Goal: Task Accomplishment & Management: Use online tool/utility

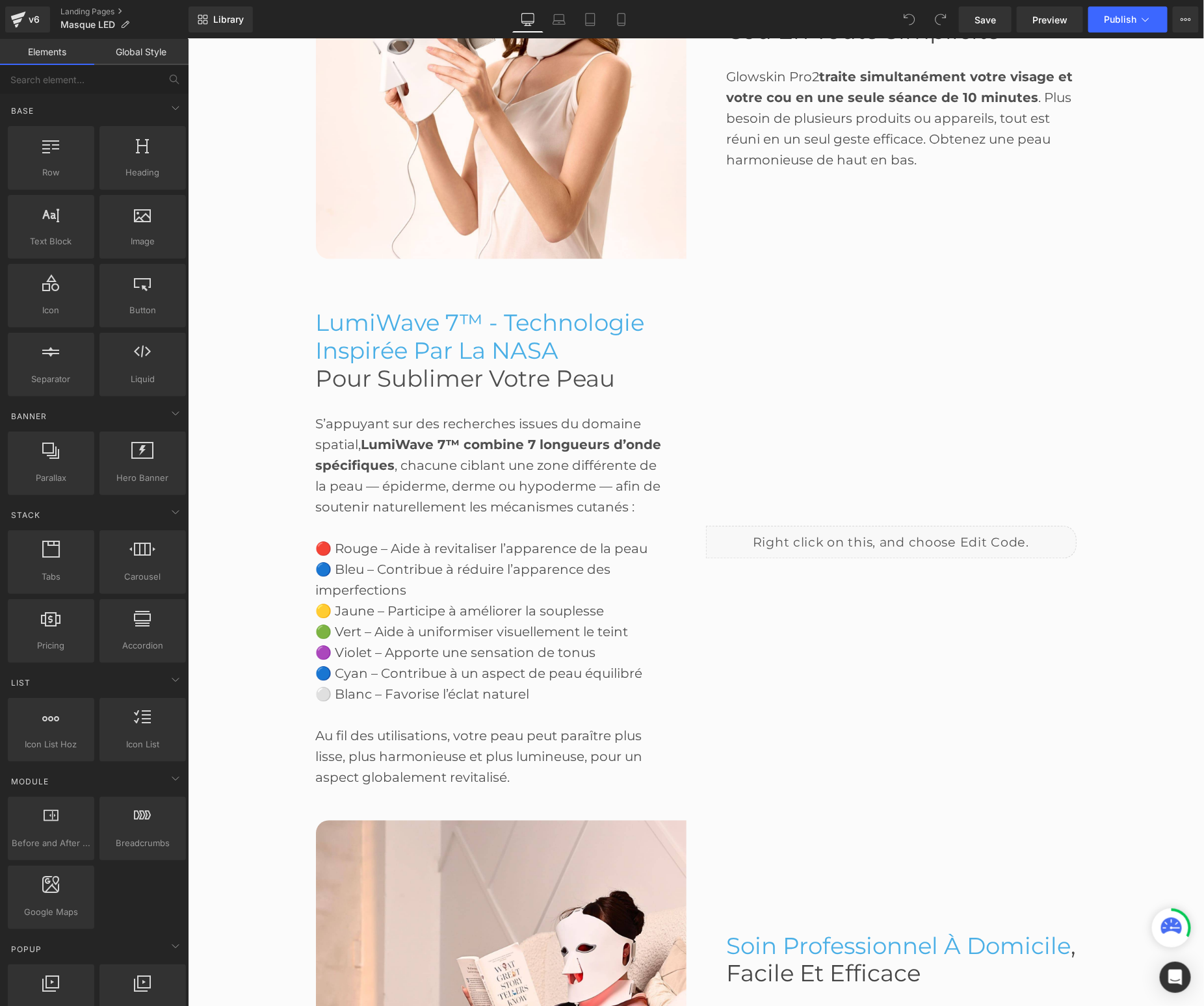
scroll to position [1246, 0]
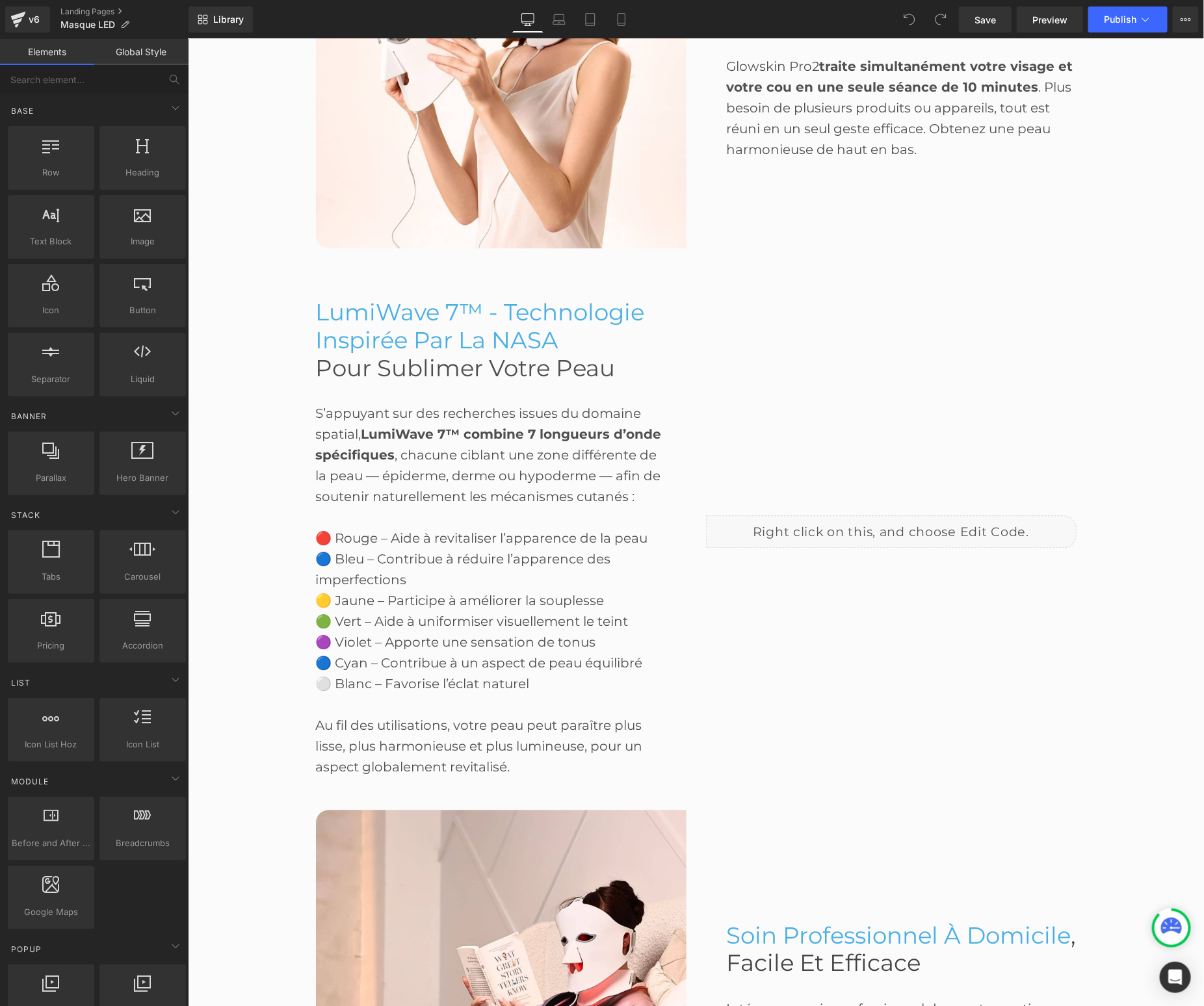
click at [862, 518] on div "Liquid" at bounding box center [891, 531] width 371 height 33
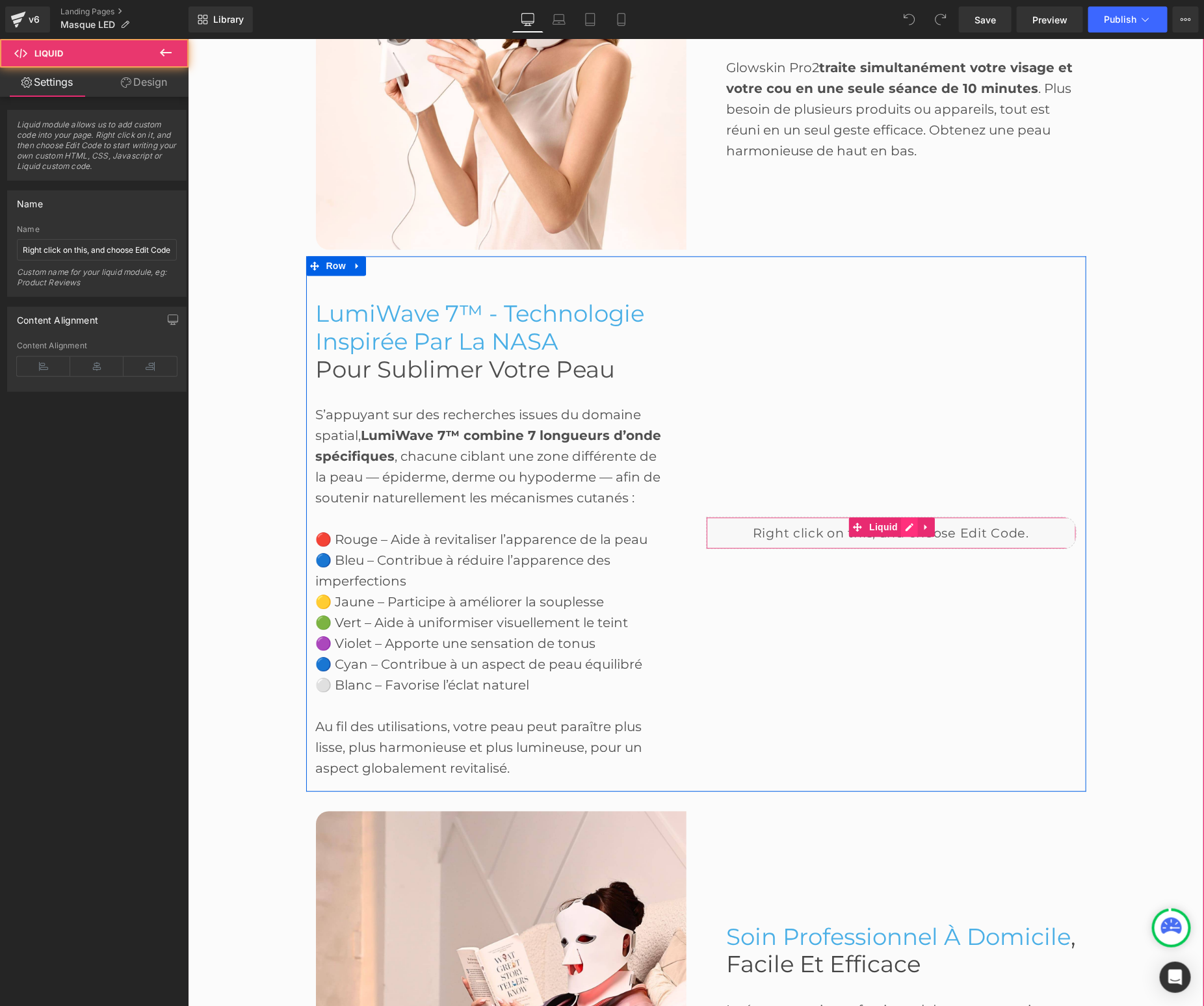
click at [909, 525] on div "Liquid" at bounding box center [891, 533] width 371 height 33
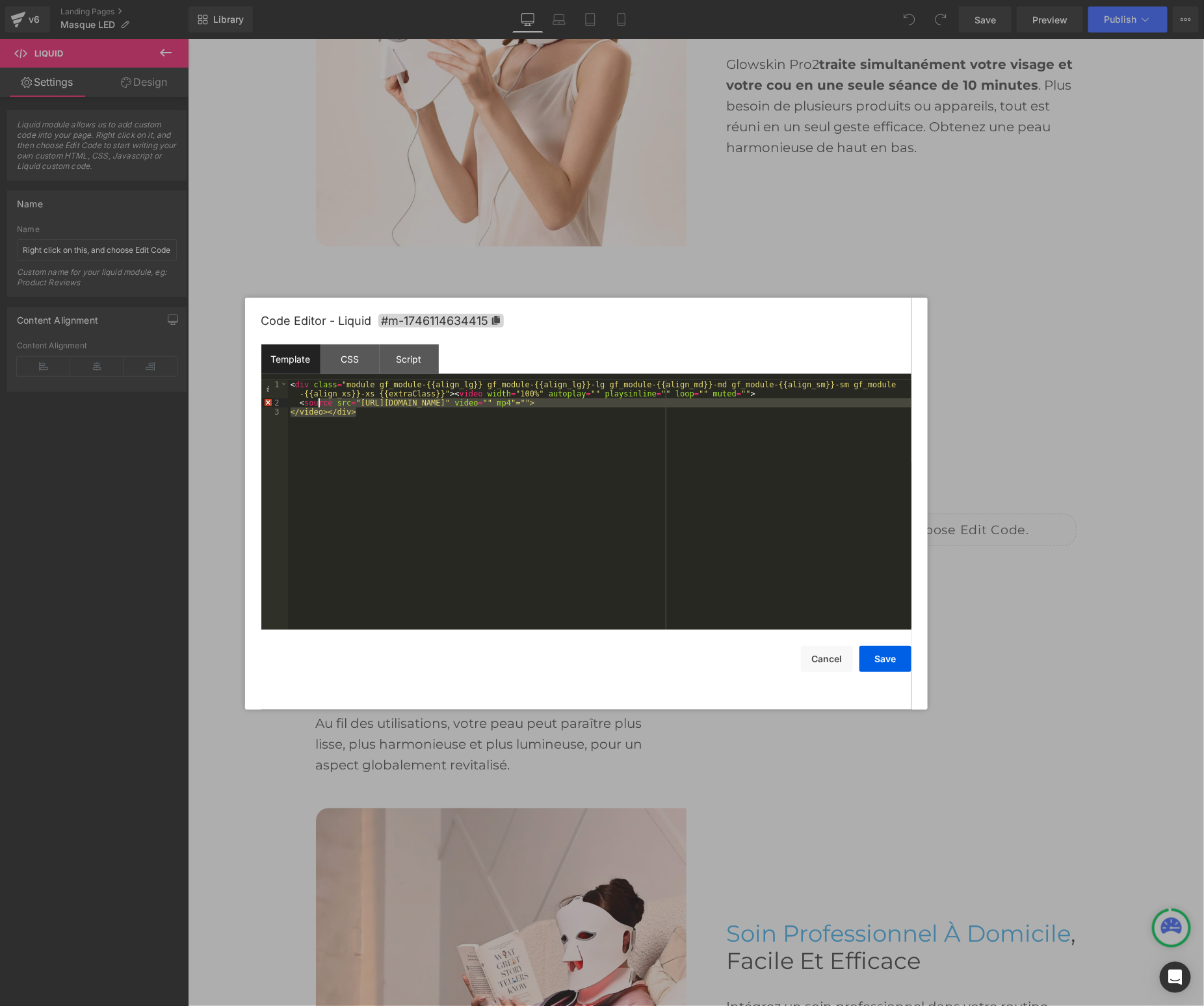
drag, startPoint x: 683, startPoint y: 492, endPoint x: 301, endPoint y: 387, distance: 396.2
click at [301, 387] on div "< div class = "module gf_module-{{align_lg}} gf_module-{{align_lg}}-lg gf_modul…" at bounding box center [599, 519] width 623 height 278
click at [455, 484] on div "< div class = "module gf_module-{{align_lg}} gf_module-{{align_lg}}-lg gf_modul…" at bounding box center [599, 519] width 623 height 278
drag, startPoint x: 380, startPoint y: 409, endPoint x: 271, endPoint y: 379, distance: 113.1
click at [272, 379] on div "Template CSS Script Data 1 2 3 < div class = "module gf_module-{{align_lg}} gf_…" at bounding box center [586, 487] width 650 height 286
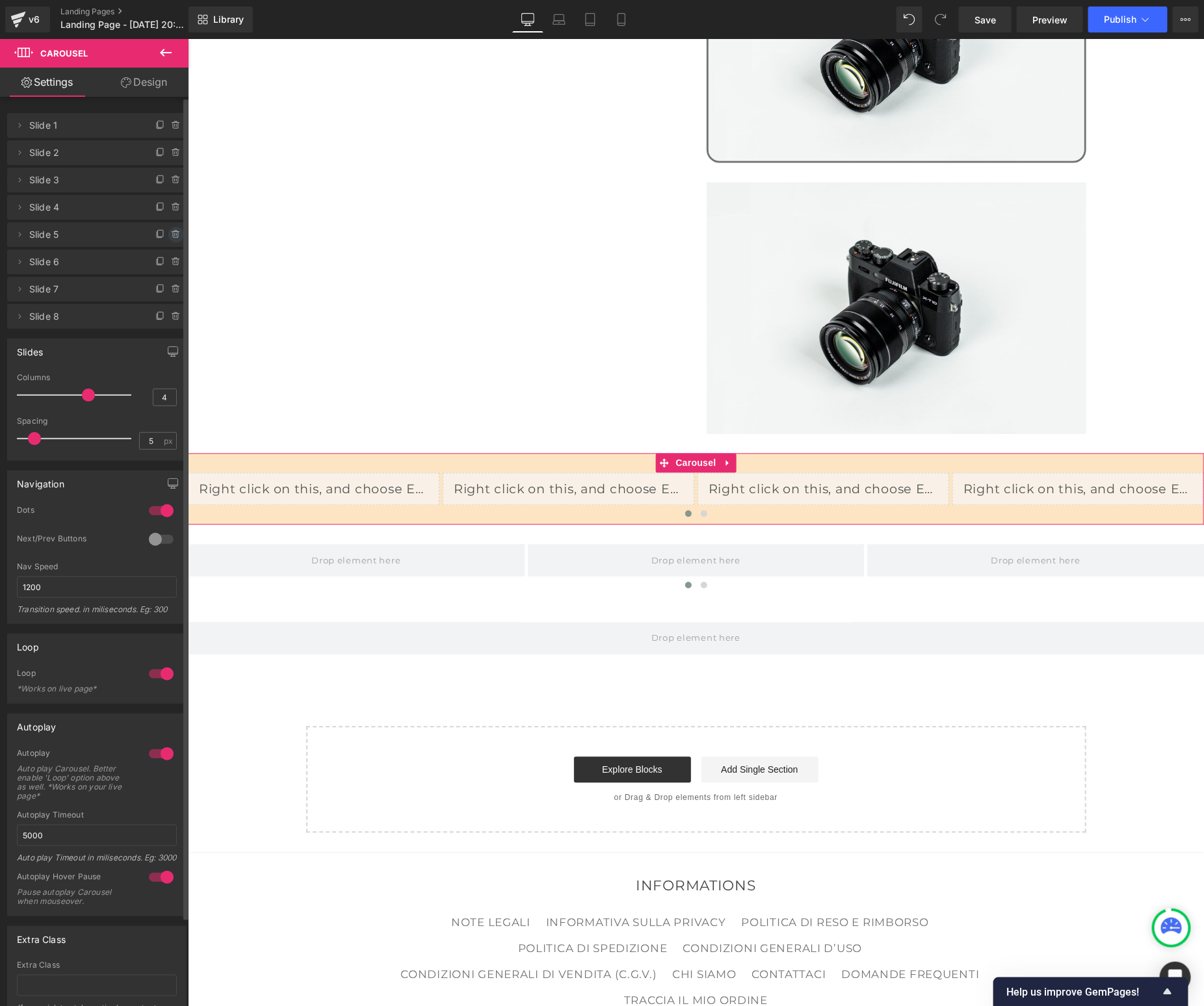
click at [174, 228] on span at bounding box center [176, 235] width 15 height 15
click at [174, 228] on button "Delete" at bounding box center [163, 235] width 41 height 17
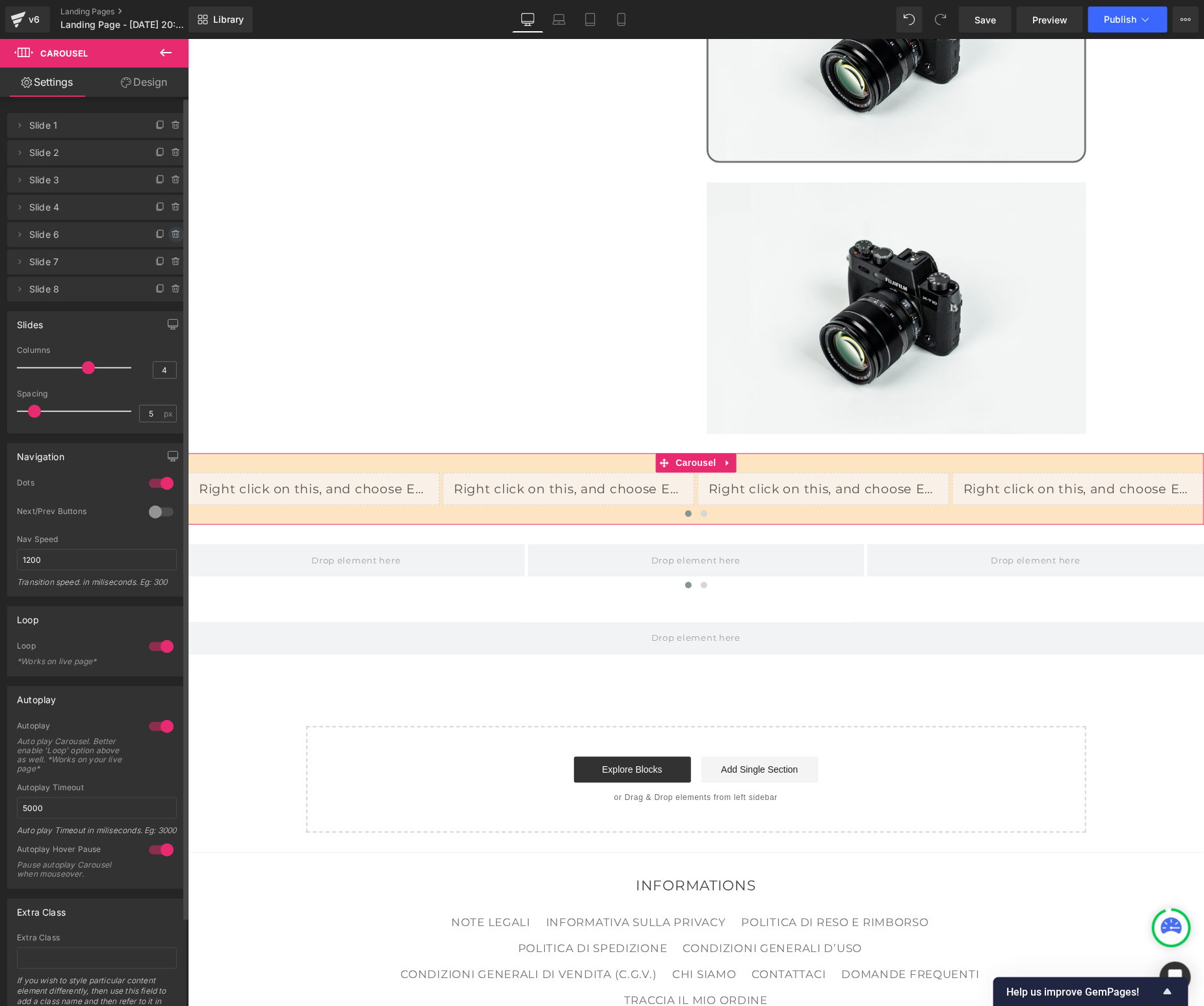
click at [174, 228] on span at bounding box center [176, 235] width 15 height 15
click at [174, 228] on button "Delete" at bounding box center [163, 235] width 41 height 17
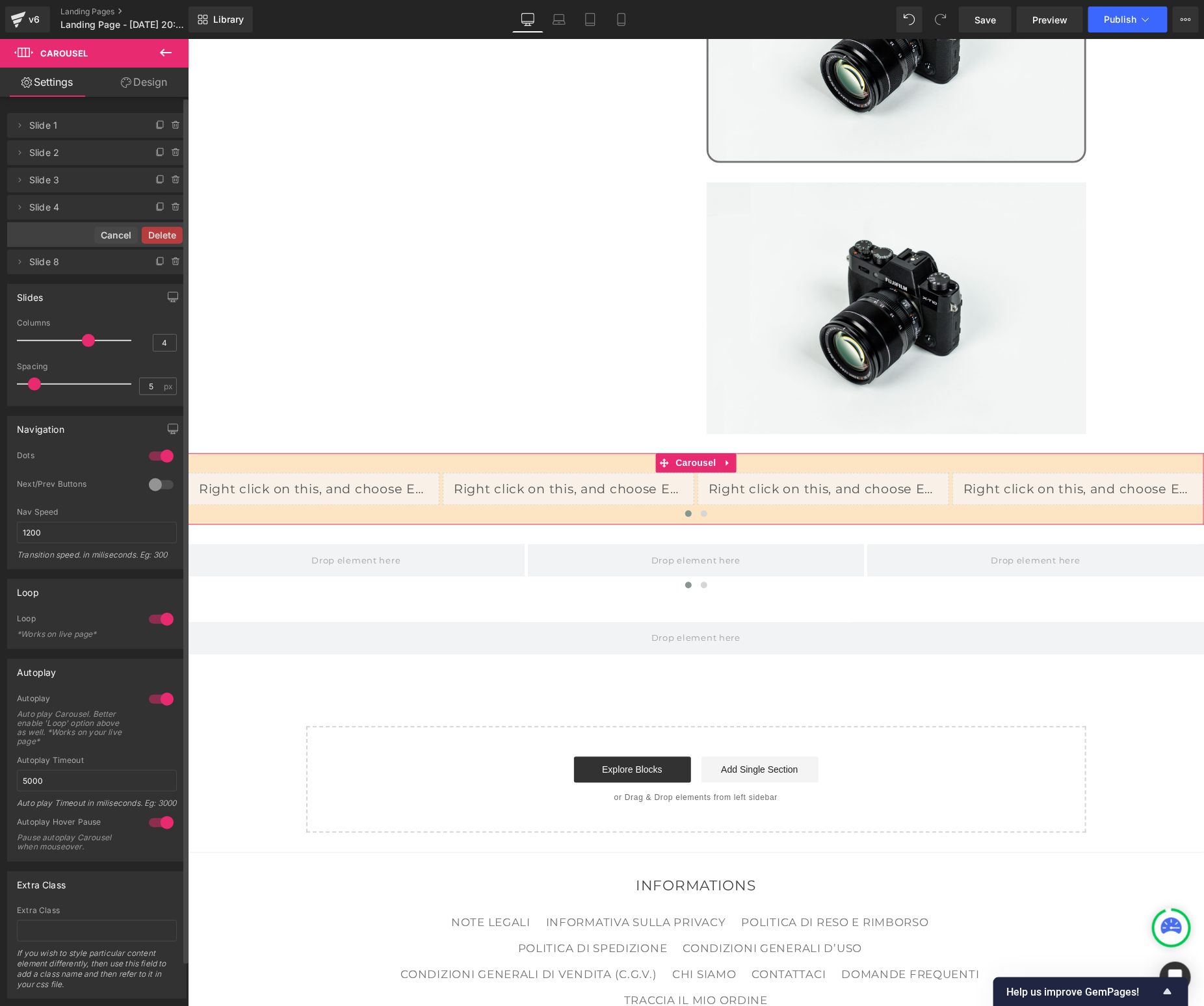
click at [174, 228] on button "Delete" at bounding box center [163, 235] width 41 height 17
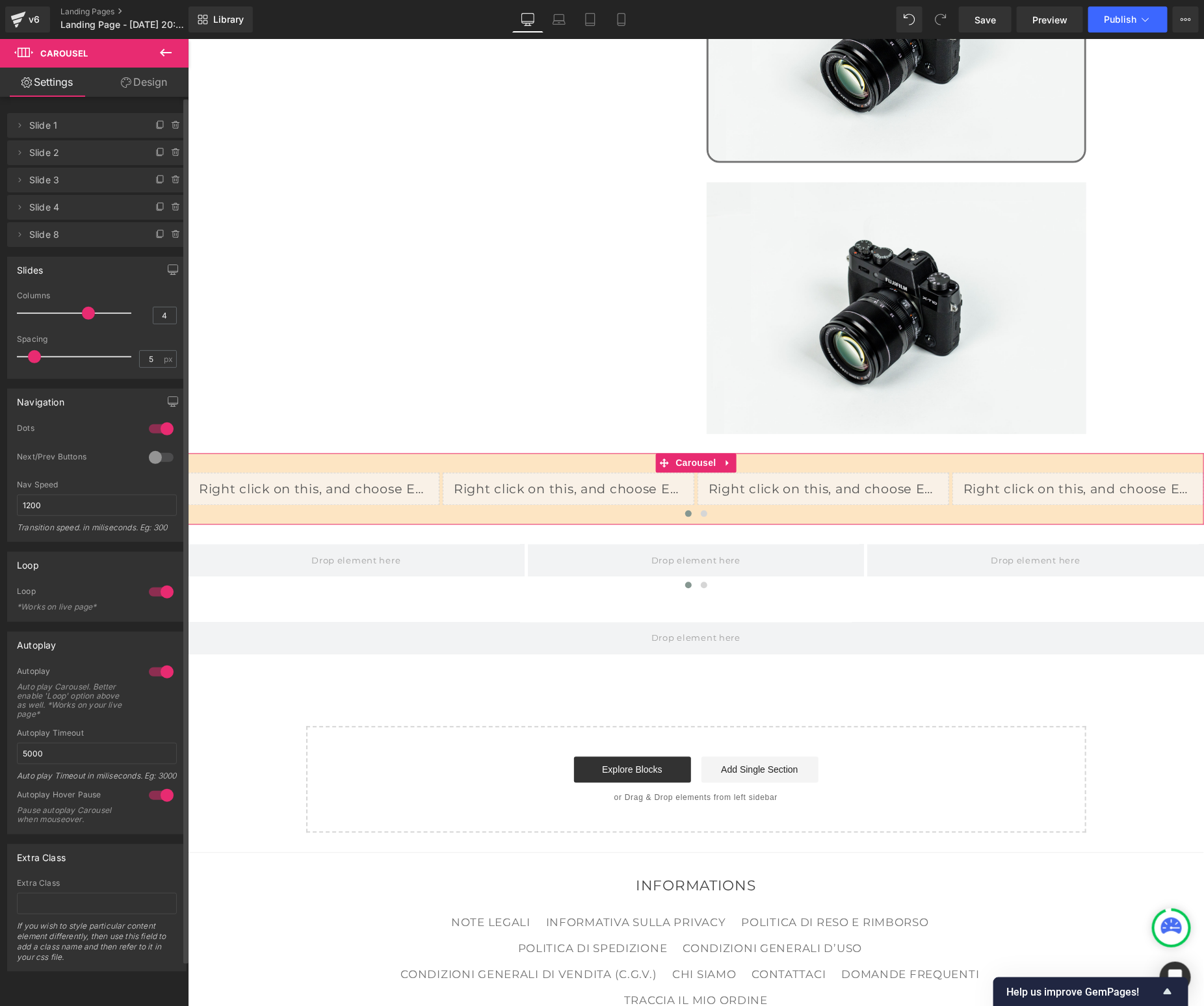
click at [174, 228] on span at bounding box center [176, 235] width 15 height 15
click at [174, 228] on button "Delete" at bounding box center [163, 235] width 41 height 17
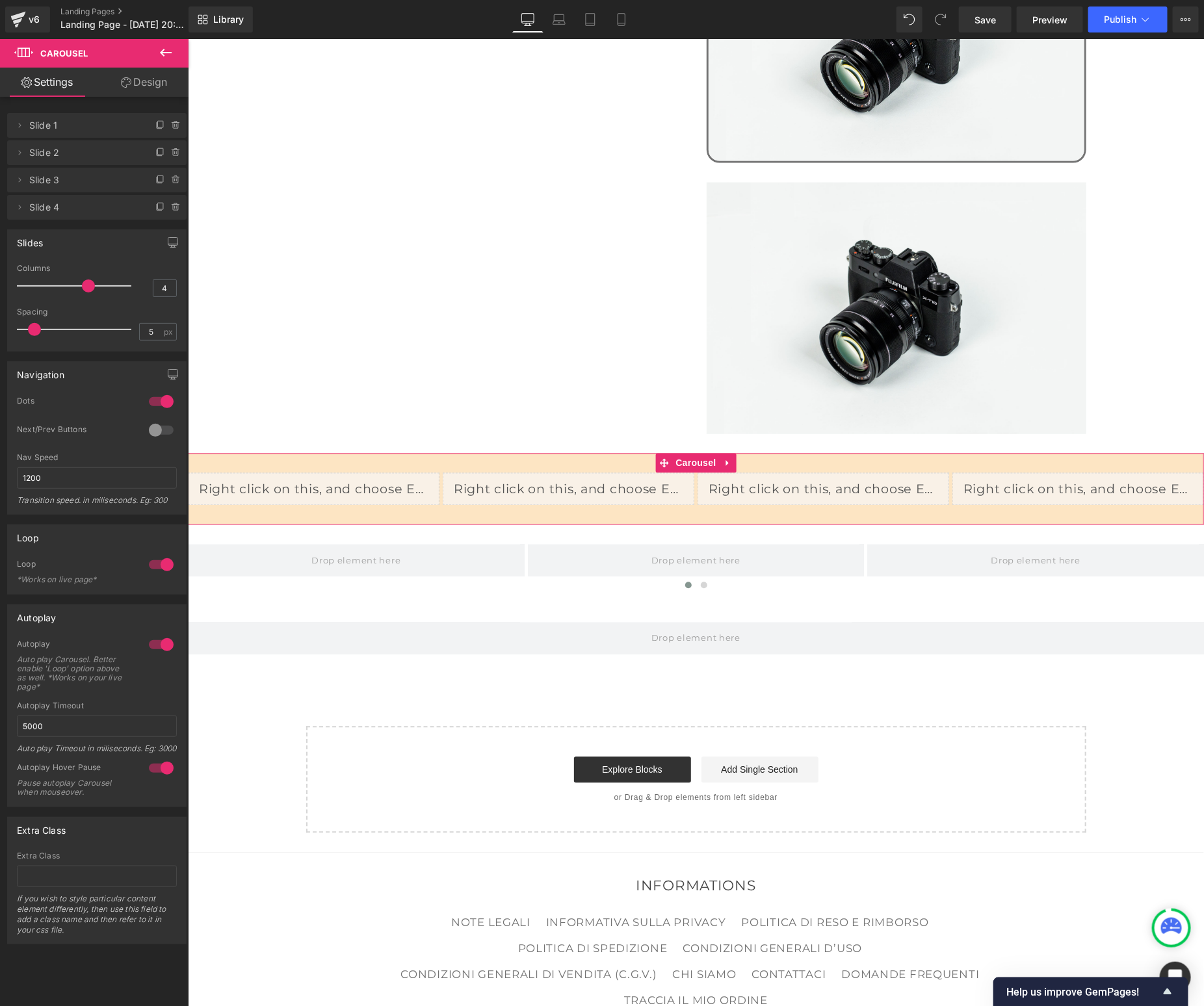
click at [157, 402] on div at bounding box center [161, 402] width 31 height 21
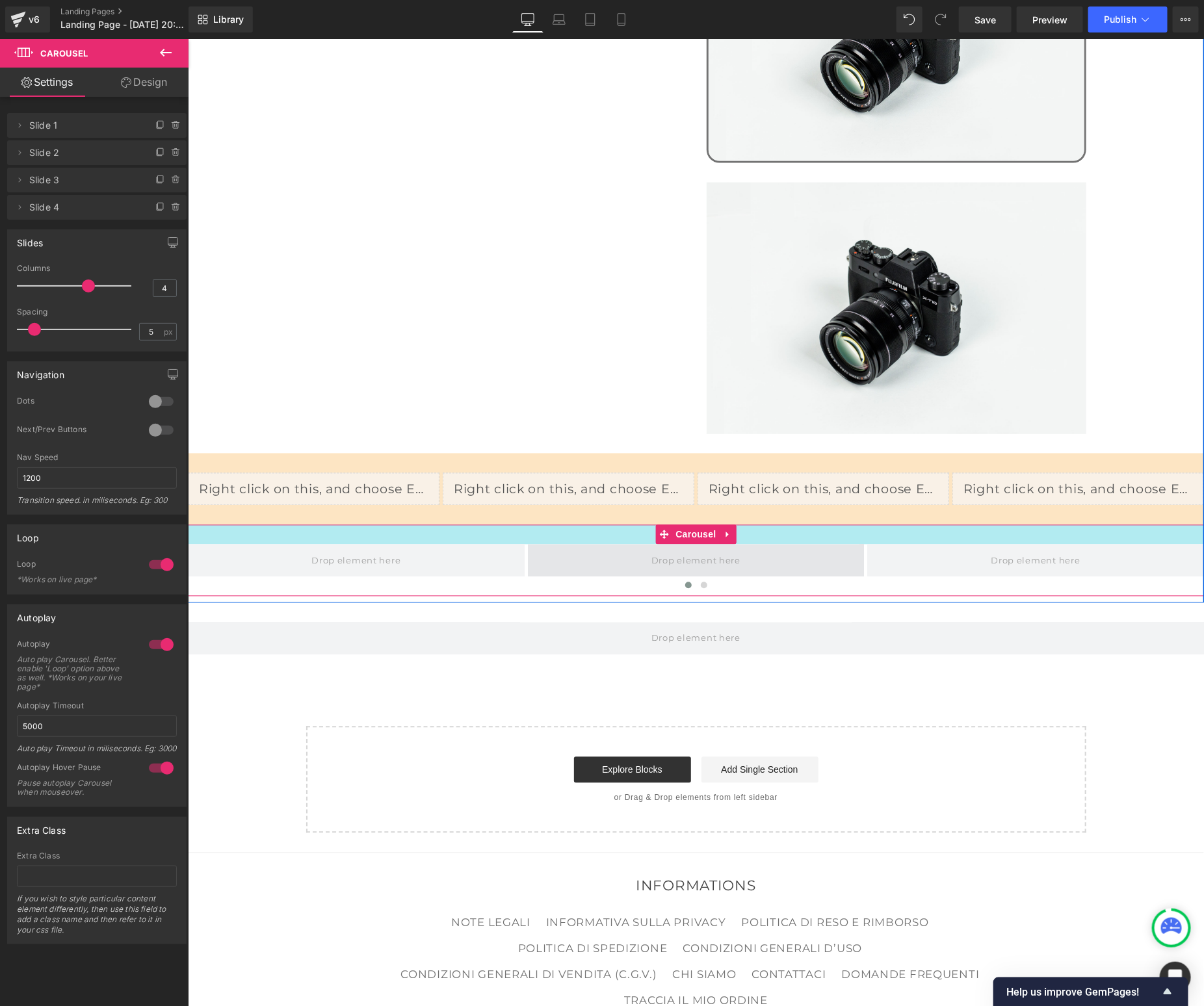
scroll to position [1086, 0]
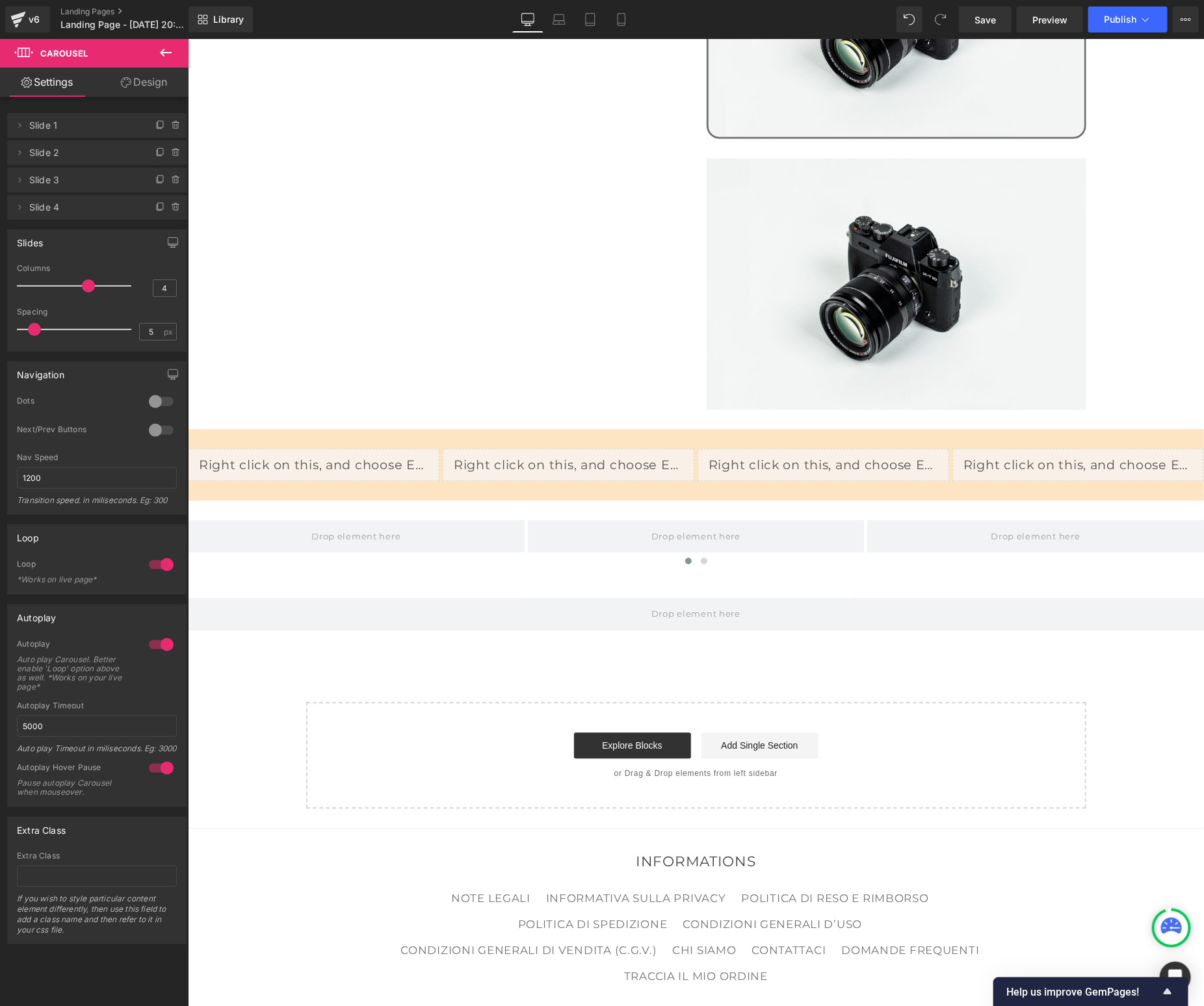
click at [169, 51] on icon at bounding box center [165, 52] width 15 height 15
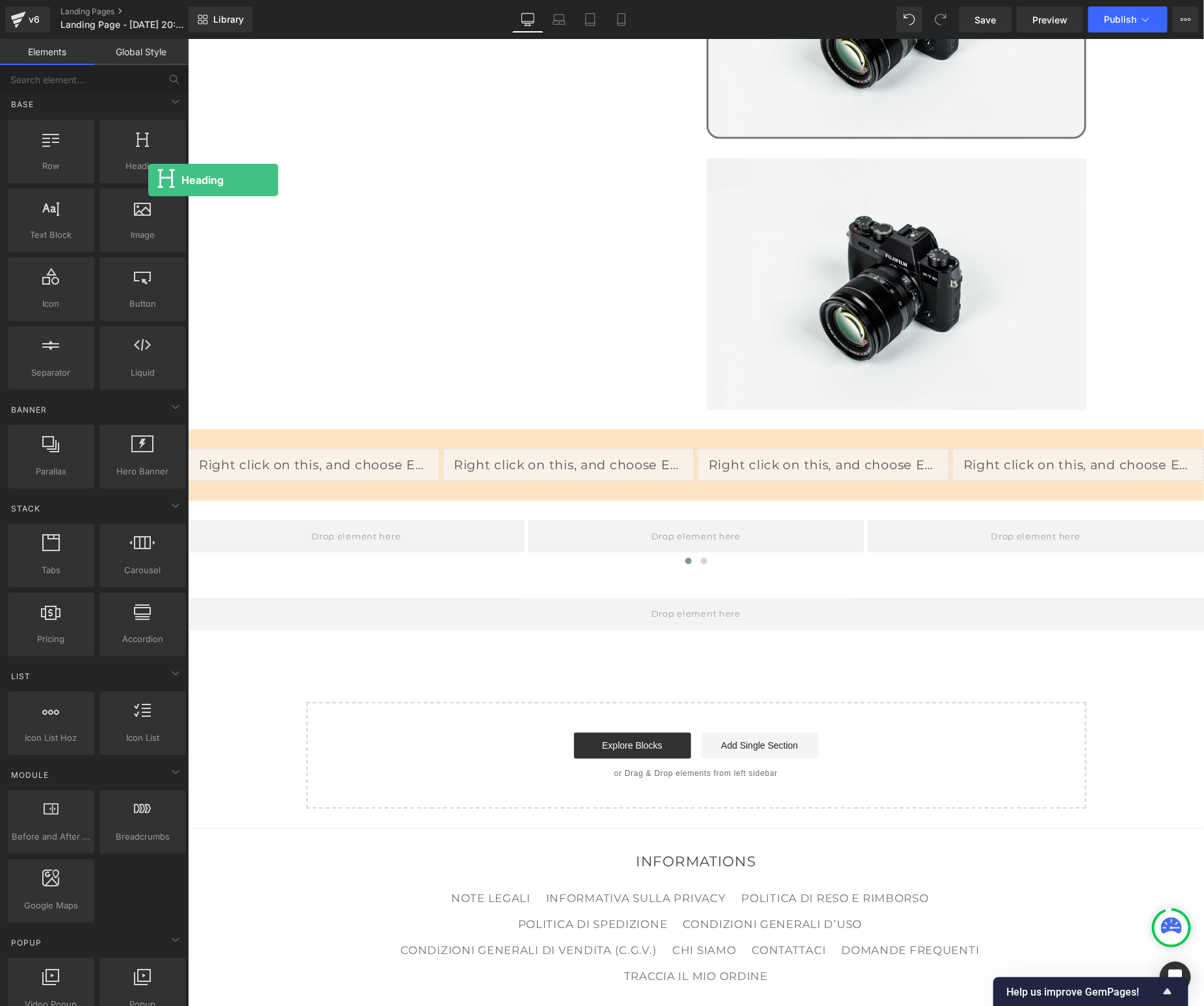
scroll to position [9, 0]
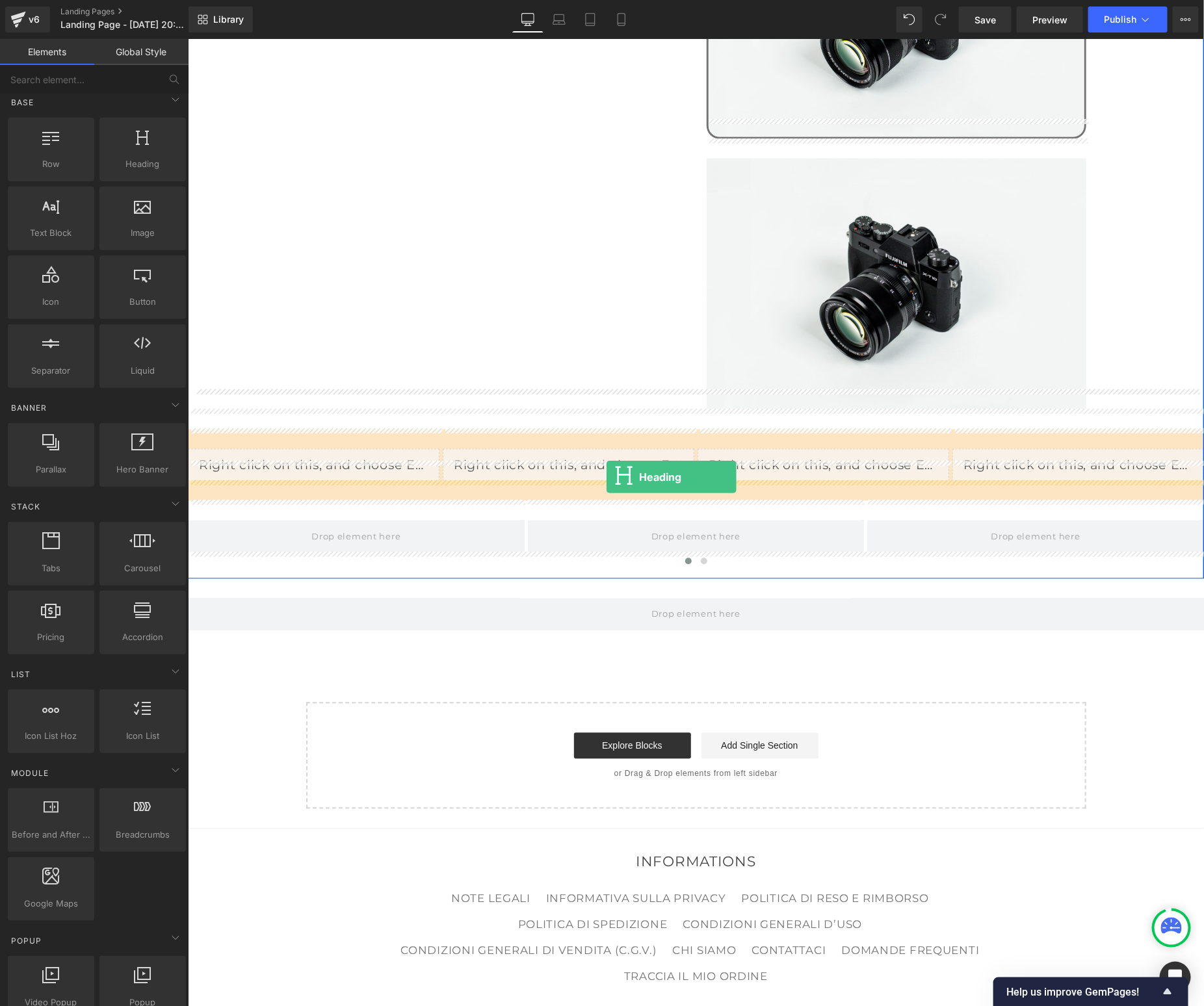
drag, startPoint x: 307, startPoint y: 209, endPoint x: 605, endPoint y: 476, distance: 400.1
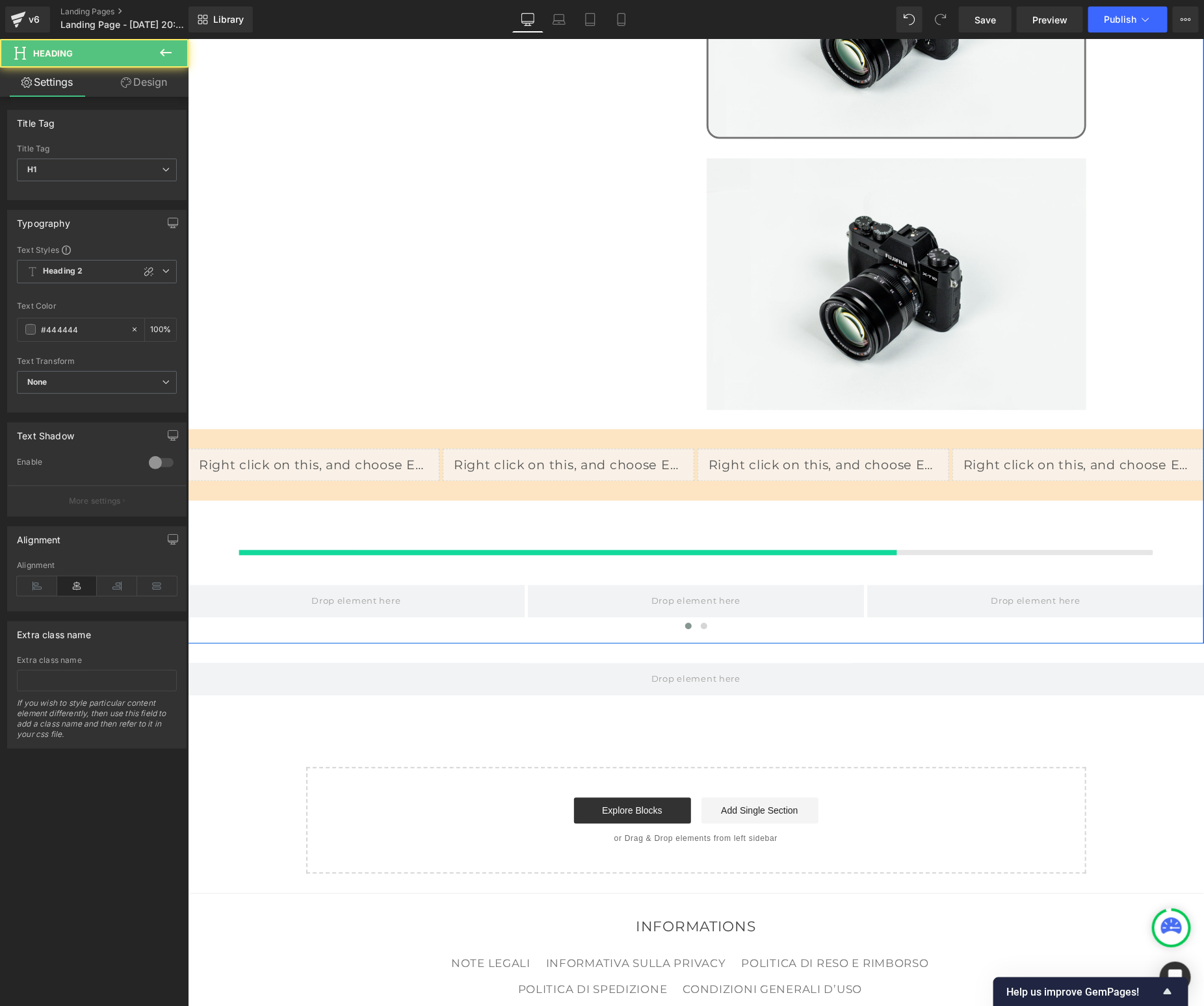
scroll to position [0, 0]
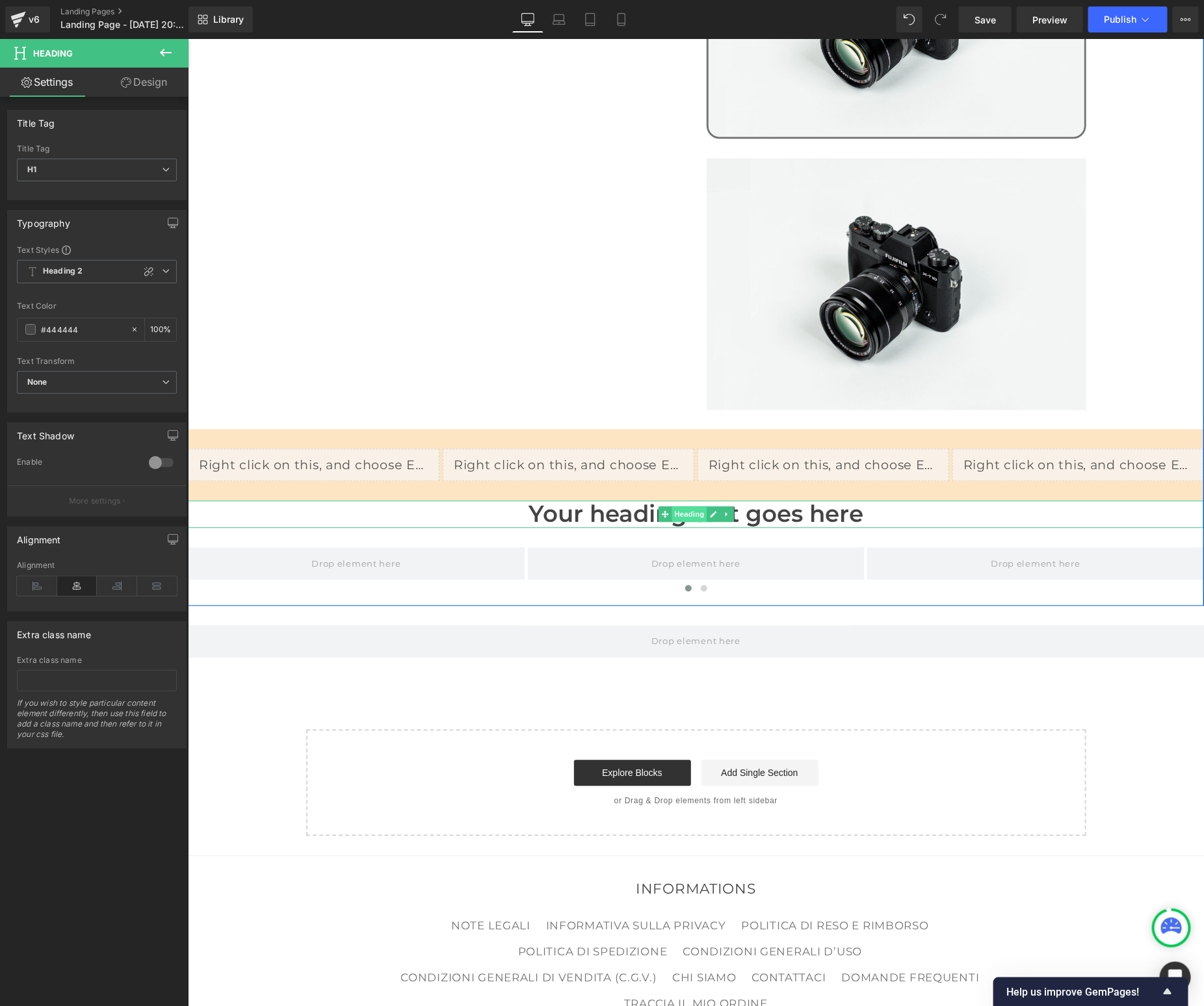
click at [682, 506] on span "Heading" at bounding box center [688, 514] width 35 height 15
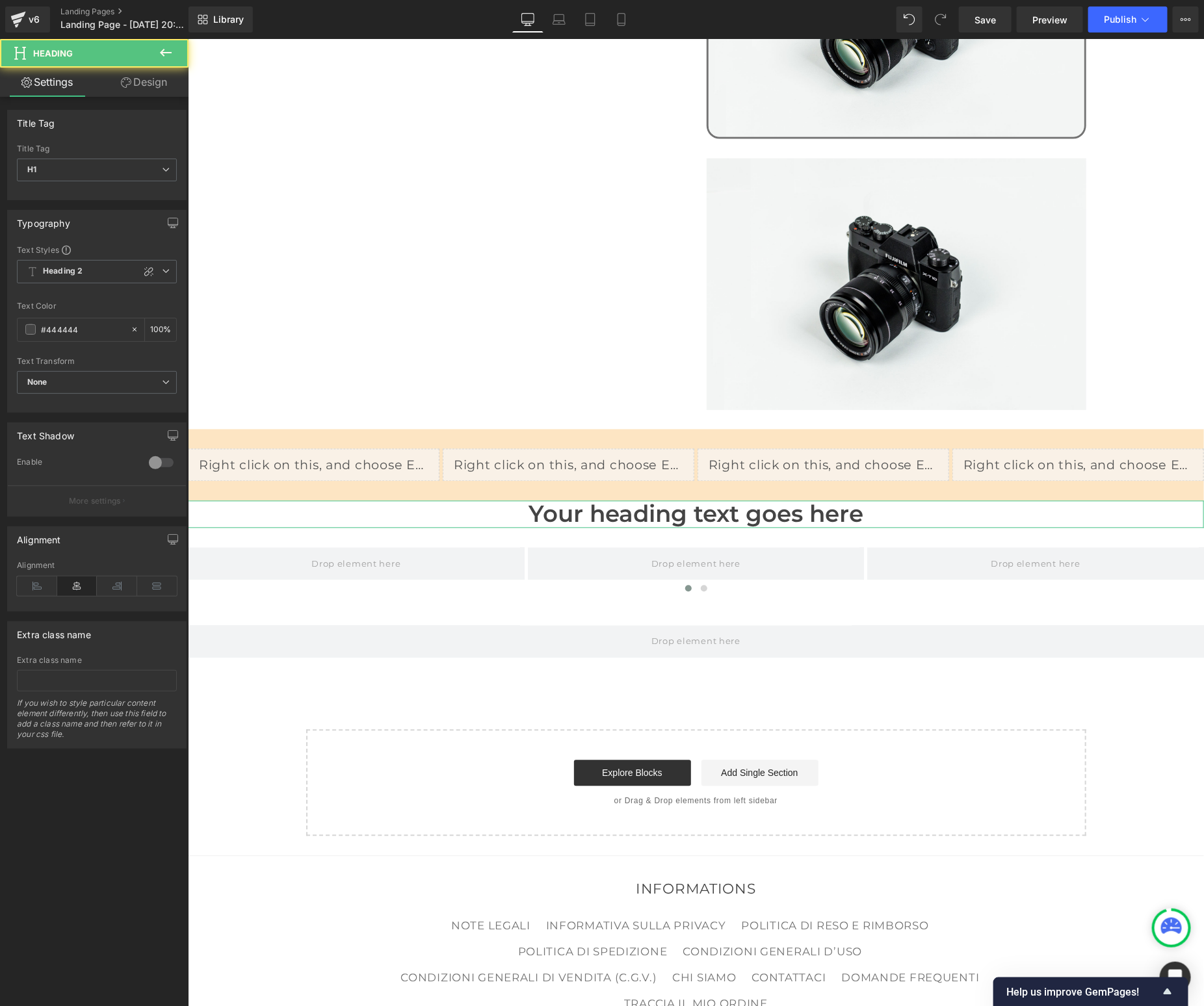
click at [150, 77] on link "Design" at bounding box center [144, 82] width 94 height 29
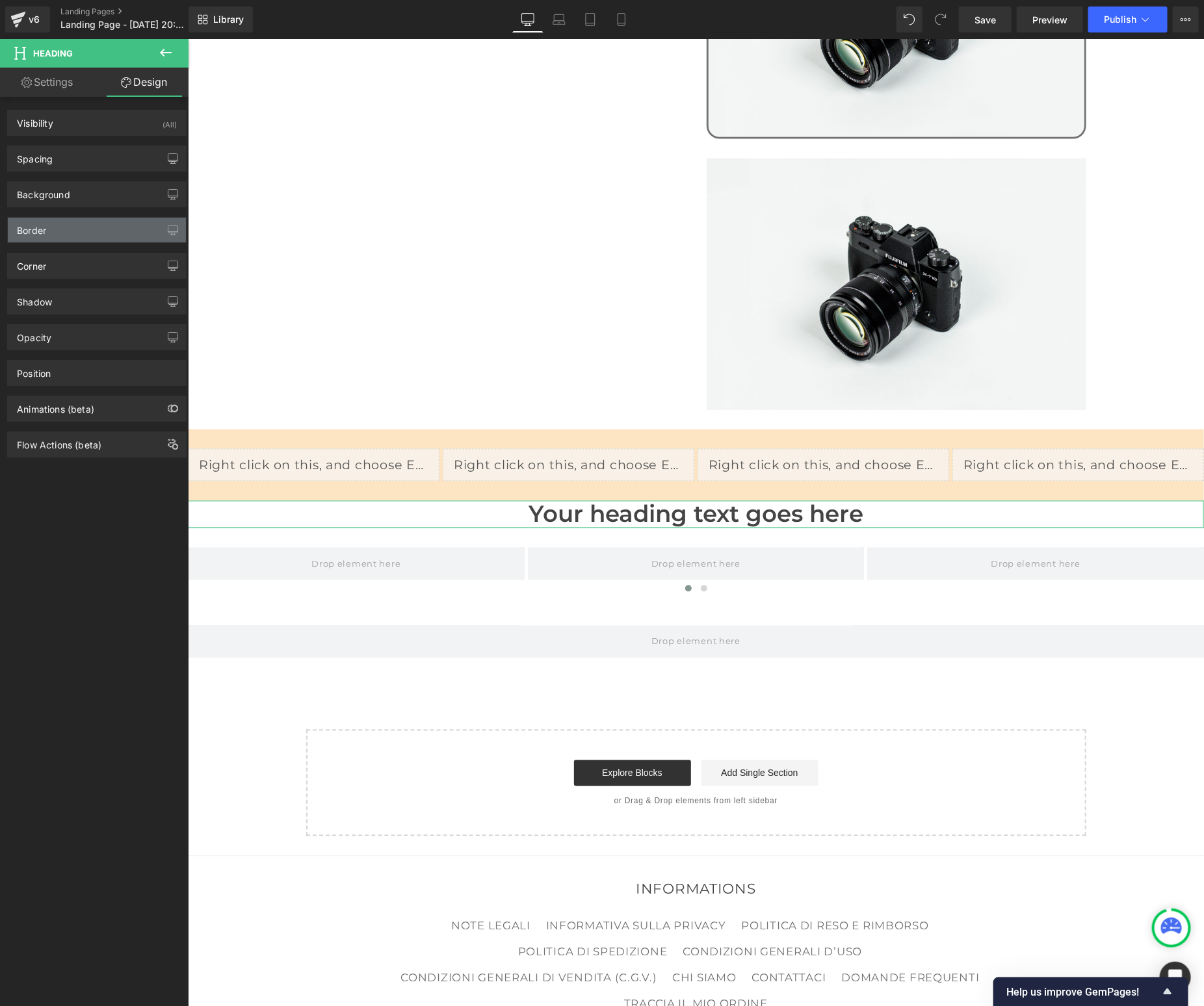
click at [106, 227] on div "Border" at bounding box center [97, 229] width 178 height 25
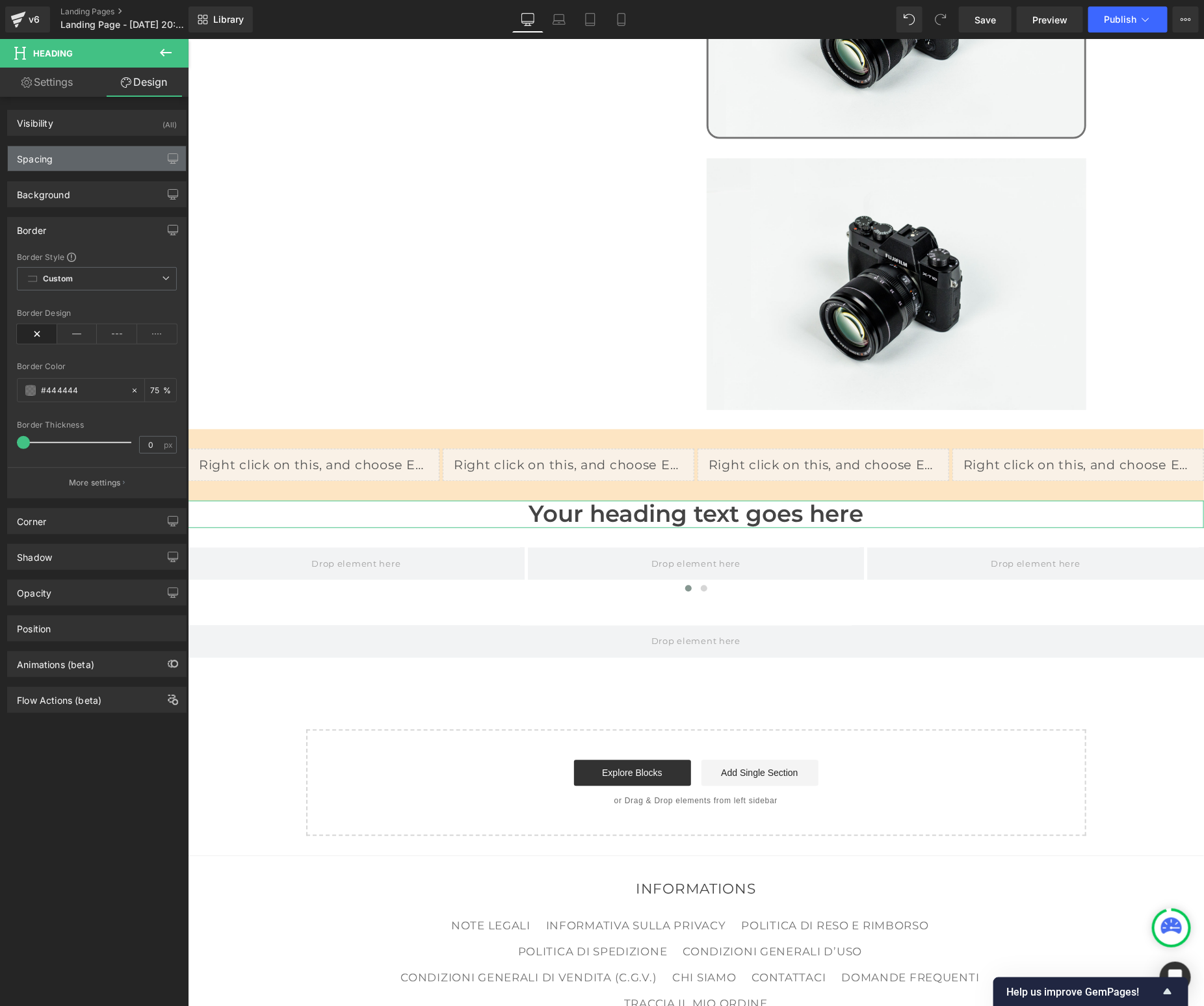
click at [75, 162] on div "Spacing" at bounding box center [97, 158] width 178 height 25
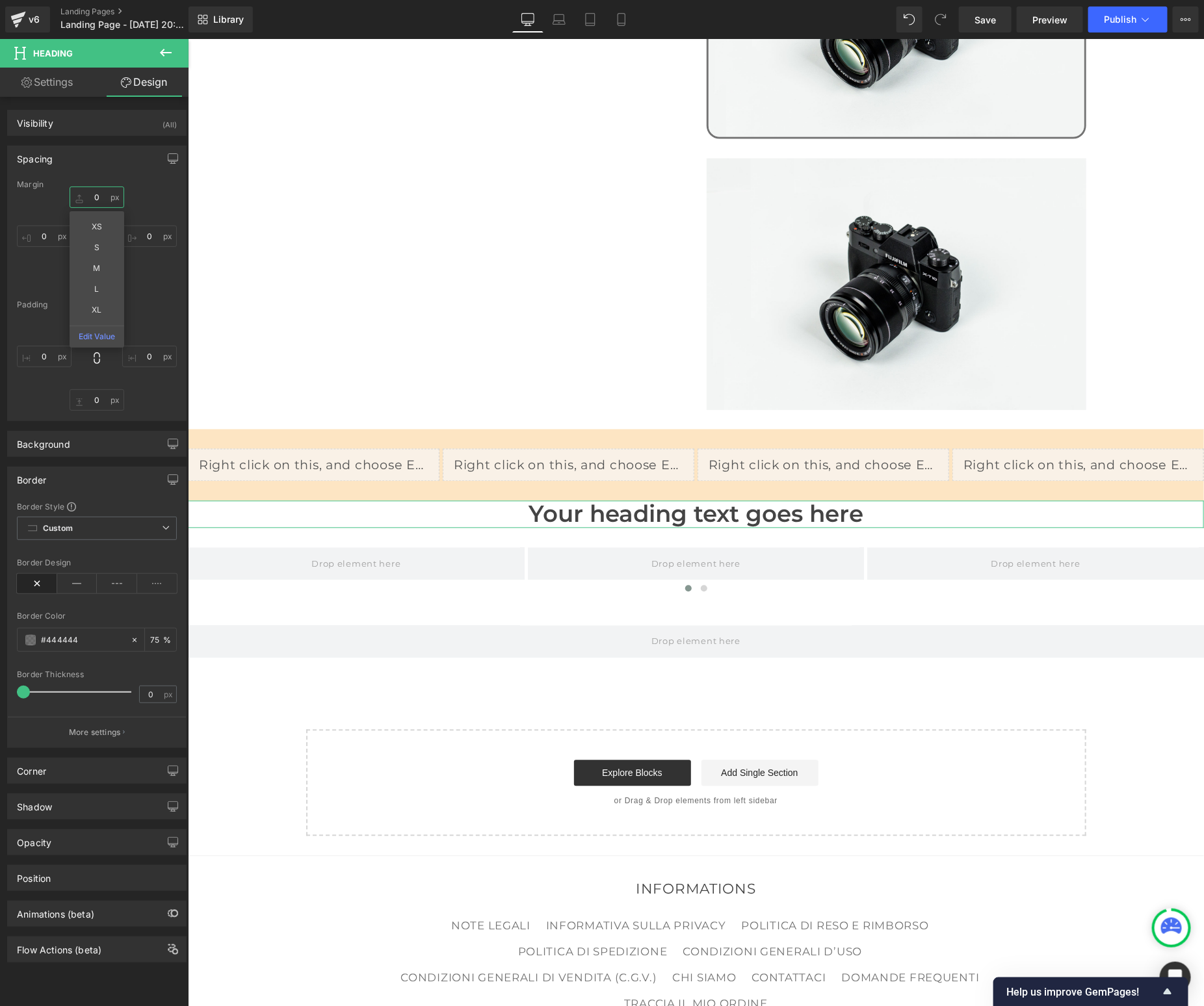
click at [104, 204] on input "0" at bounding box center [97, 197] width 55 height 21
type input "M"
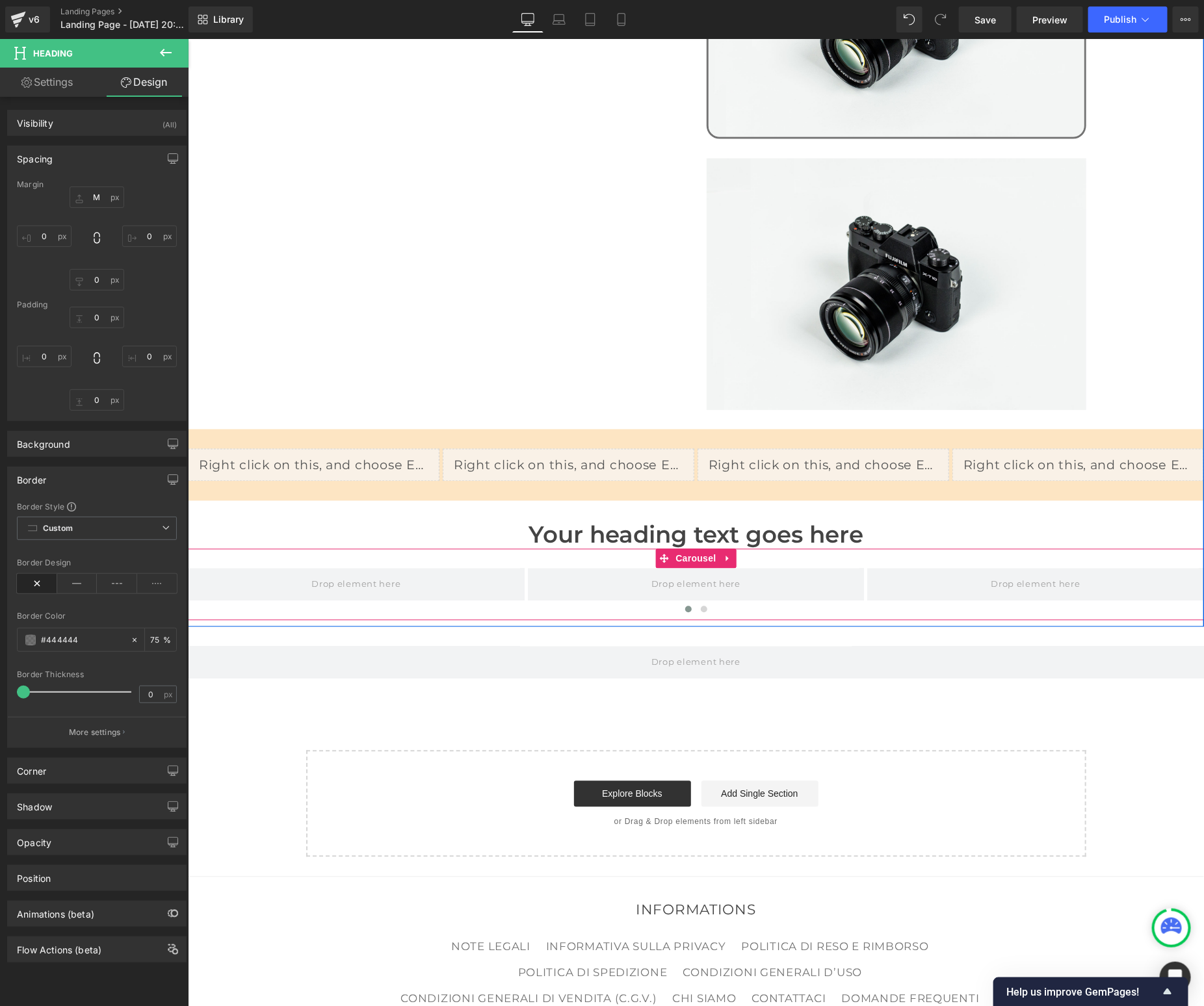
scroll to position [1096, 0]
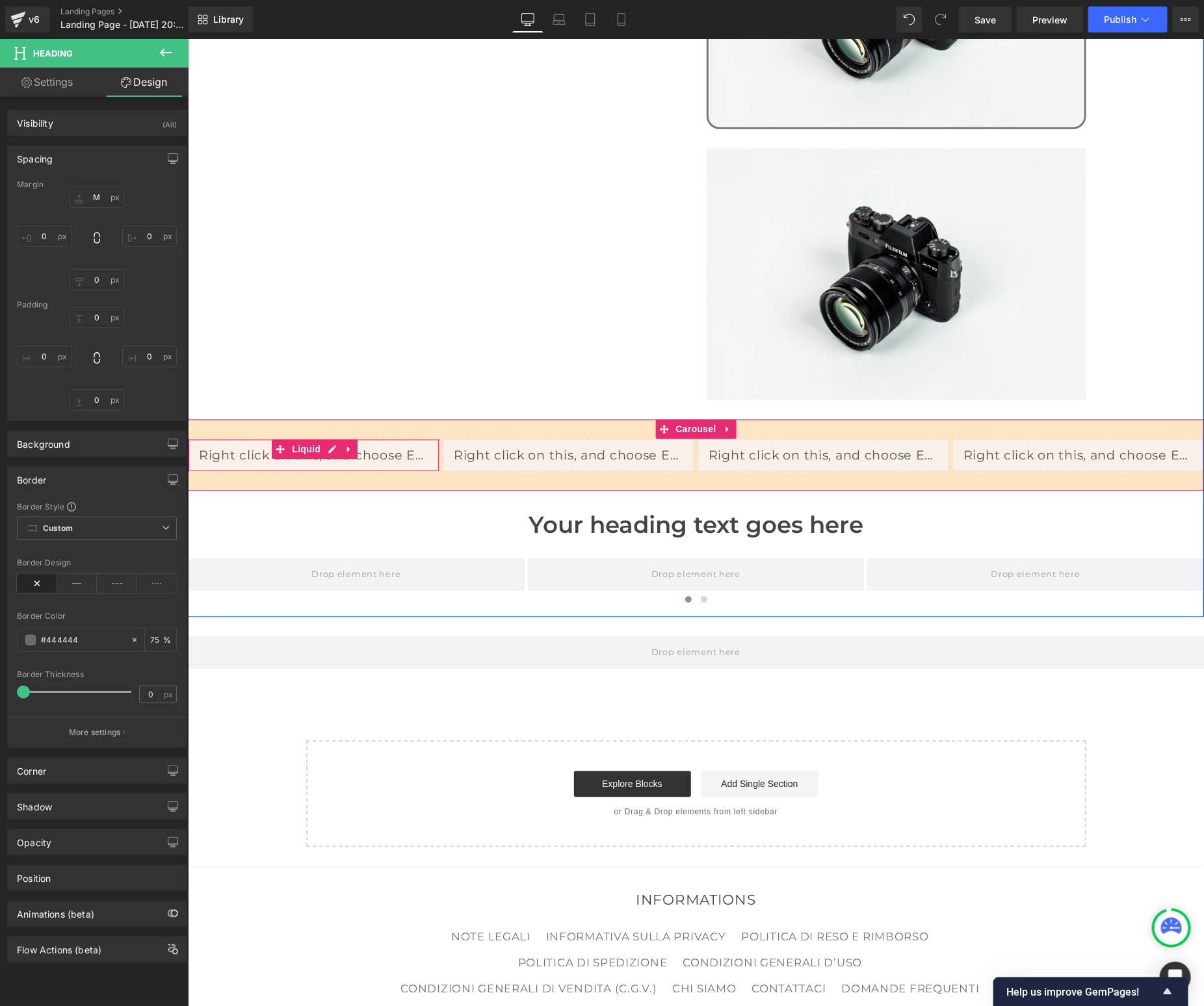
click at [352, 439] on link at bounding box center [349, 449] width 17 height 20
click at [356, 444] on icon at bounding box center [356, 449] width 9 height 9
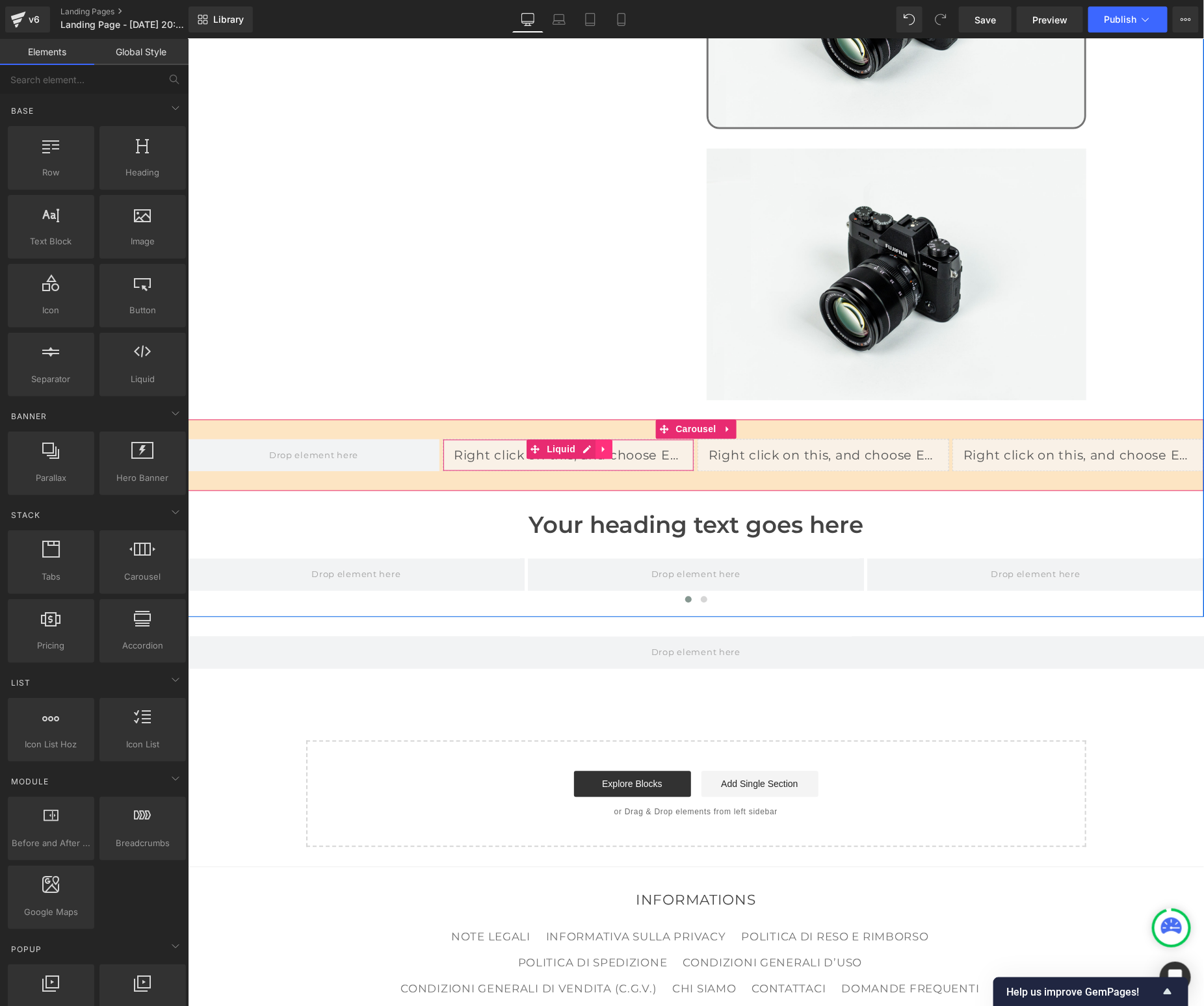
click at [604, 444] on icon at bounding box center [603, 449] width 9 height 9
click at [614, 444] on icon at bounding box center [611, 449] width 9 height 9
click at [857, 444] on icon at bounding box center [858, 449] width 9 height 9
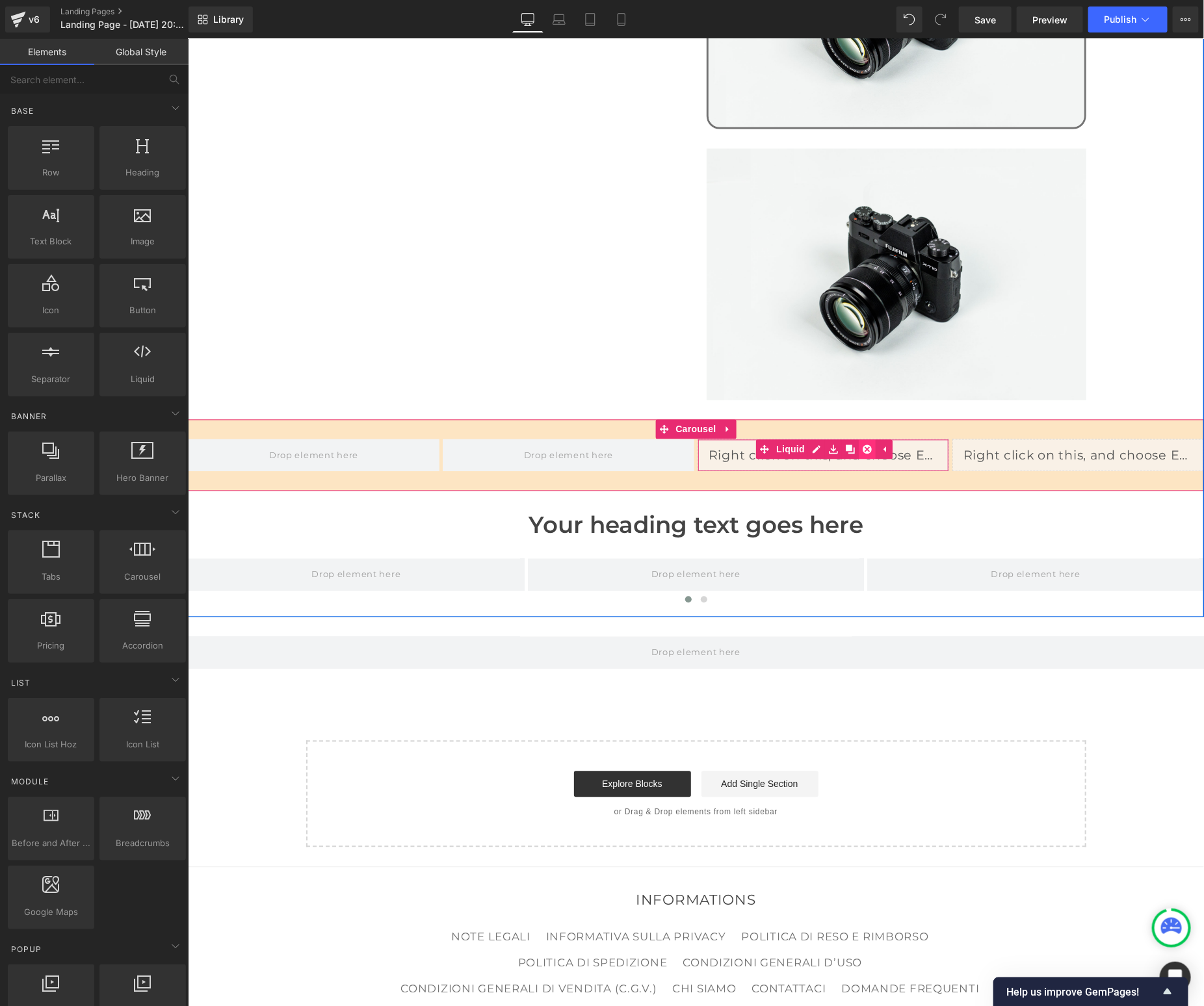
click at [864, 444] on icon at bounding box center [867, 449] width 9 height 9
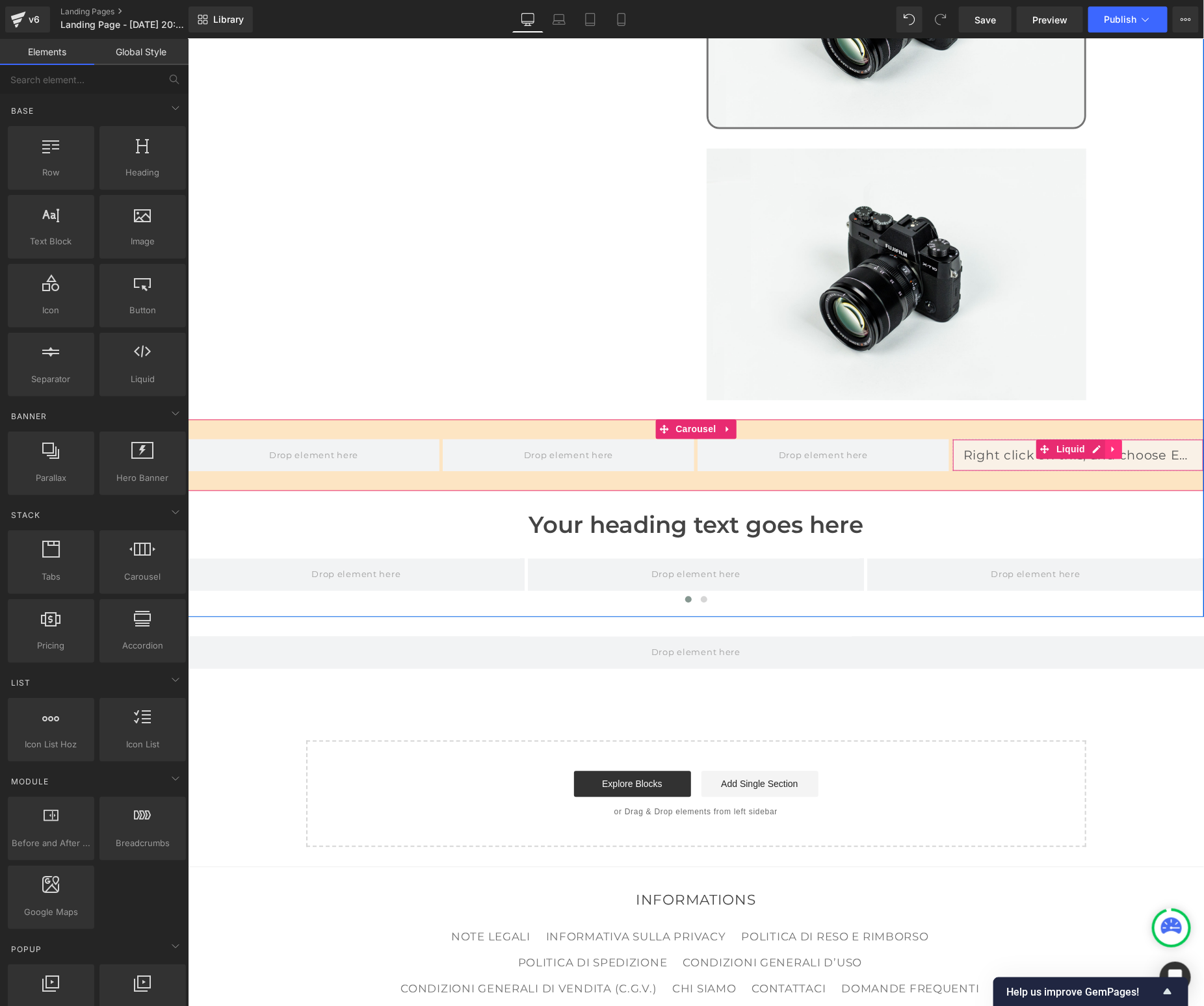
click at [1116, 444] on icon at bounding box center [1112, 449] width 9 height 9
click at [1119, 444] on icon at bounding box center [1121, 449] width 9 height 9
click at [693, 420] on span "Carousel" at bounding box center [694, 429] width 47 height 20
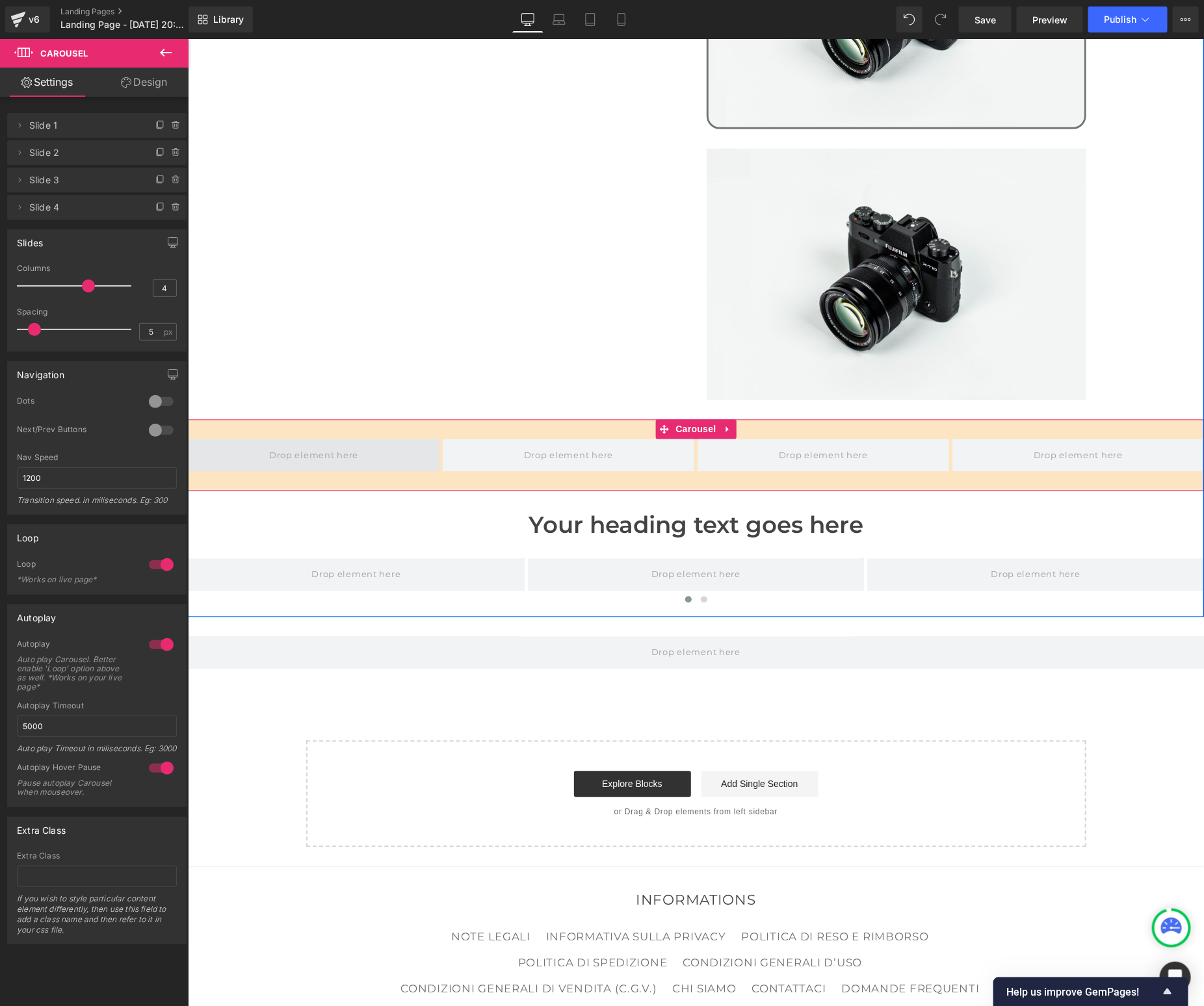
click at [244, 444] on span at bounding box center [313, 455] width 252 height 33
click at [169, 50] on icon at bounding box center [165, 52] width 15 height 15
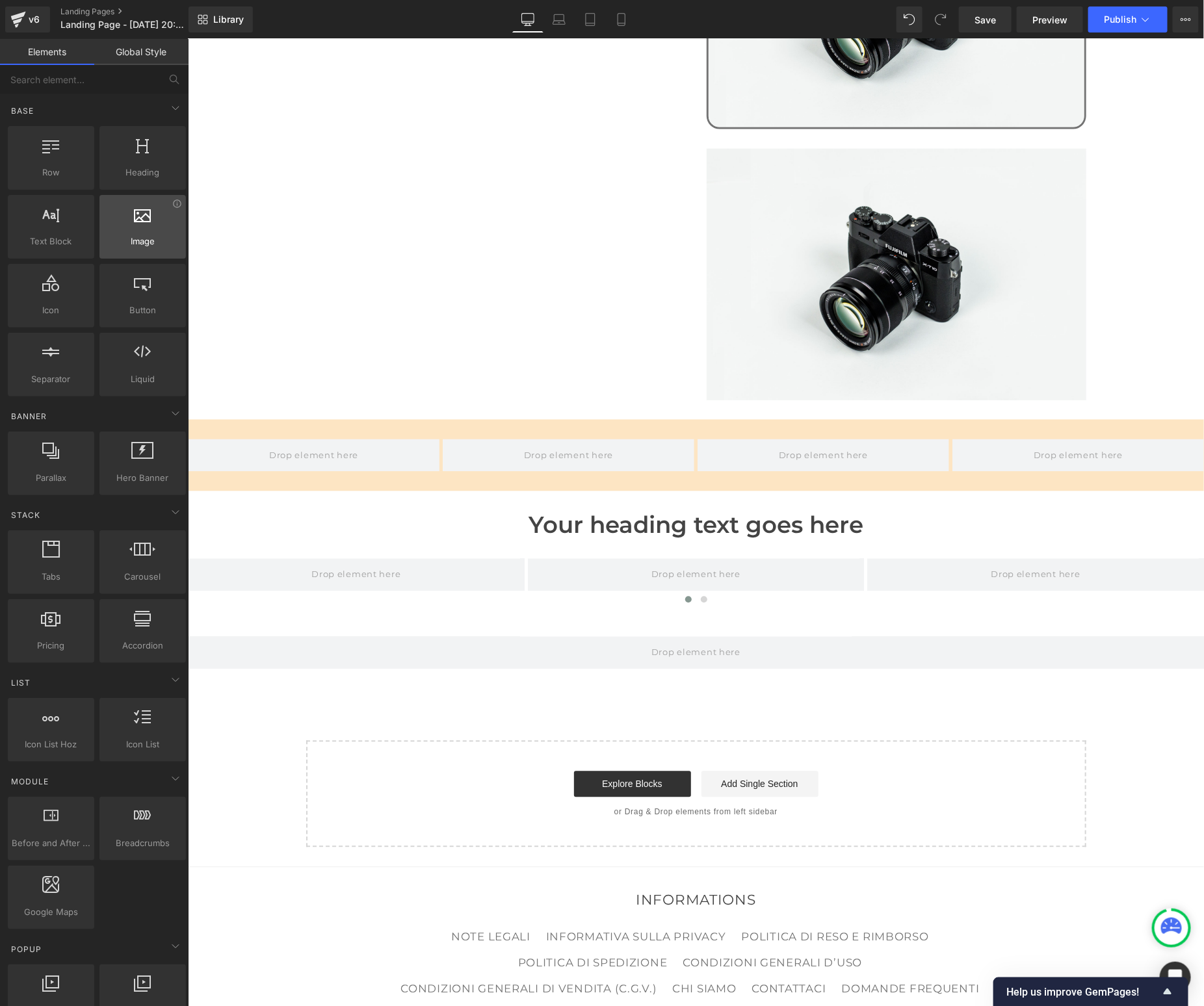
scroll to position [12, 0]
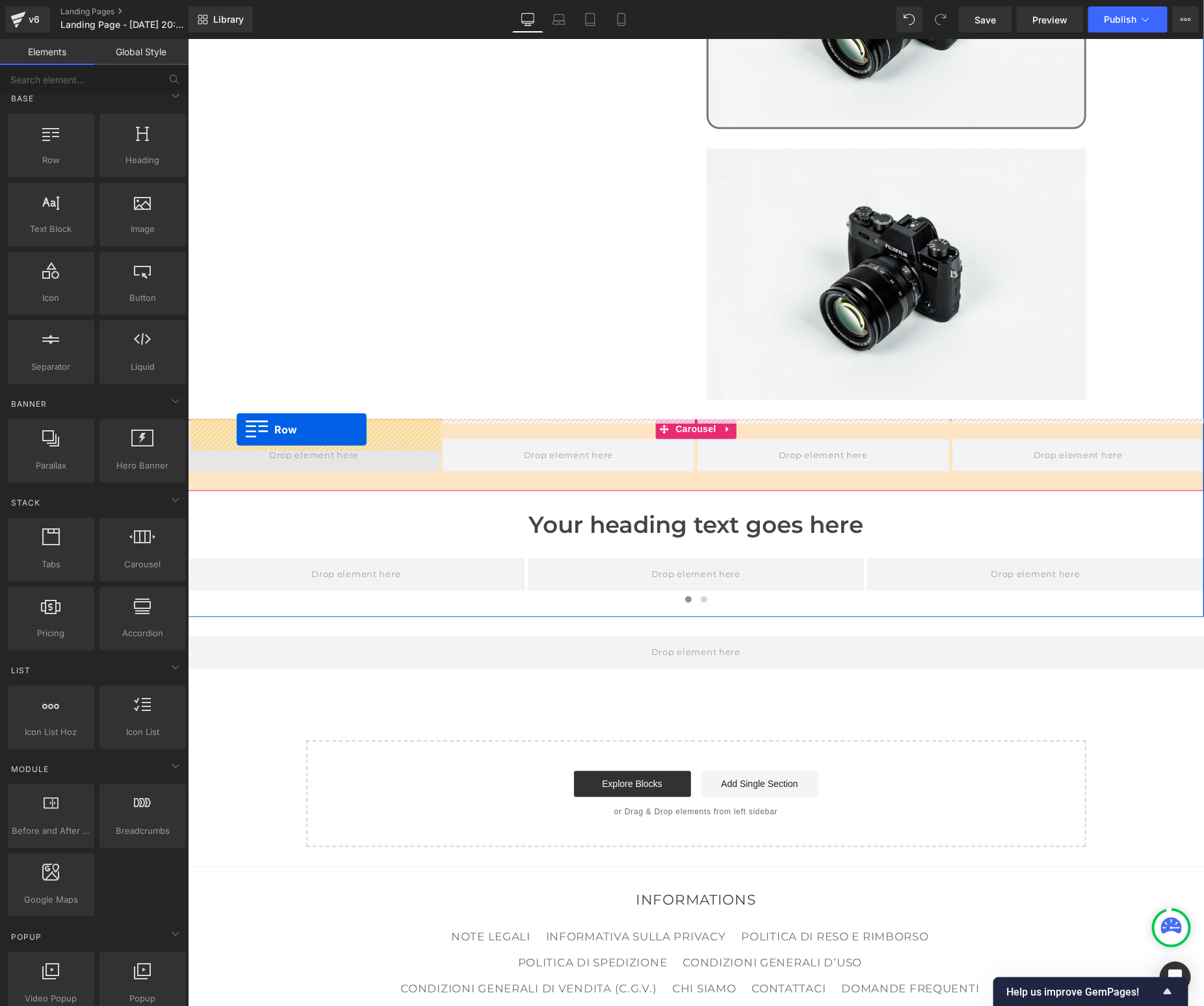
drag, startPoint x: 239, startPoint y: 196, endPoint x: 235, endPoint y: 429, distance: 233.0
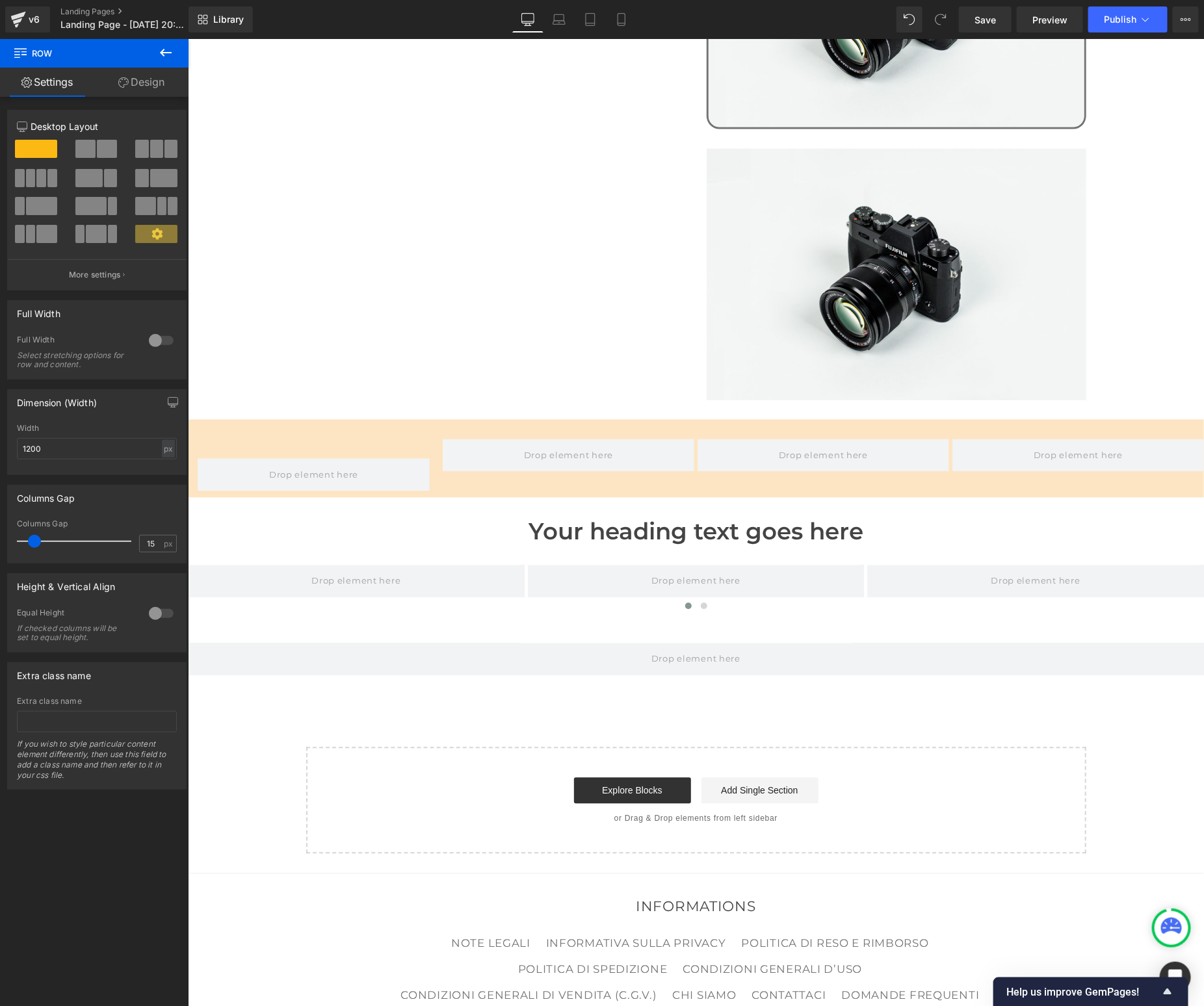
click at [157, 51] on button at bounding box center [165, 53] width 45 height 28
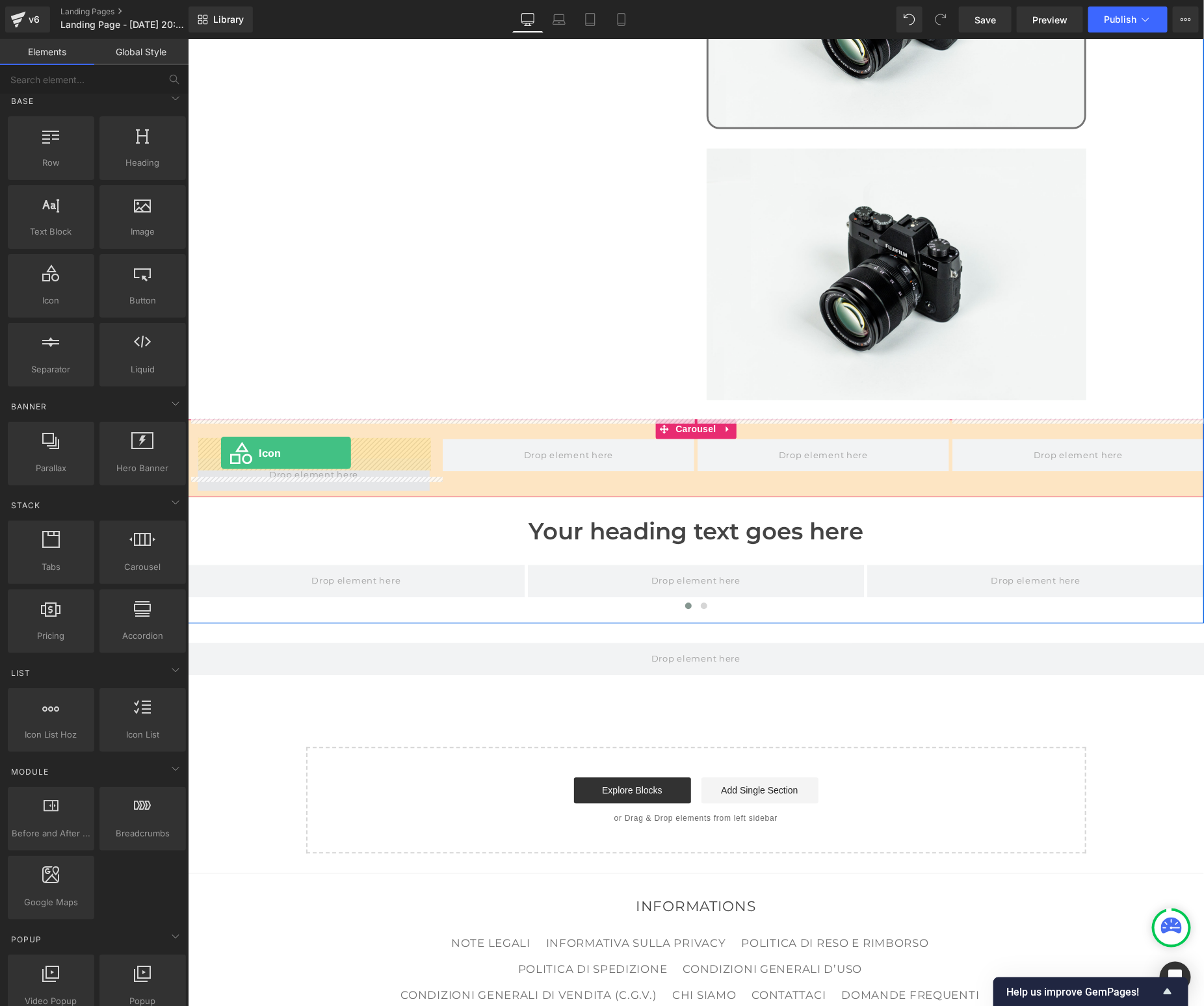
drag, startPoint x: 248, startPoint y: 342, endPoint x: 219, endPoint y: 452, distance: 113.8
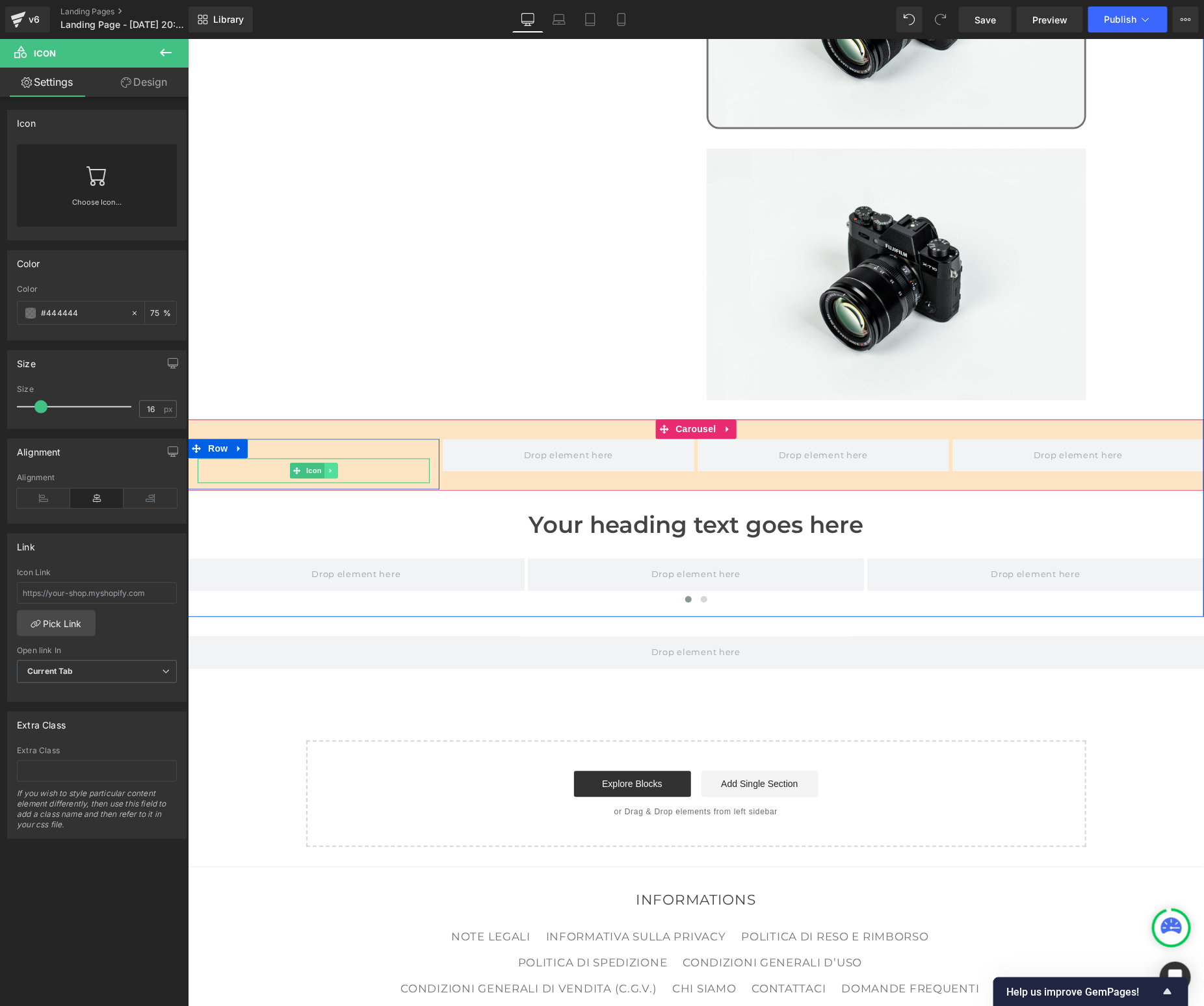
click at [332, 467] on icon at bounding box center [330, 470] width 7 height 8
click at [339, 467] on icon at bounding box center [337, 470] width 7 height 7
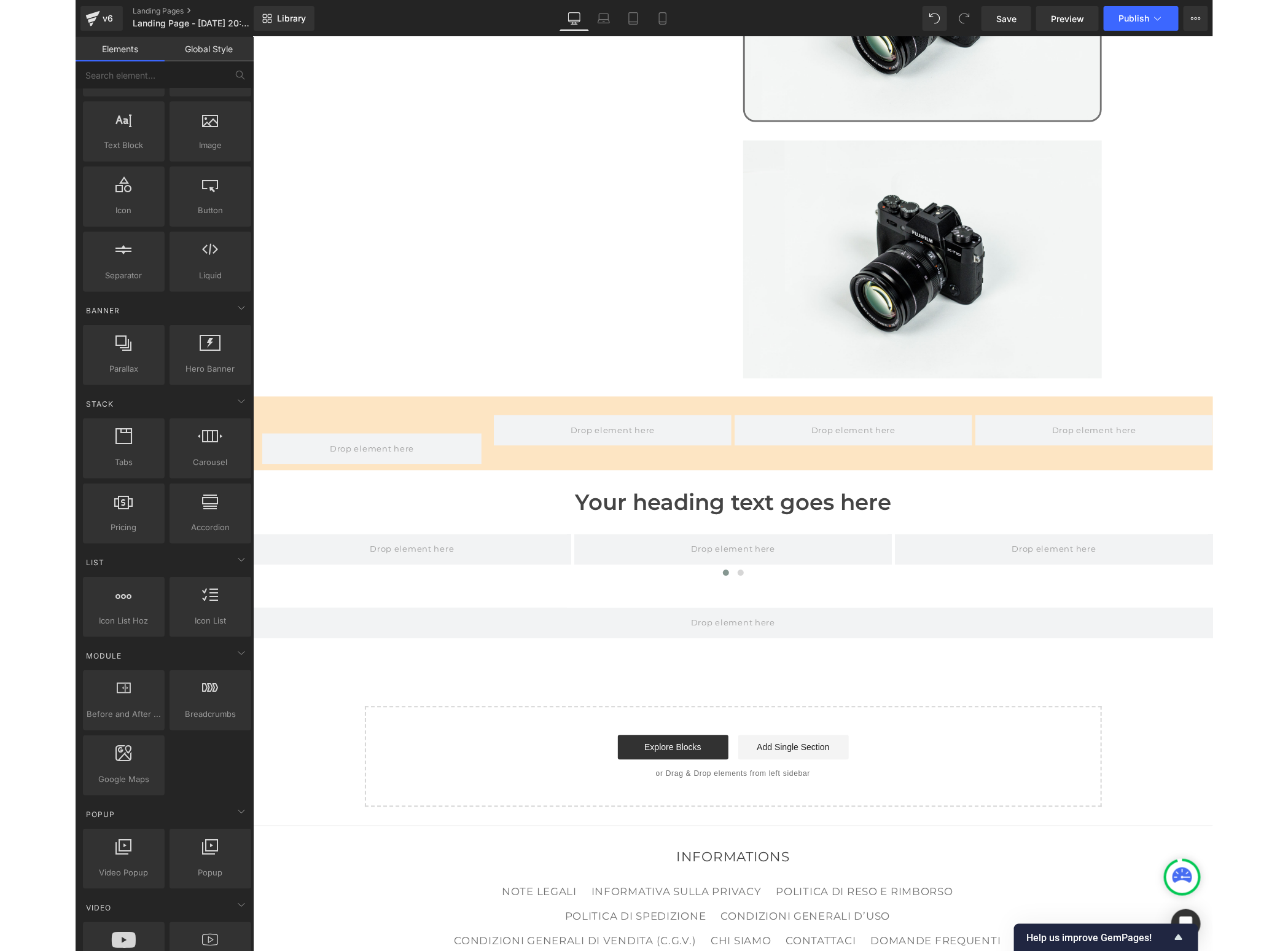
scroll to position [83, 0]
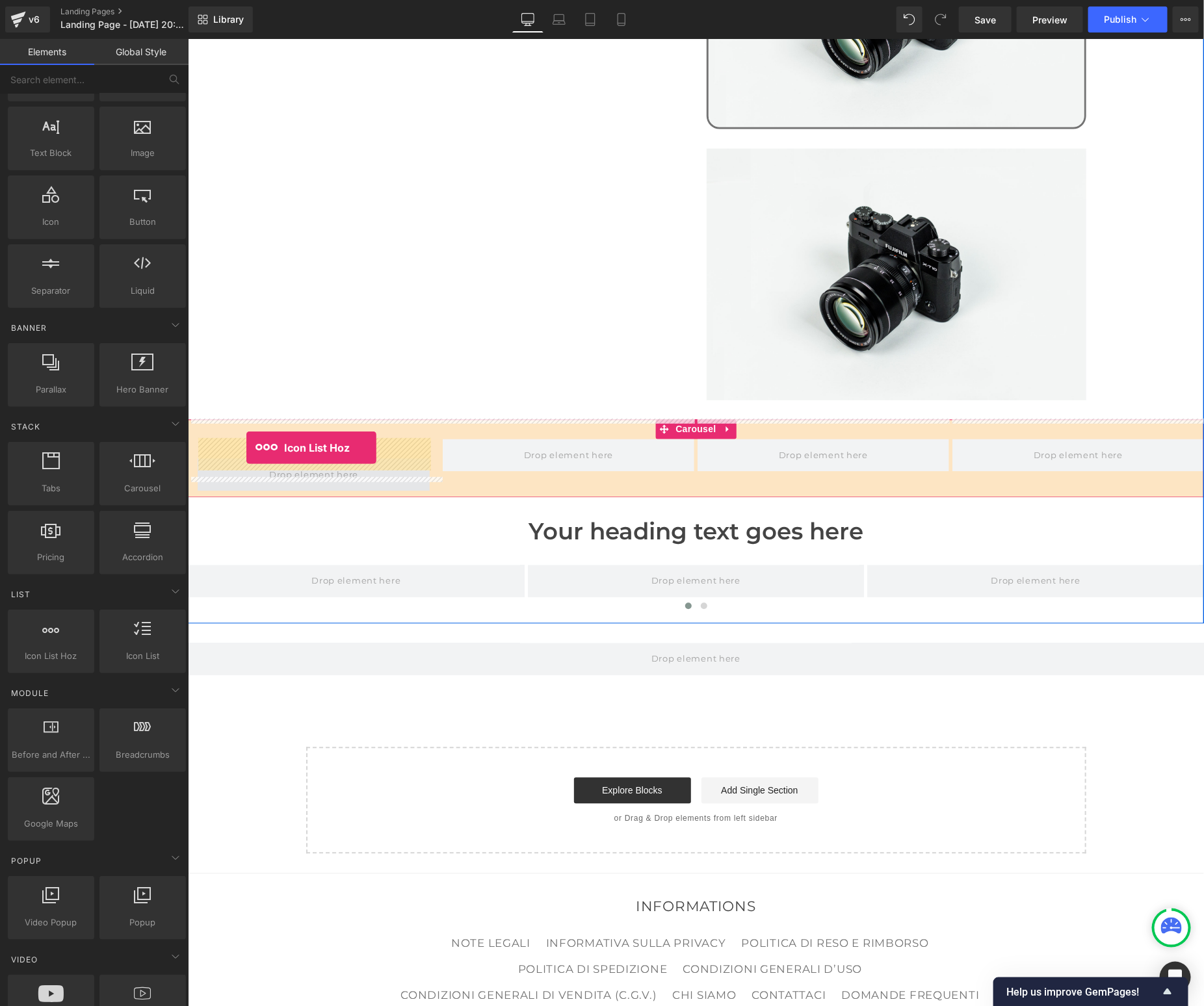
drag, startPoint x: 240, startPoint y: 676, endPoint x: 245, endPoint y: 447, distance: 229.1
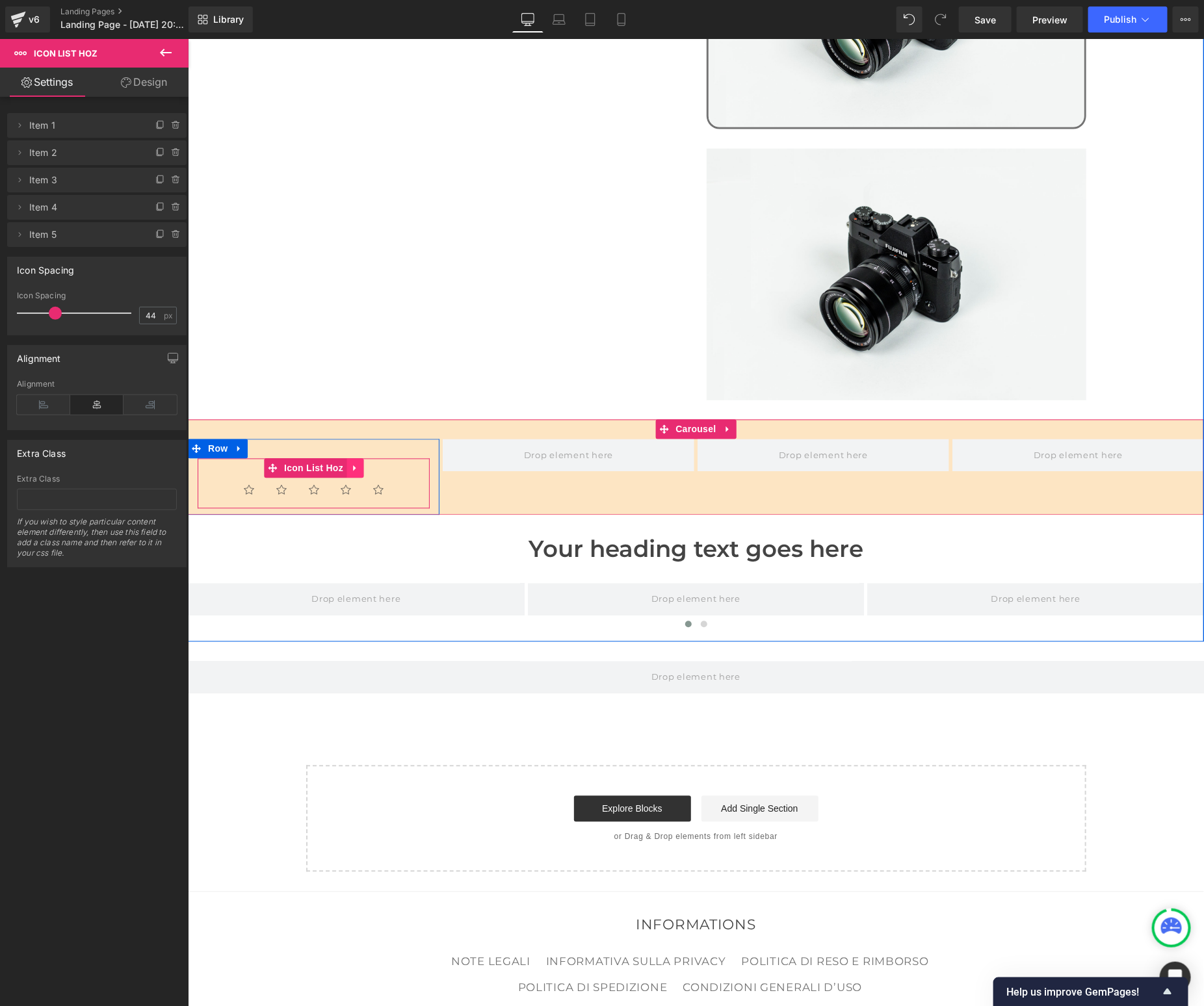
click at [361, 458] on link at bounding box center [355, 467] width 17 height 20
click at [365, 463] on icon at bounding box center [362, 467] width 9 height 9
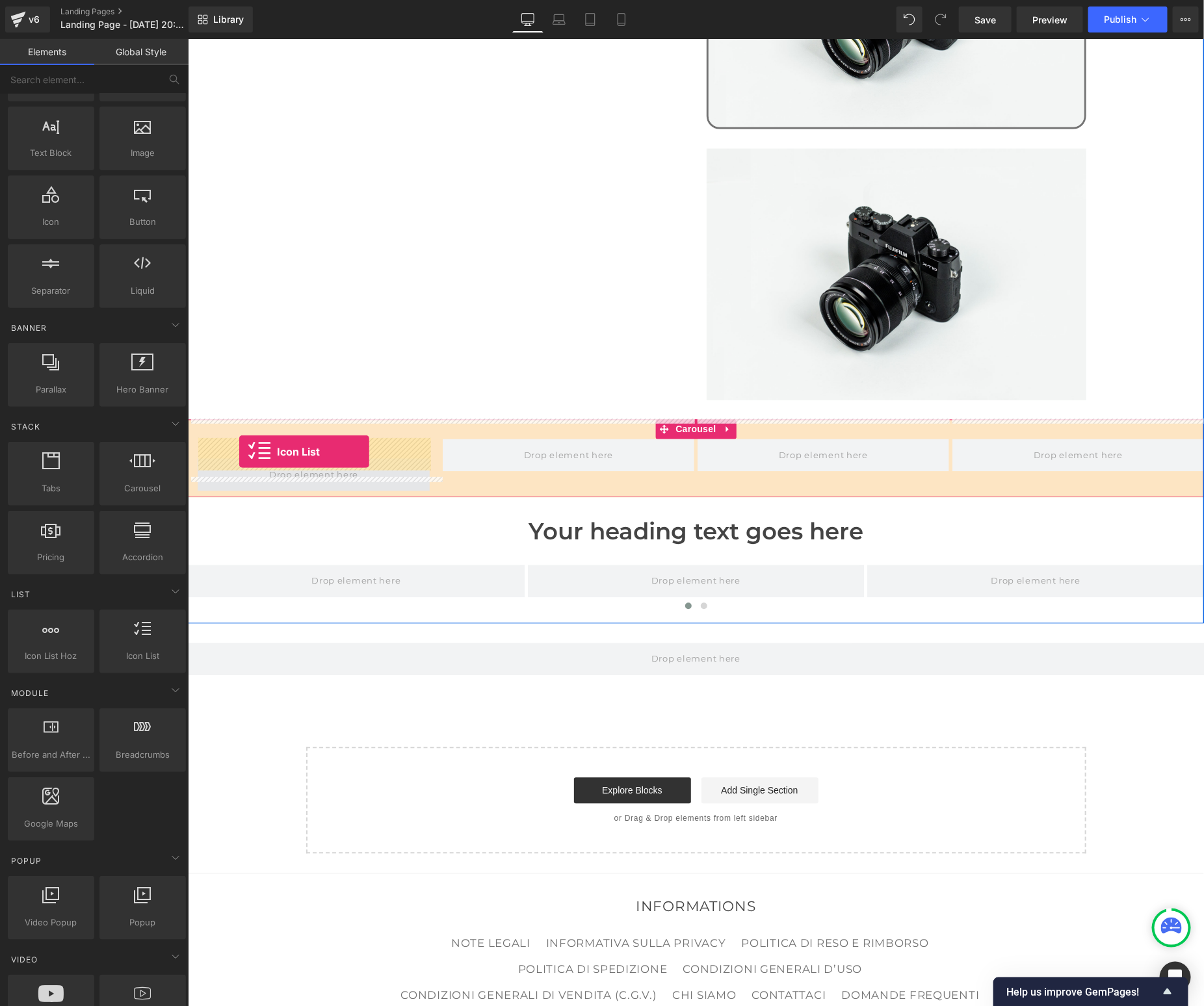
drag, startPoint x: 299, startPoint y: 678, endPoint x: 238, endPoint y: 450, distance: 236.0
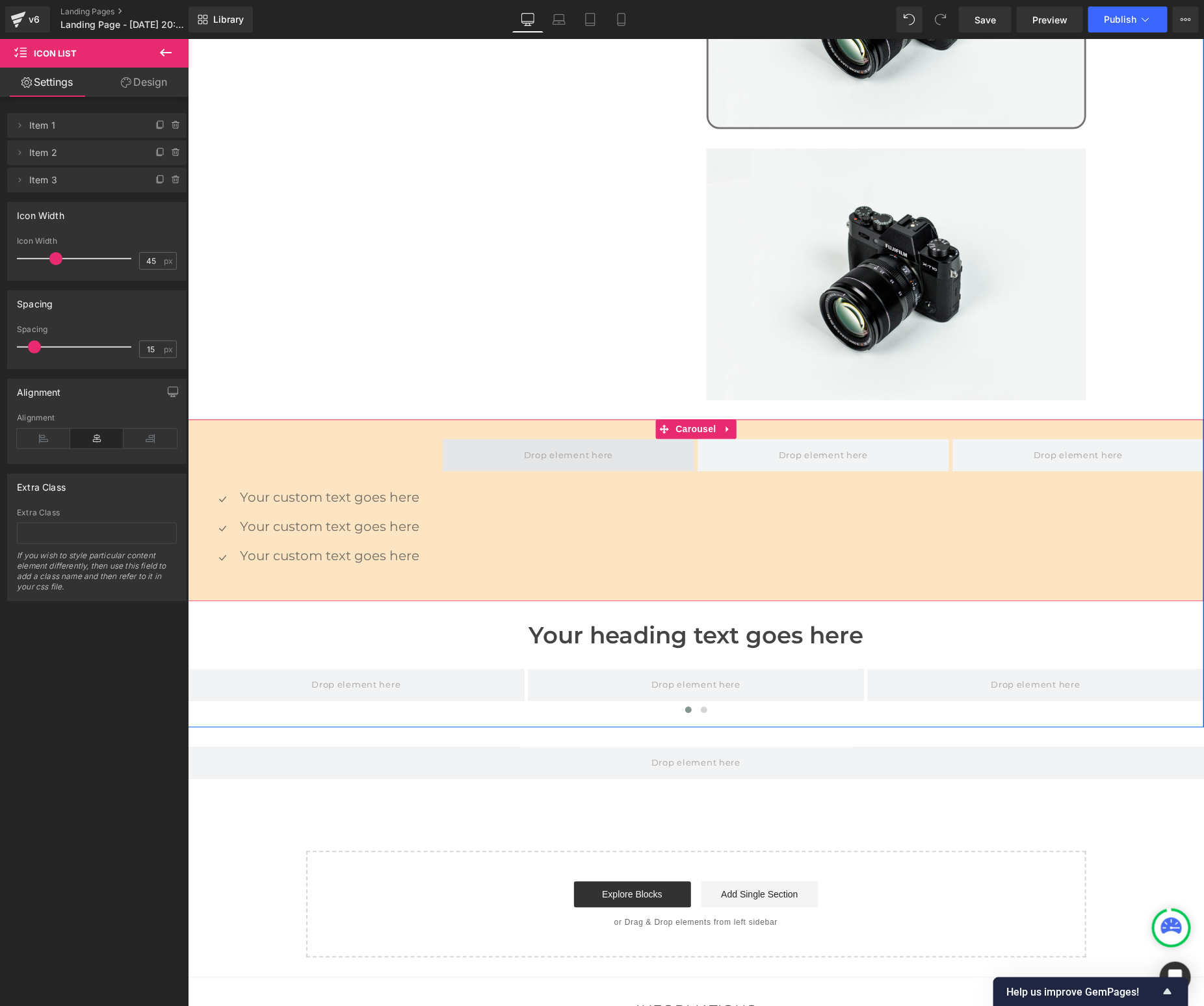
click at [671, 438] on span at bounding box center [568, 455] width 252 height 33
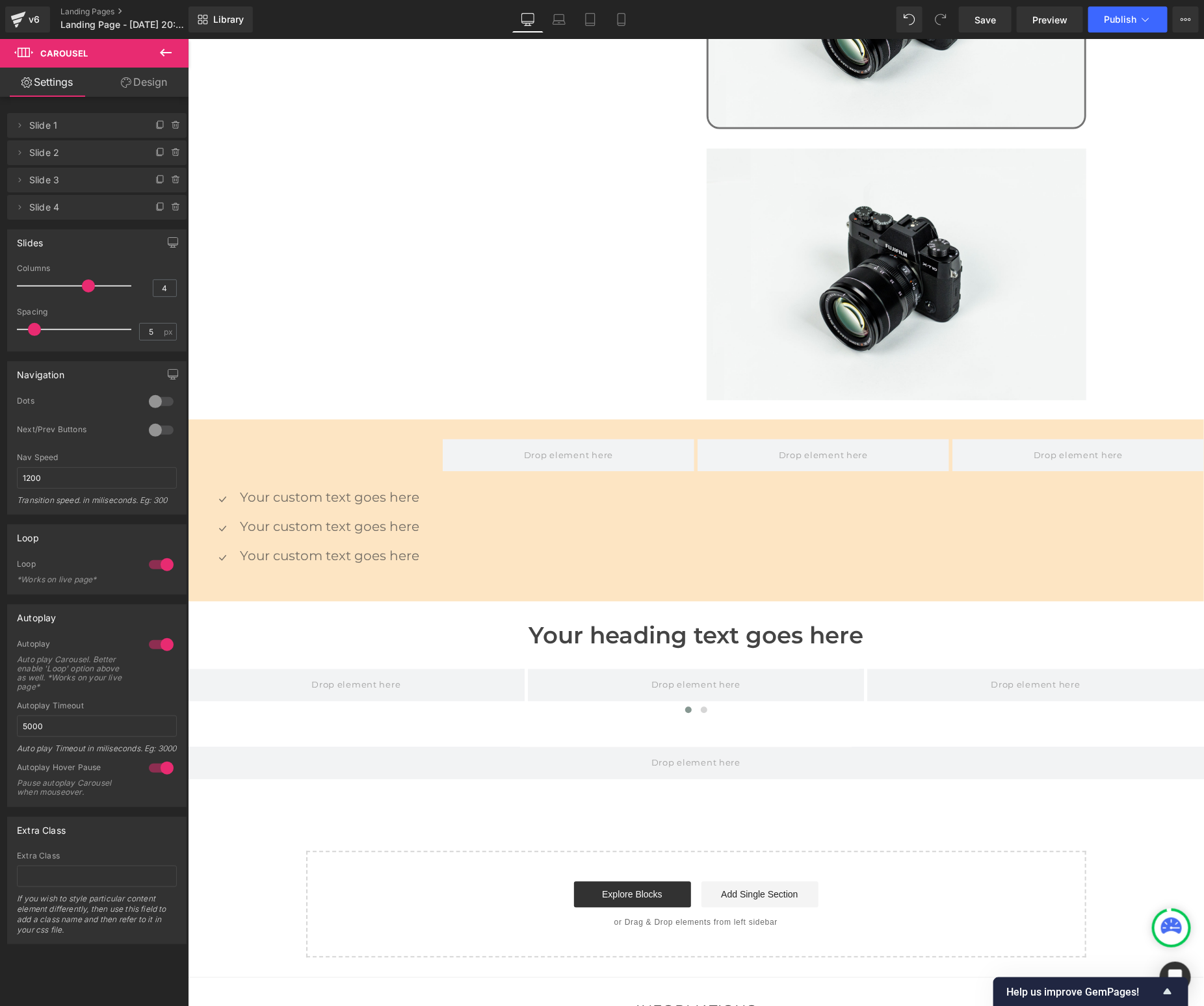
click at [168, 60] on button at bounding box center [165, 53] width 45 height 28
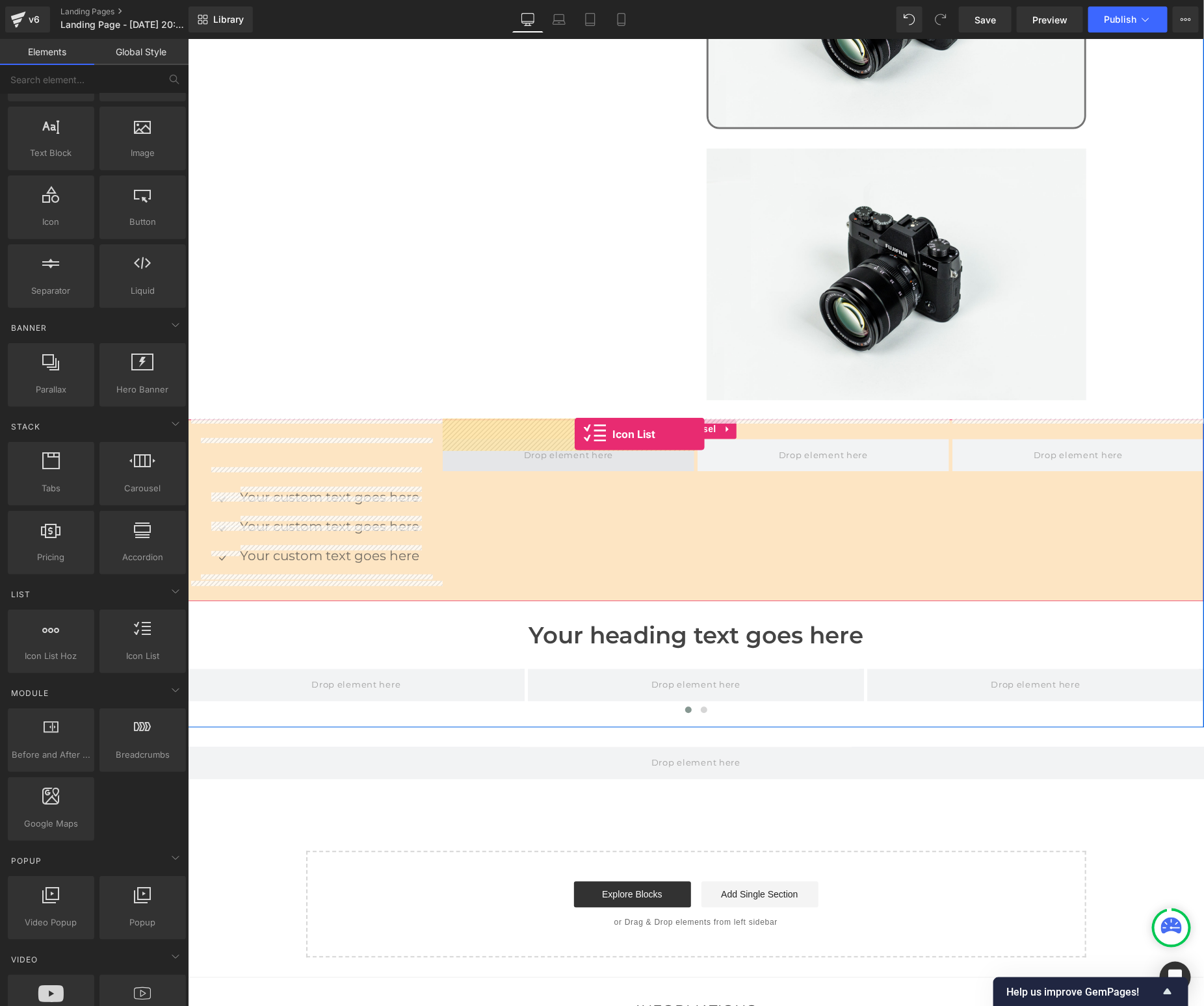
drag, startPoint x: 313, startPoint y: 674, endPoint x: 572, endPoint y: 434, distance: 353.1
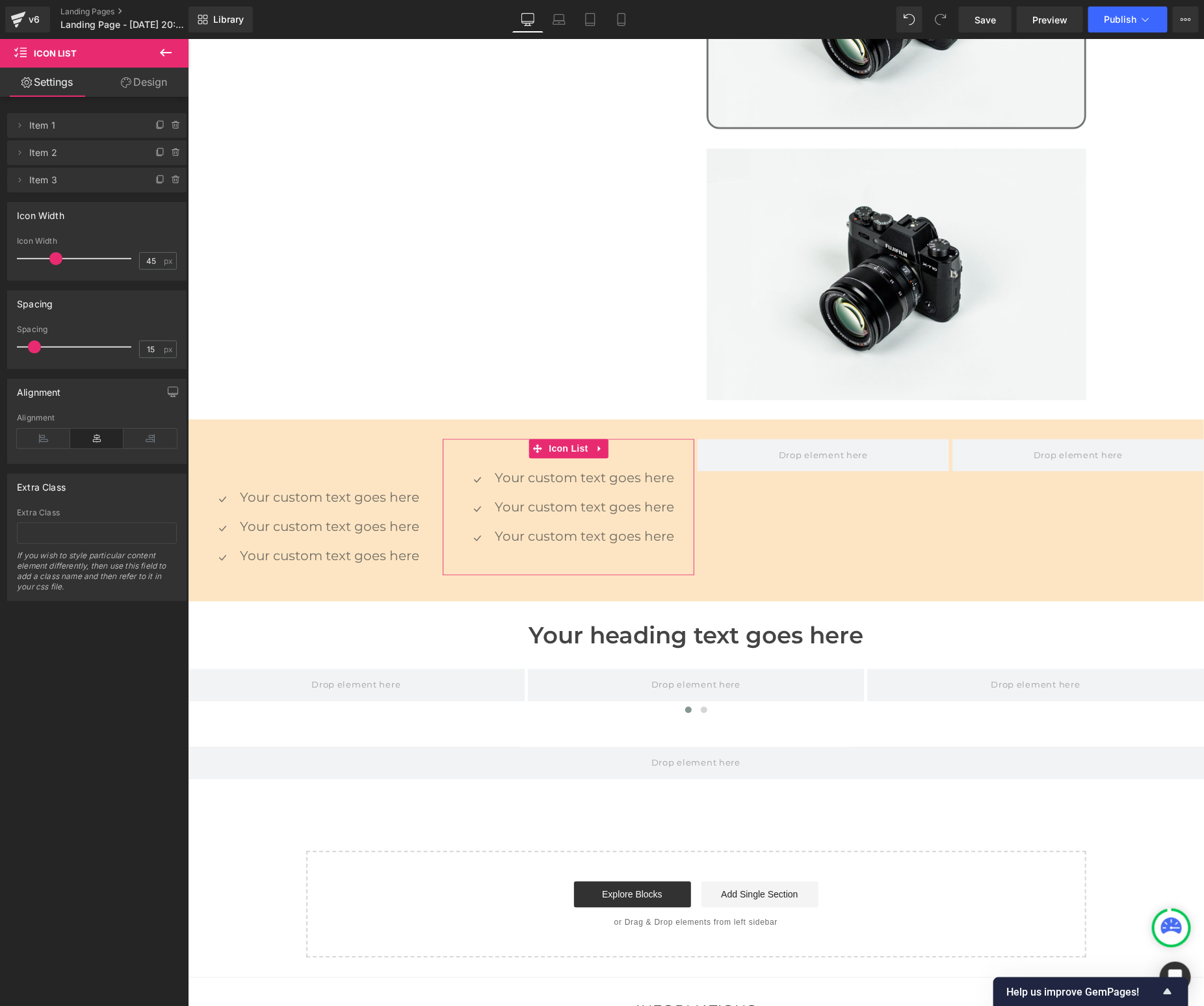
click at [136, 87] on link "Design" at bounding box center [144, 82] width 94 height 29
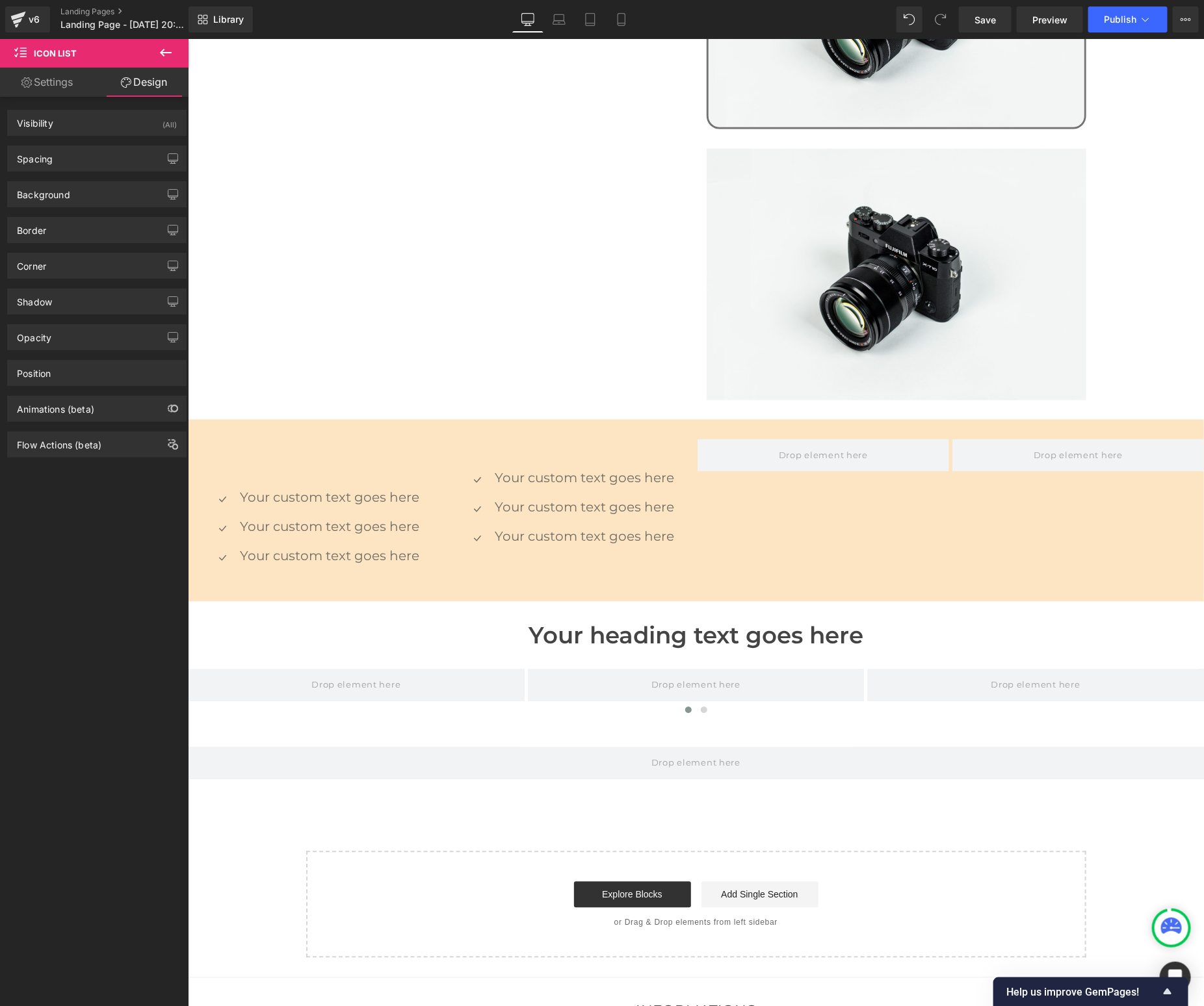
click at [166, 45] on icon at bounding box center [165, 52] width 15 height 15
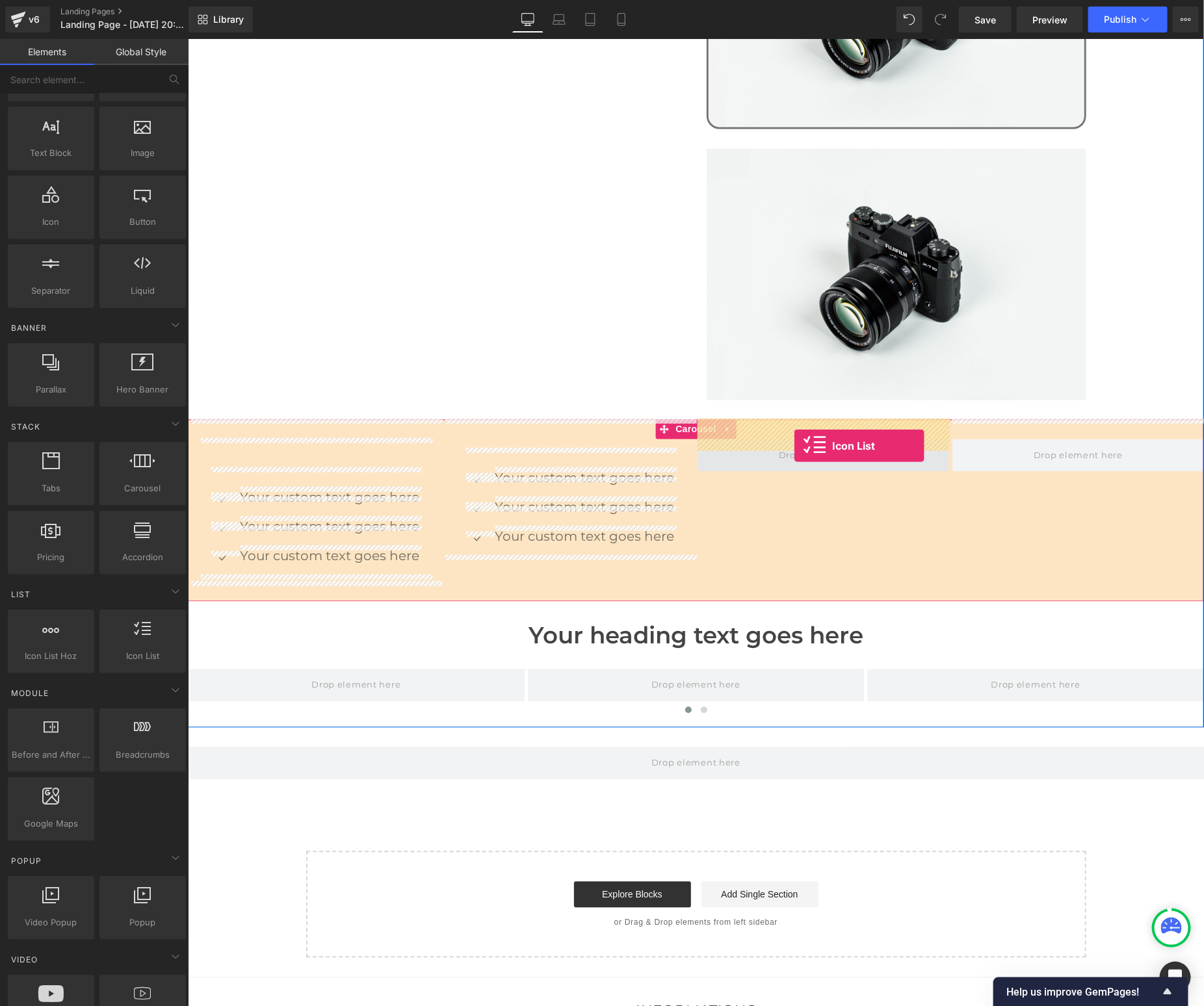
drag, startPoint x: 320, startPoint y: 648, endPoint x: 792, endPoint y: 445, distance: 513.8
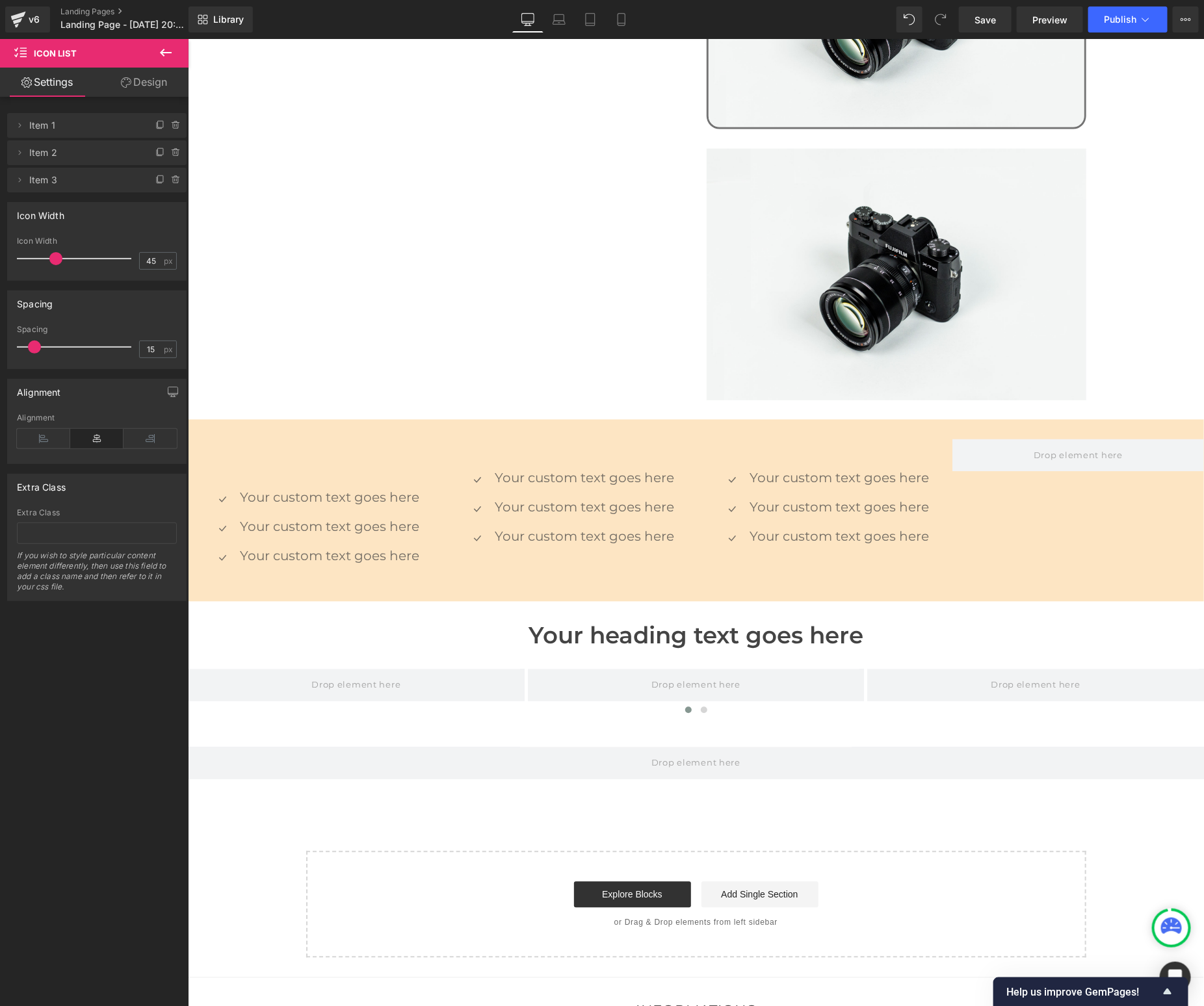
click at [161, 57] on icon at bounding box center [165, 52] width 15 height 15
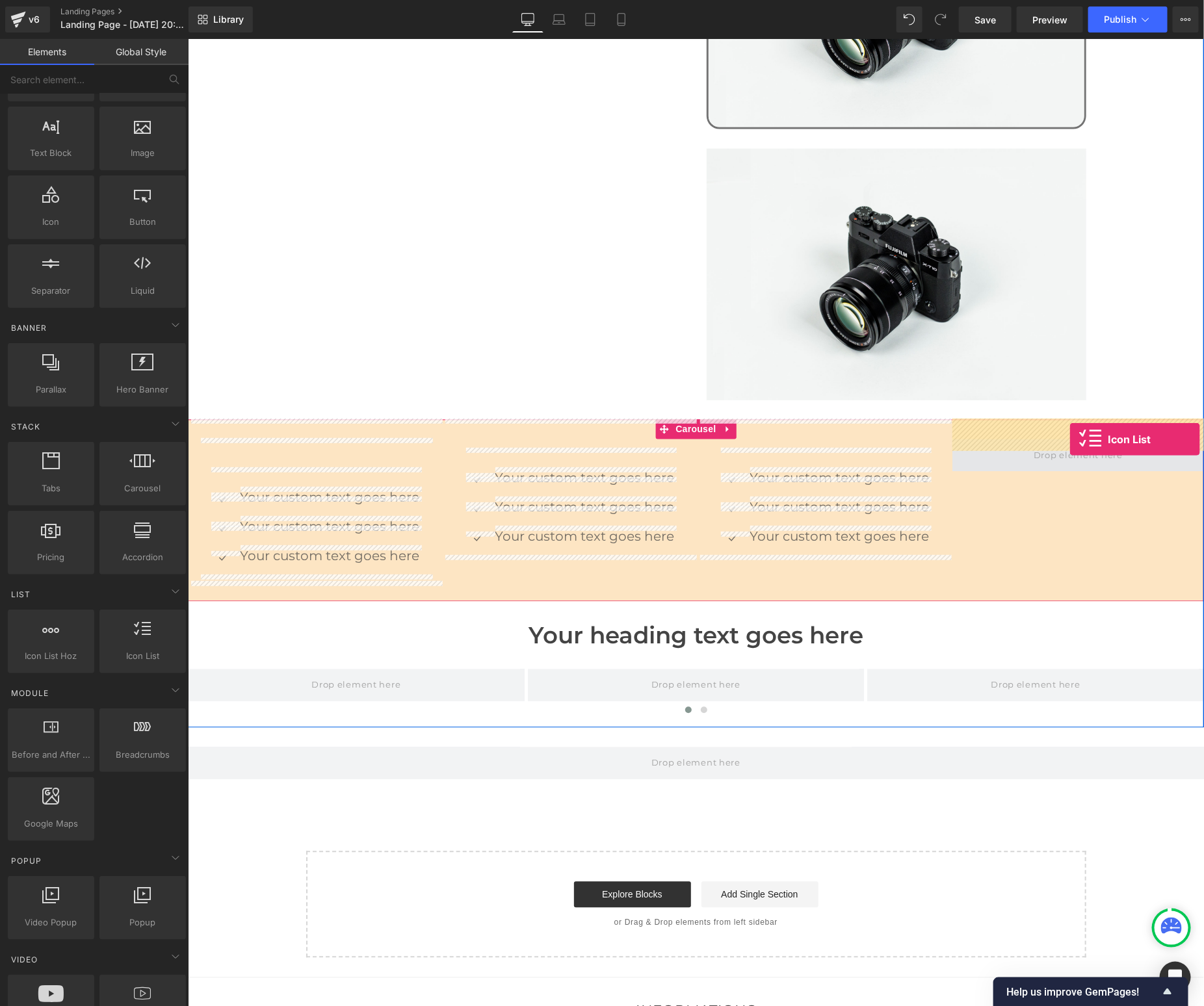
drag, startPoint x: 307, startPoint y: 682, endPoint x: 1069, endPoint y: 438, distance: 800.1
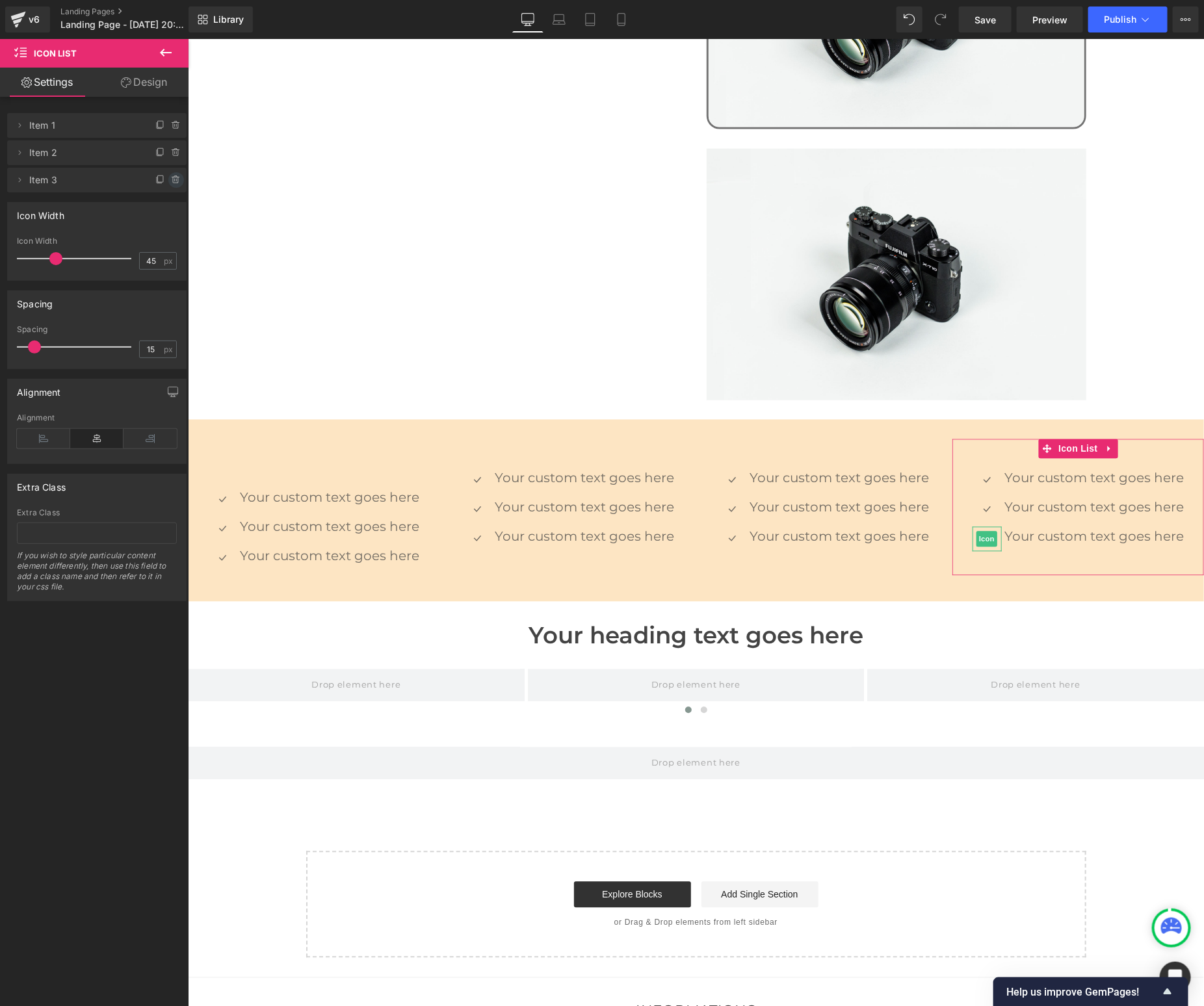
click at [171, 176] on icon at bounding box center [176, 180] width 10 height 10
drag, startPoint x: 170, startPoint y: 180, endPoint x: 170, endPoint y: 166, distance: 14.0
click at [170, 179] on button "Delete" at bounding box center [163, 181] width 41 height 17
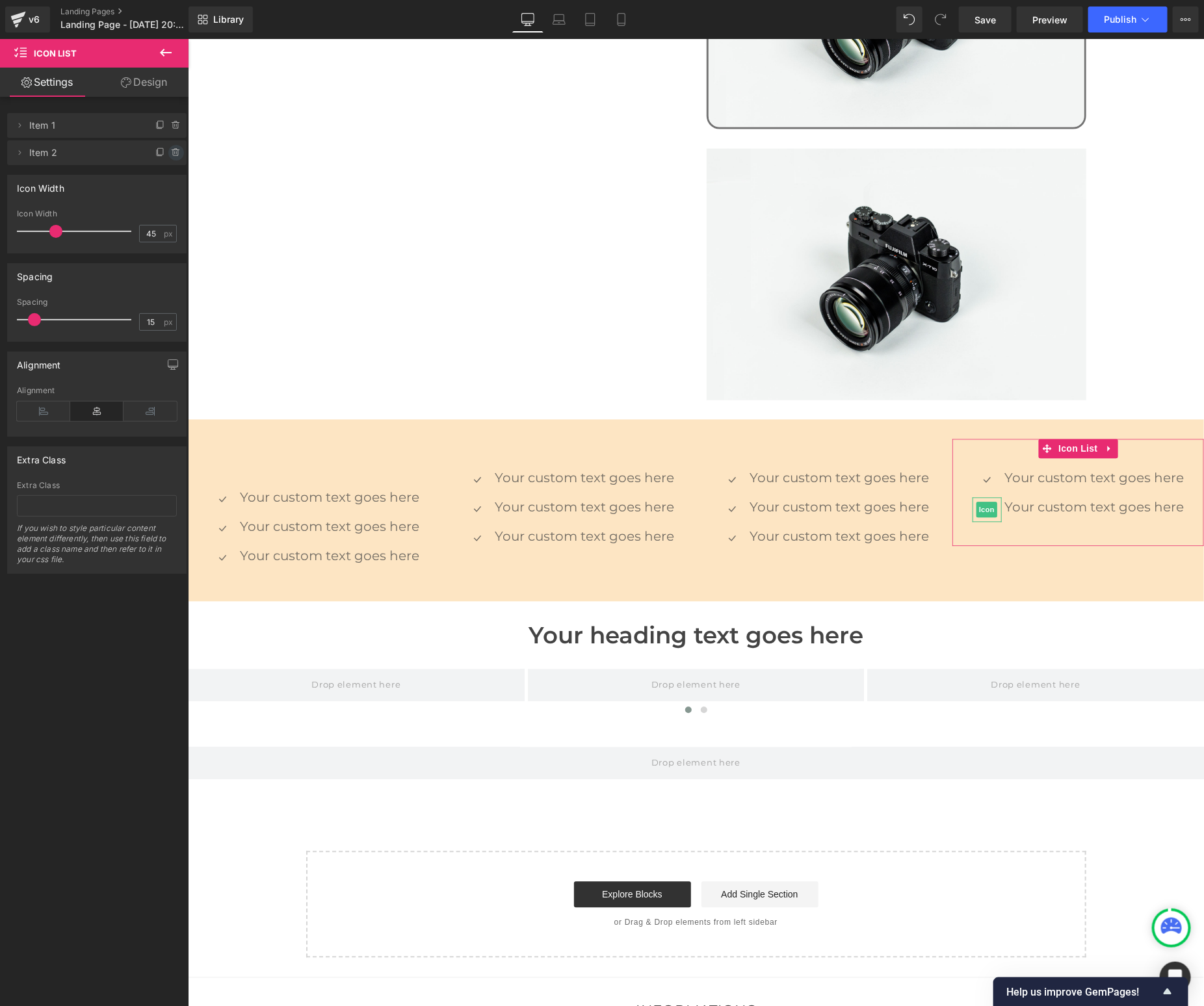
click at [171, 150] on icon at bounding box center [176, 152] width 10 height 10
click at [170, 155] on button "Delete" at bounding box center [163, 153] width 41 height 17
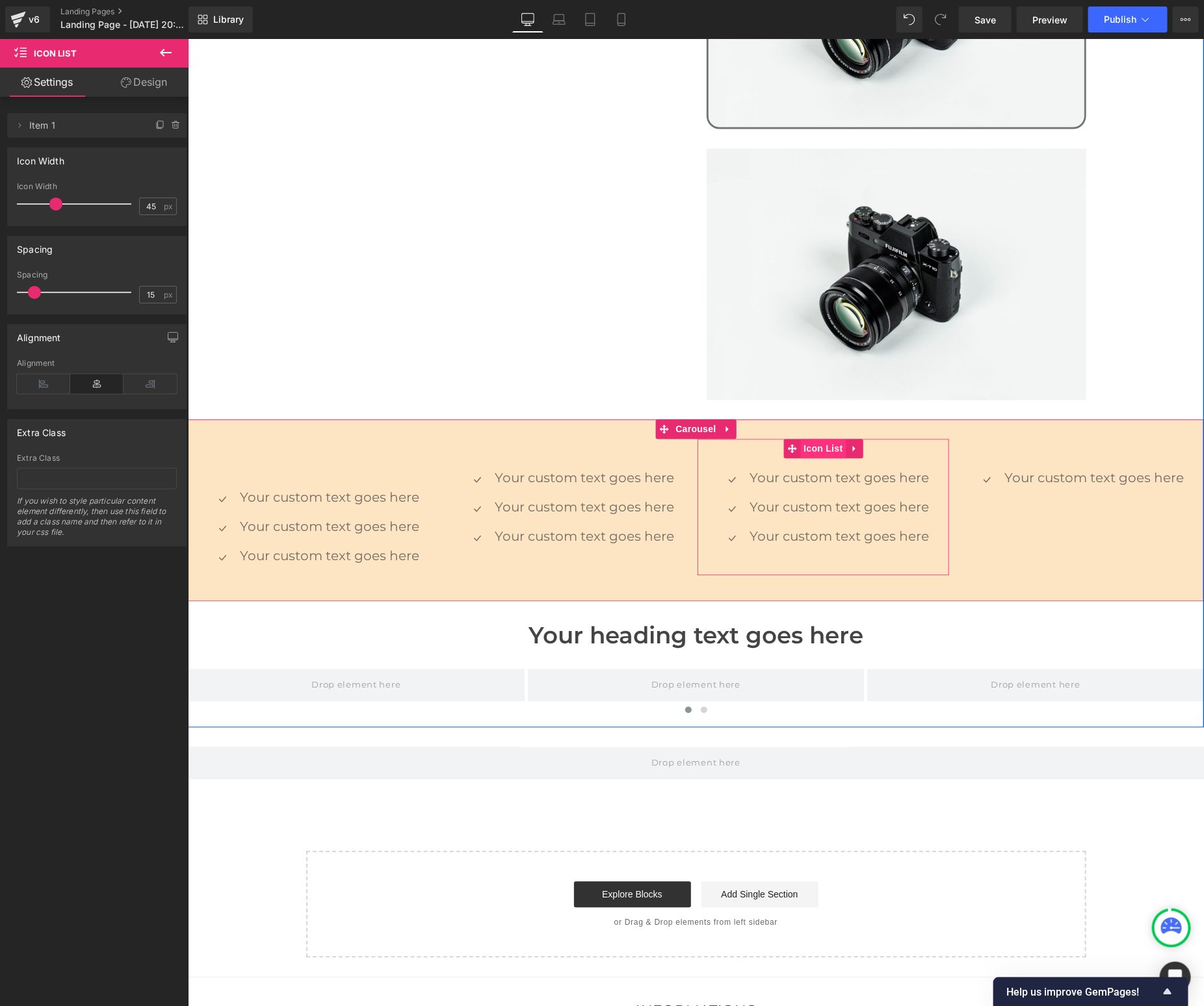
click at [808, 438] on span "Icon List" at bounding box center [822, 448] width 45 height 20
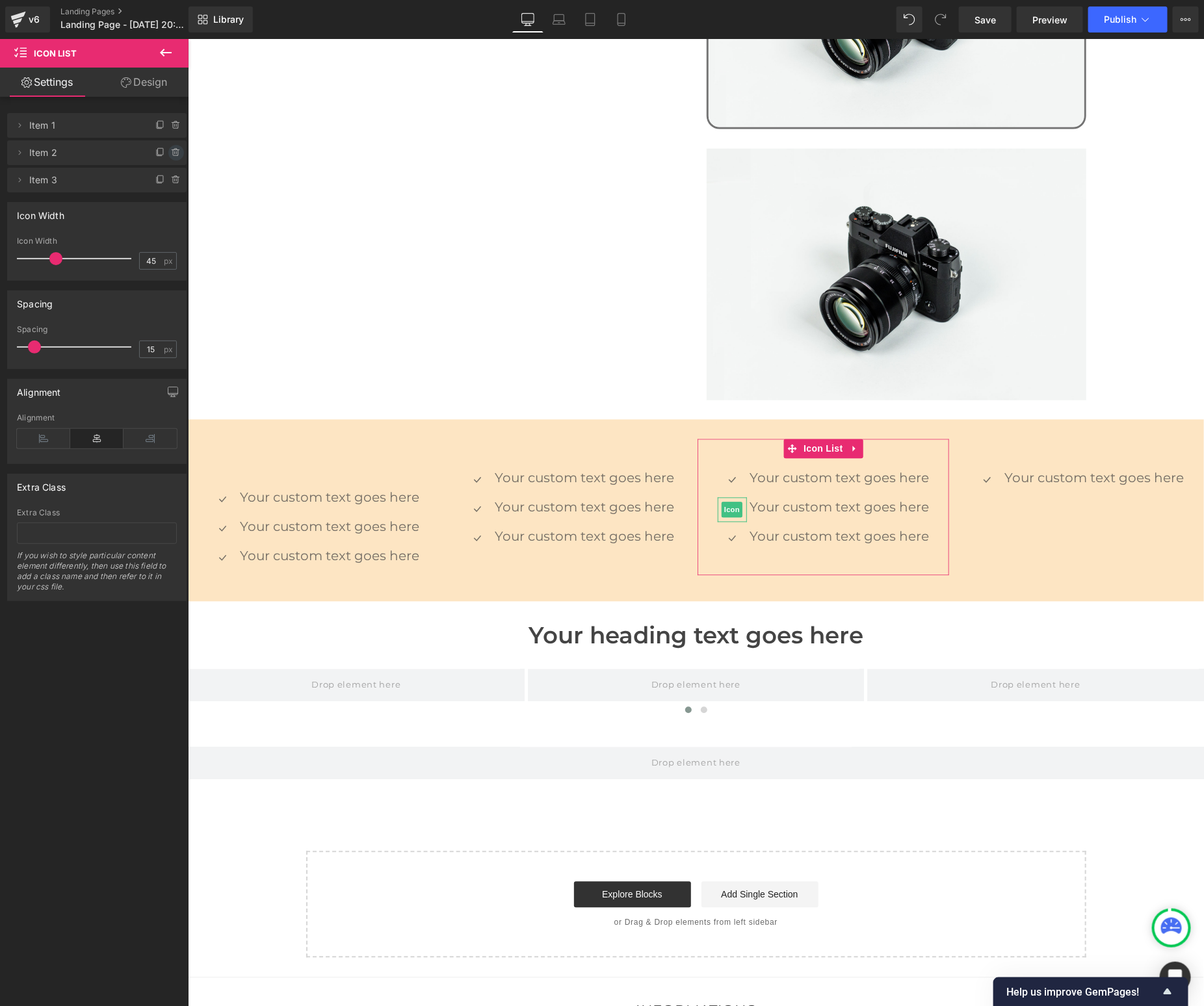
click at [177, 155] on span at bounding box center [176, 152] width 15 height 15
click at [173, 157] on button "Delete" at bounding box center [163, 153] width 41 height 17
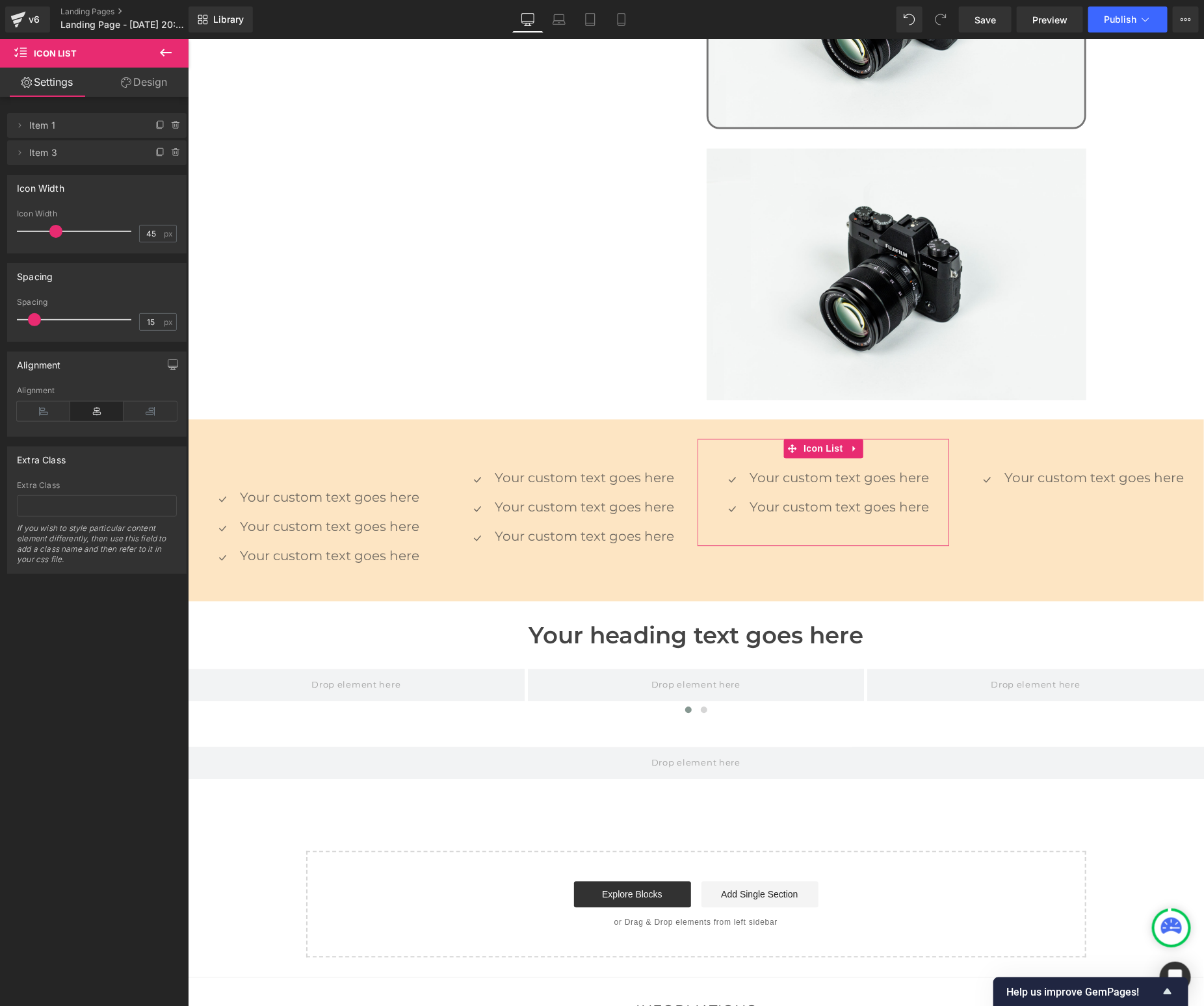
click at [174, 157] on icon at bounding box center [176, 152] width 10 height 10
click at [174, 157] on button "Delete" at bounding box center [165, 153] width 41 height 17
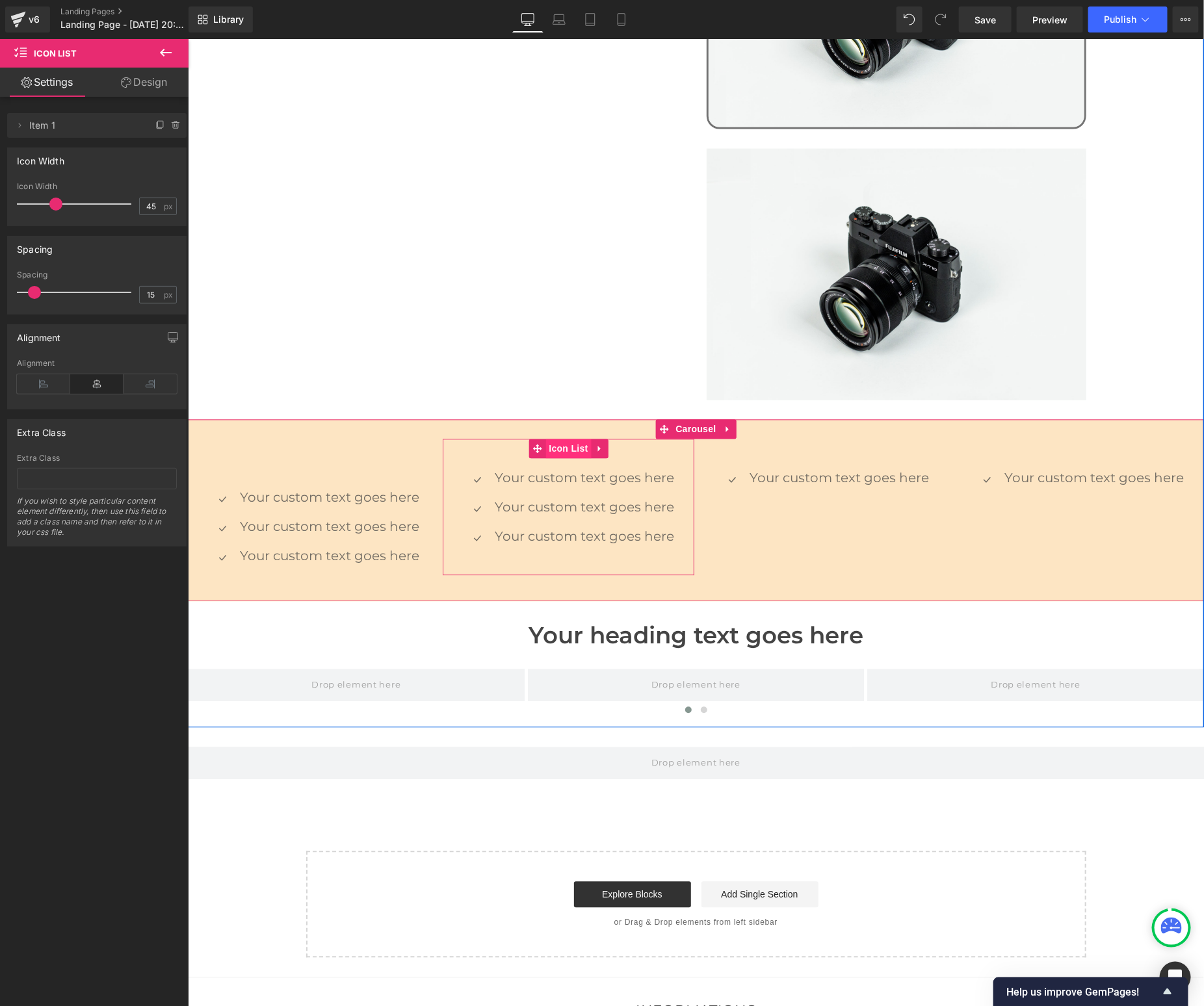
click at [573, 438] on span "Icon List" at bounding box center [567, 448] width 45 height 20
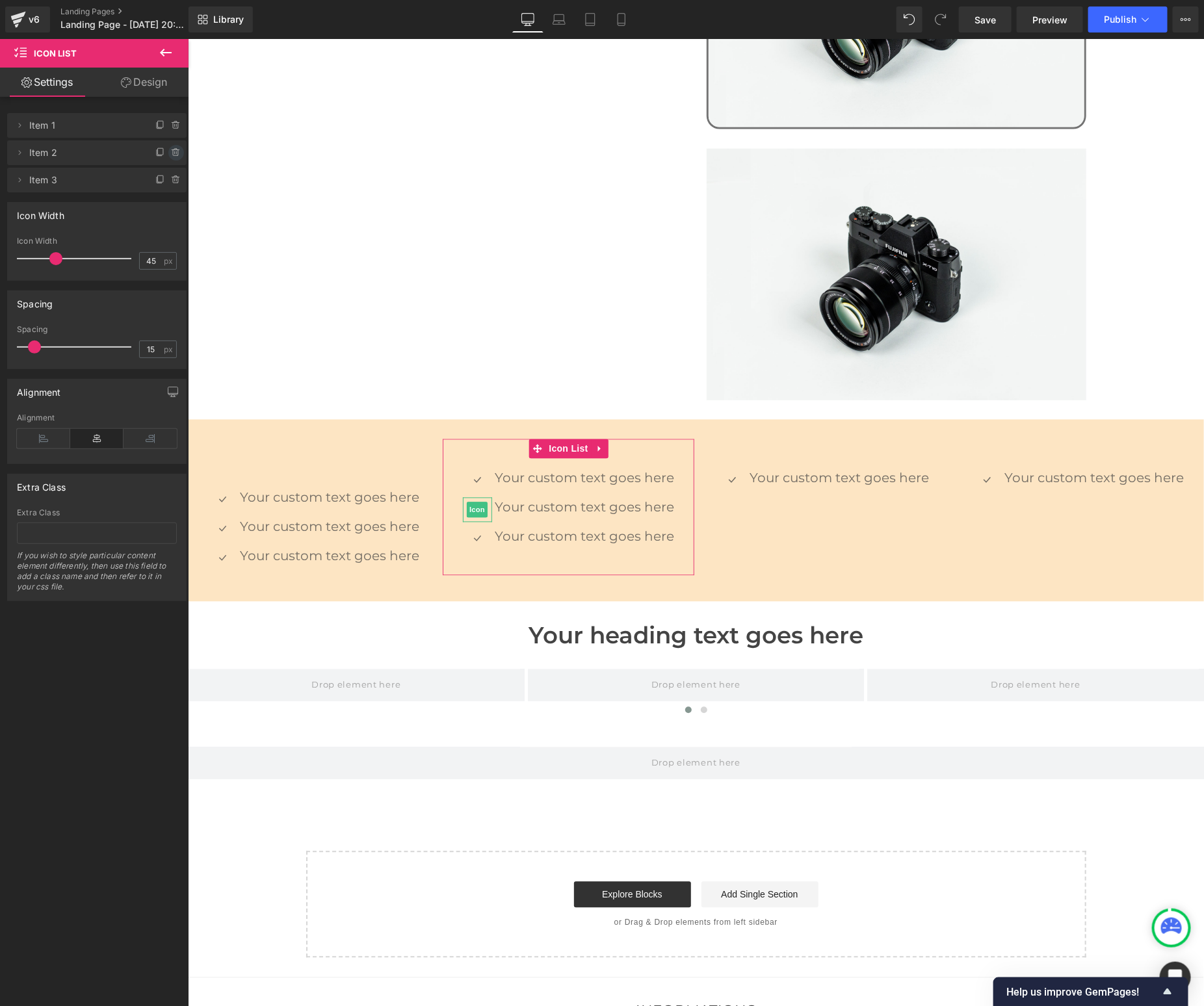
click at [171, 152] on icon at bounding box center [176, 152] width 10 height 10
click at [169, 152] on button "Delete" at bounding box center [165, 153] width 41 height 17
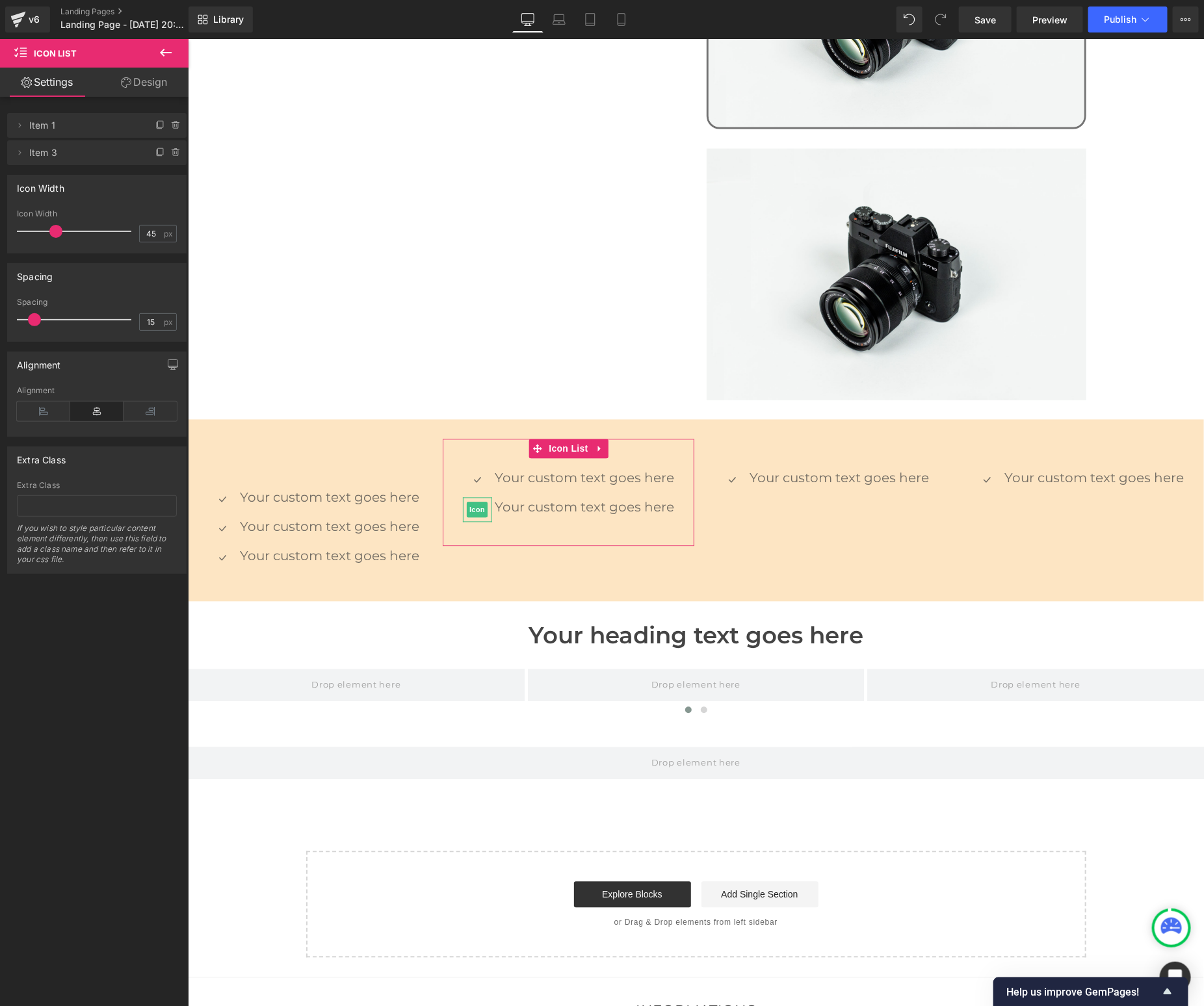
click at [171, 152] on icon at bounding box center [176, 152] width 10 height 10
click at [169, 152] on button "Delete" at bounding box center [165, 153] width 41 height 17
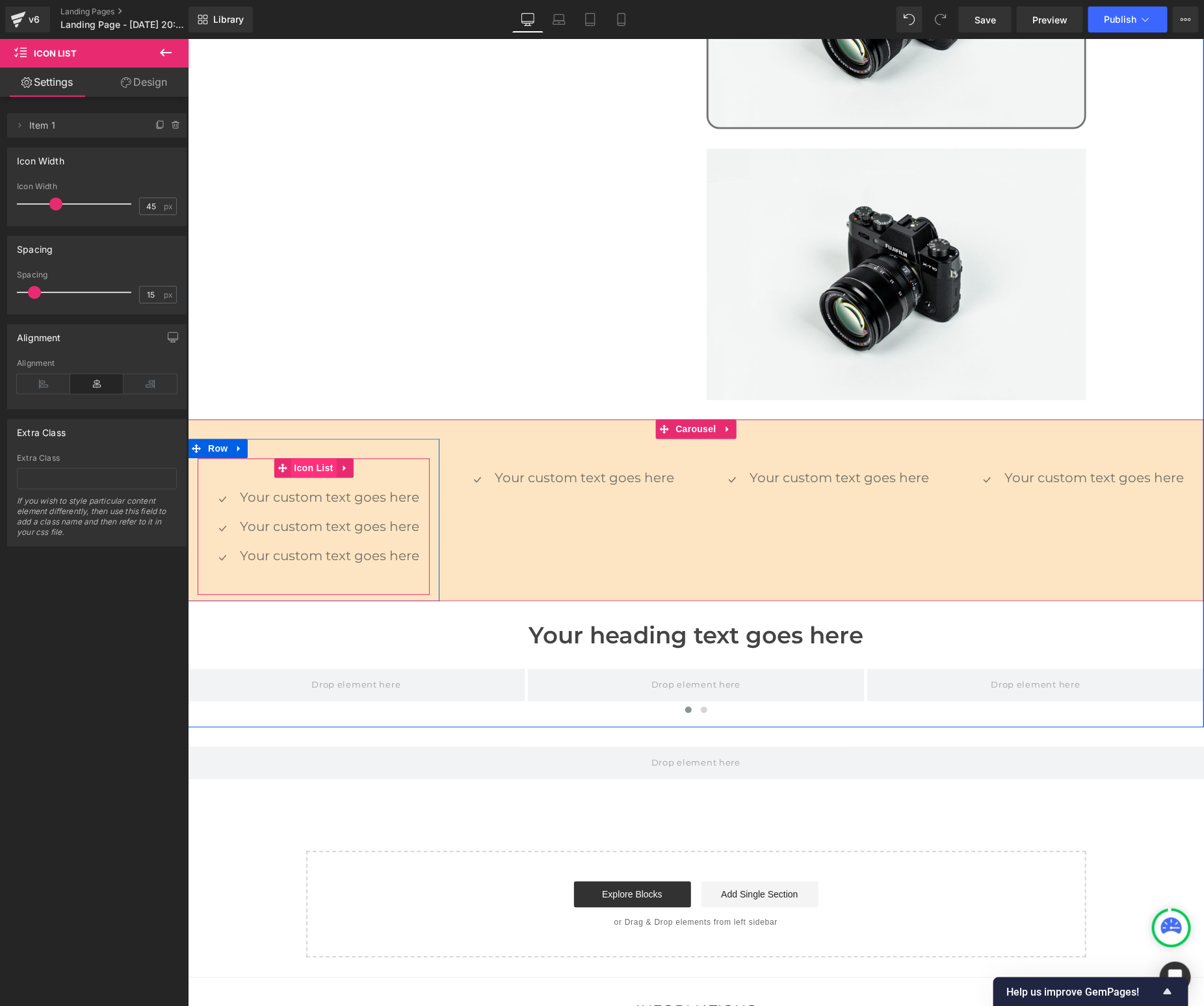
click at [307, 458] on span "Icon List" at bounding box center [313, 467] width 45 height 20
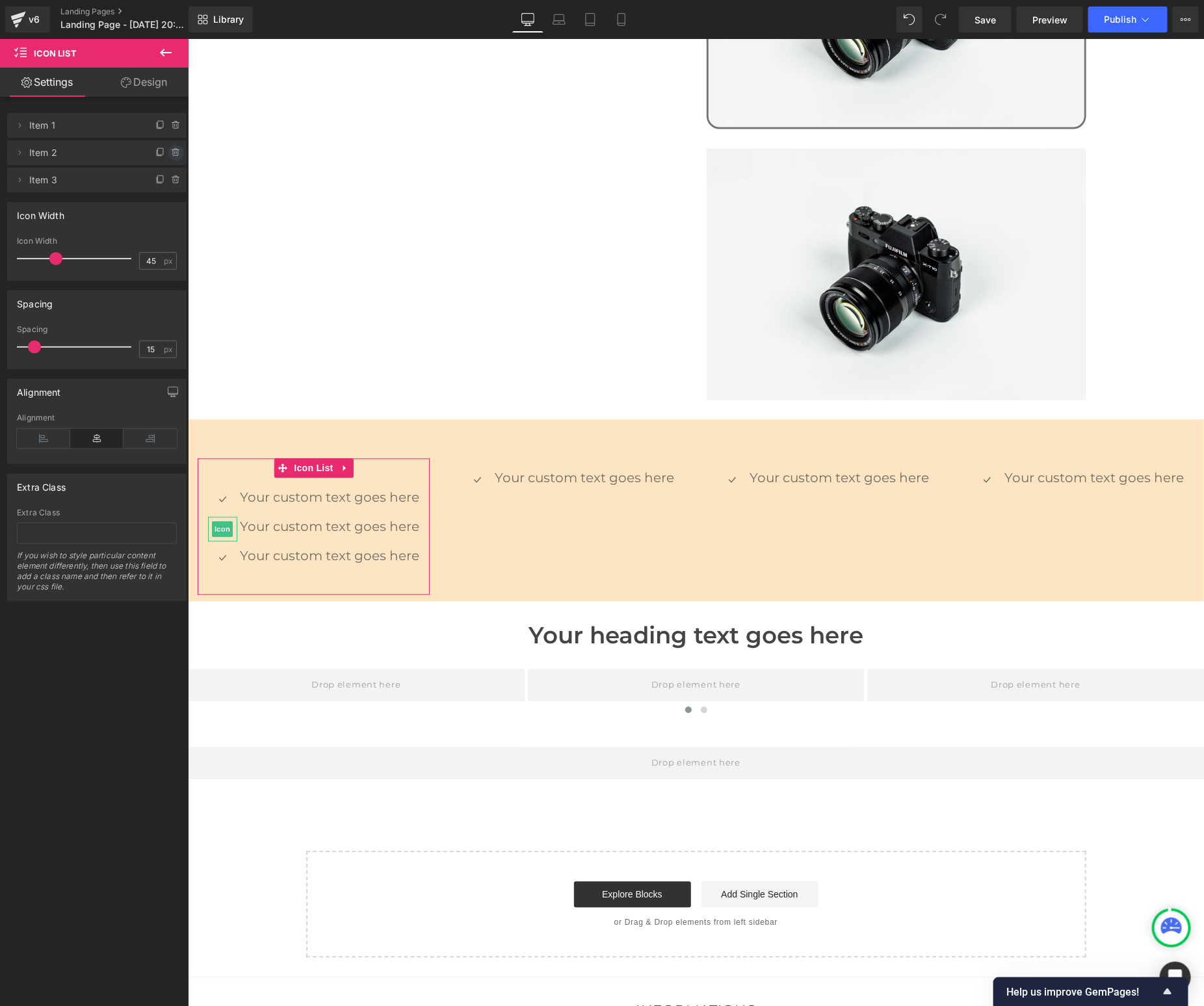
click at [176, 155] on icon at bounding box center [176, 152] width 10 height 10
click at [176, 155] on button "Delete" at bounding box center [163, 153] width 41 height 17
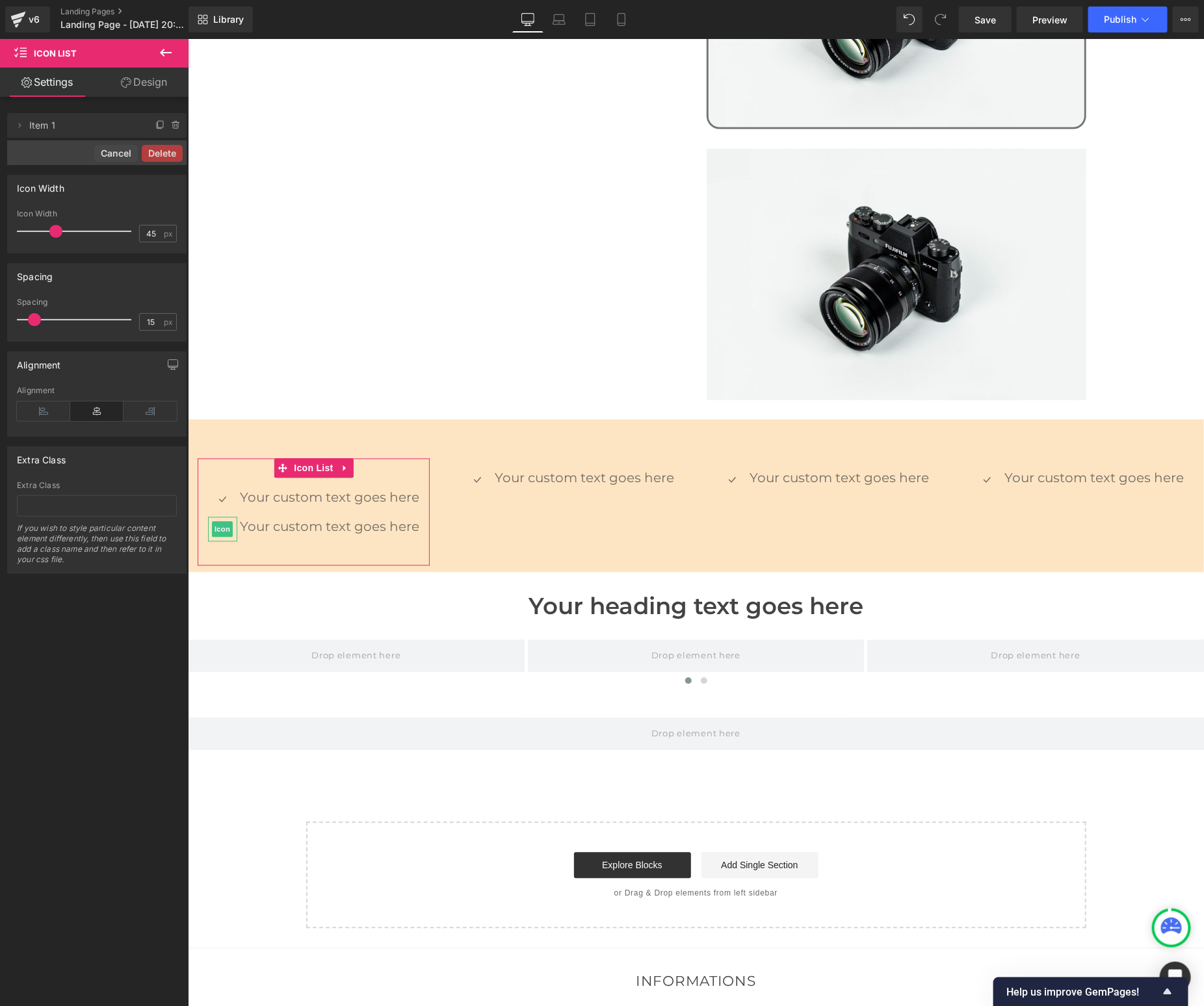
click at [176, 155] on button "Delete" at bounding box center [163, 153] width 41 height 17
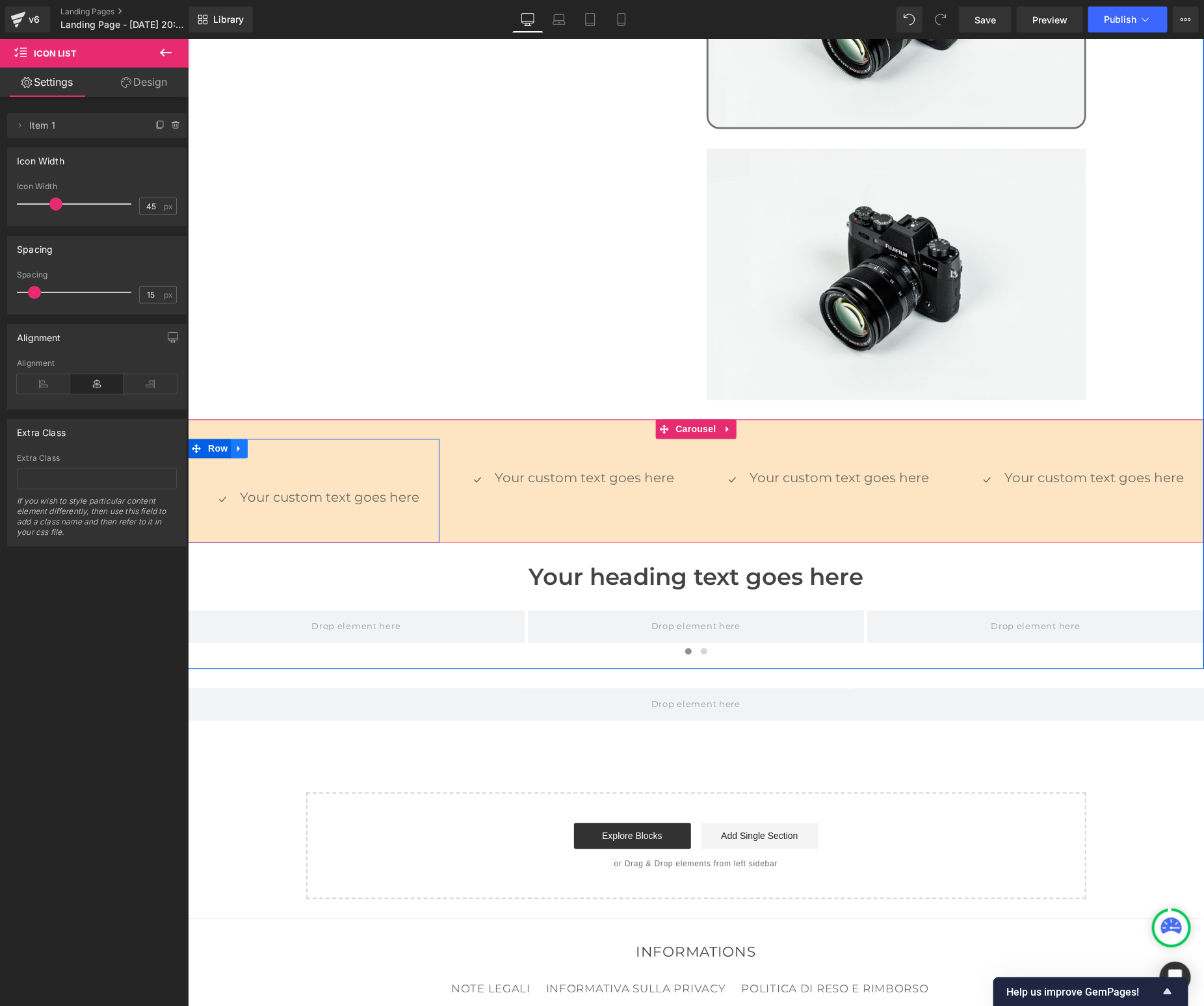
click at [241, 443] on icon at bounding box center [238, 448] width 9 height 9
click at [274, 444] on icon at bounding box center [272, 449] width 9 height 9
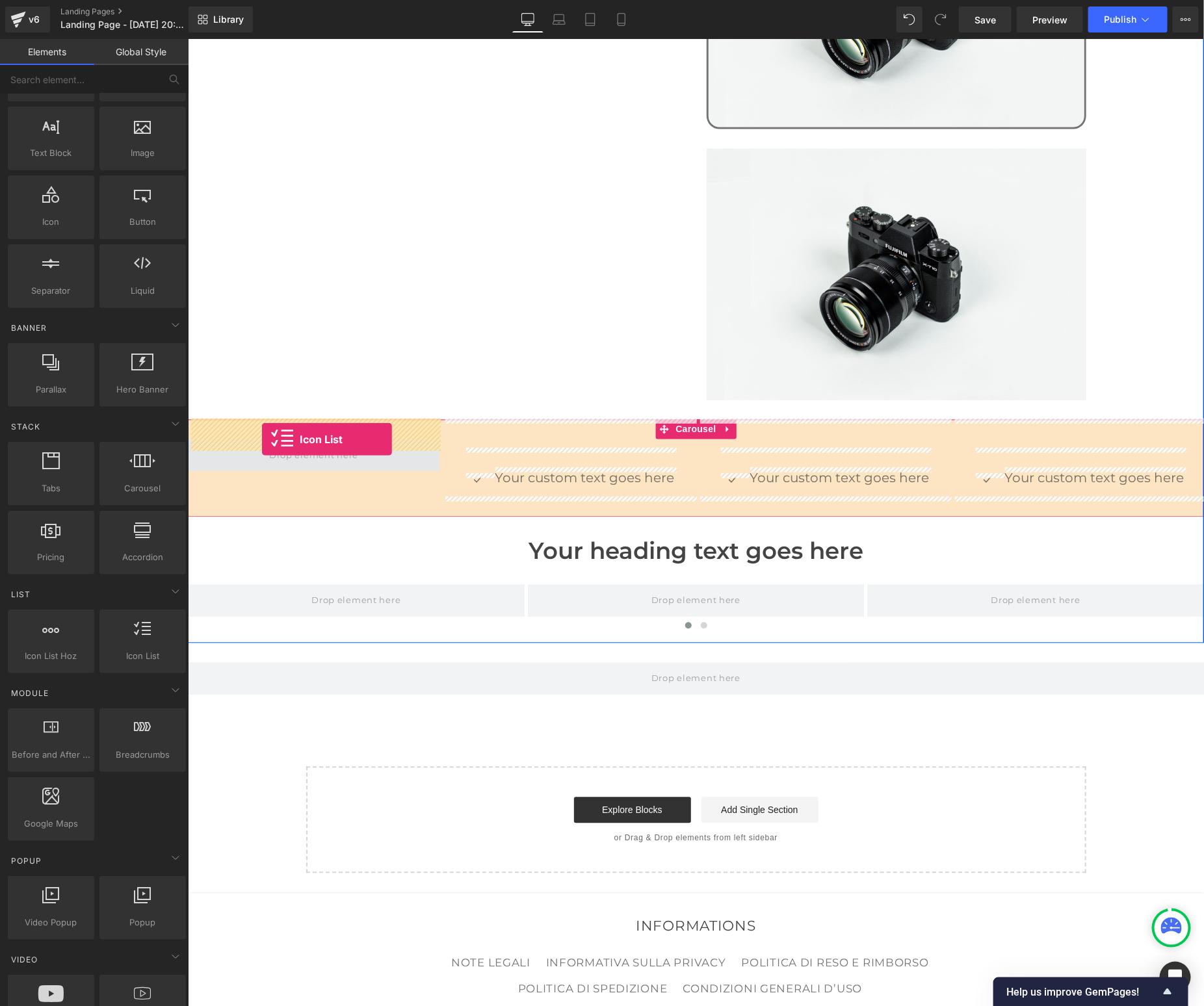
drag, startPoint x: 293, startPoint y: 680, endPoint x: 260, endPoint y: 438, distance: 244.2
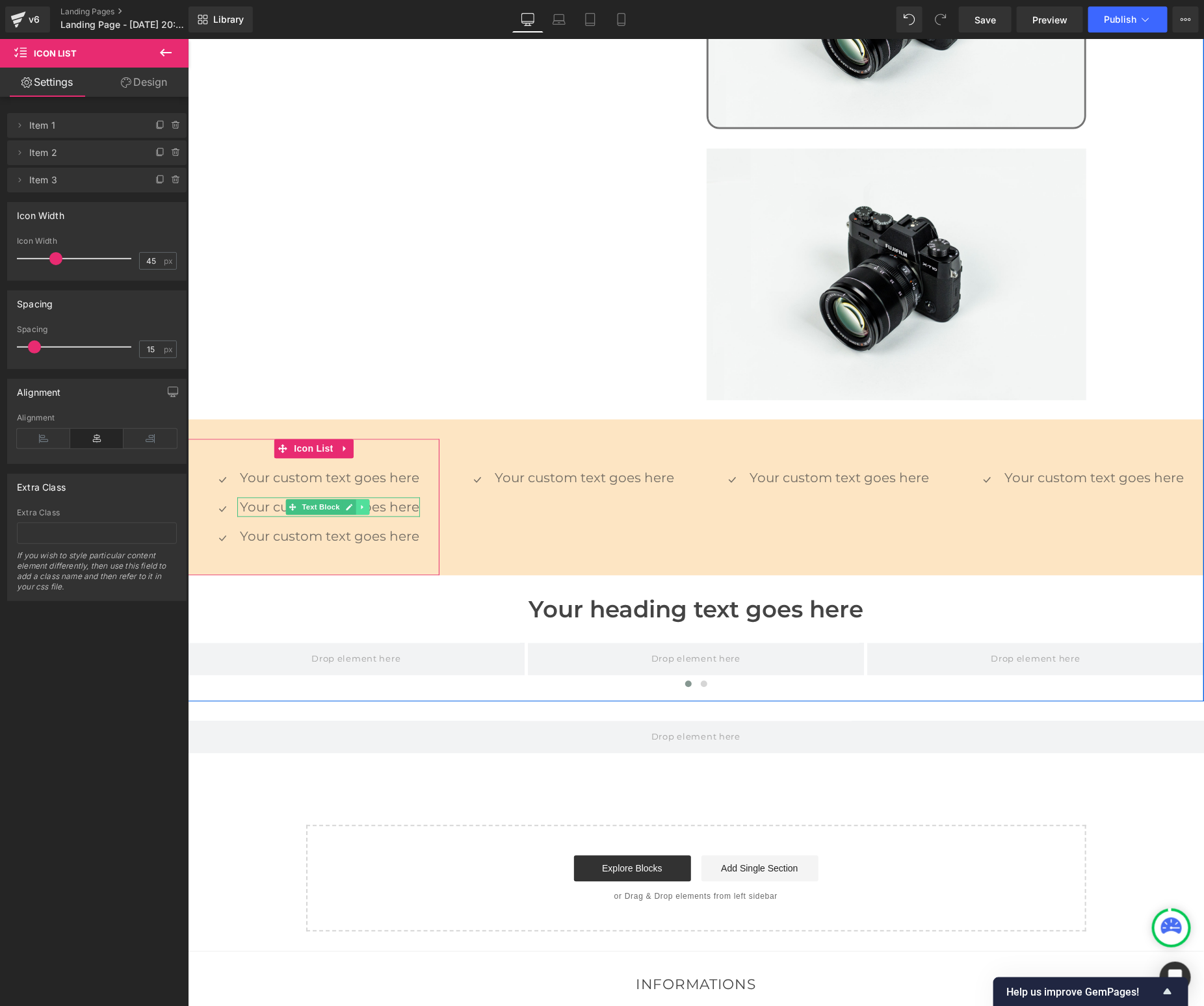
click at [358, 503] on icon at bounding box center [361, 507] width 7 height 8
click at [368, 503] on icon at bounding box center [369, 507] width 7 height 8
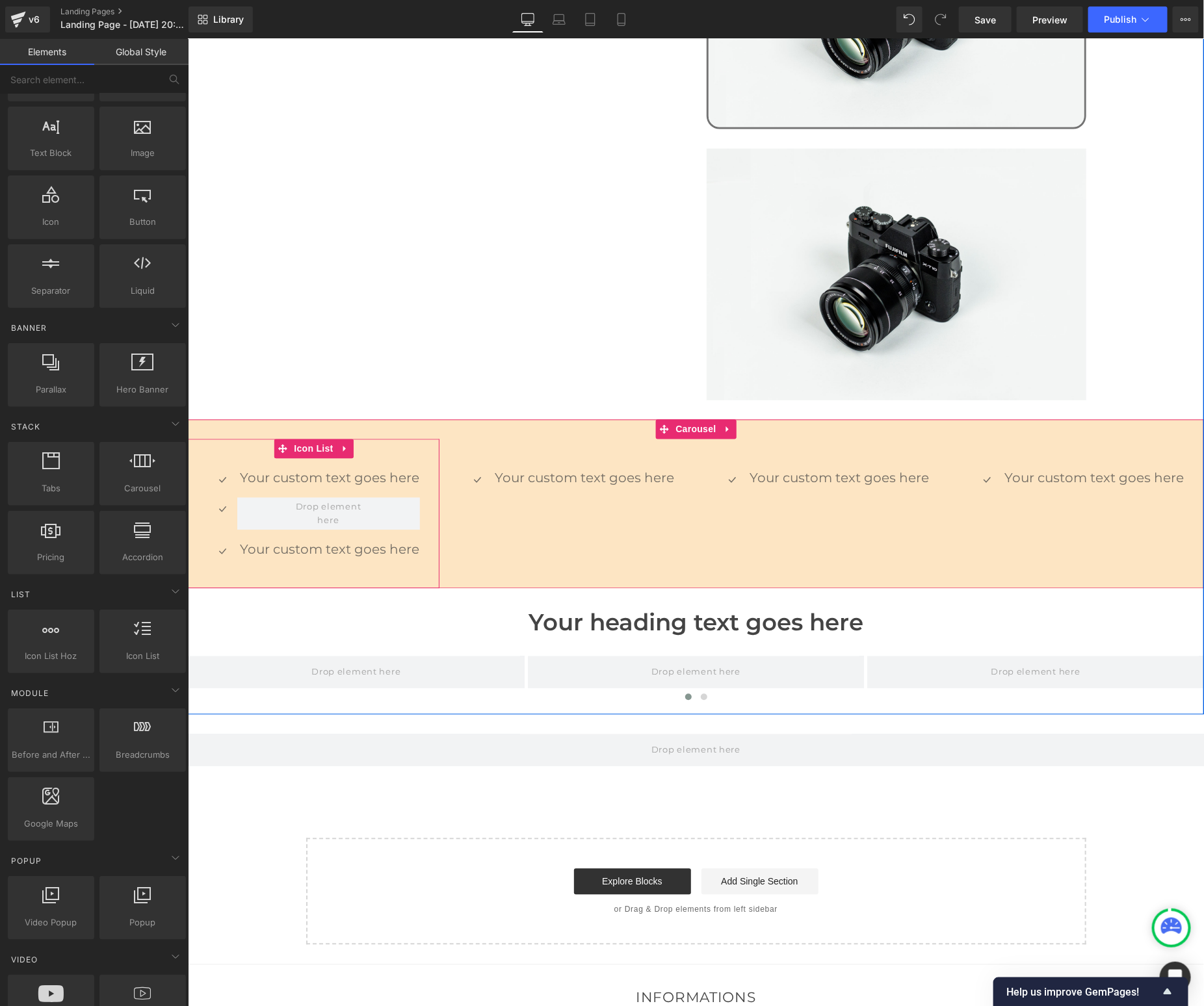
drag, startPoint x: 320, startPoint y: 428, endPoint x: 220, endPoint y: 409, distance: 101.8
click at [320, 438] on span "Icon List" at bounding box center [313, 448] width 45 height 20
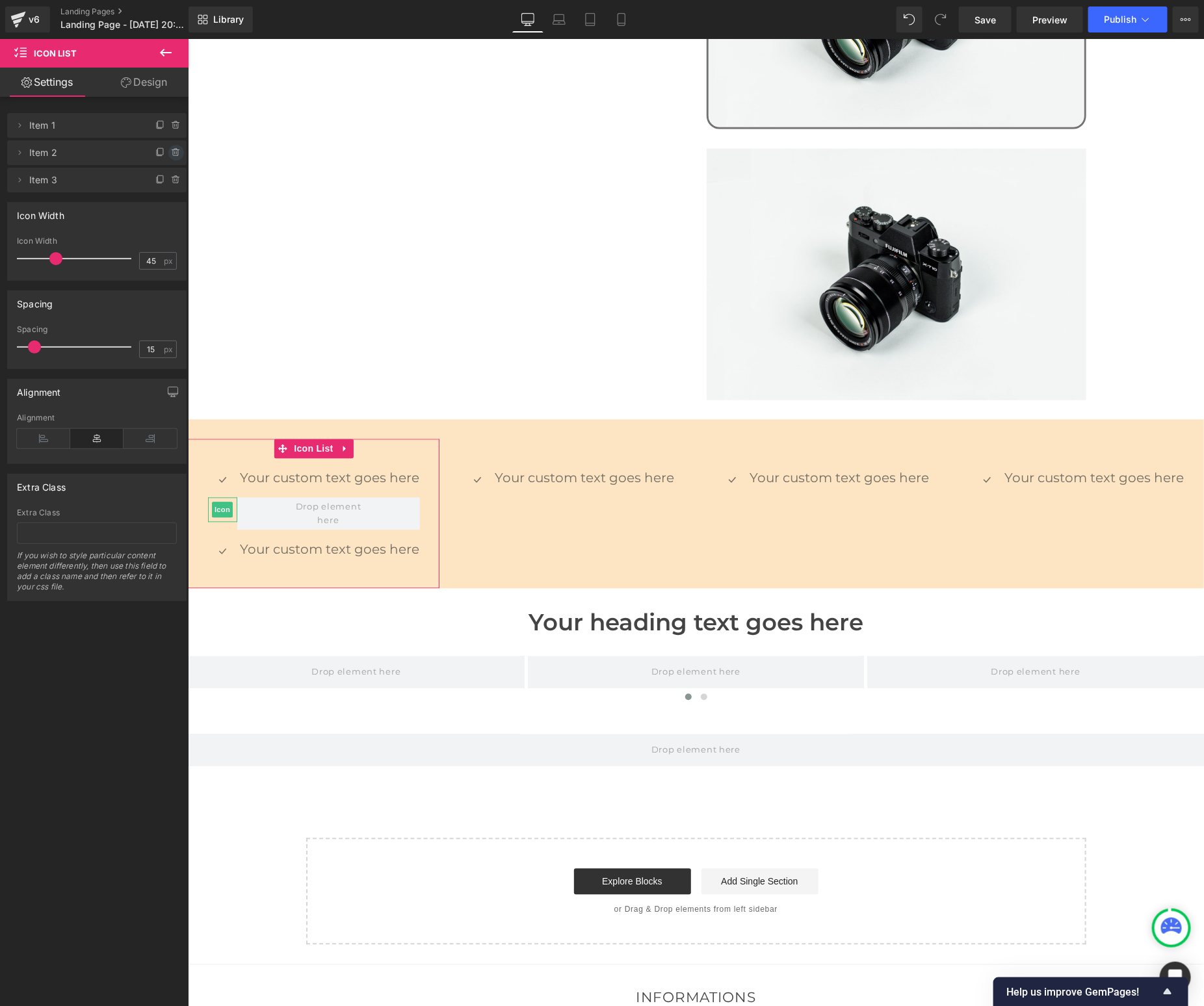
click at [176, 152] on icon at bounding box center [176, 152] width 10 height 10
click at [176, 152] on button "Delete" at bounding box center [163, 153] width 41 height 17
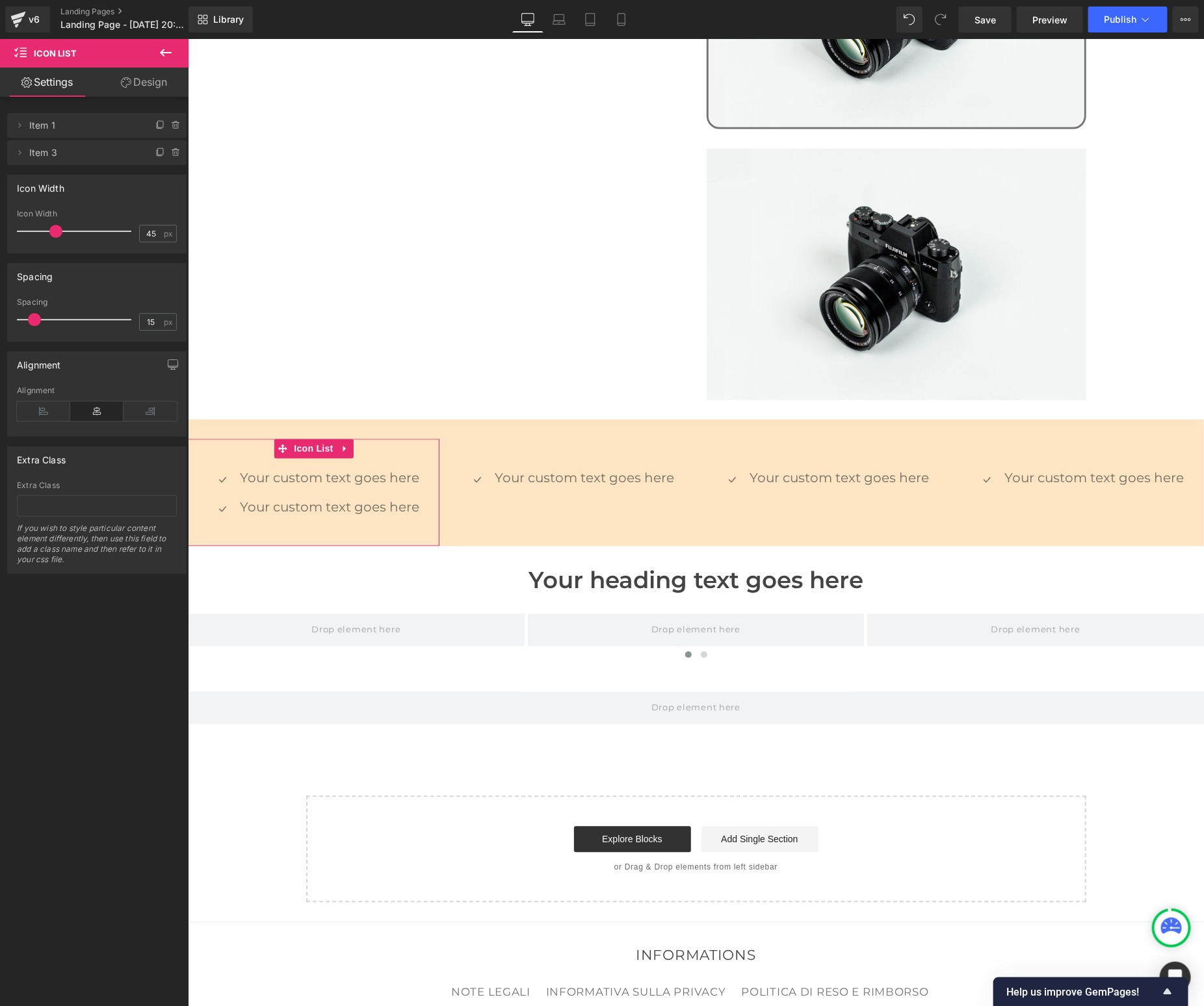
click at [176, 152] on icon at bounding box center [176, 152] width 10 height 10
click at [176, 152] on button "Delete" at bounding box center [163, 153] width 41 height 17
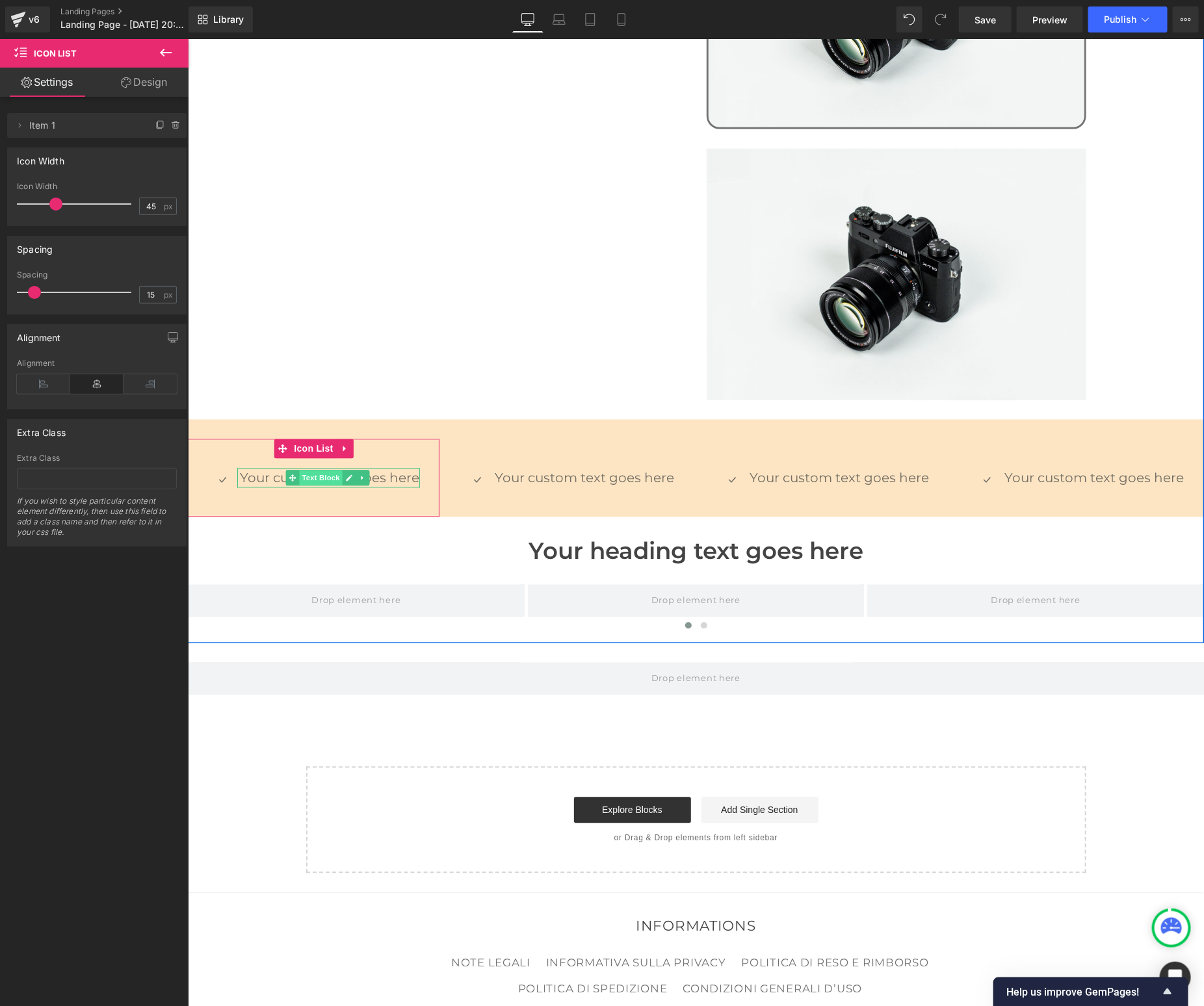
click at [312, 470] on span "Text Block" at bounding box center [320, 478] width 43 height 15
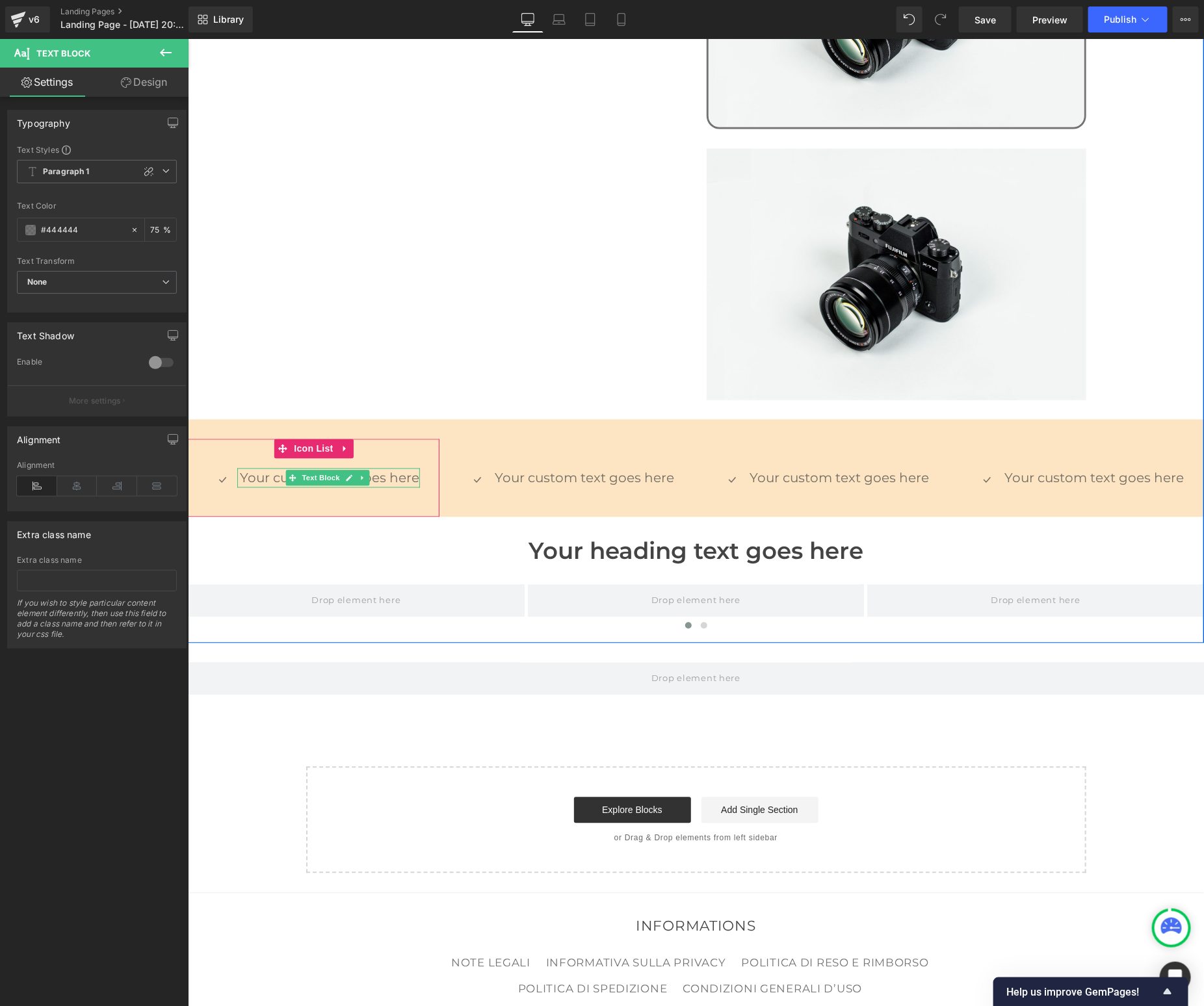
click at [263, 468] on p "Your custom text goes here" at bounding box center [330, 478] width 180 height 20
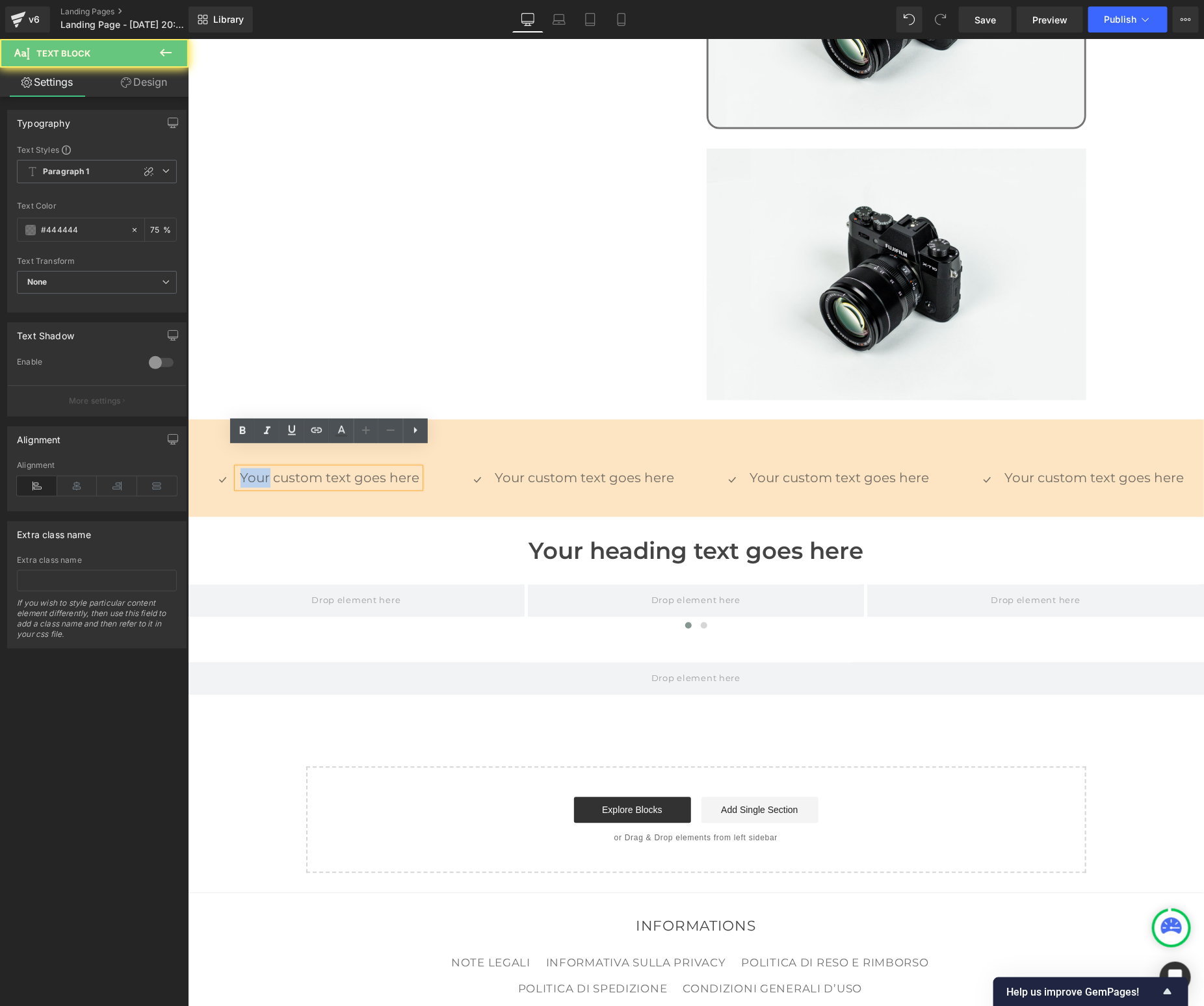
click at [263, 468] on p "Your custom text goes here" at bounding box center [330, 478] width 180 height 20
paste div
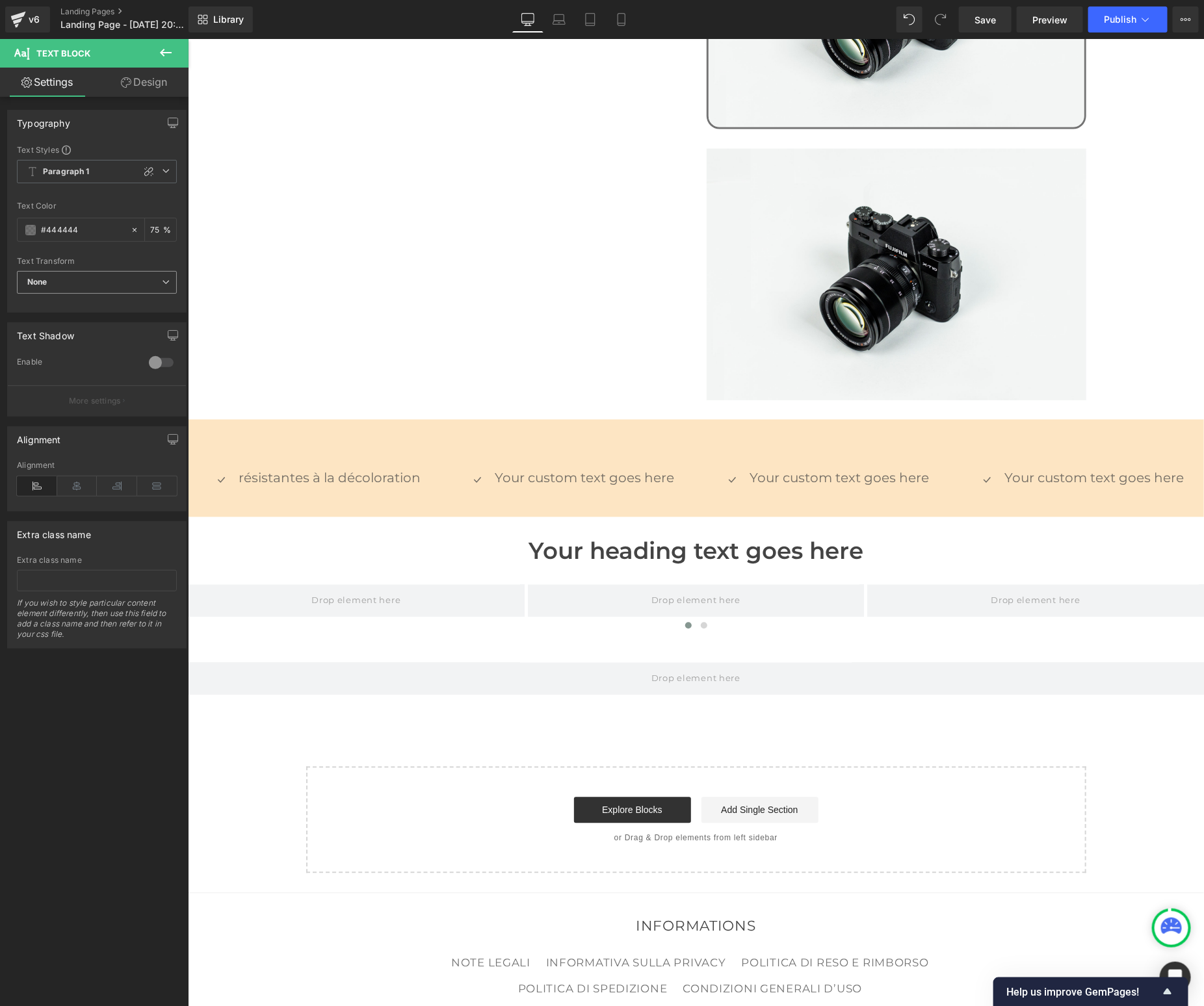
click at [120, 277] on span "None" at bounding box center [97, 283] width 160 height 23
click at [72, 320] on div "Uppercase" at bounding box center [57, 324] width 41 height 9
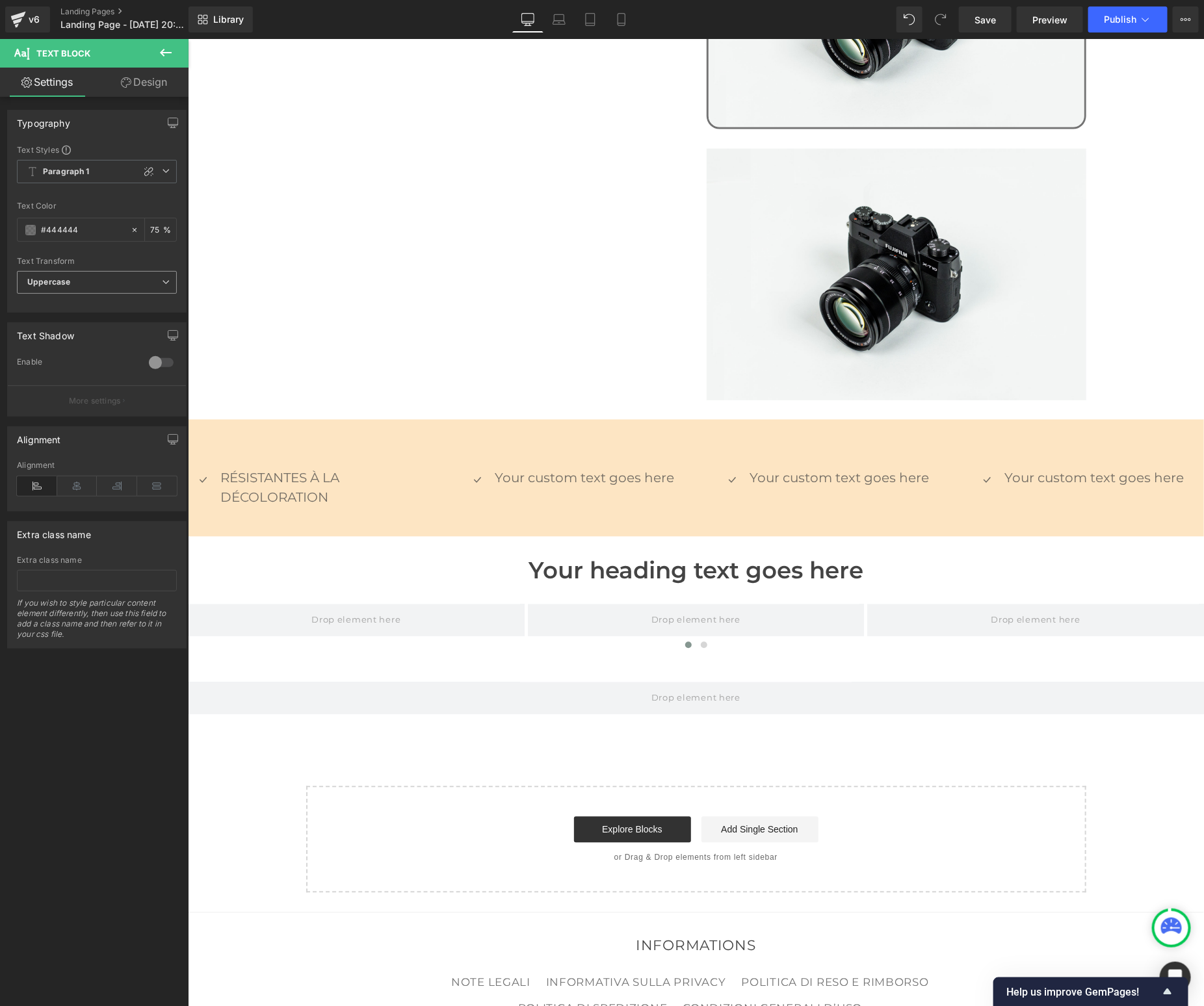
click at [69, 292] on div "Uppercase None Uppercase Lowercase Capitalize" at bounding box center [97, 286] width 160 height 29
click at [70, 280] on span "Uppercase" at bounding box center [97, 283] width 160 height 23
click at [58, 355] on li "Capitalize" at bounding box center [94, 364] width 155 height 20
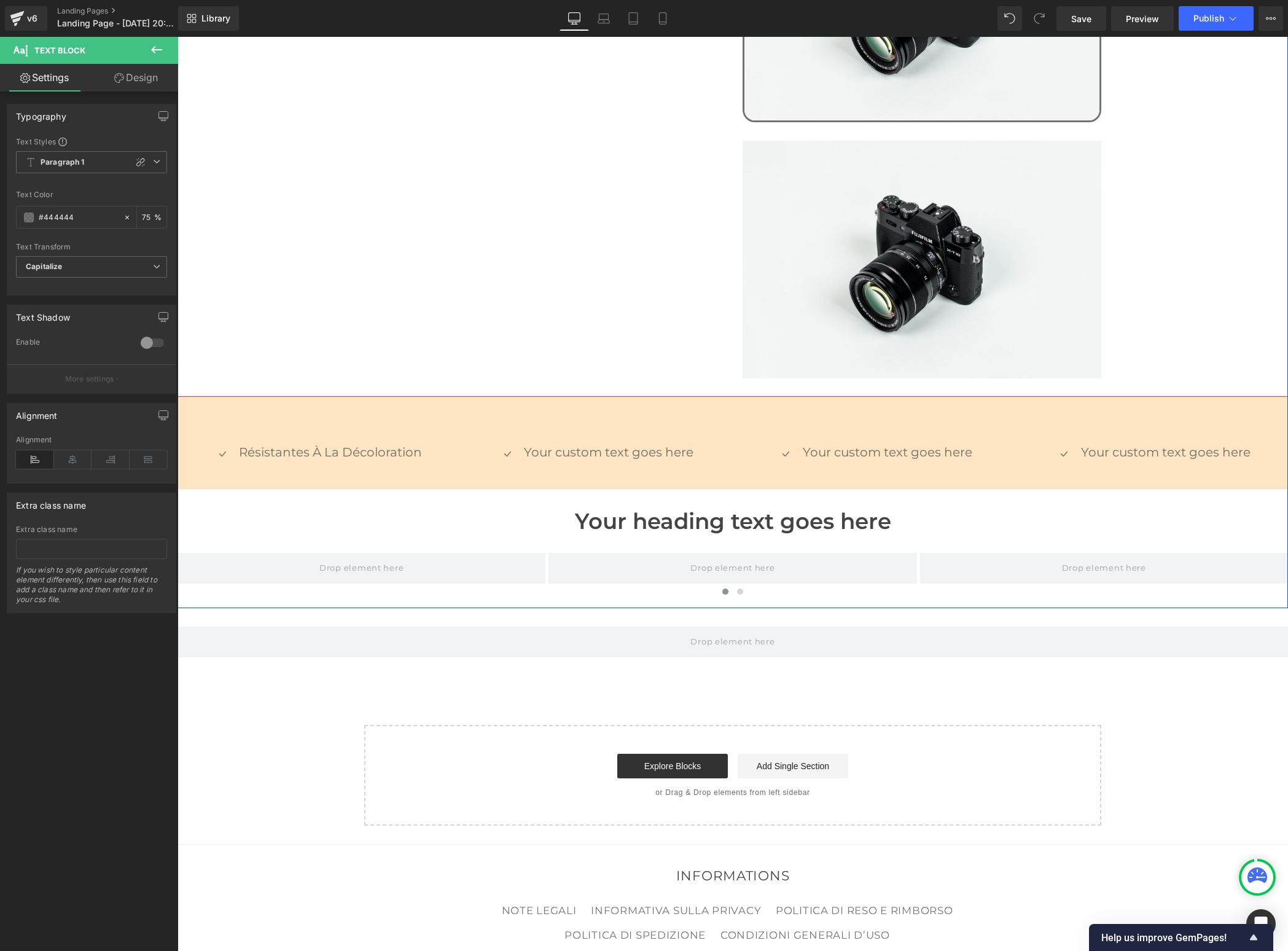
scroll to position [1042, 0]
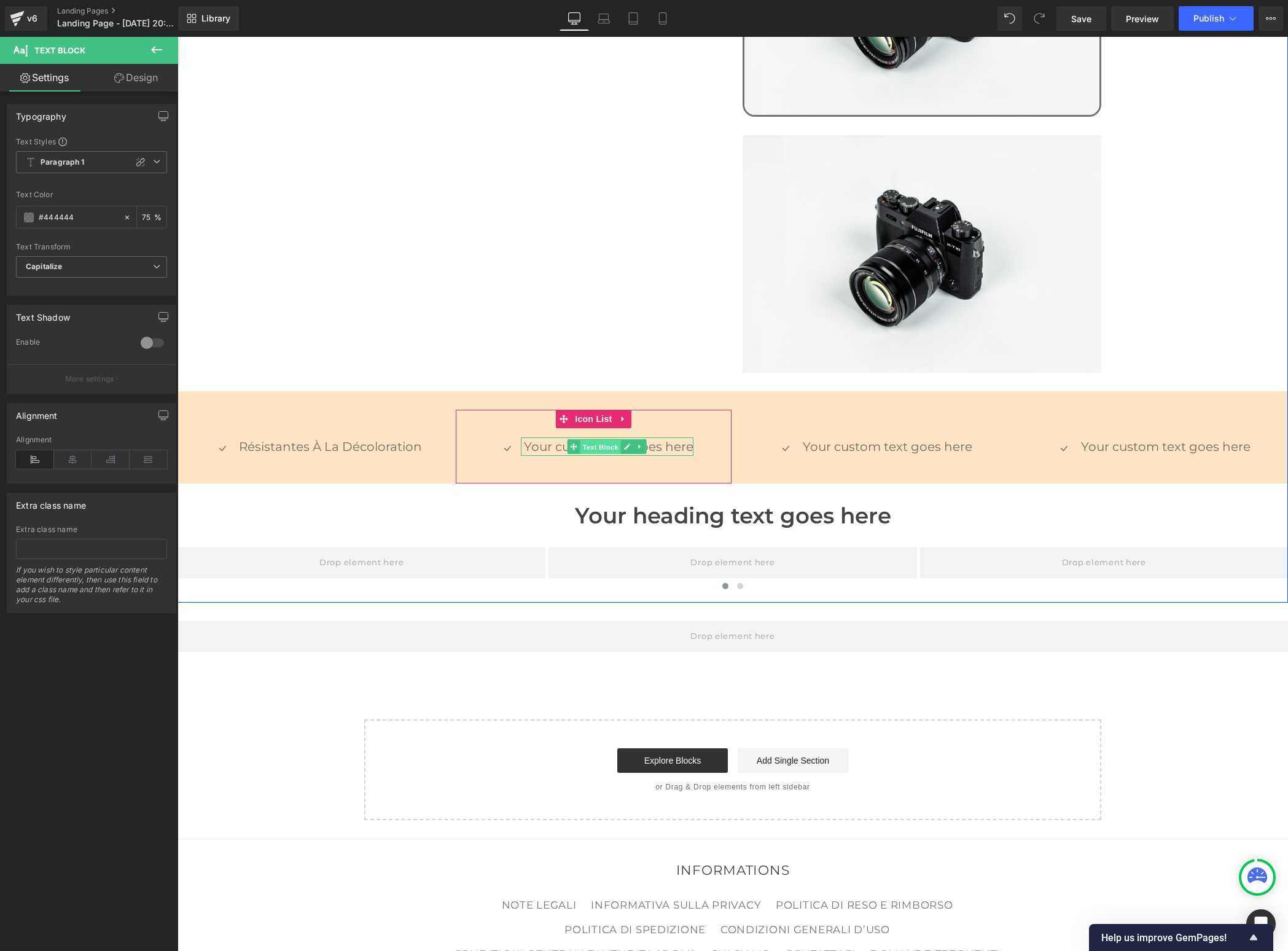
click at [583, 439] on span "Text Block" at bounding box center [600, 447] width 40 height 15
click at [536, 438] on p "Your custom text goes here" at bounding box center [609, 447] width 170 height 19
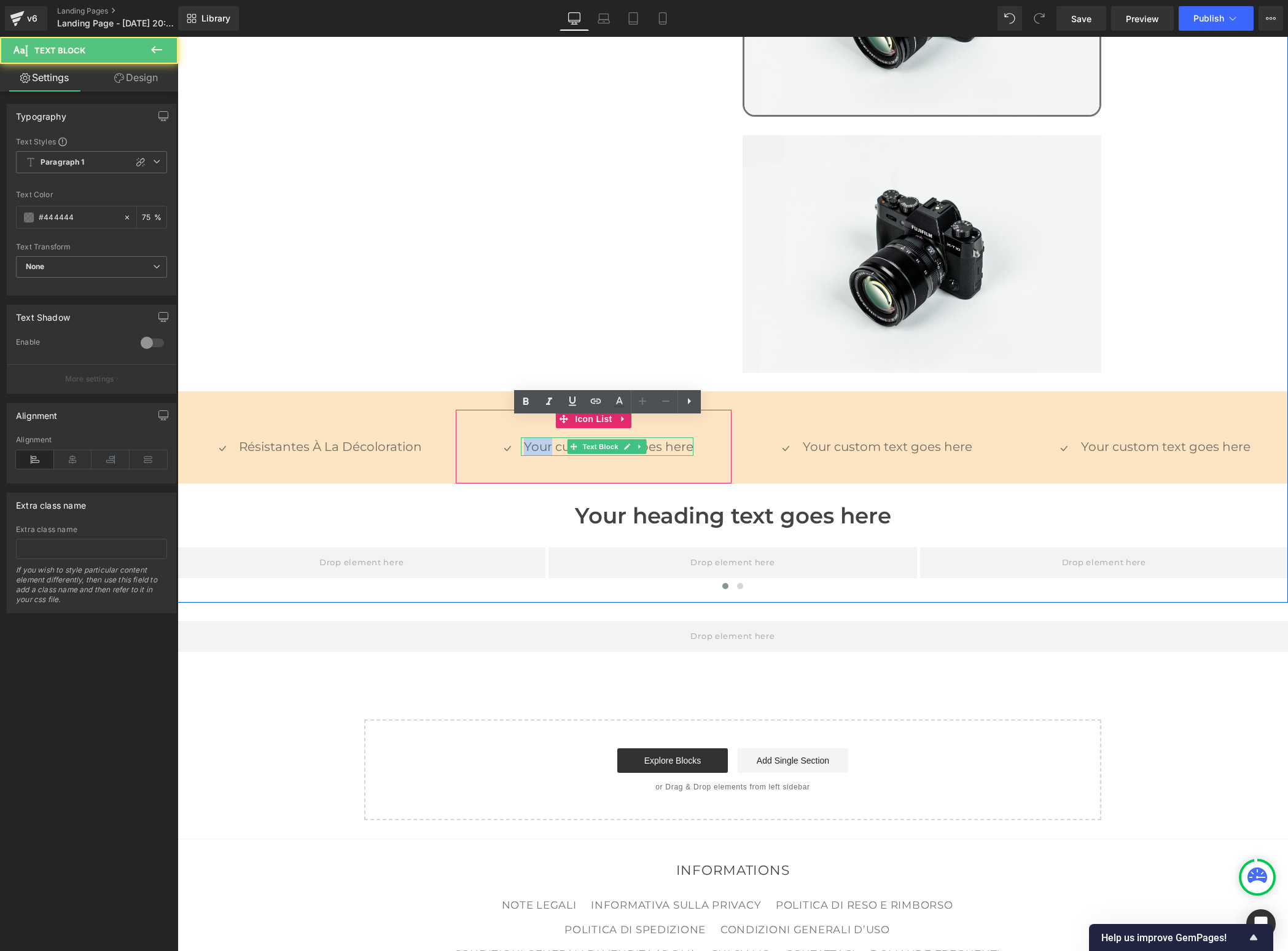
click at [536, 438] on p "Your custom text goes here" at bounding box center [609, 447] width 170 height 19
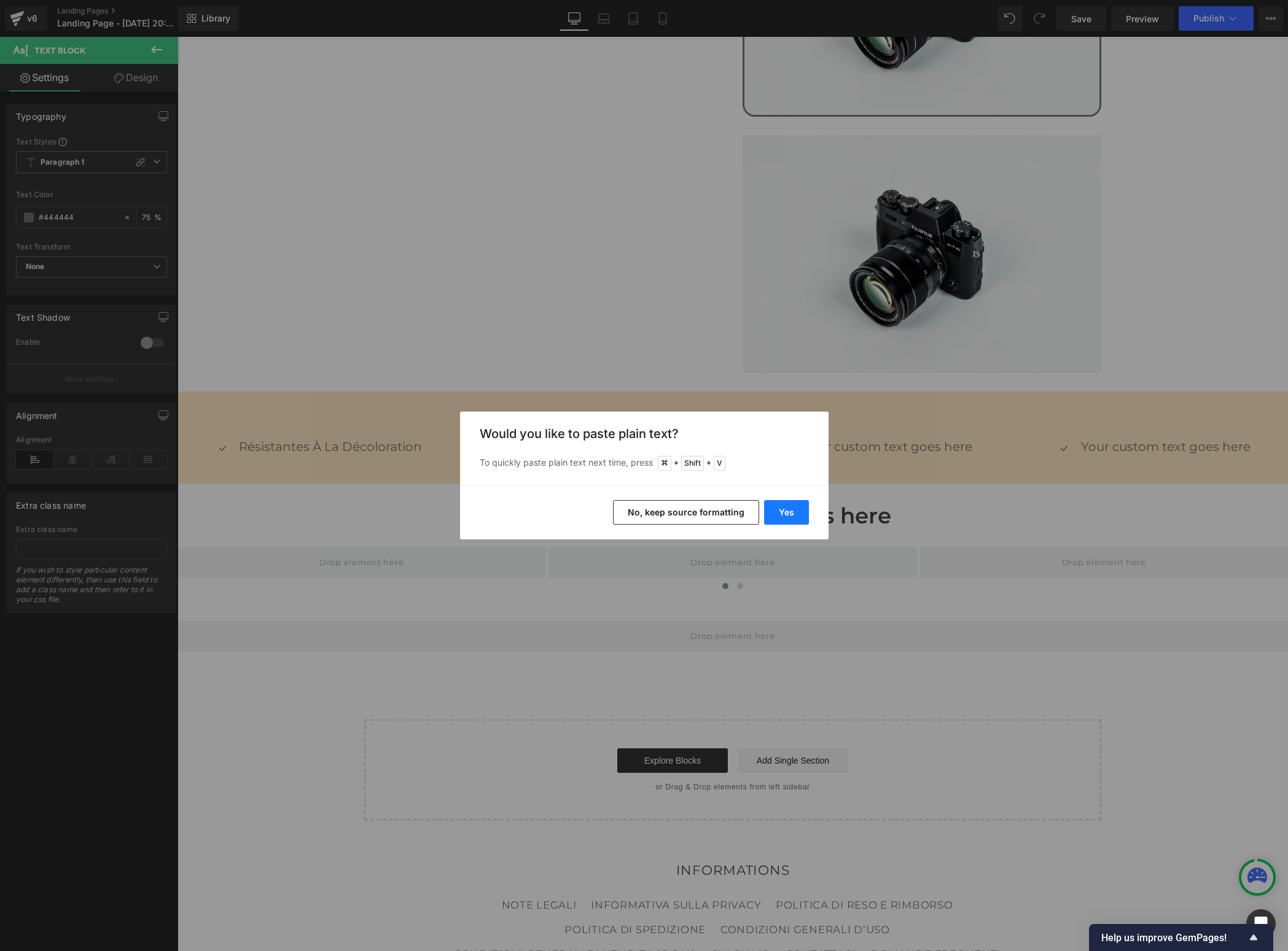
click at [776, 511] on button "Yes" at bounding box center [786, 512] width 44 height 24
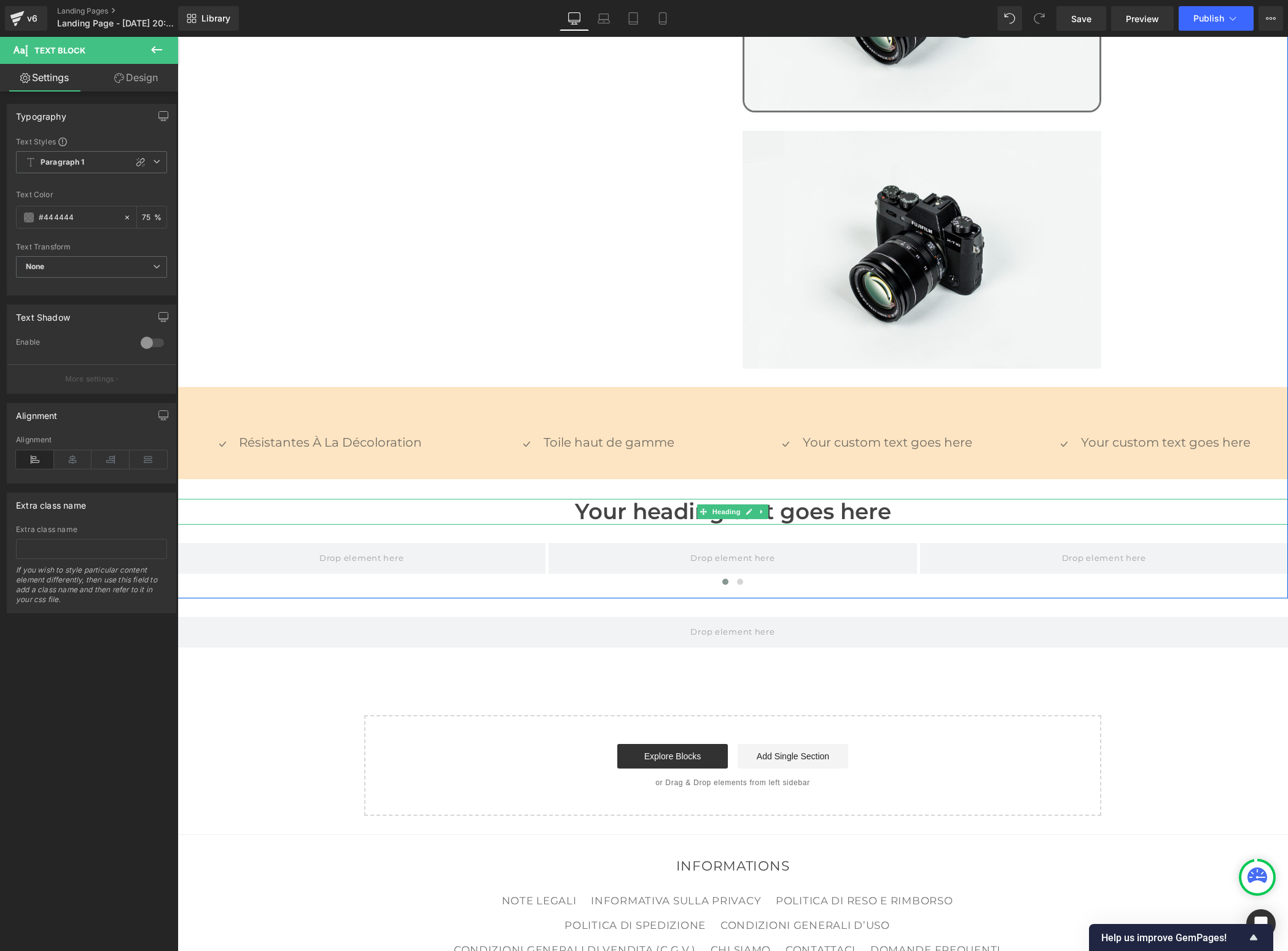
scroll to position [1049, 0]
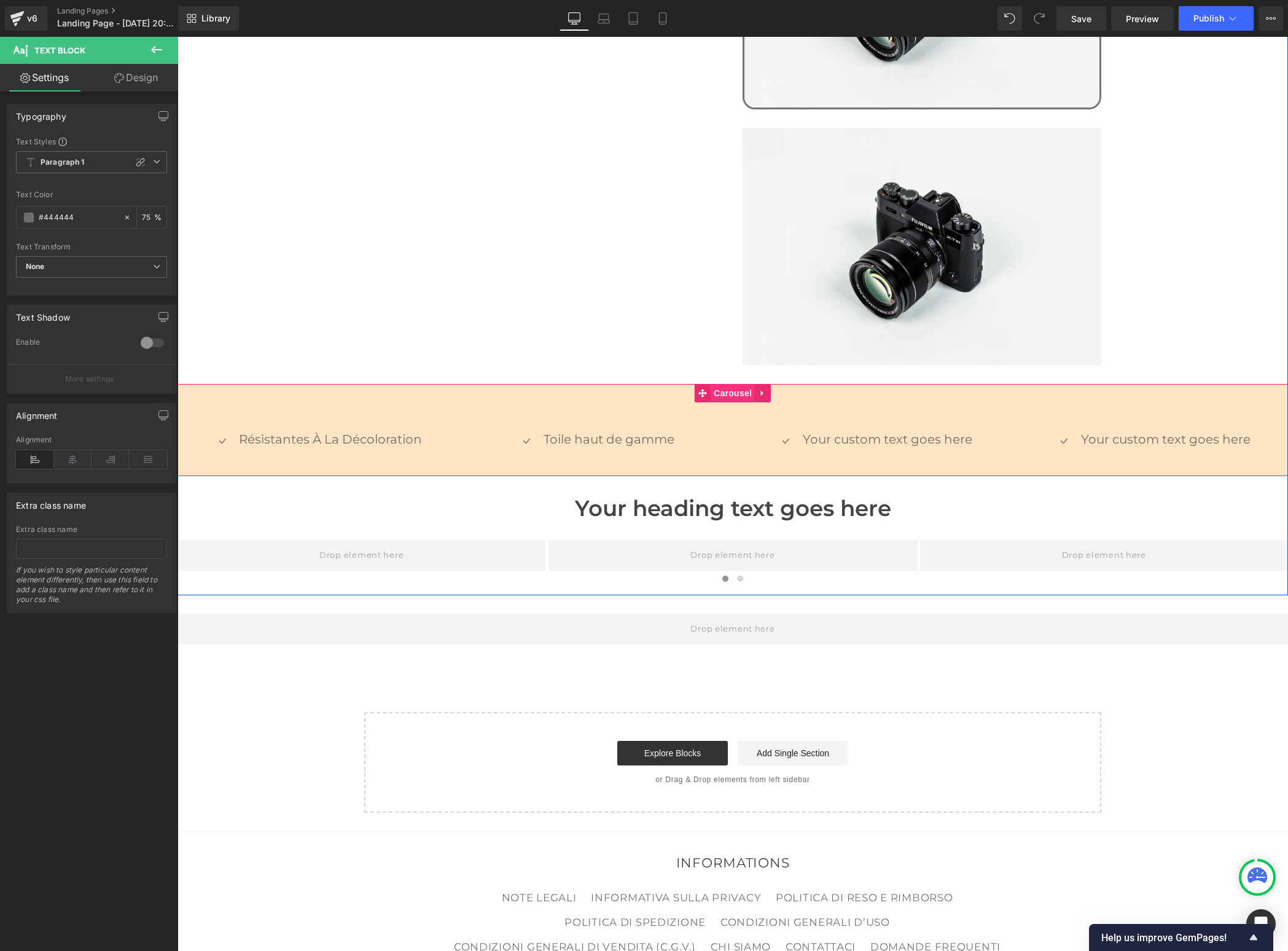
click at [727, 384] on span "Carousel" at bounding box center [732, 393] width 44 height 19
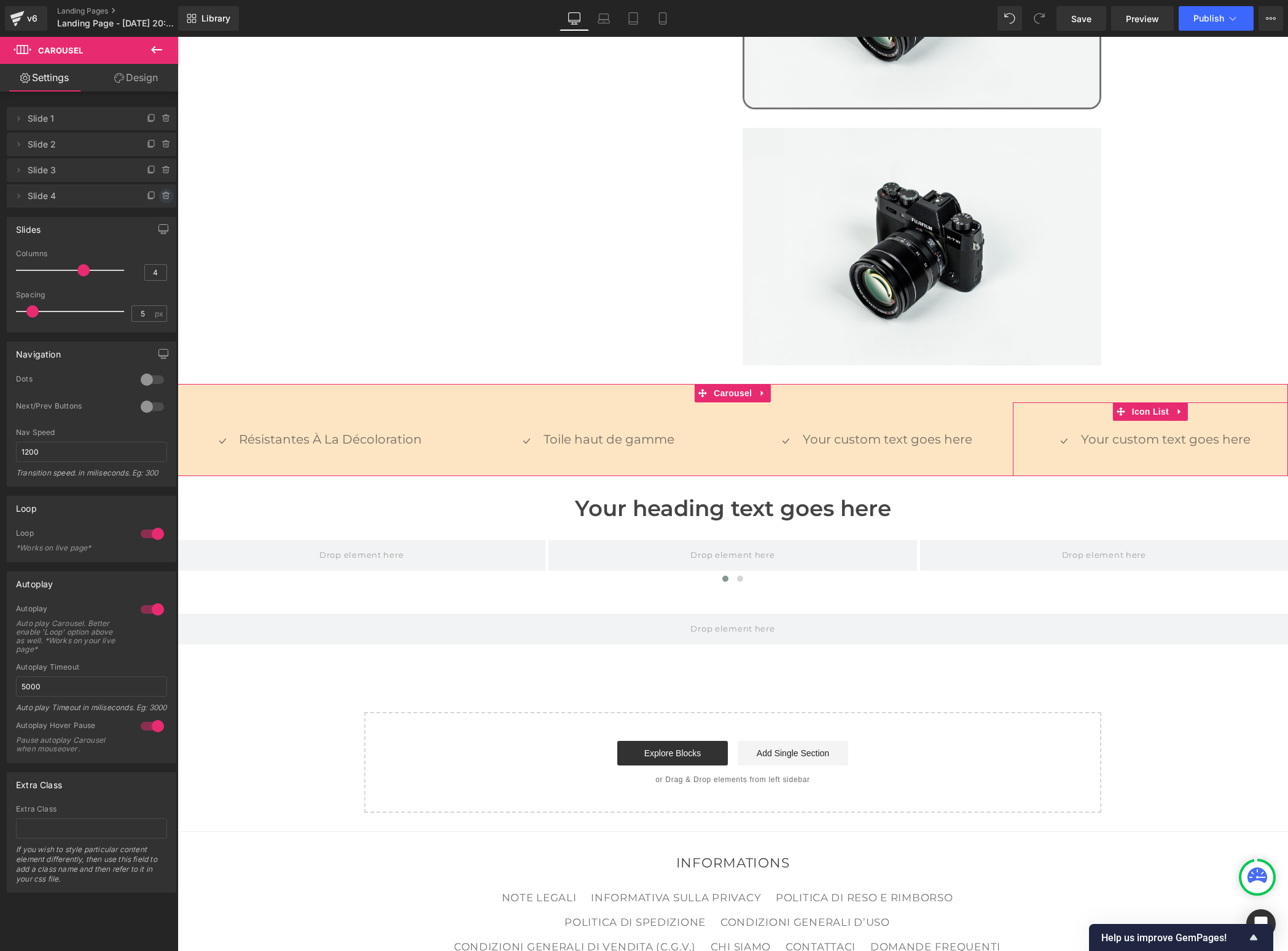
click at [163, 197] on icon at bounding box center [166, 196] width 5 height 6
click at [155, 198] on button "Delete" at bounding box center [154, 197] width 39 height 16
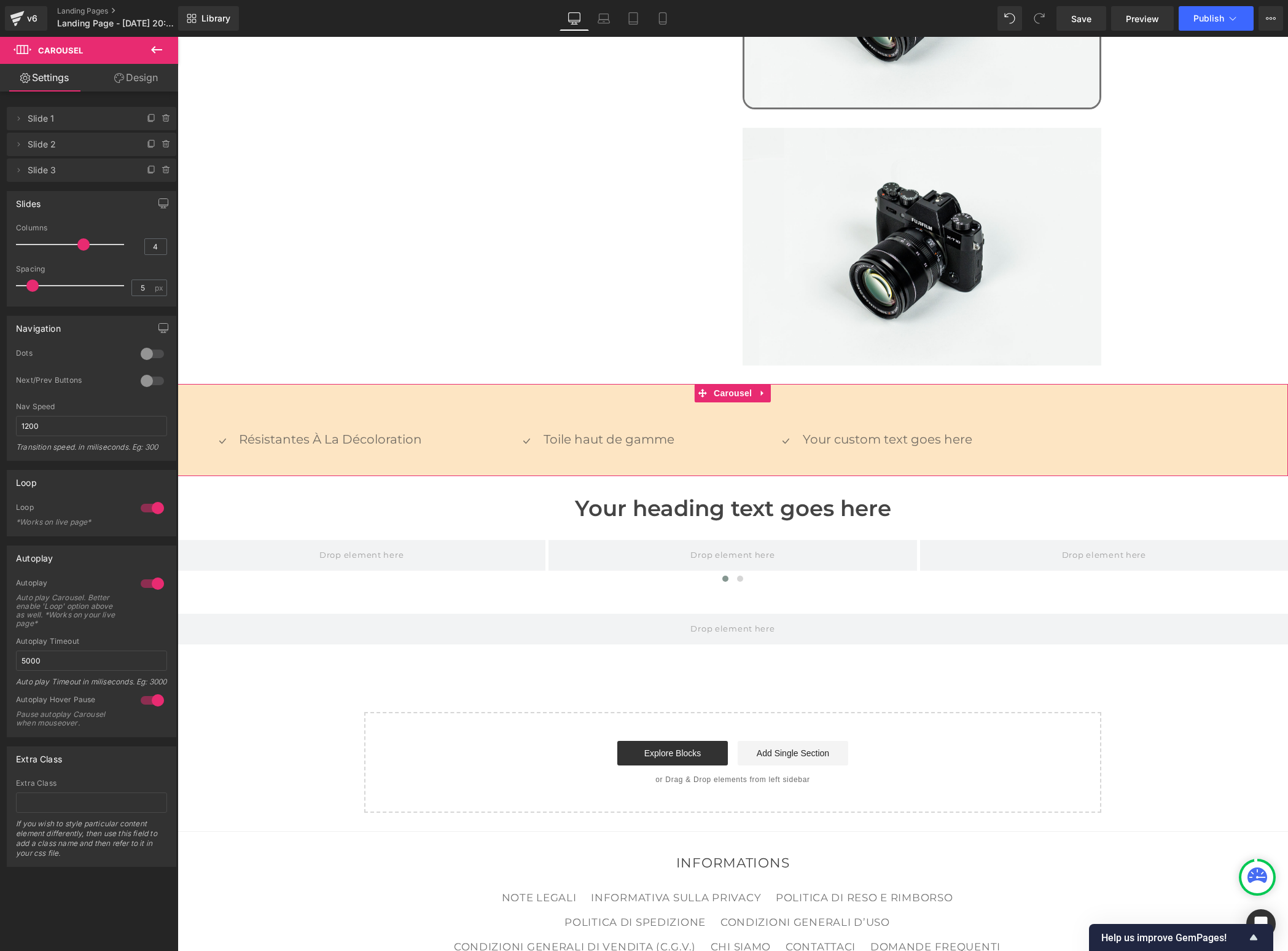
type input "3"
drag, startPoint x: 84, startPoint y: 244, endPoint x: 65, endPoint y: 243, distance: 19.0
click at [65, 243] on span at bounding box center [62, 244] width 12 height 12
type input "0"
drag, startPoint x: 32, startPoint y: 286, endPoint x: -23, endPoint y: 282, distance: 55.1
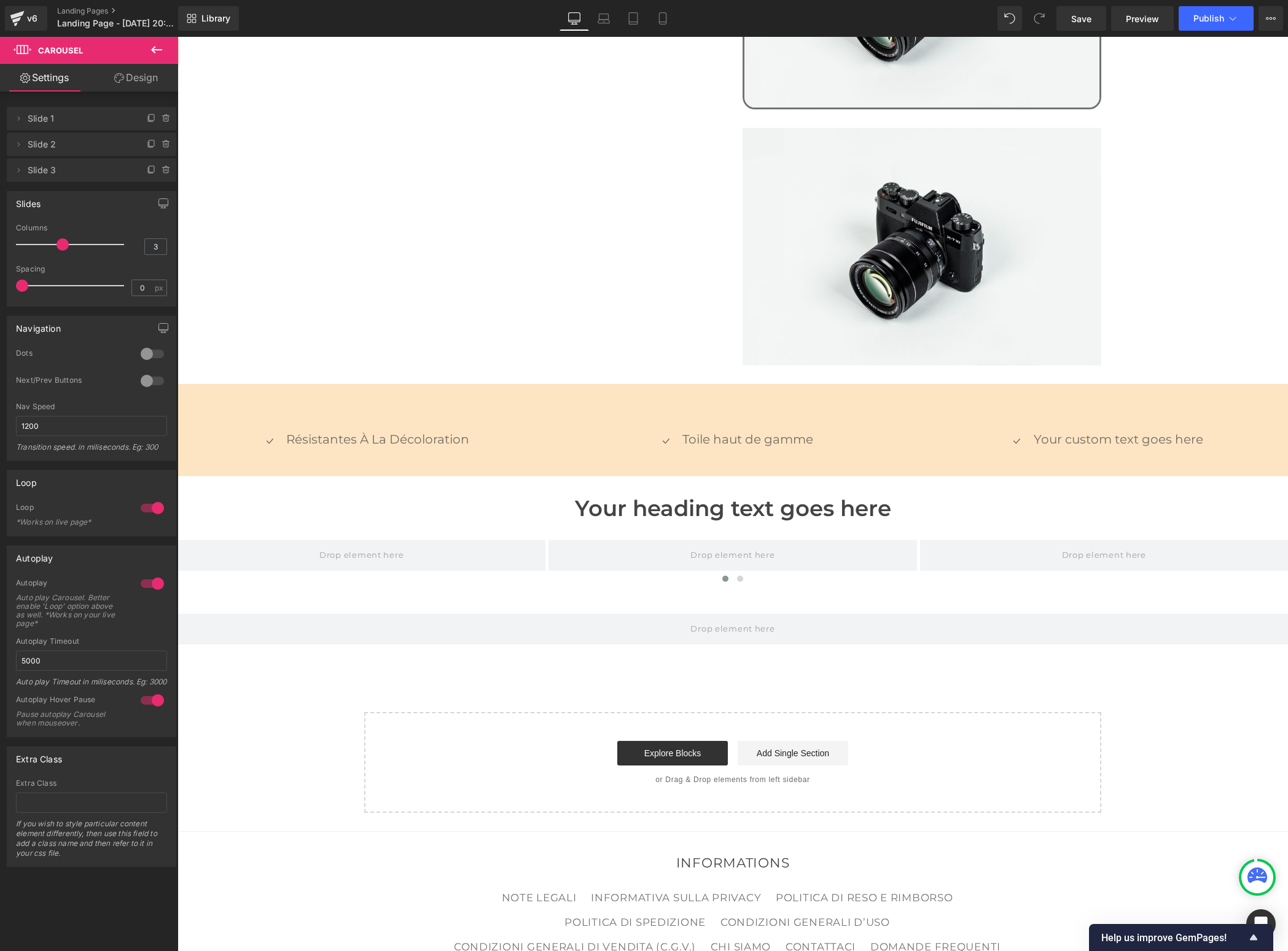
click at [0, 282] on html "Carousel You are previewing how the Live Preset 0 will restyle your page. You c…" at bounding box center [644, 475] width 1288 height 951
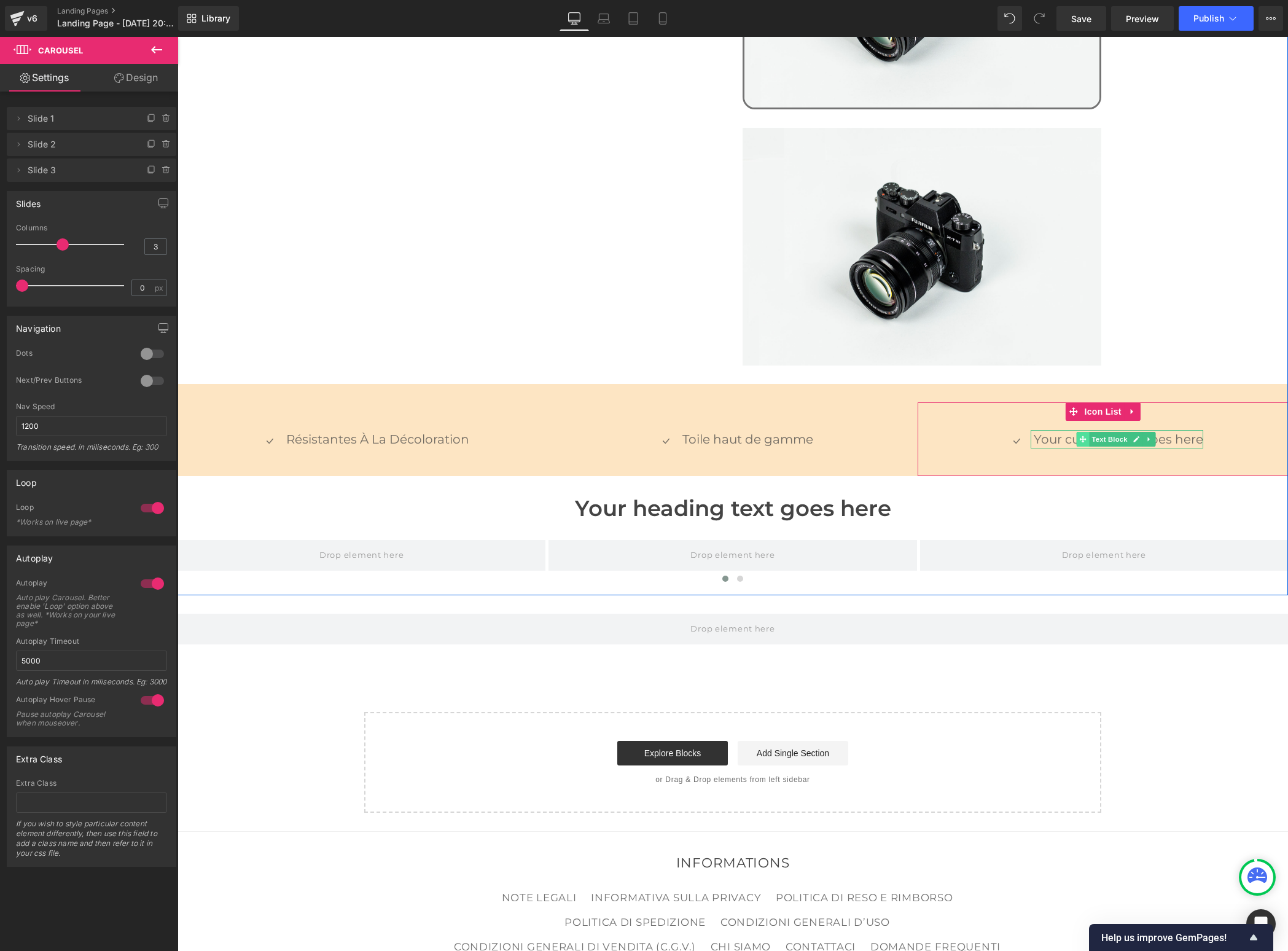
click at [1081, 435] on icon at bounding box center [1083, 439] width 6 height 7
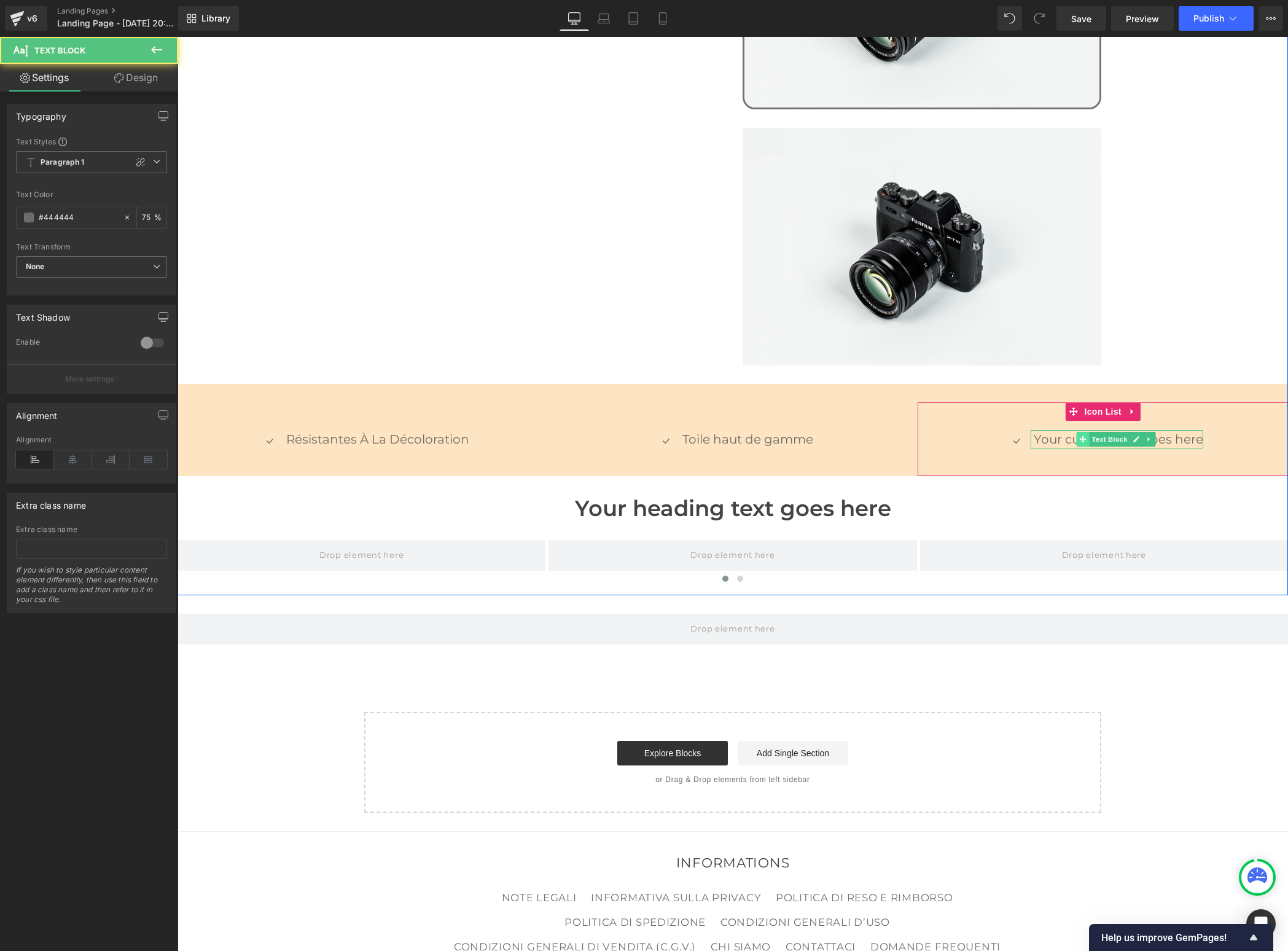
click at [1081, 435] on icon at bounding box center [1083, 439] width 6 height 7
click at [1053, 430] on p "Your custom text goes here" at bounding box center [1119, 439] width 170 height 19
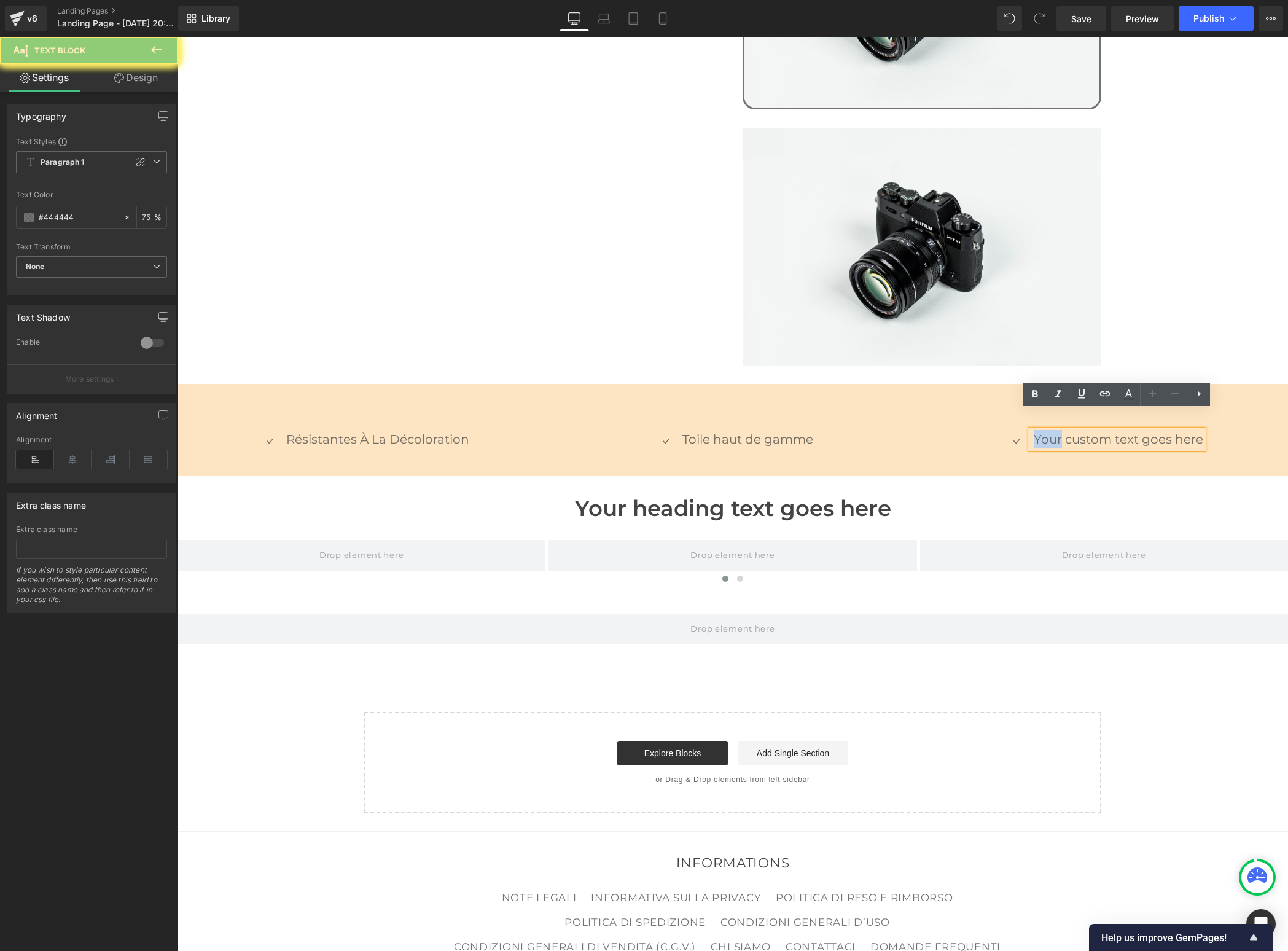
click at [1053, 430] on p "Your custom text goes here" at bounding box center [1119, 439] width 170 height 19
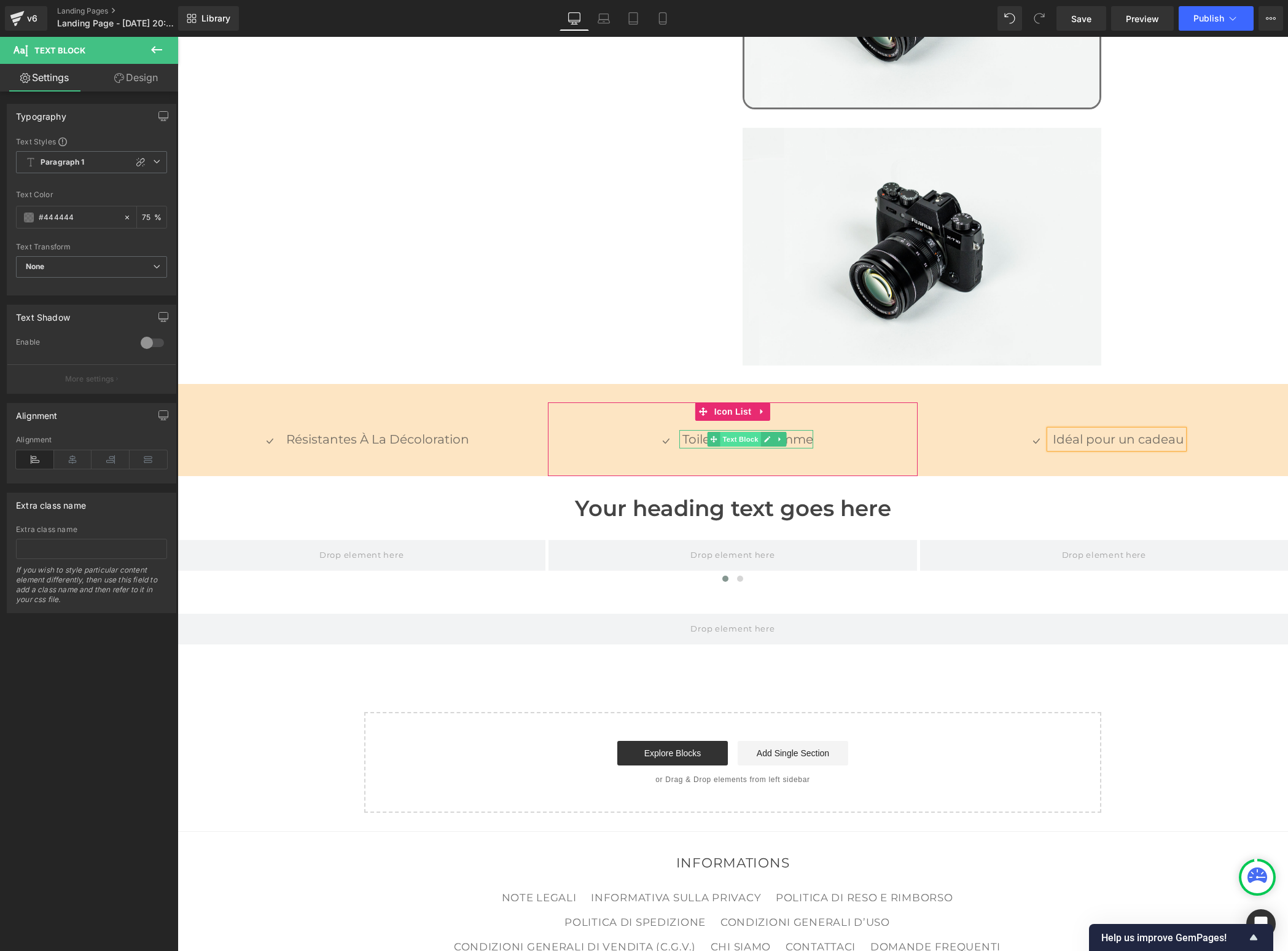
click at [721, 432] on span "Text Block" at bounding box center [740, 439] width 40 height 15
click at [736, 432] on span "Text Block" at bounding box center [740, 439] width 40 height 15
click at [83, 275] on span "None" at bounding box center [91, 267] width 151 height 22
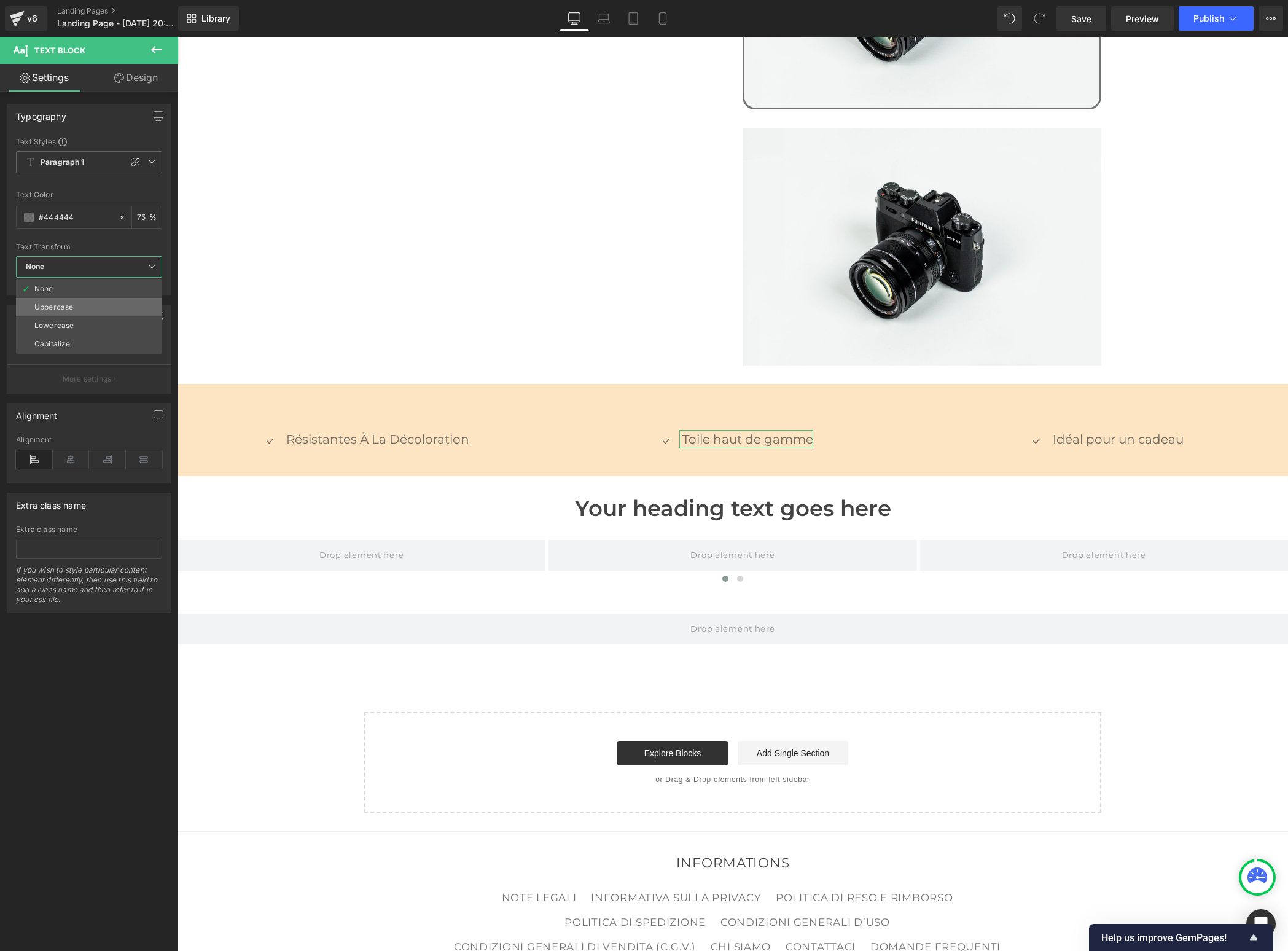
click at [69, 305] on div "Uppercase" at bounding box center [54, 307] width 39 height 9
click at [72, 266] on span "Uppercase" at bounding box center [91, 267] width 151 height 22
click at [75, 335] on li "Capitalize" at bounding box center [89, 344] width 146 height 19
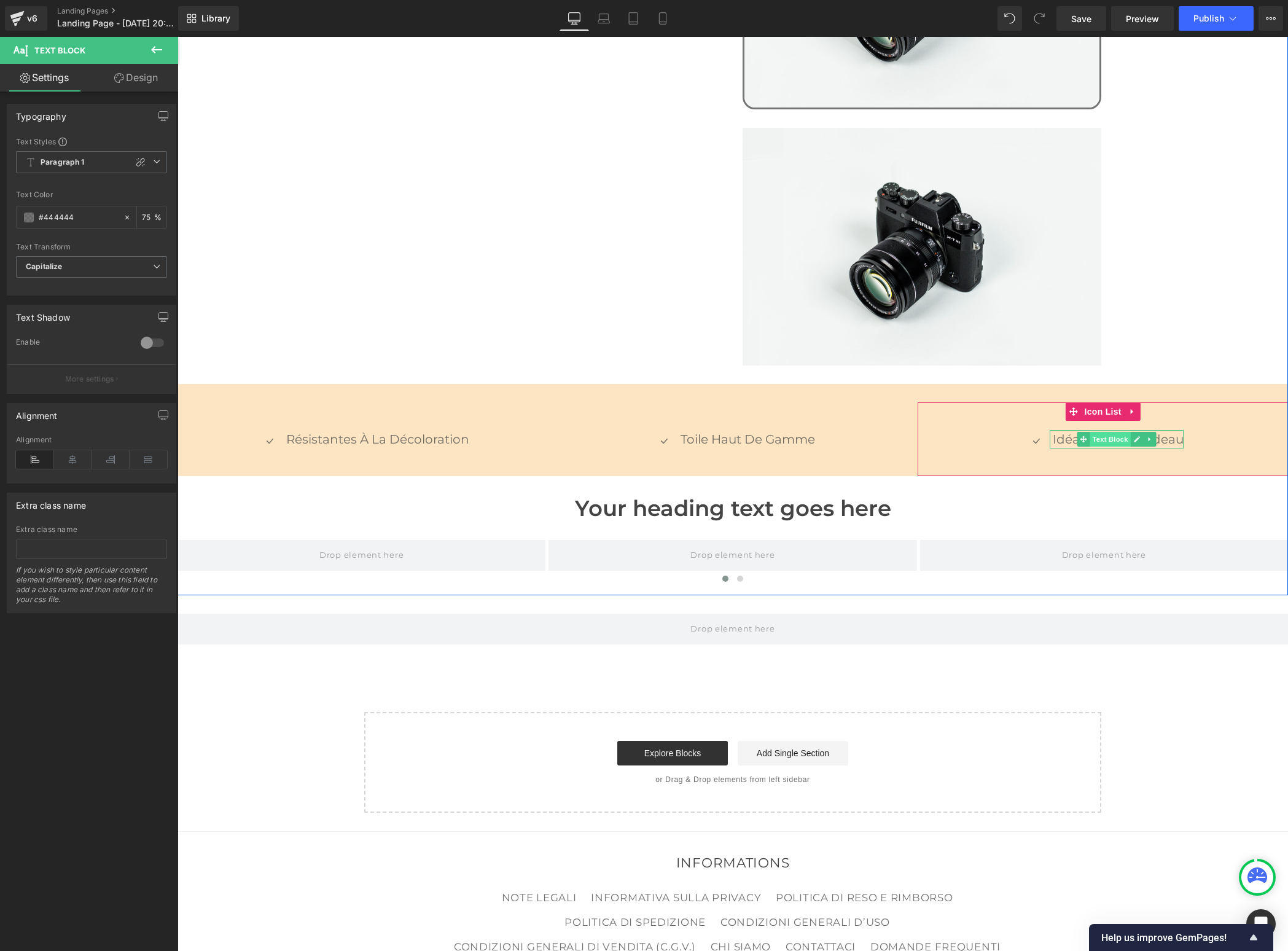
click at [1093, 432] on span "Text Block" at bounding box center [1110, 439] width 40 height 15
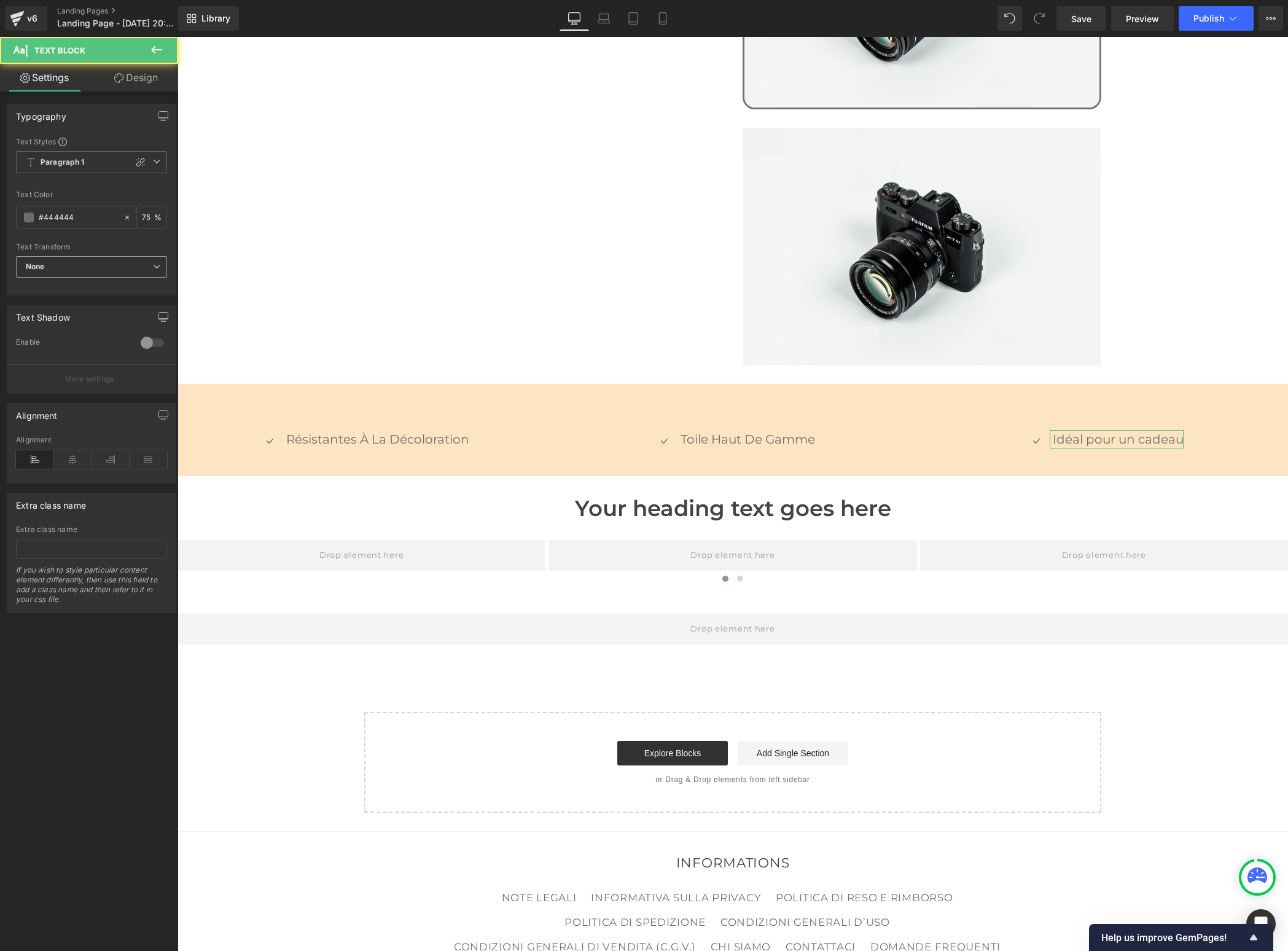
click at [72, 258] on span "None" at bounding box center [91, 267] width 151 height 22
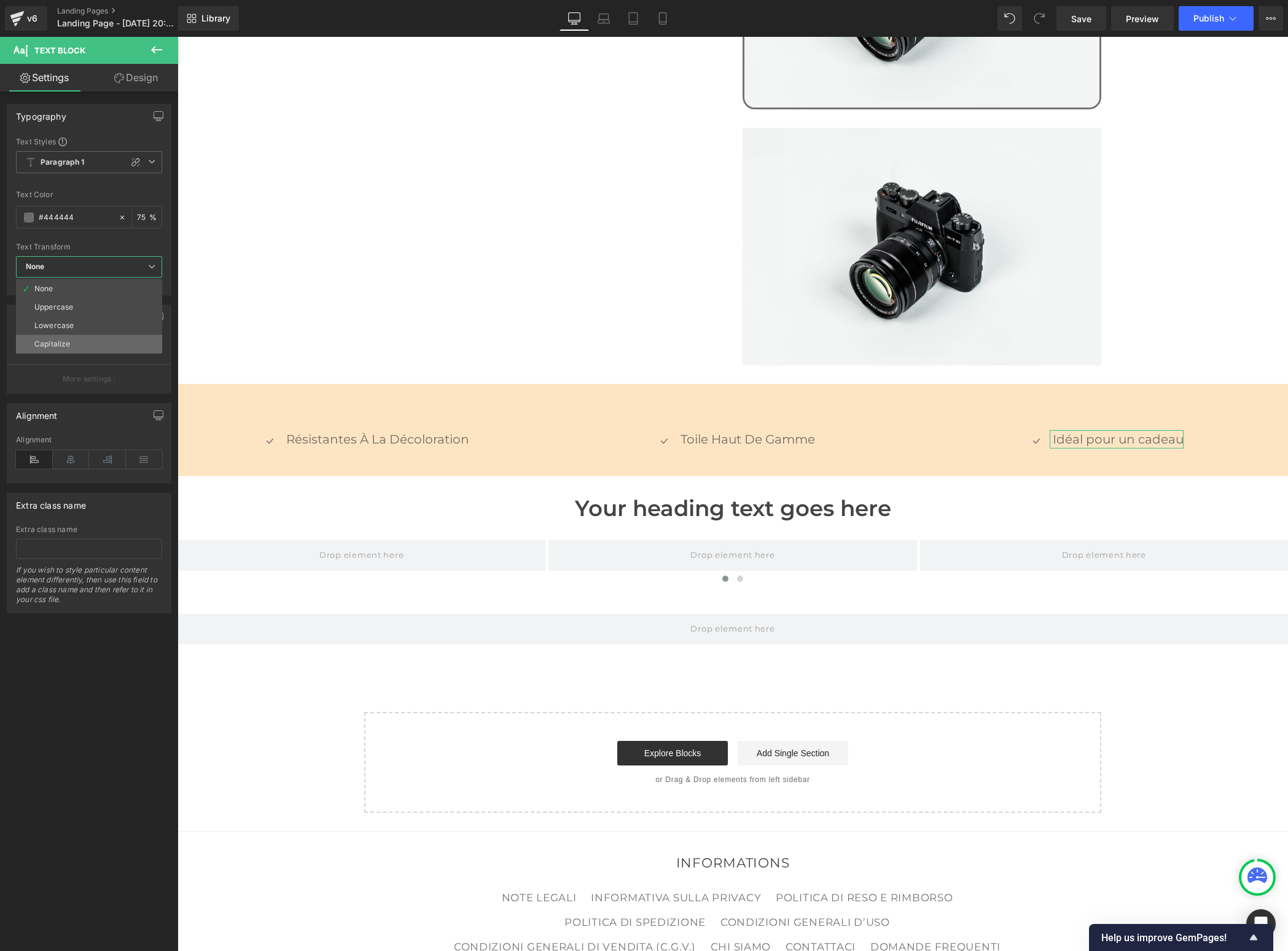
click at [53, 340] on div "Capitalize" at bounding box center [53, 344] width 36 height 9
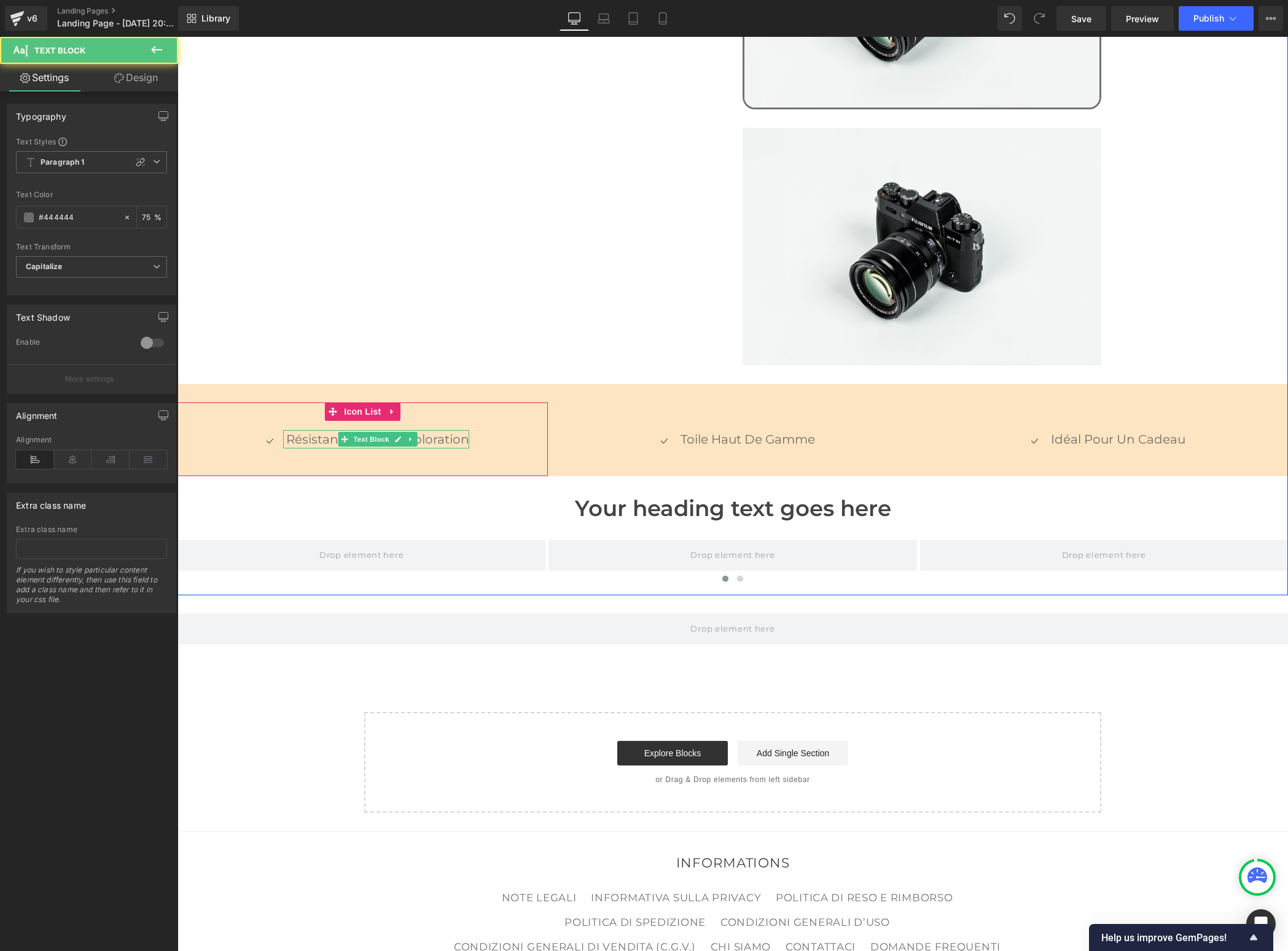
click at [322, 430] on p "résistantes à la décoloration" at bounding box center [378, 439] width 183 height 19
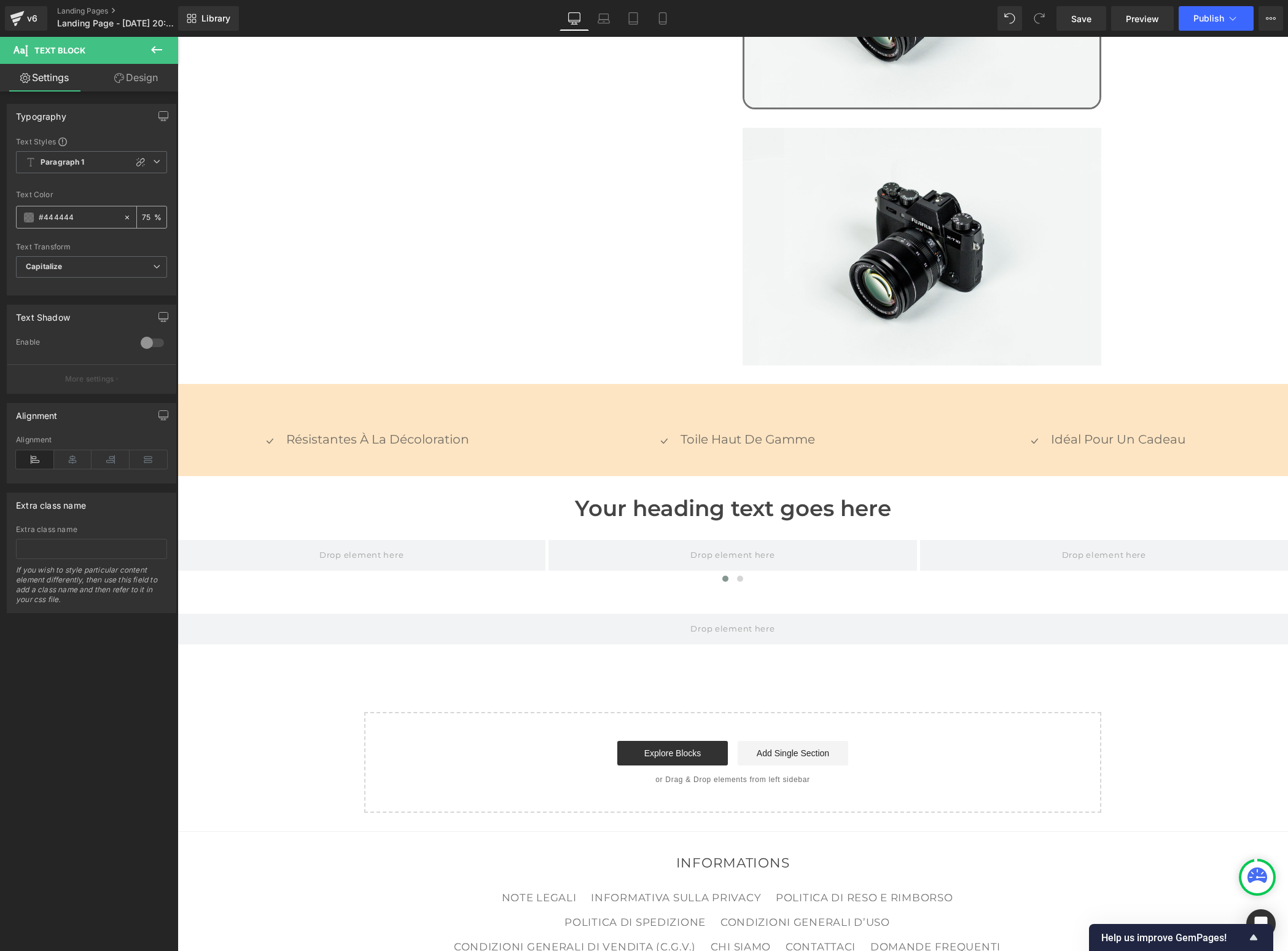
click at [83, 207] on div "#444444" at bounding box center [69, 217] width 106 height 22
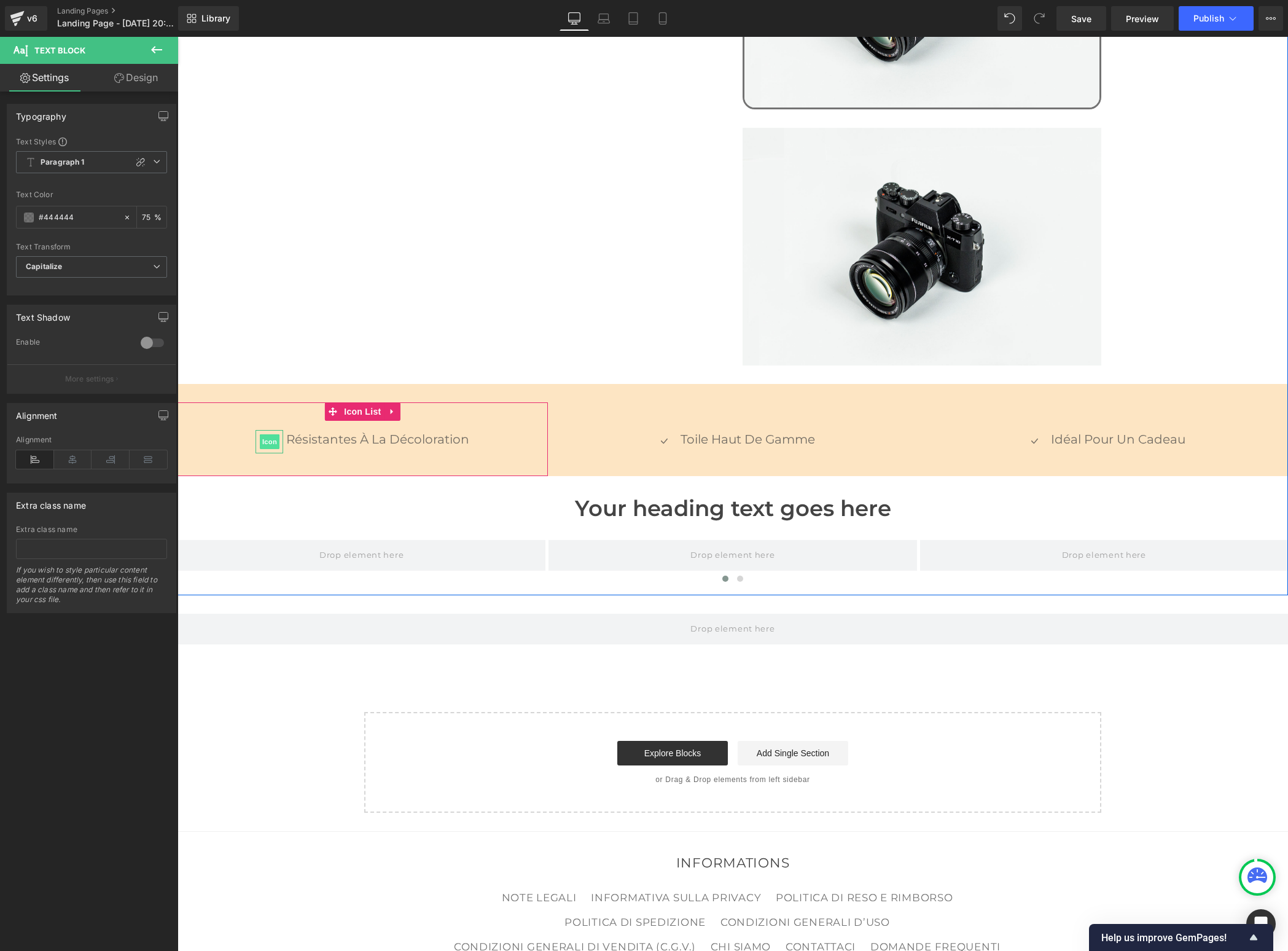
click at [269, 435] on span "Icon" at bounding box center [269, 442] width 19 height 15
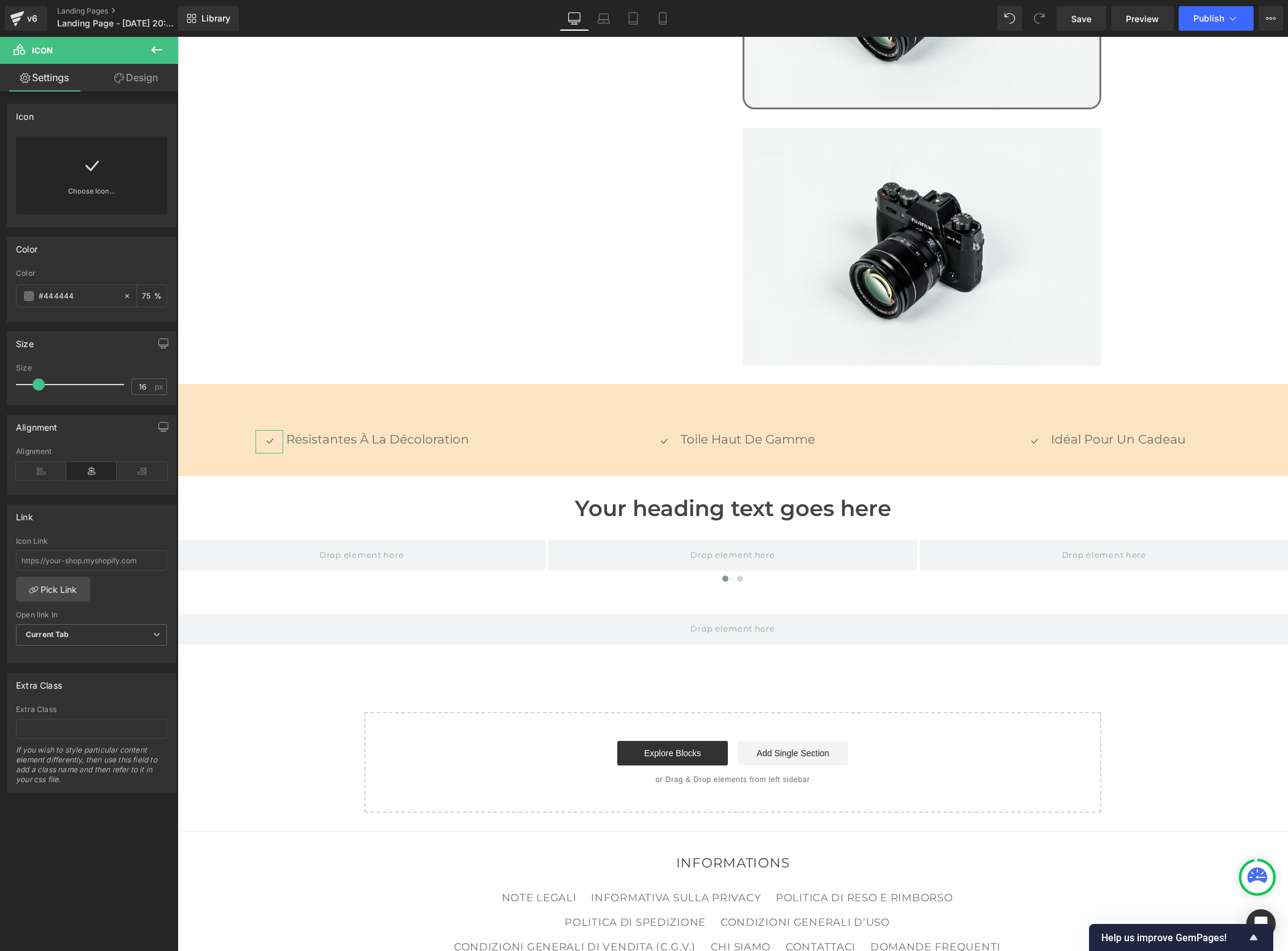
click at [91, 164] on icon at bounding box center [91, 166] width 19 height 19
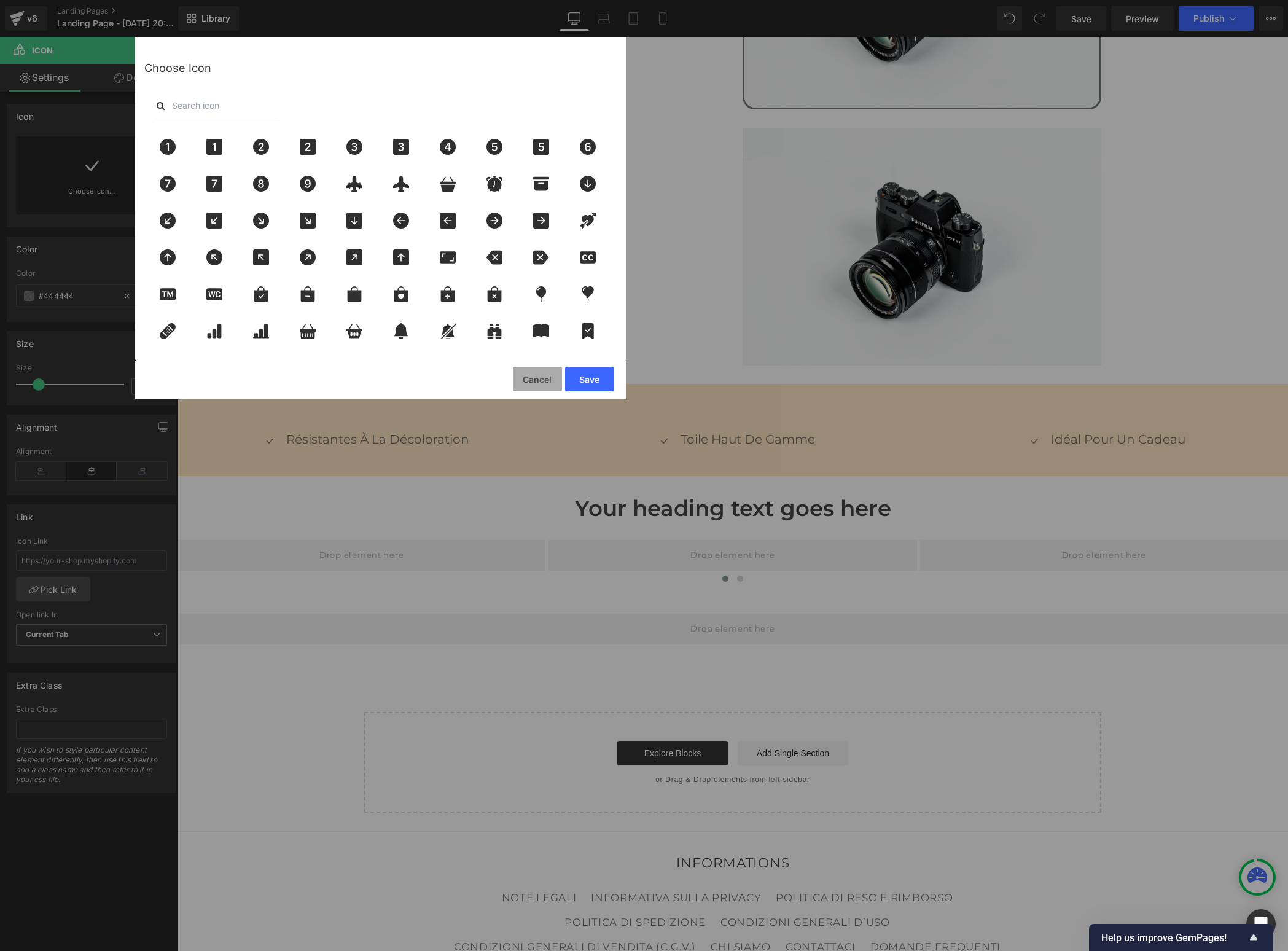
click at [542, 375] on button "Cancel" at bounding box center [537, 379] width 49 height 24
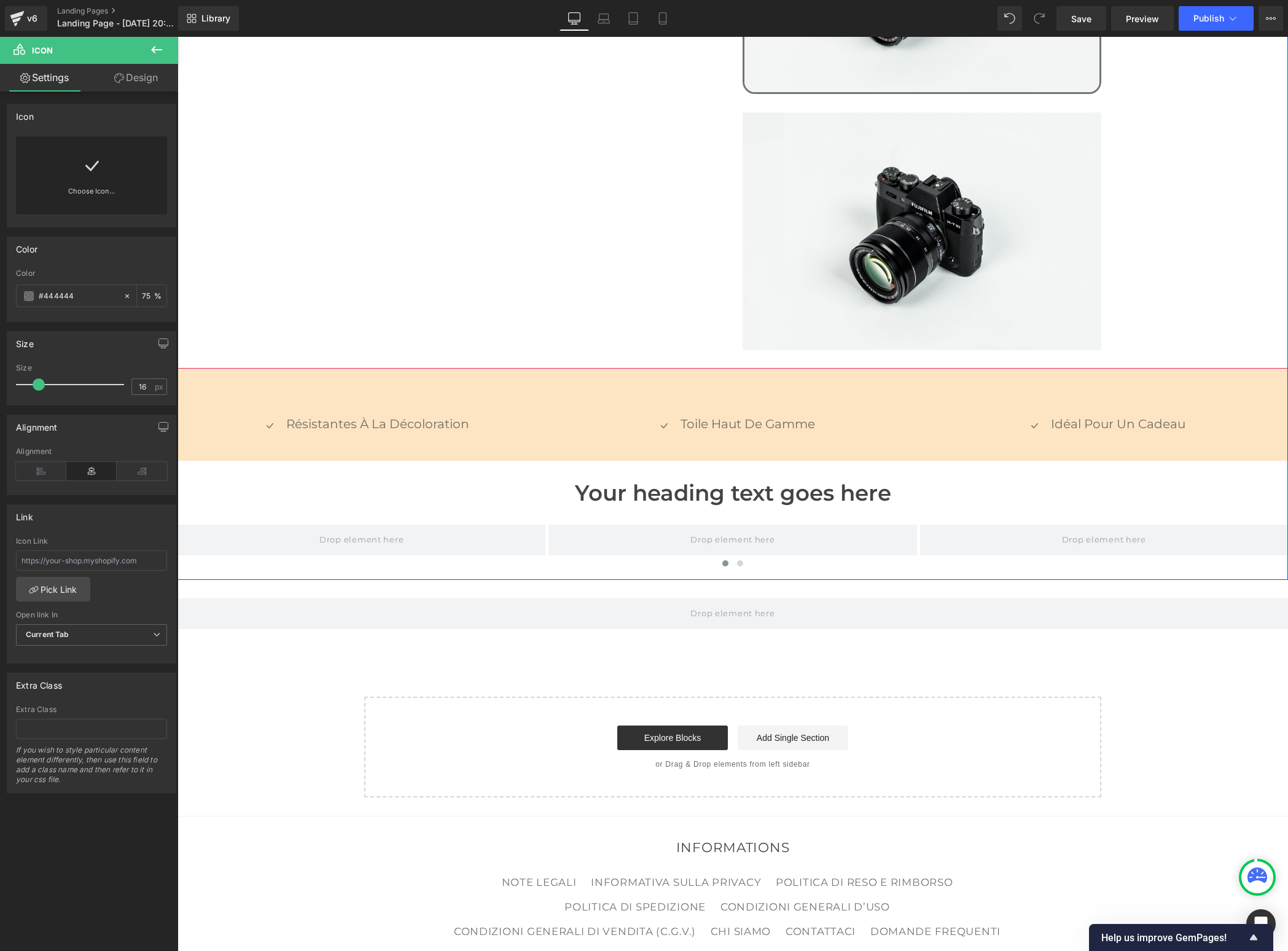
scroll to position [1073, 0]
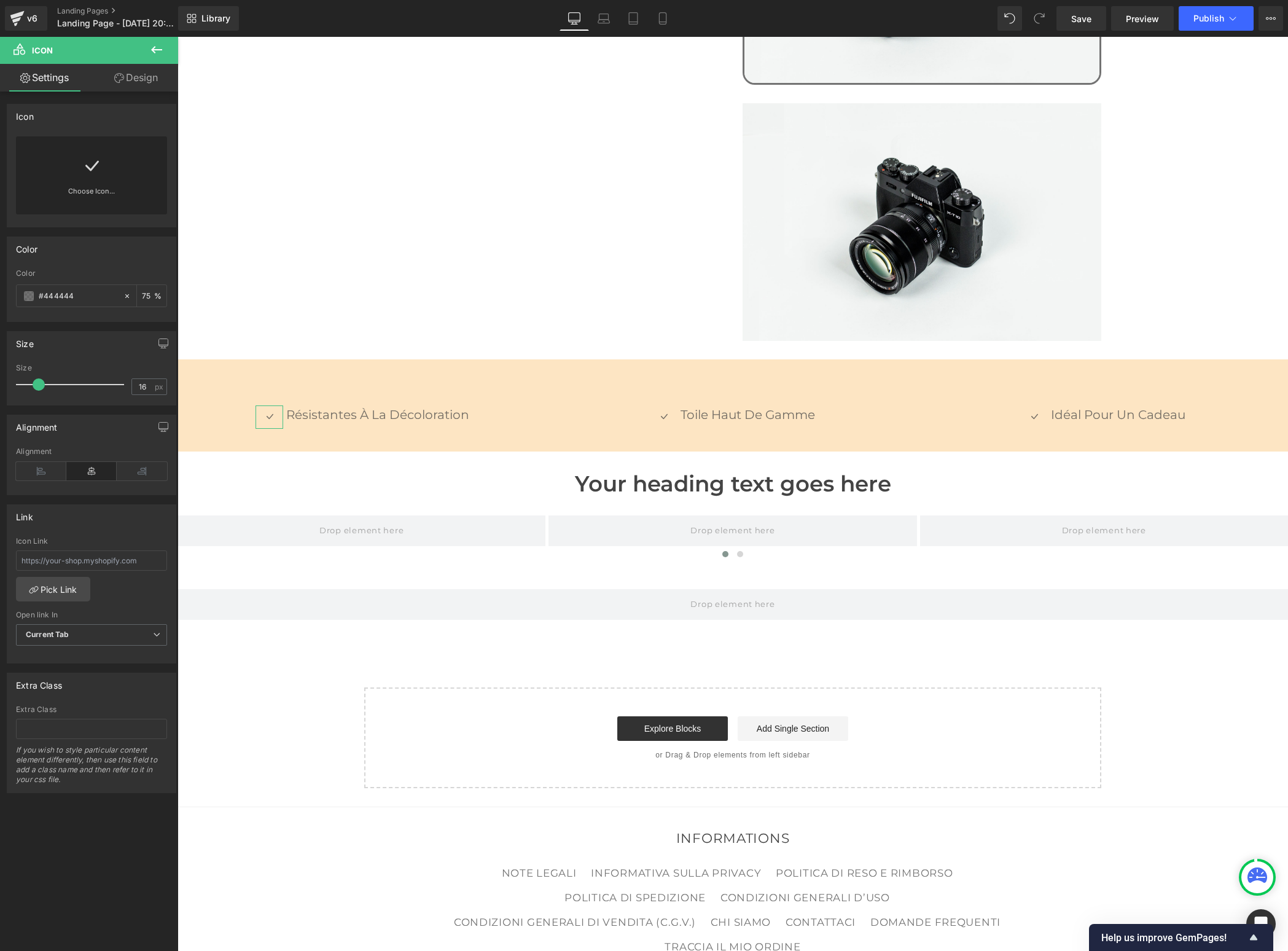
click at [94, 180] on link at bounding box center [91, 161] width 19 height 49
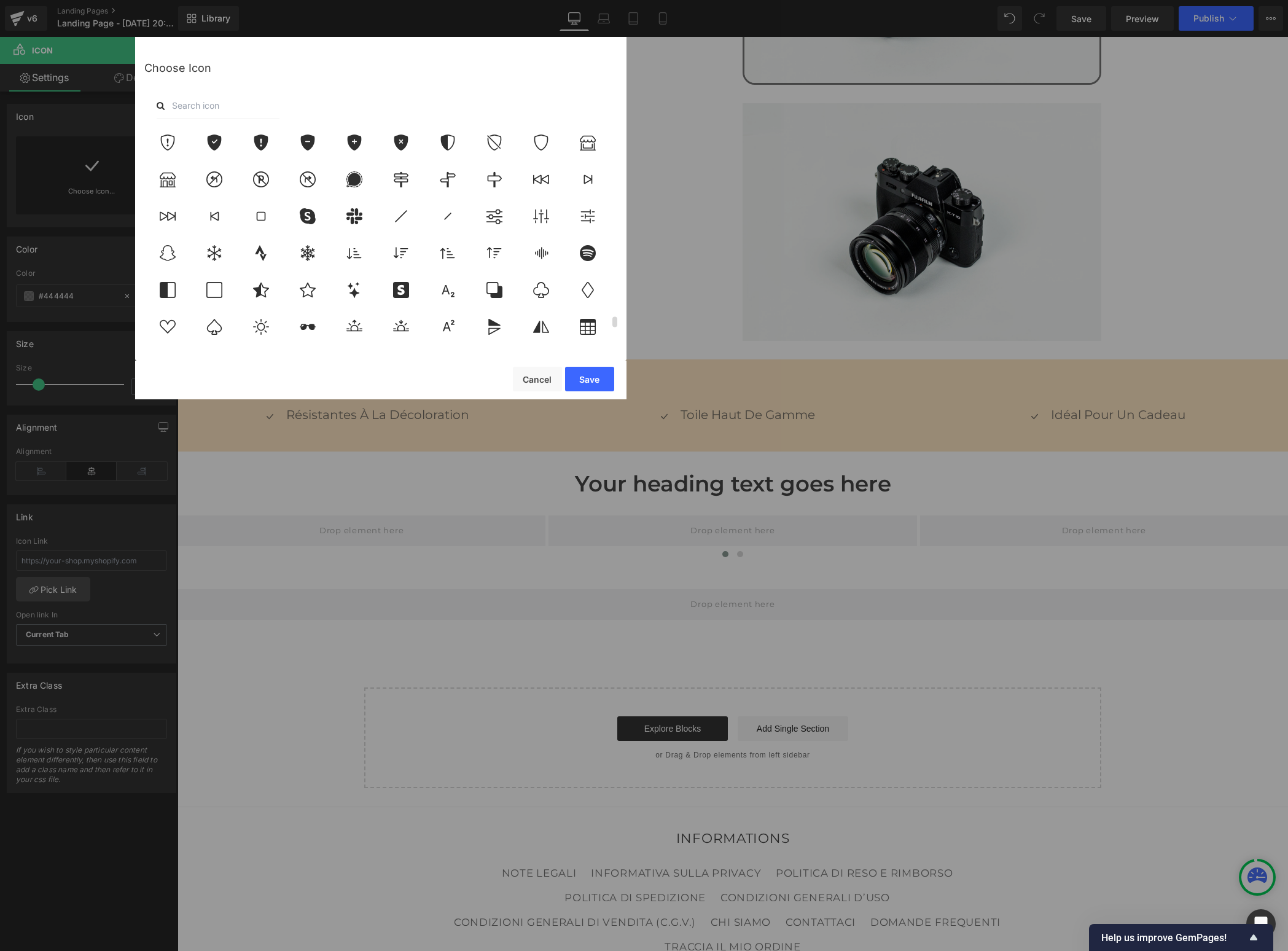
scroll to position [4288, 0]
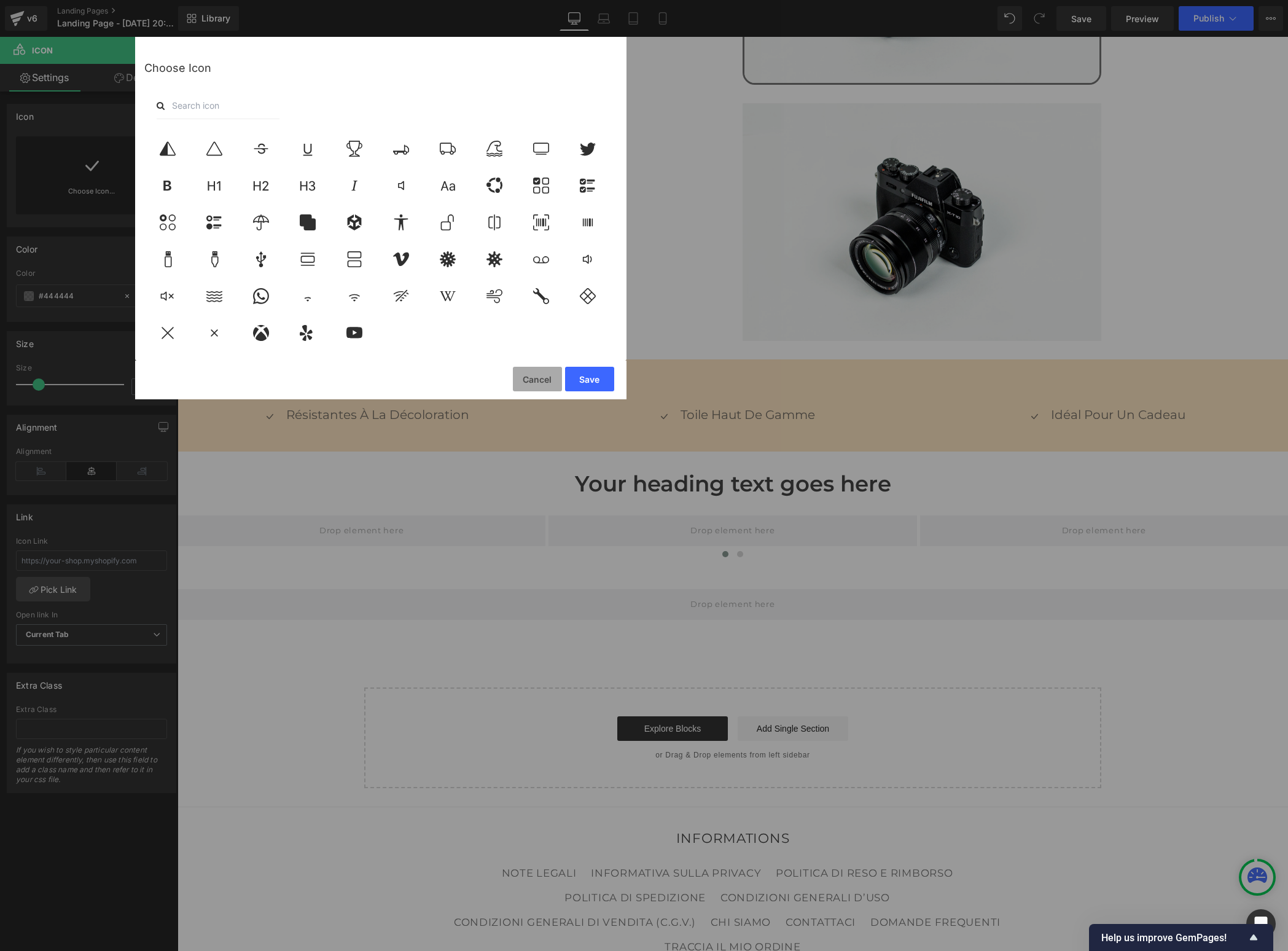
click at [527, 376] on button "Cancel" at bounding box center [537, 379] width 49 height 24
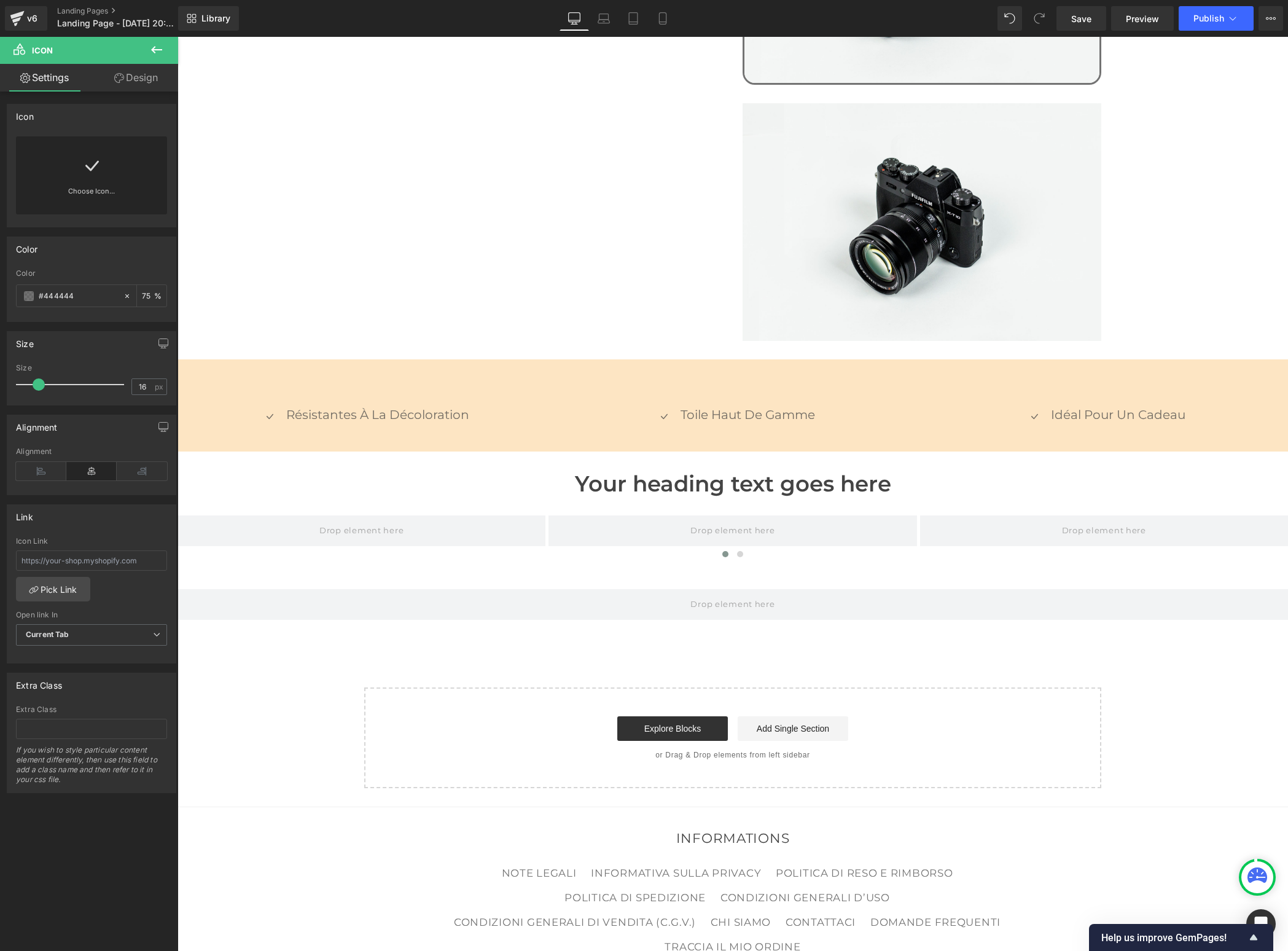
click at [157, 42] on icon at bounding box center [156, 49] width 15 height 15
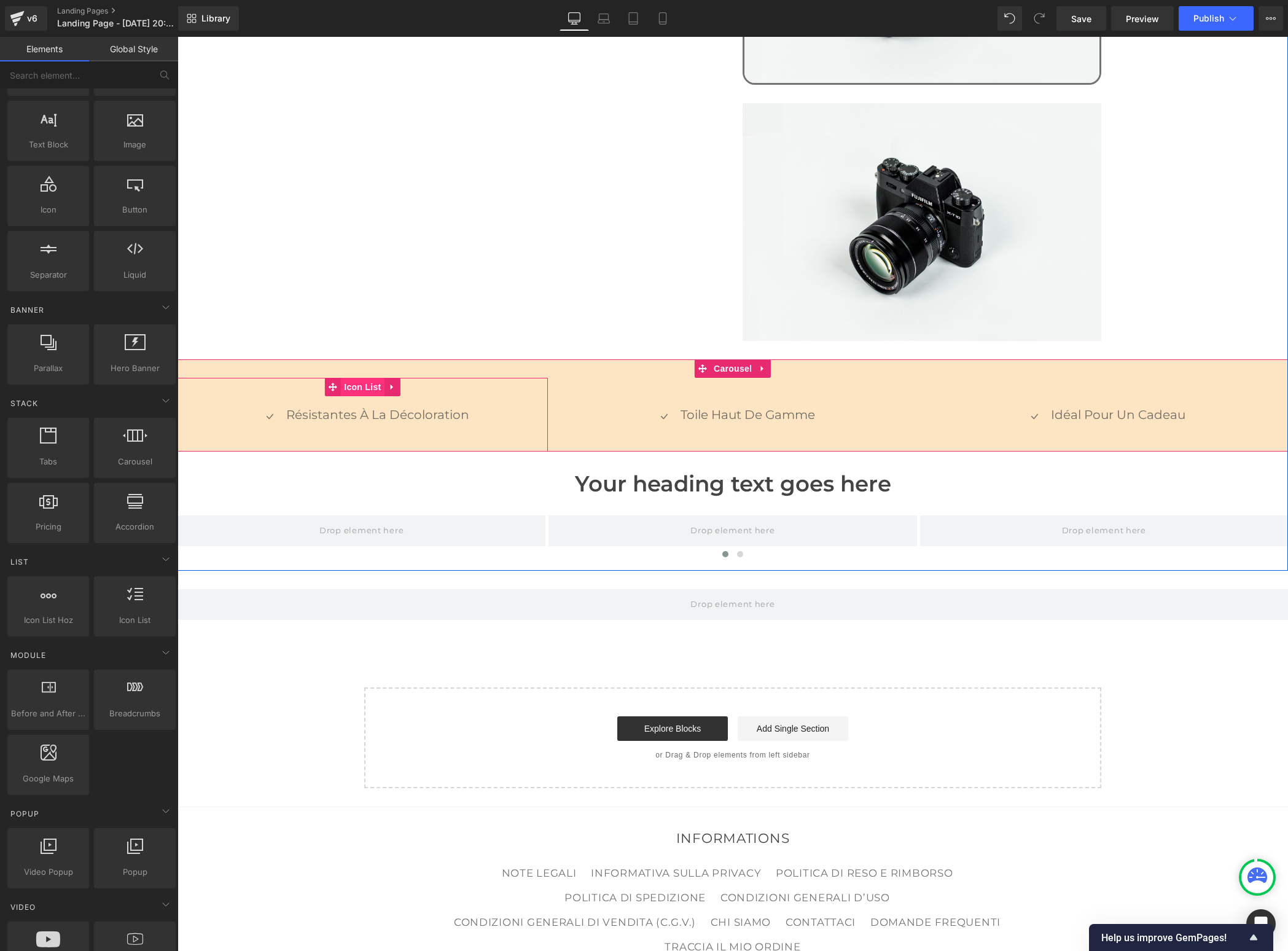
click at [348, 378] on span "Icon List" at bounding box center [362, 387] width 43 height 19
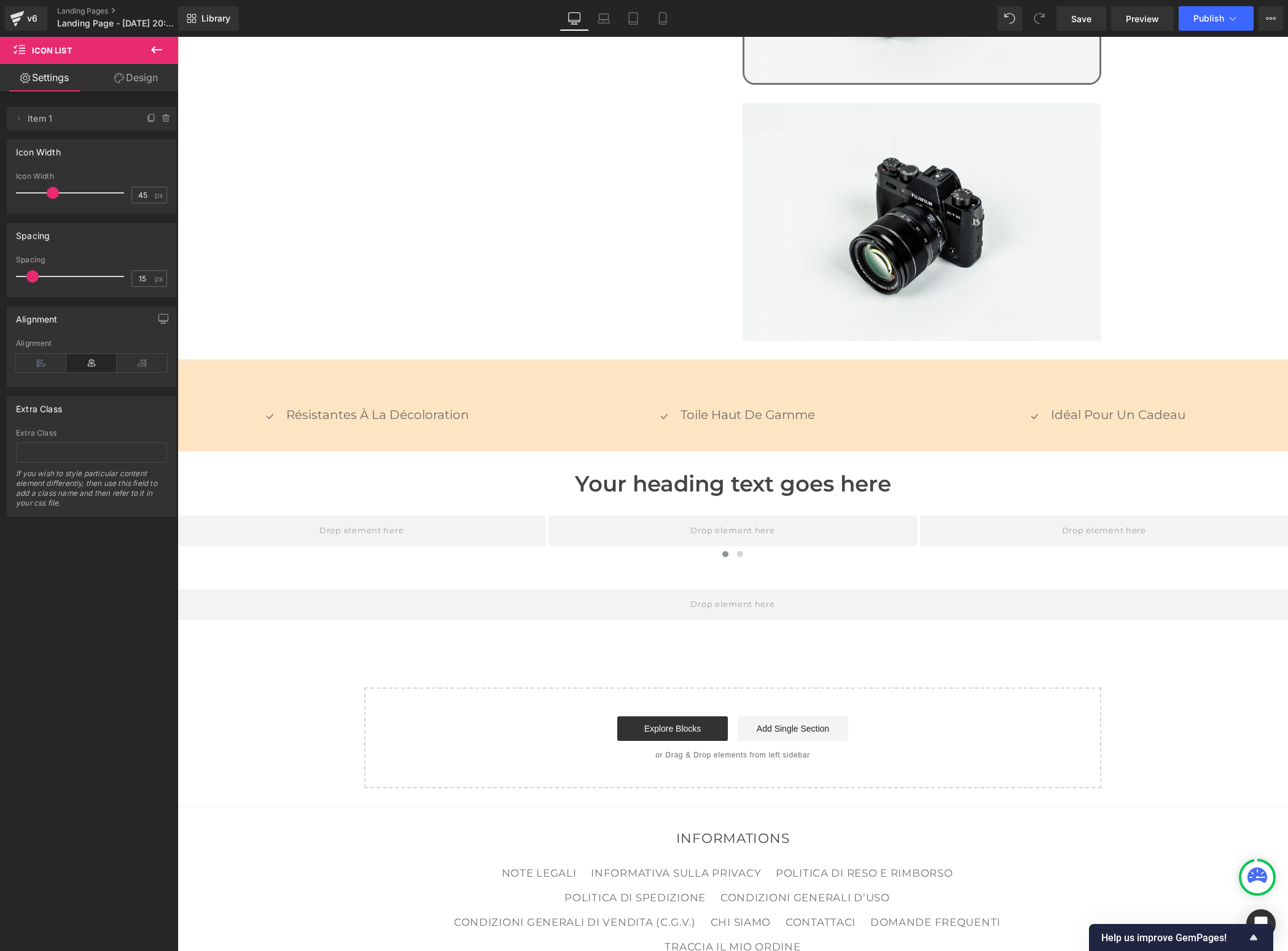
click at [168, 46] on button at bounding box center [156, 50] width 43 height 27
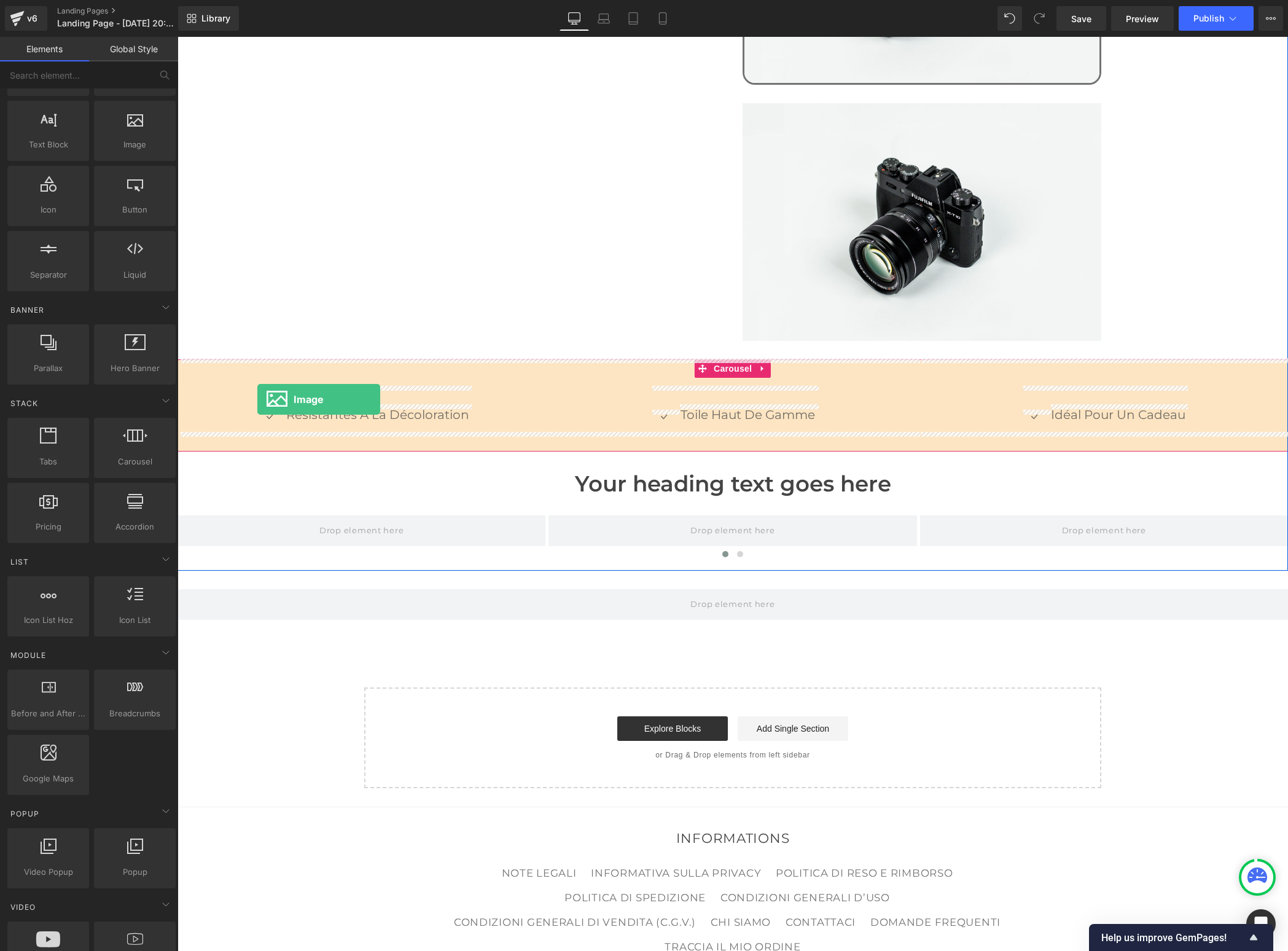
drag, startPoint x: 305, startPoint y: 175, endPoint x: 256, endPoint y: 399, distance: 229.3
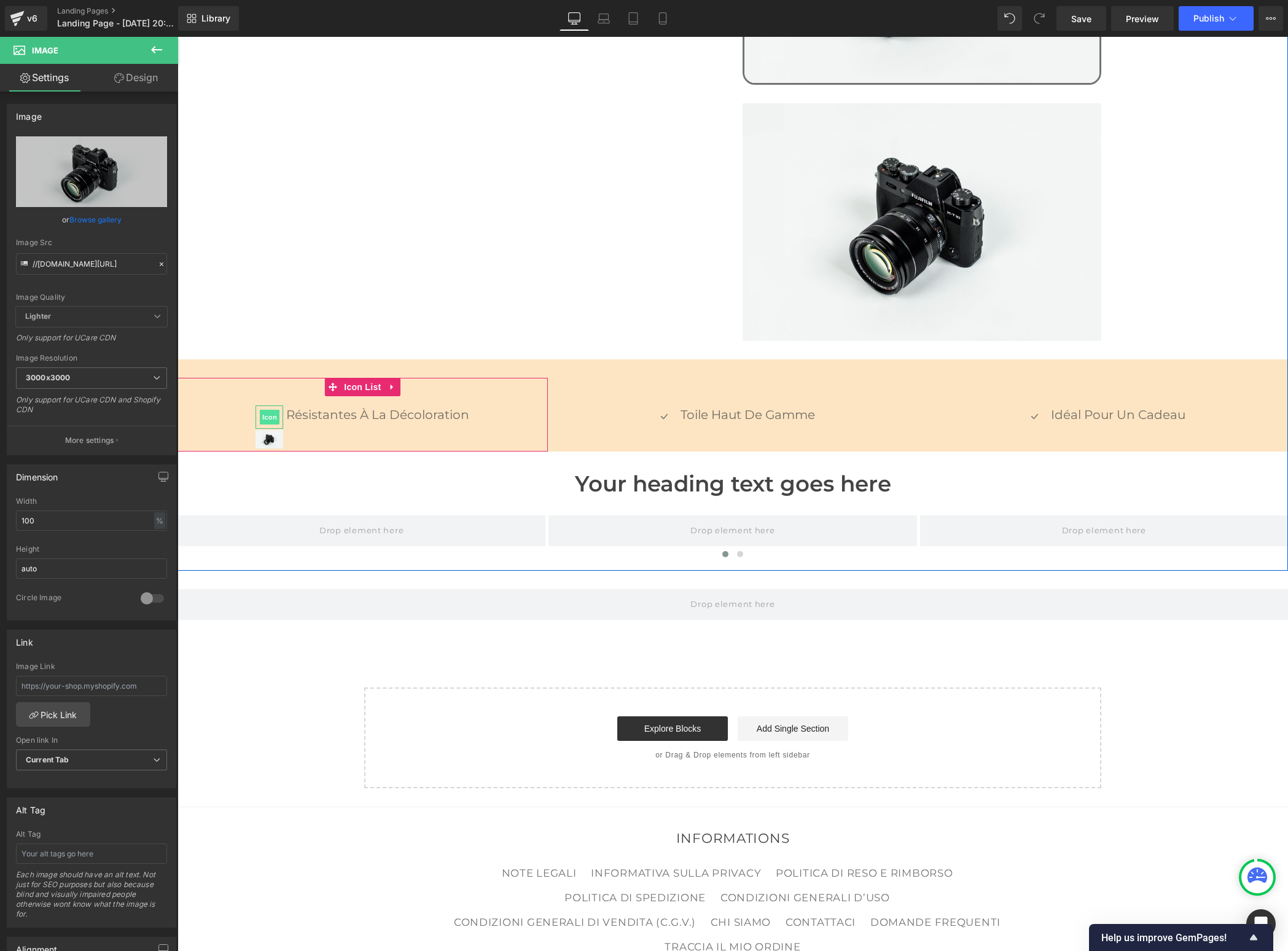
click at [274, 410] on span "Icon" at bounding box center [269, 417] width 19 height 15
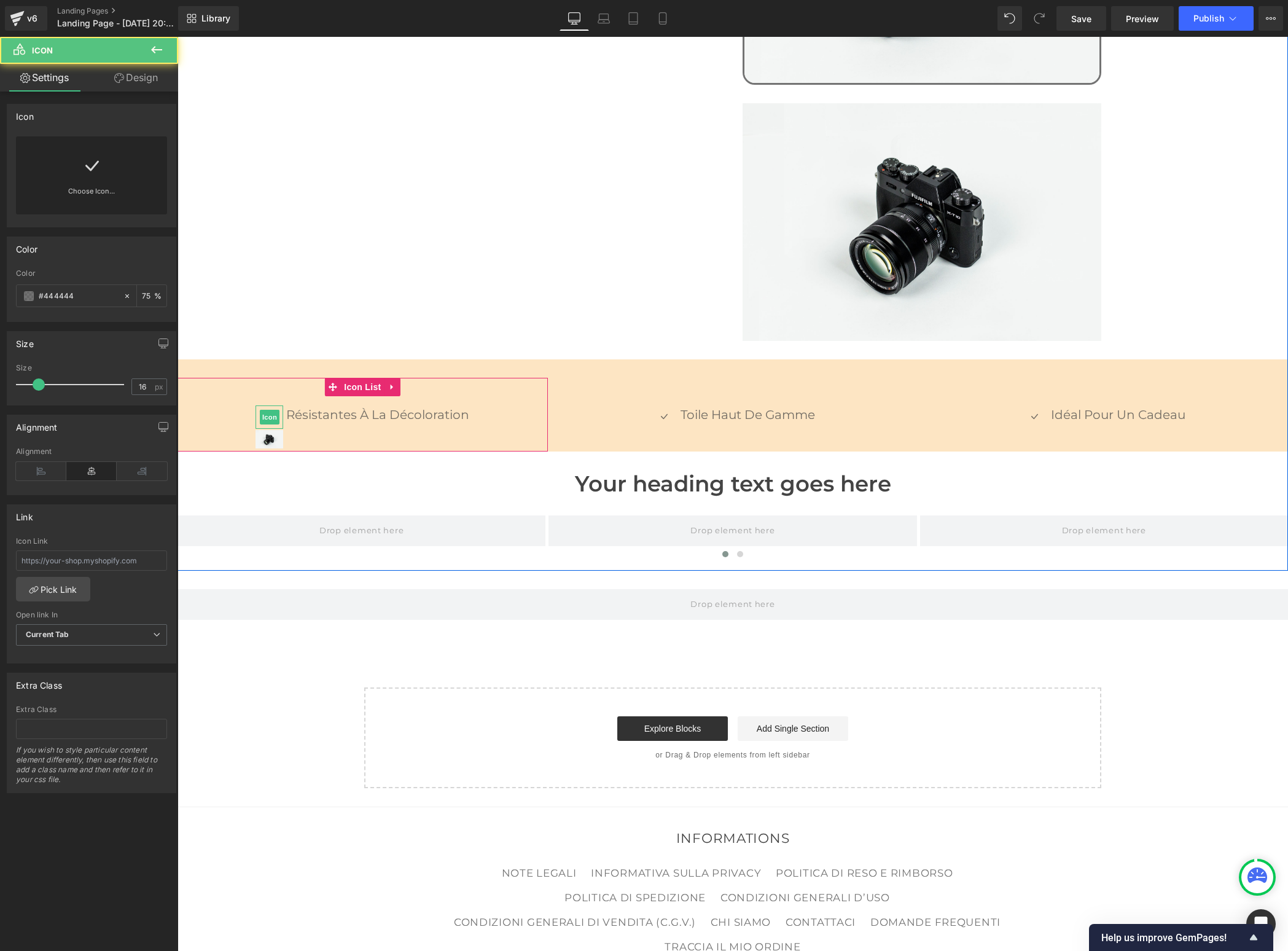
click at [279, 405] on div at bounding box center [269, 417] width 28 height 23
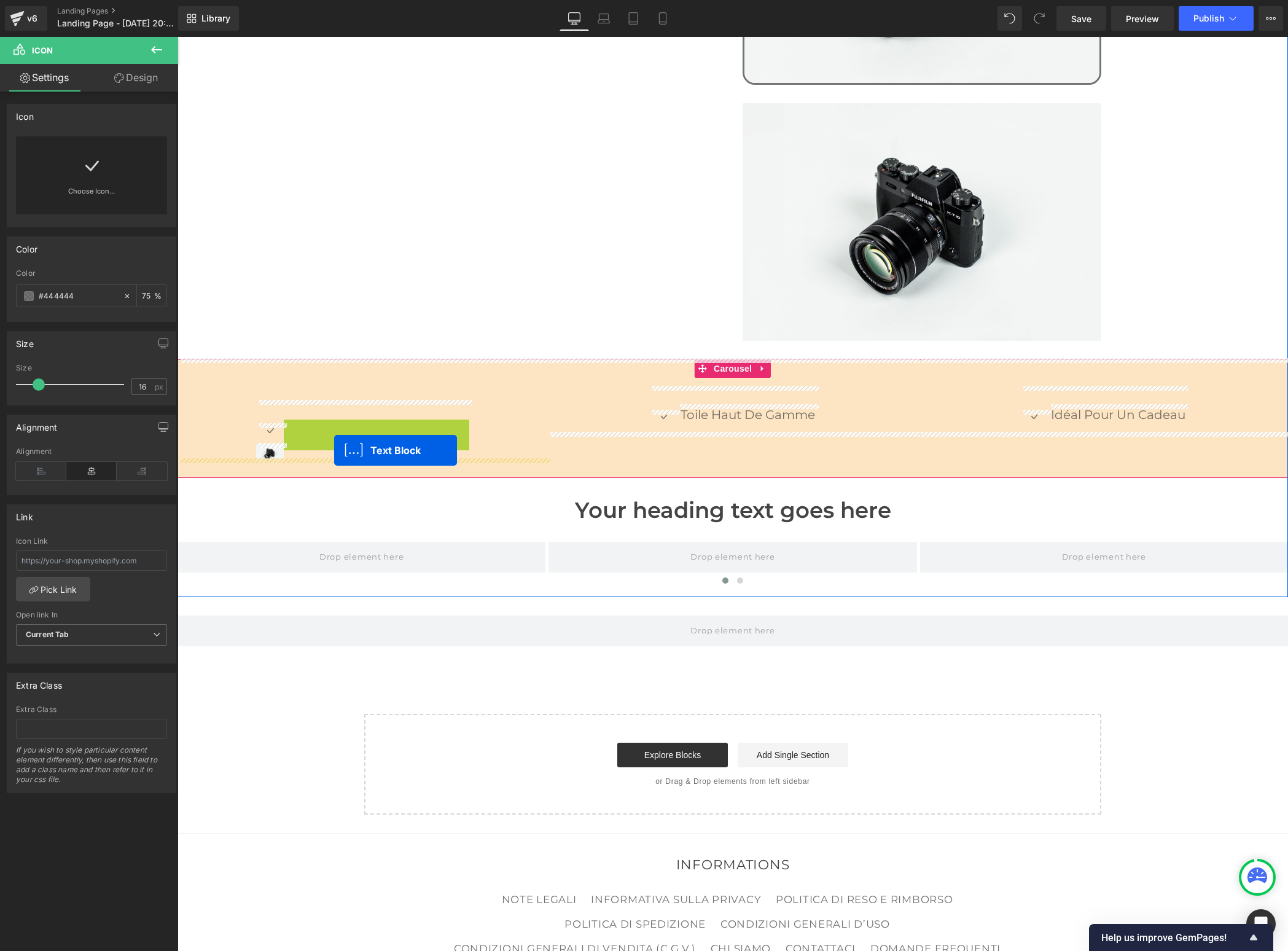
drag, startPoint x: 346, startPoint y: 397, endPoint x: 334, endPoint y: 450, distance: 54.3
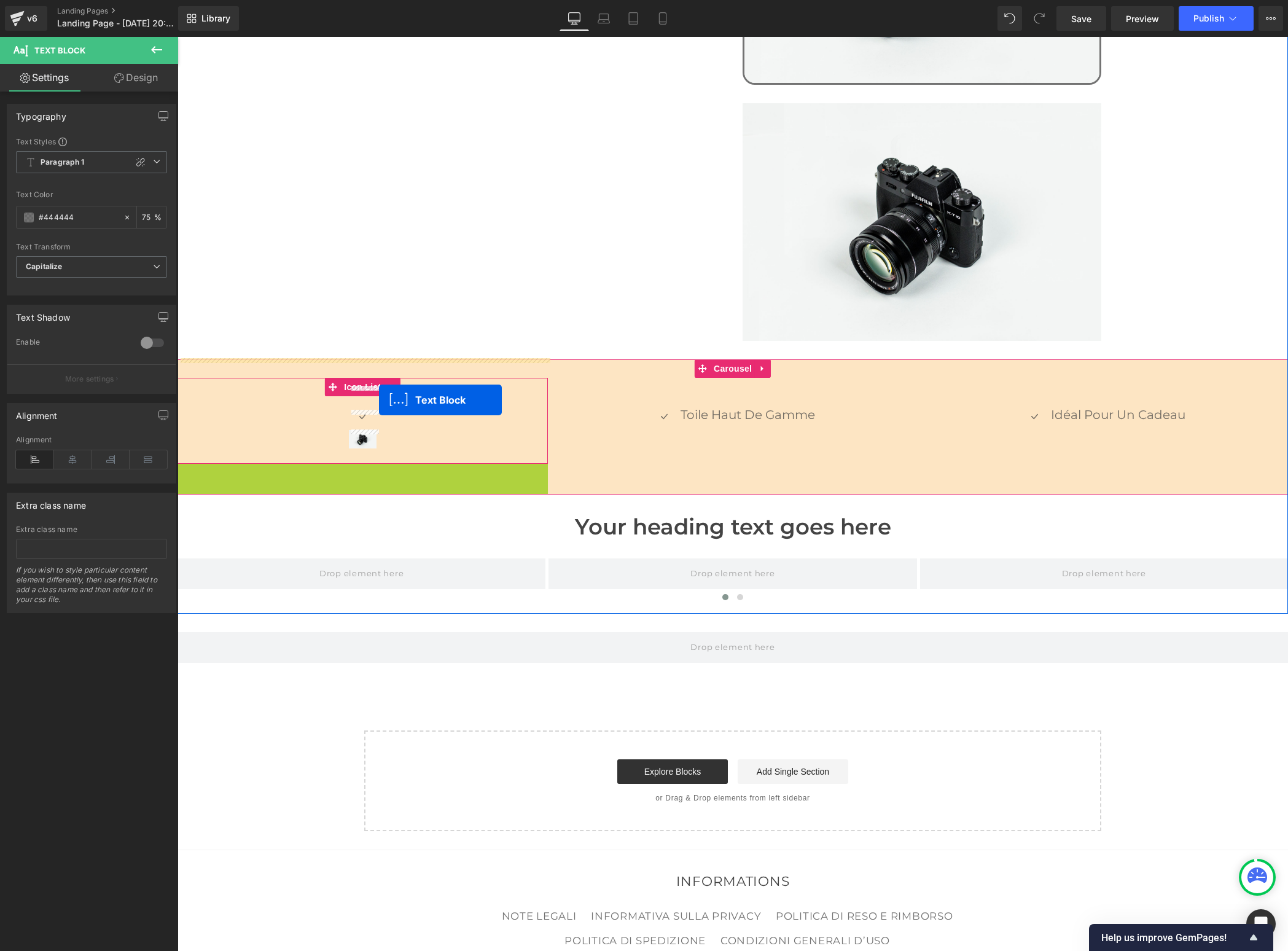
drag, startPoint x: 324, startPoint y: 455, endPoint x: 379, endPoint y: 400, distance: 77.8
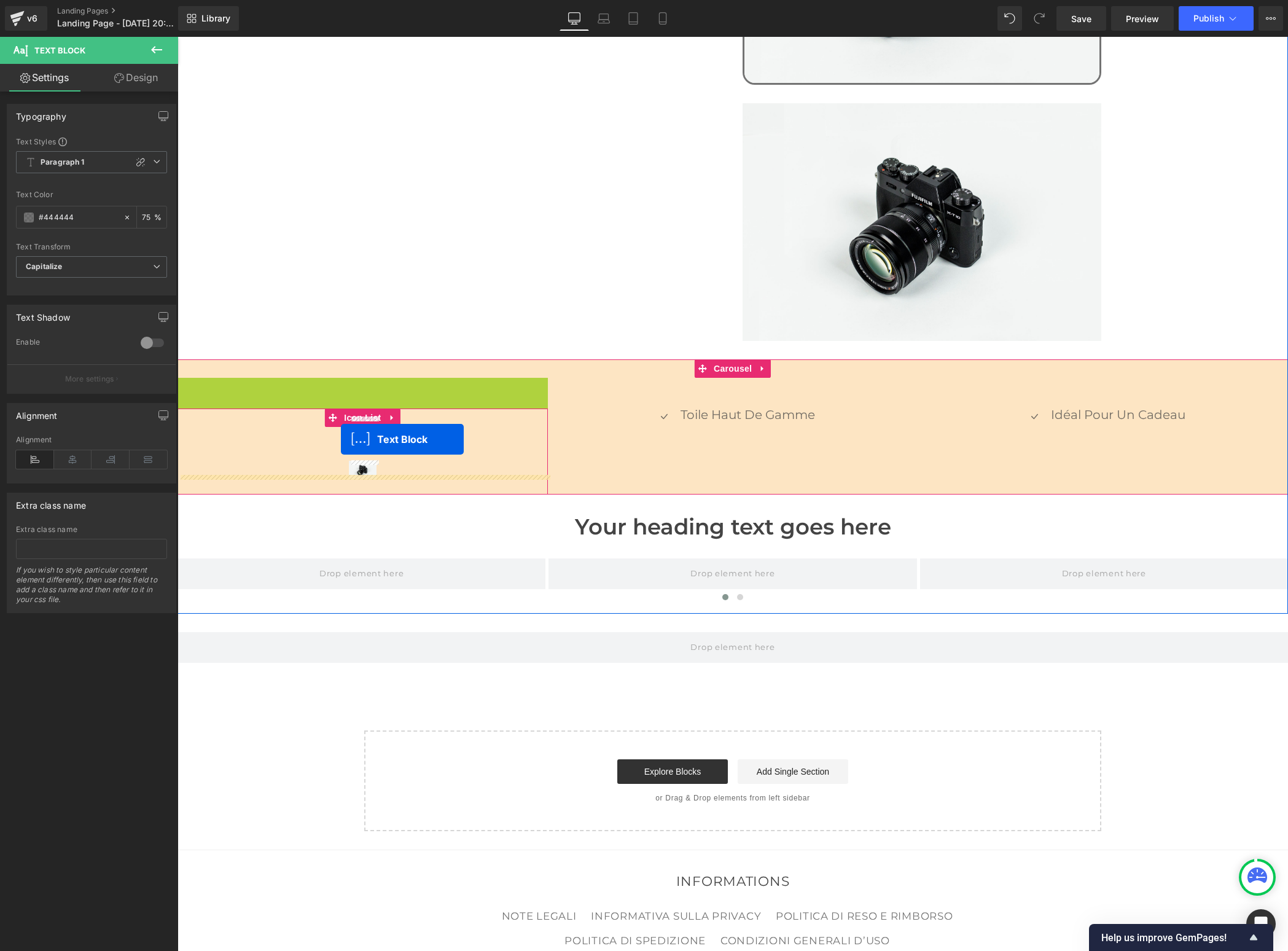
drag, startPoint x: 329, startPoint y: 366, endPoint x: 341, endPoint y: 439, distance: 74.0
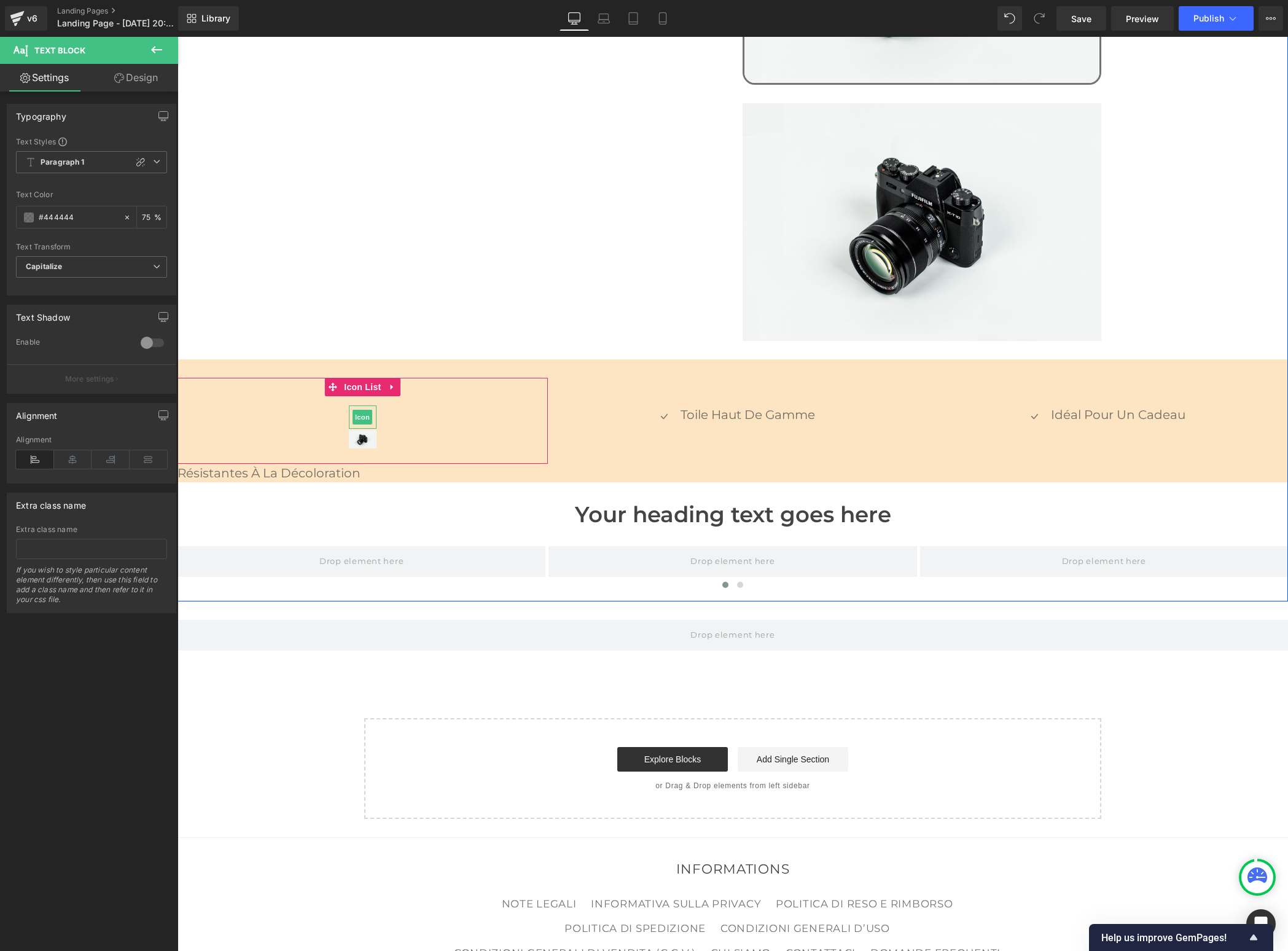
click at [366, 410] on span "Icon" at bounding box center [362, 417] width 19 height 15
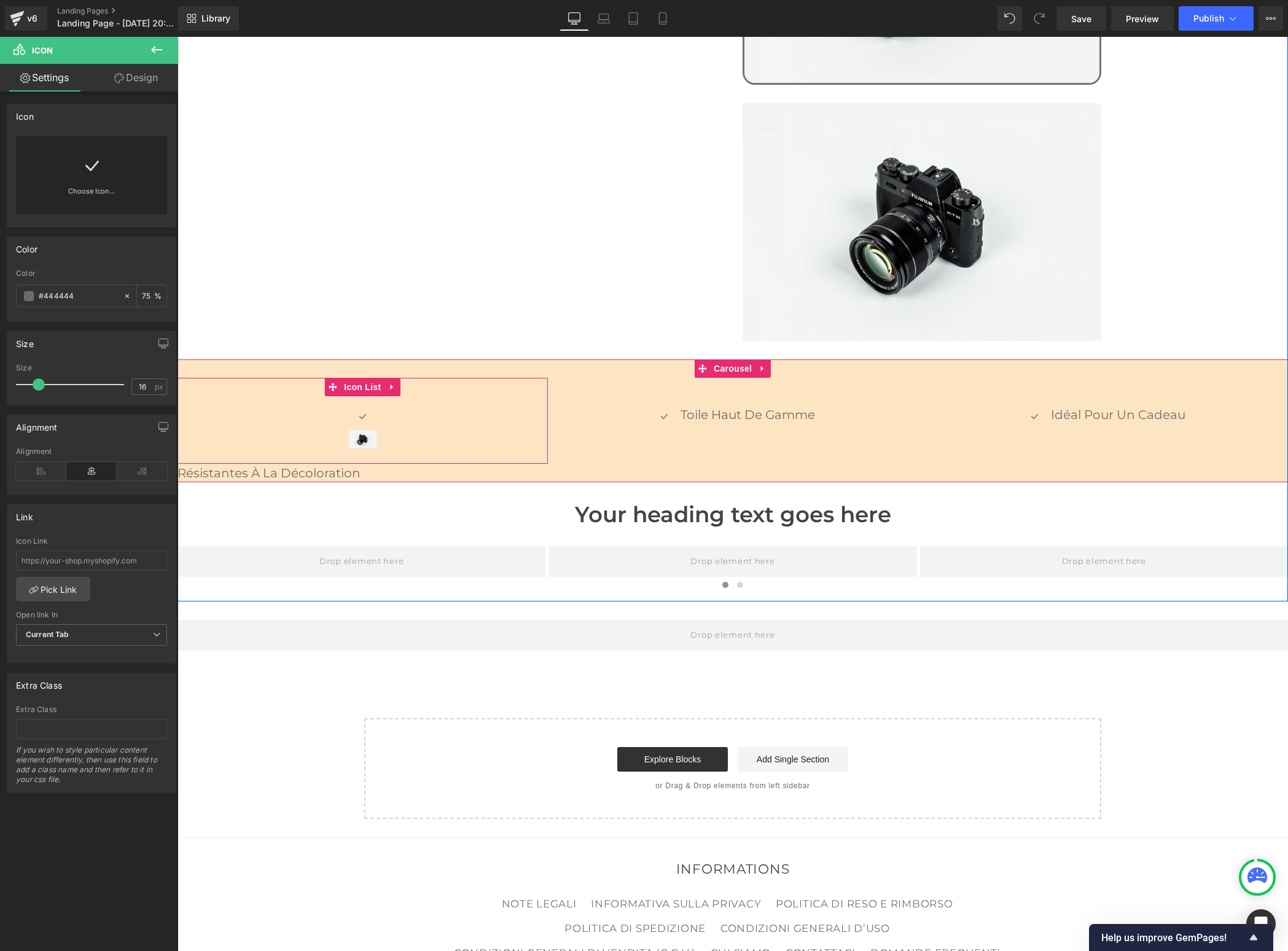
click at [395, 382] on icon at bounding box center [392, 386] width 9 height 9
click at [399, 383] on icon at bounding box center [400, 387] width 9 height 9
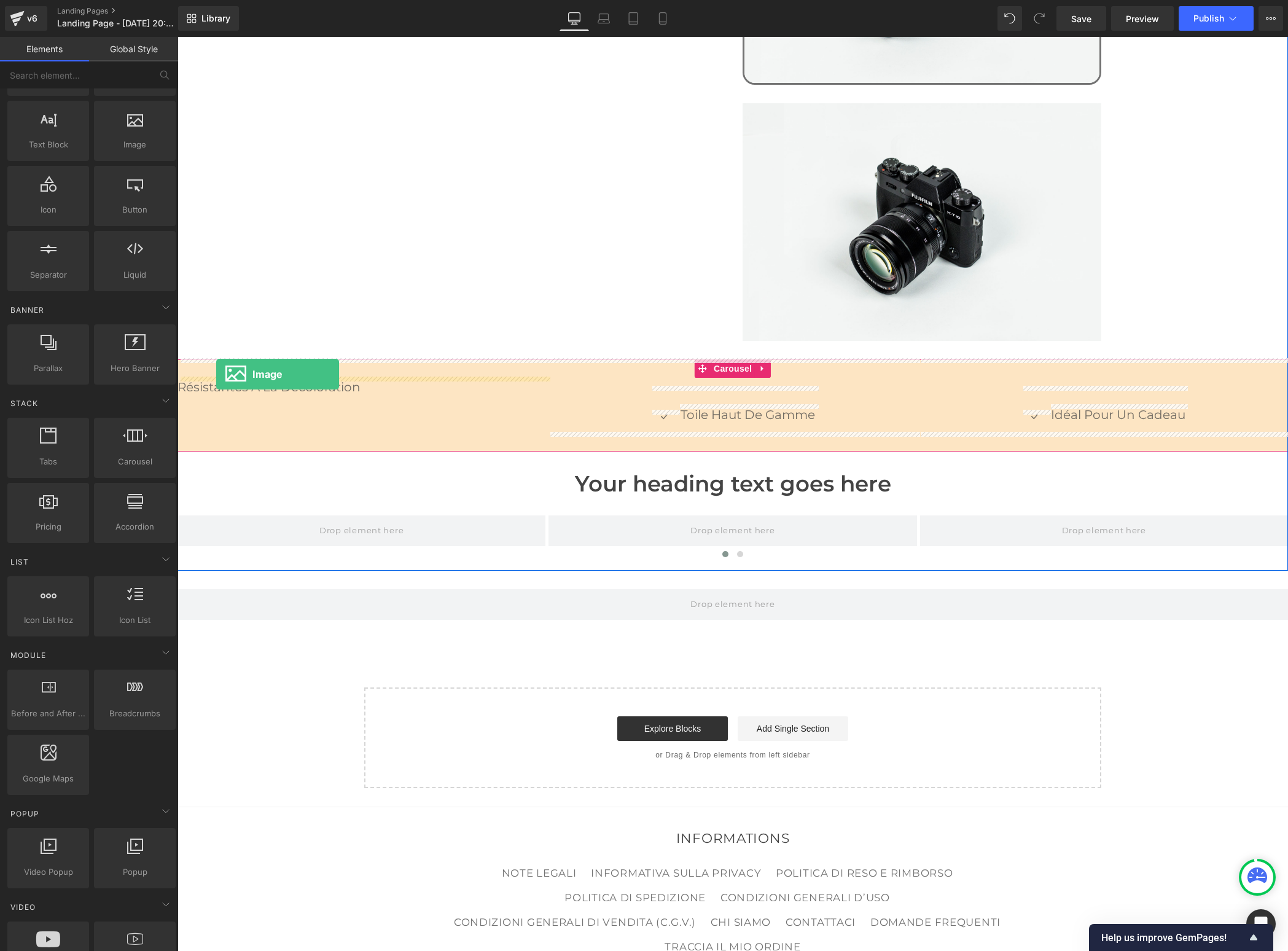
drag, startPoint x: 308, startPoint y: 177, endPoint x: 216, endPoint y: 374, distance: 217.4
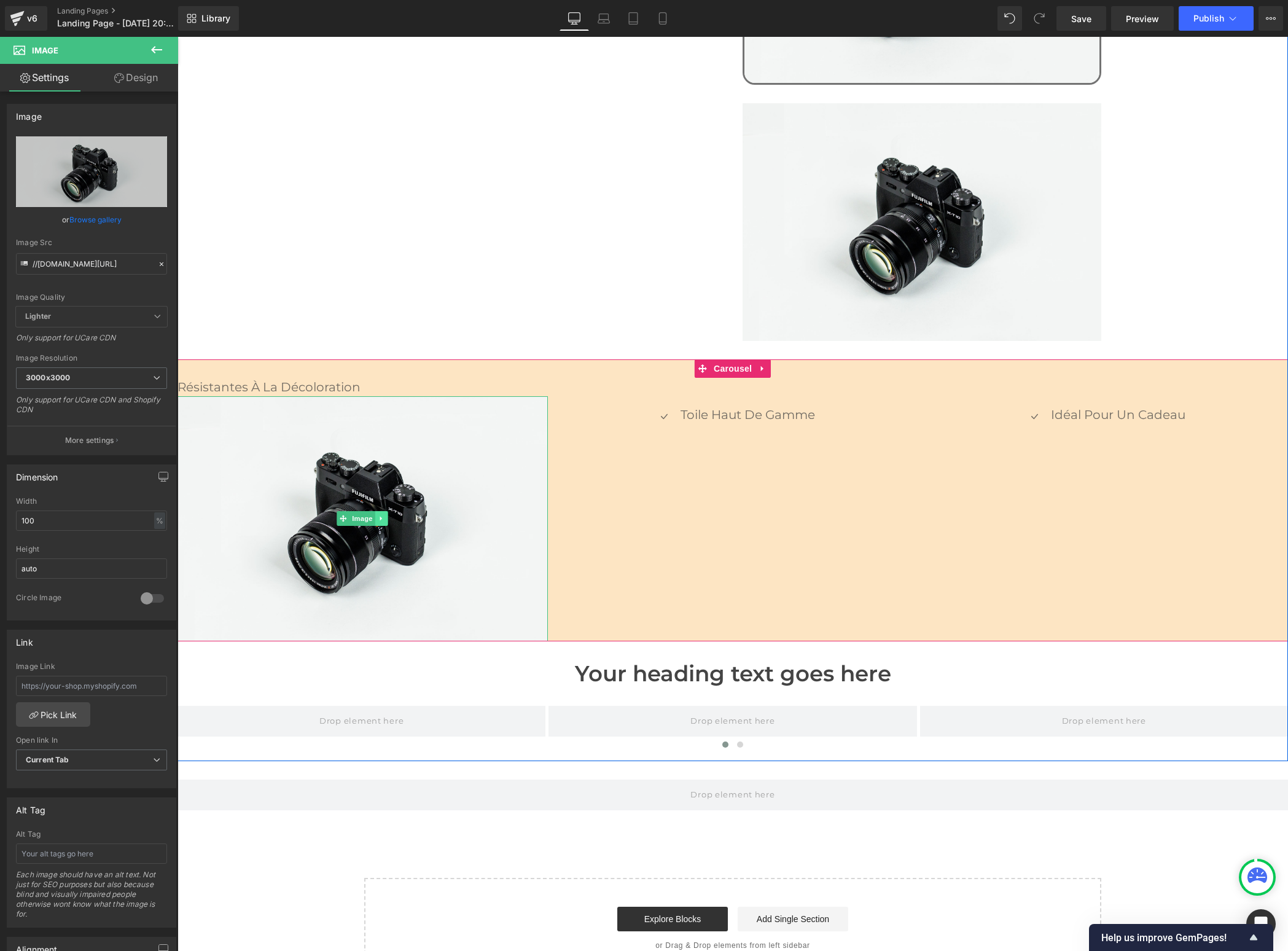
click at [380, 515] on icon at bounding box center [382, 518] width 6 height 7
click at [385, 516] on icon at bounding box center [388, 519] width 6 height 6
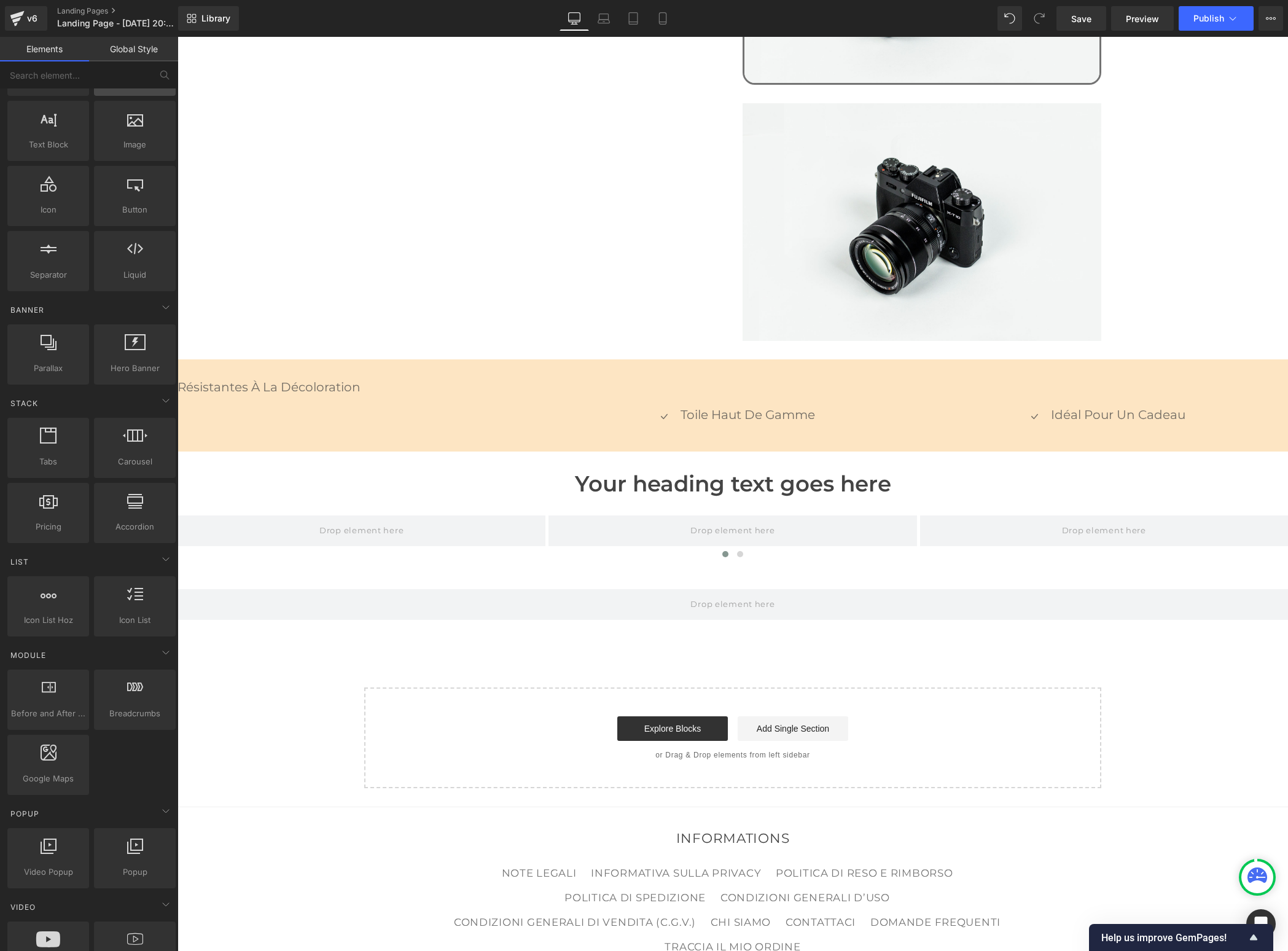
scroll to position [0, 0]
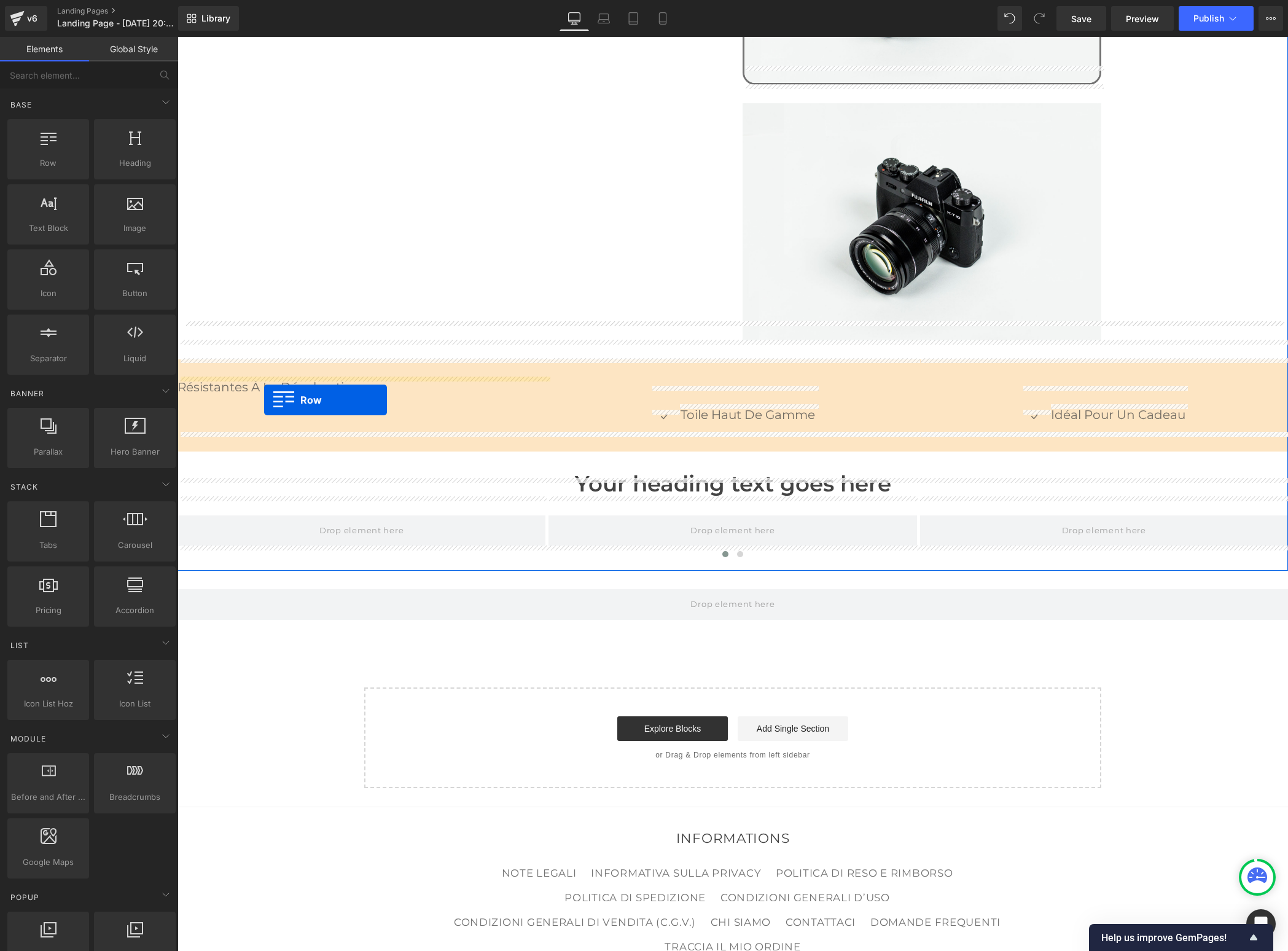
drag, startPoint x: 235, startPoint y: 197, endPoint x: 264, endPoint y: 400, distance: 205.1
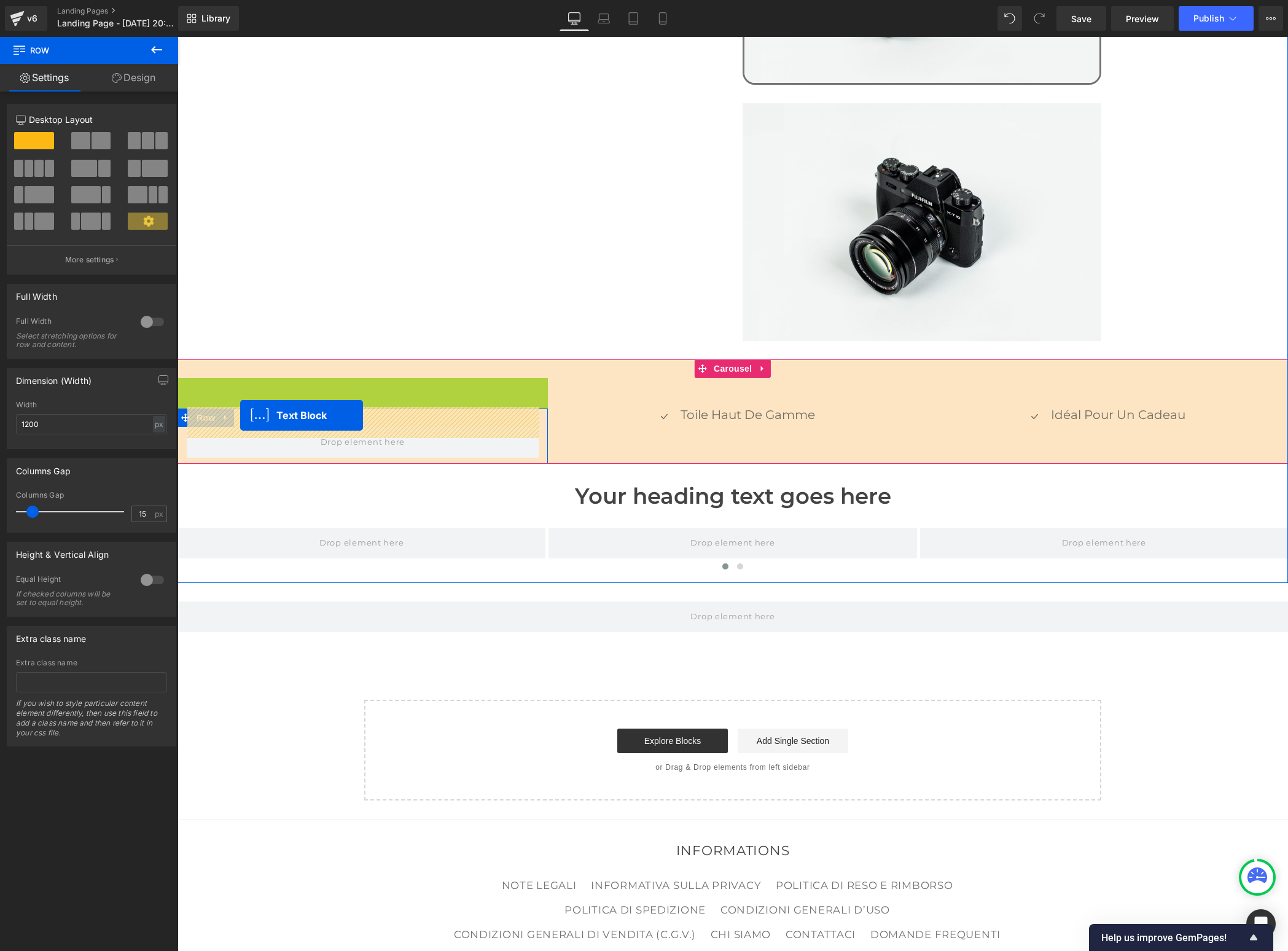
drag, startPoint x: 328, startPoint y: 367, endPoint x: 240, endPoint y: 414, distance: 99.8
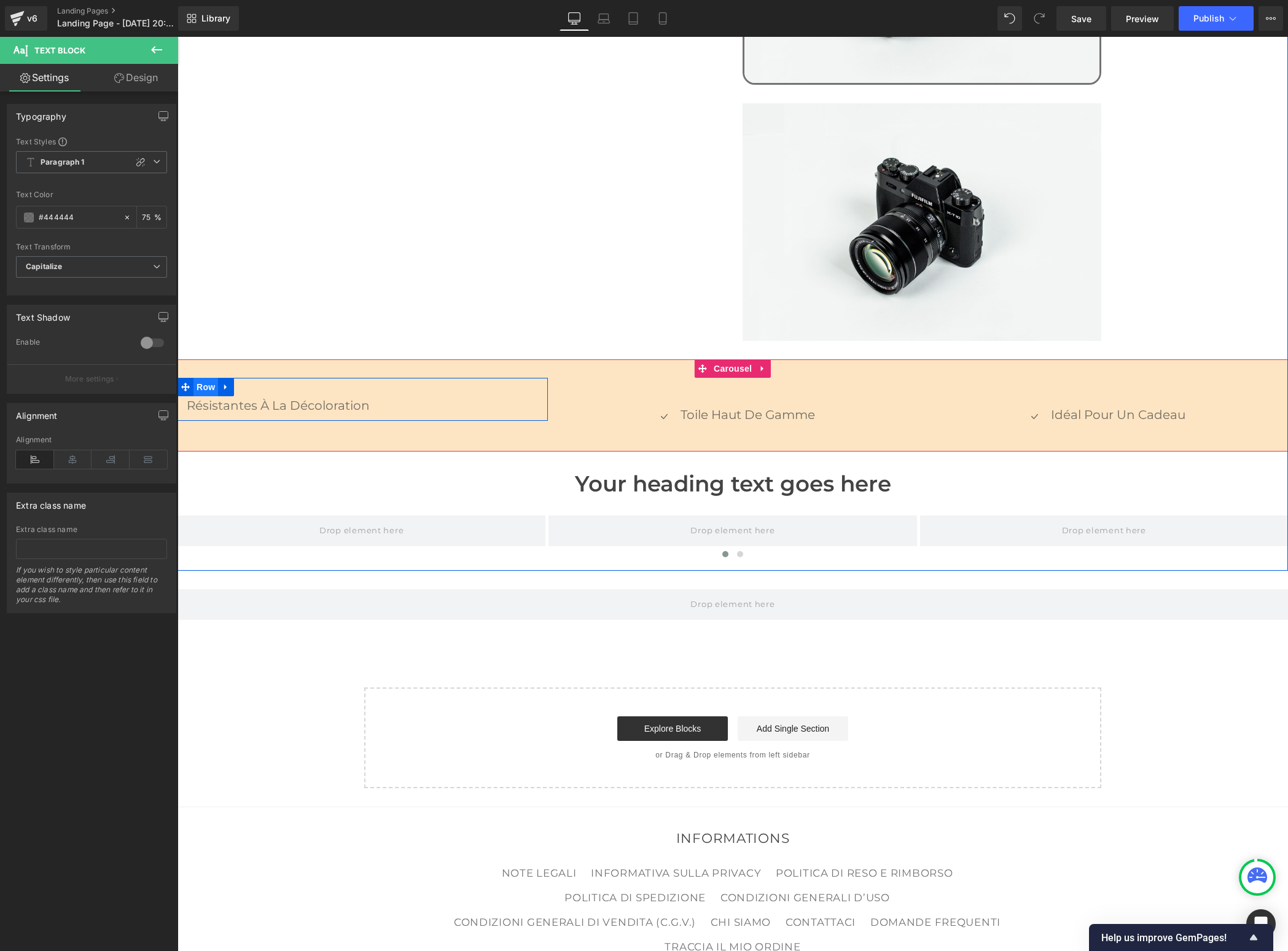
click at [200, 378] on span "Row" at bounding box center [205, 387] width 24 height 19
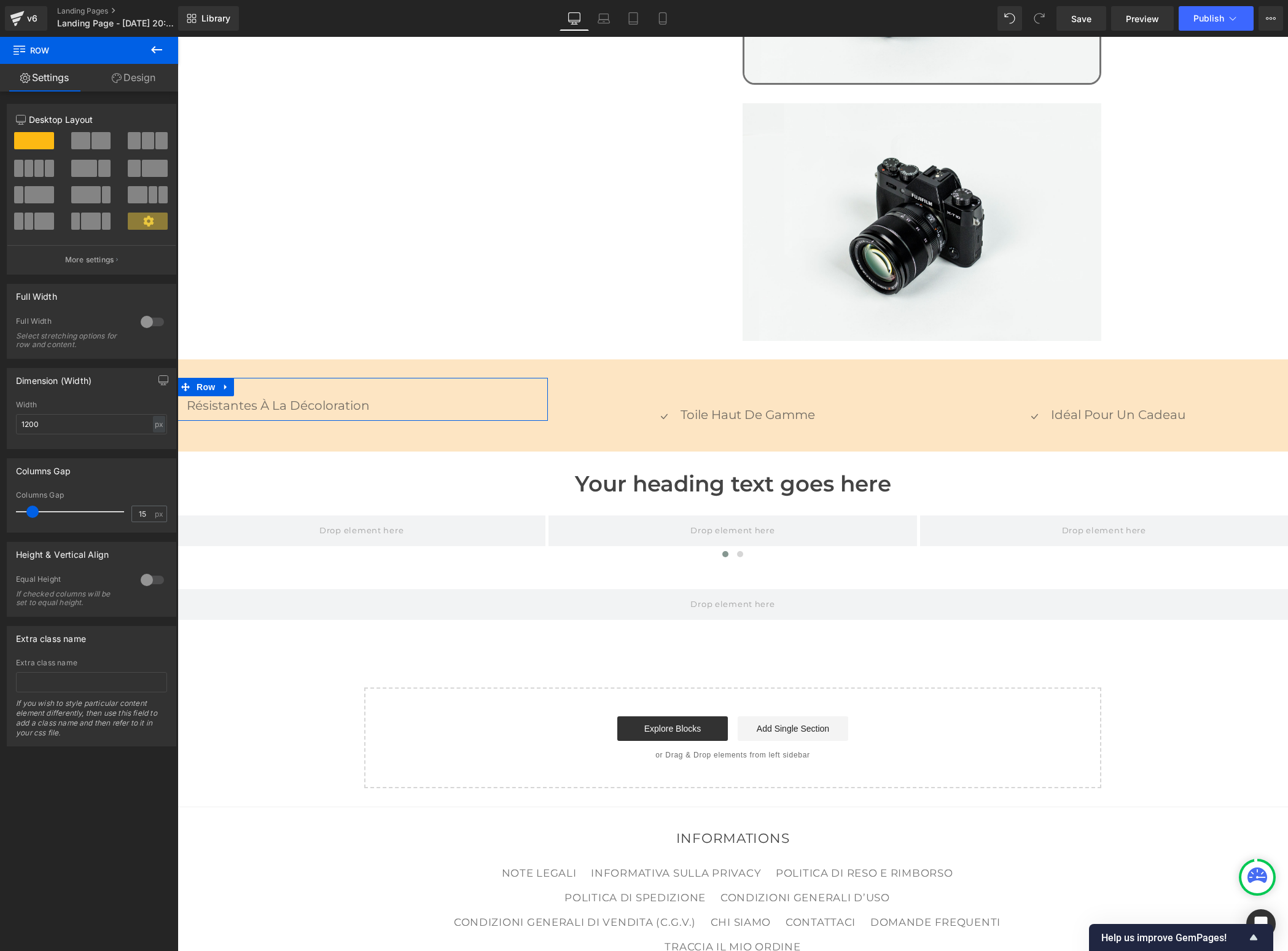
click at [95, 140] on span at bounding box center [101, 140] width 19 height 17
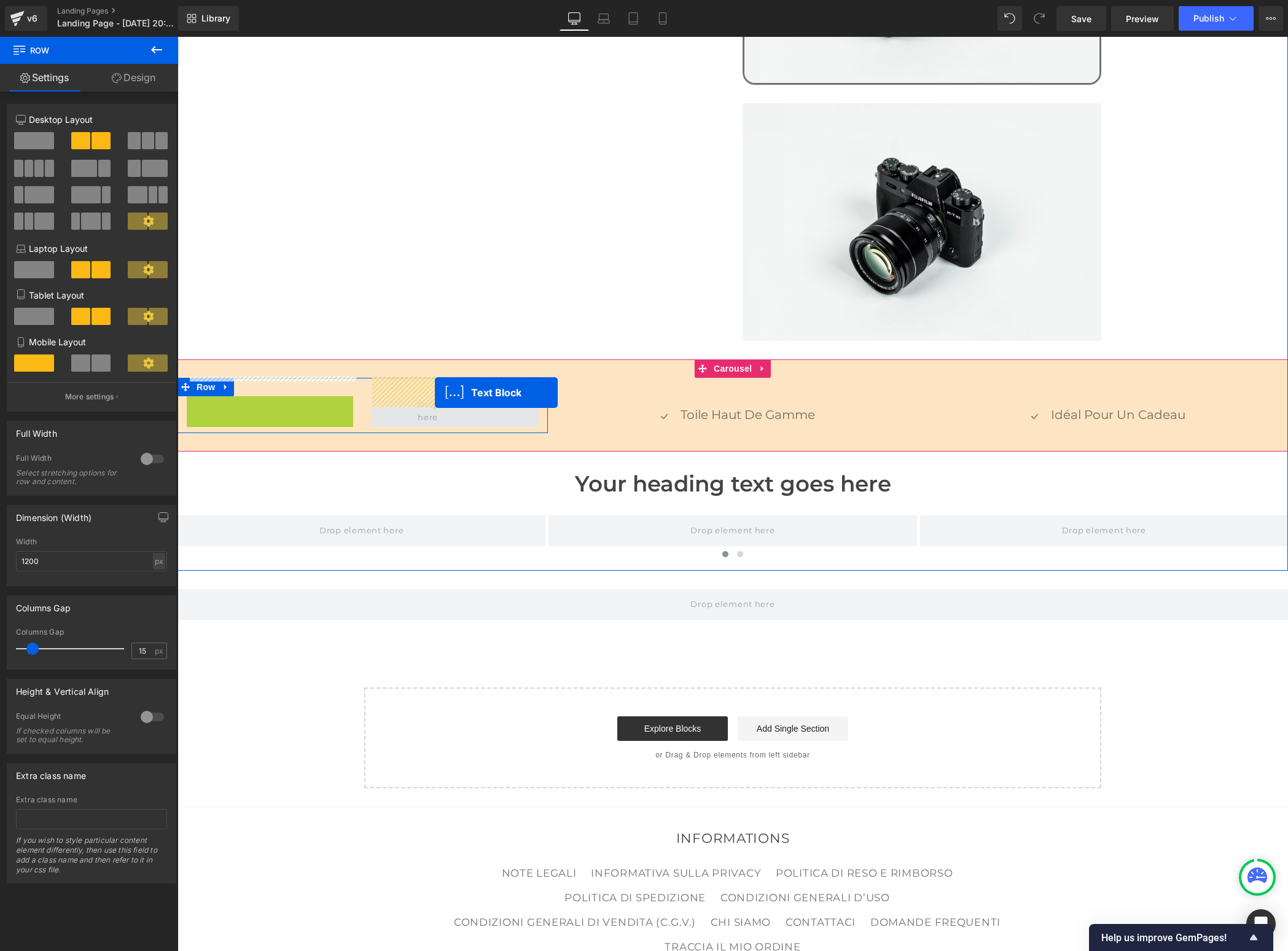
drag, startPoint x: 238, startPoint y: 393, endPoint x: 435, endPoint y: 393, distance: 197.0
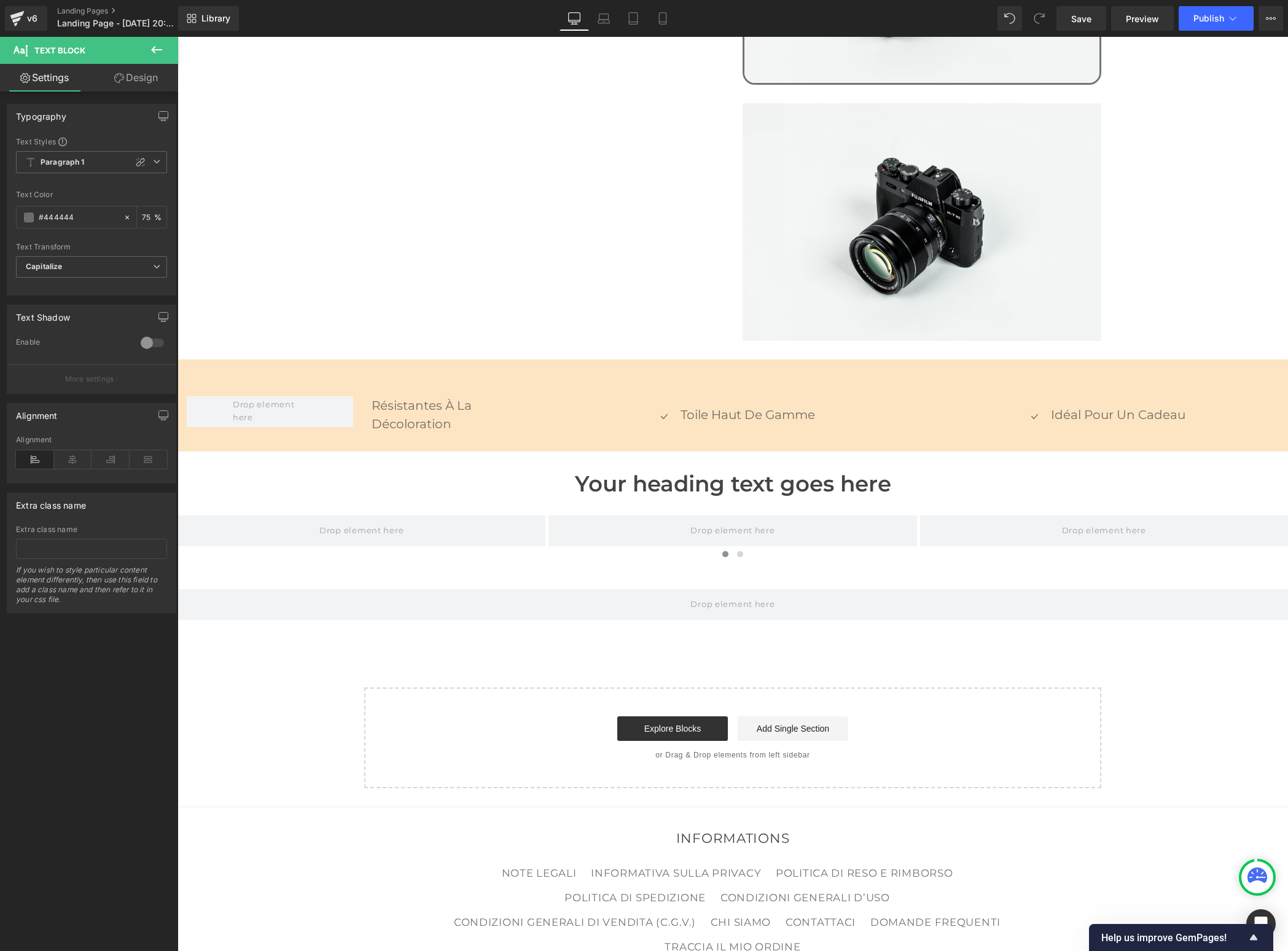
click at [152, 47] on icon at bounding box center [156, 49] width 15 height 15
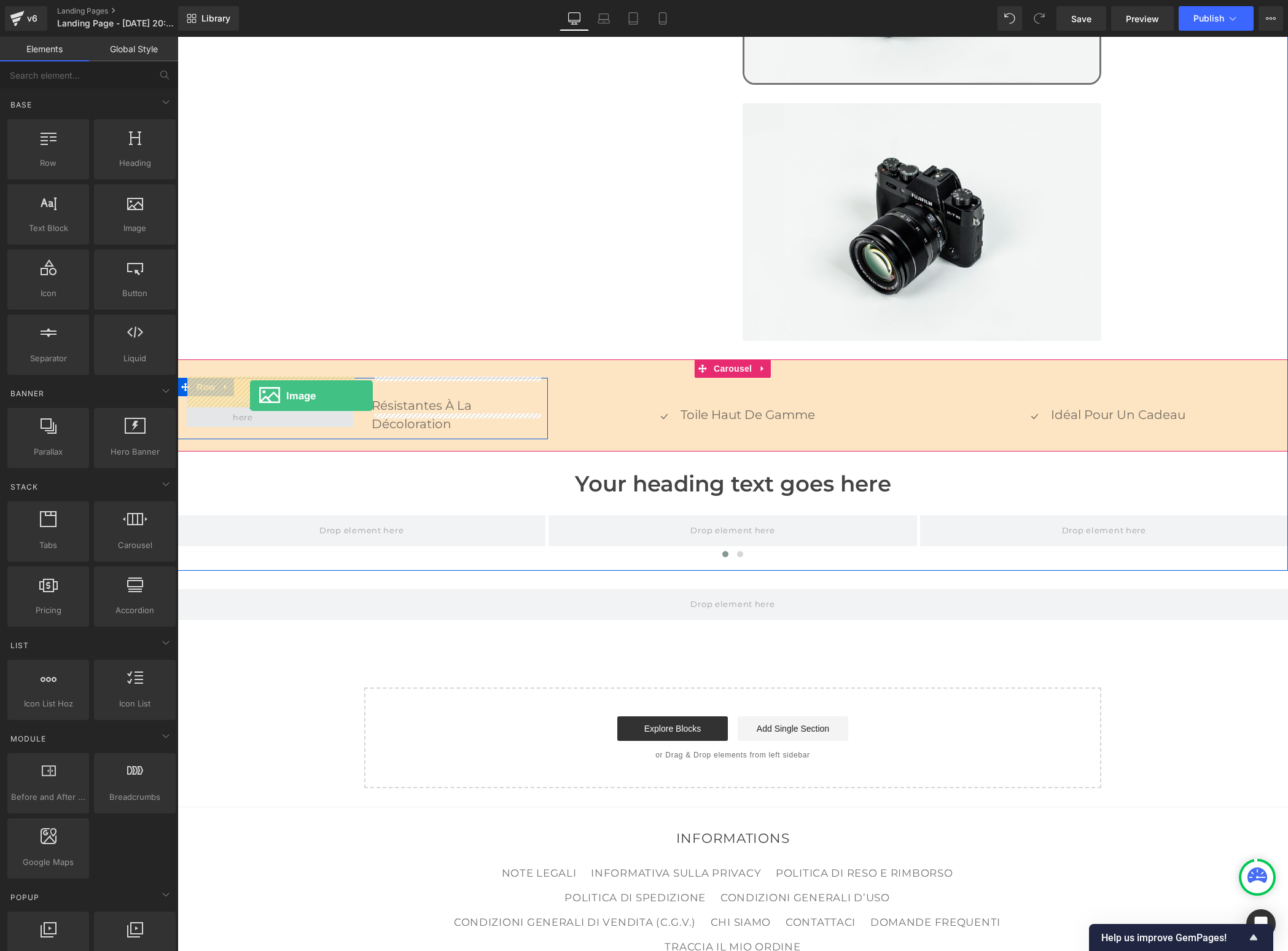
drag, startPoint x: 294, startPoint y: 278, endPoint x: 250, endPoint y: 396, distance: 125.9
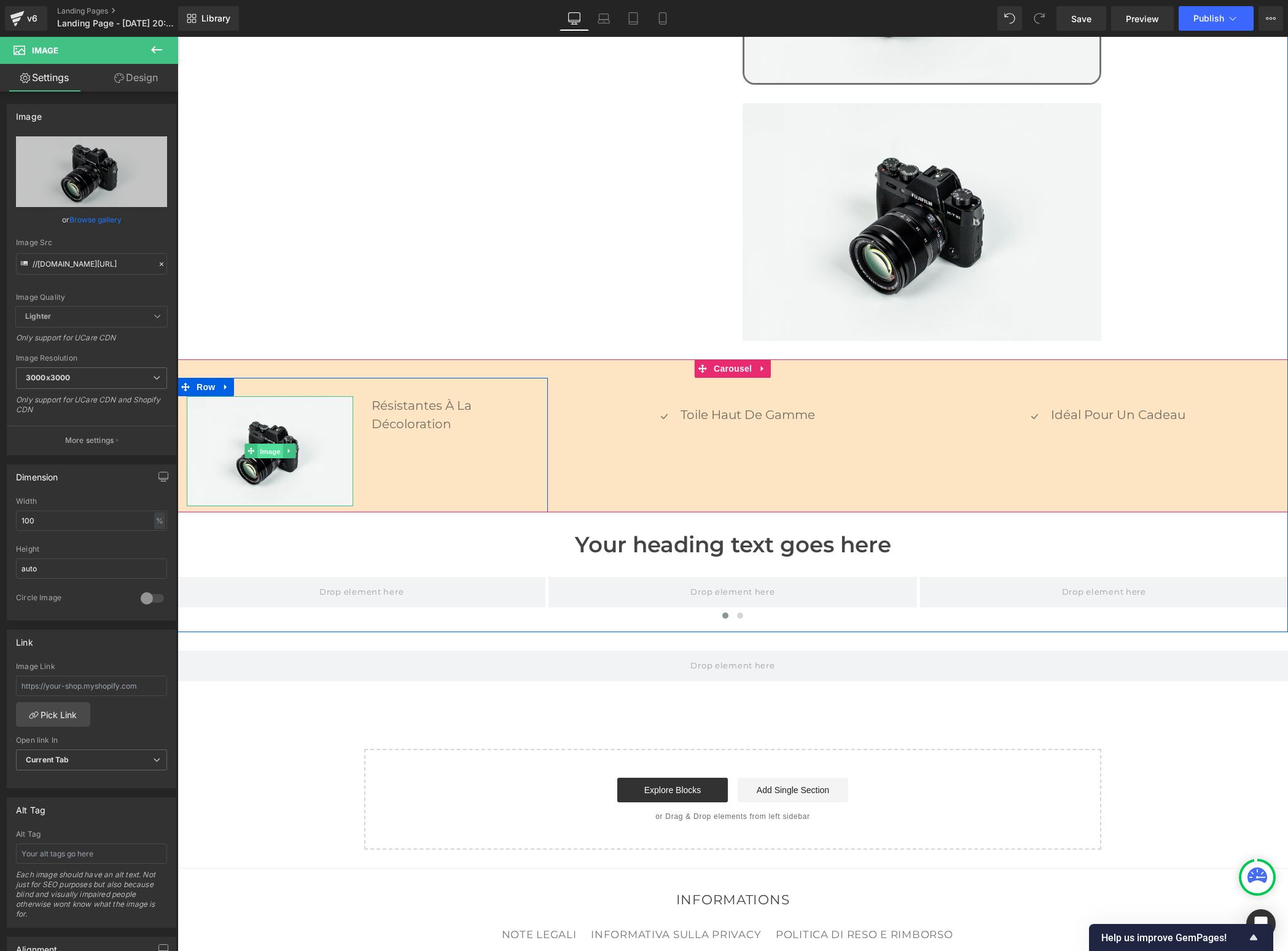
click at [271, 444] on span "Image" at bounding box center [270, 452] width 26 height 15
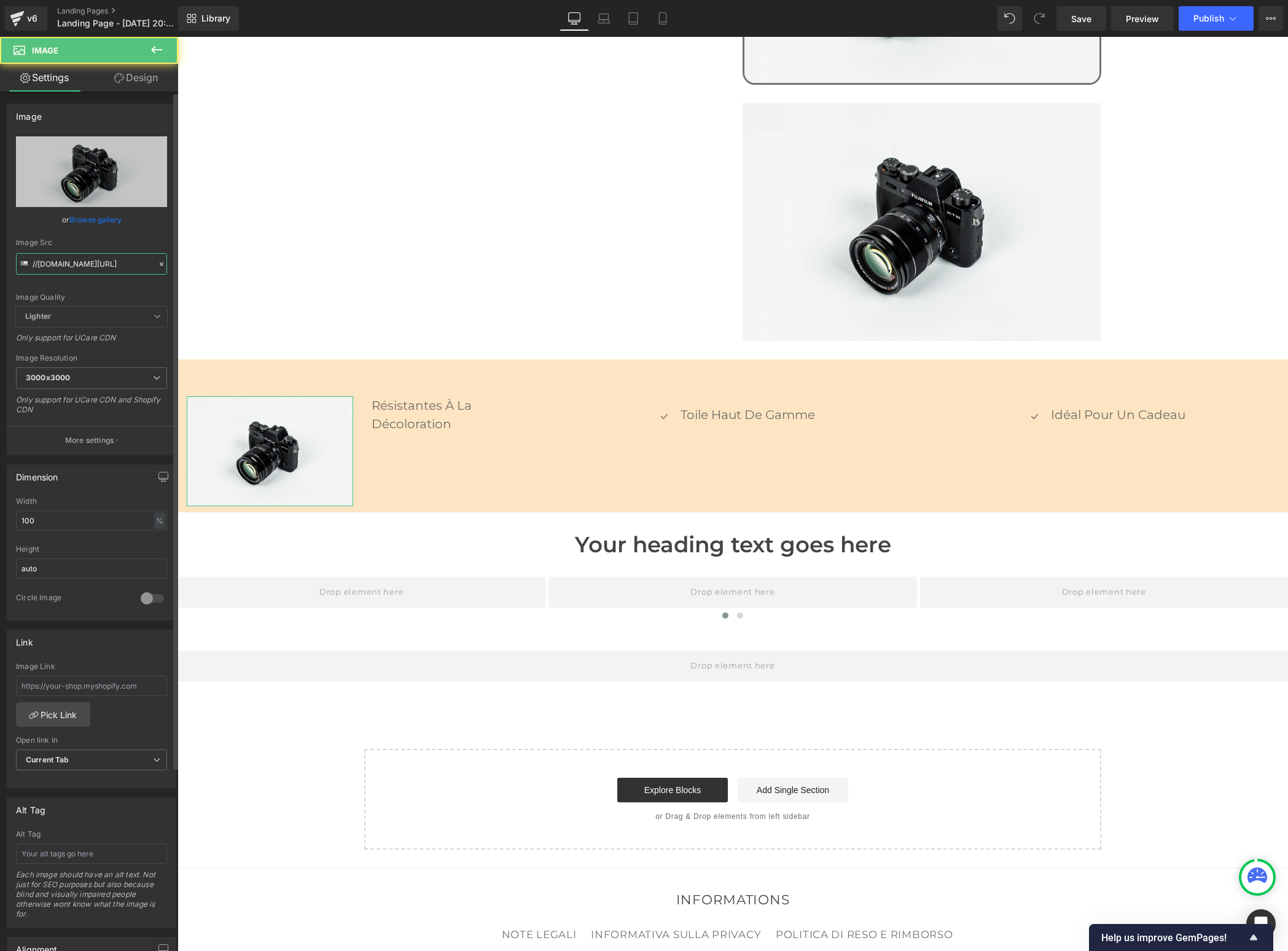
click at [69, 268] on input "//[DOMAIN_NAME][URL]" at bounding box center [91, 264] width 151 height 22
click at [69, 269] on input "//[DOMAIN_NAME][URL]" at bounding box center [91, 264] width 151 height 22
paste input "[URL][DOMAIN_NAME]"
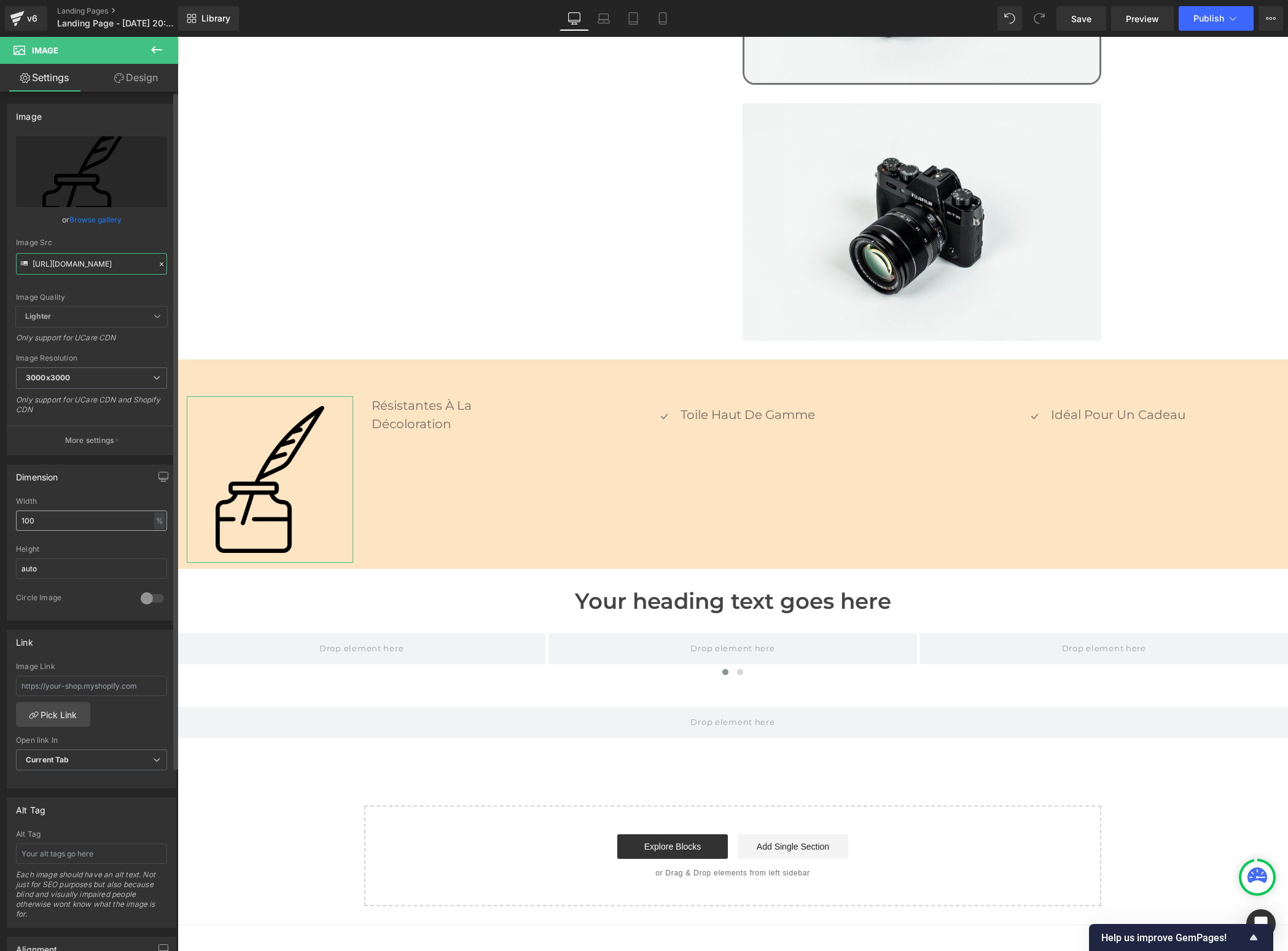
type input "[URL][DOMAIN_NAME]"
drag, startPoint x: 57, startPoint y: 520, endPoint x: -6, endPoint y: 516, distance: 63.1
click at [0, 516] on html "Image You are previewing how the Live Preset 0 will restyle your page. You can …" at bounding box center [644, 475] width 1288 height 951
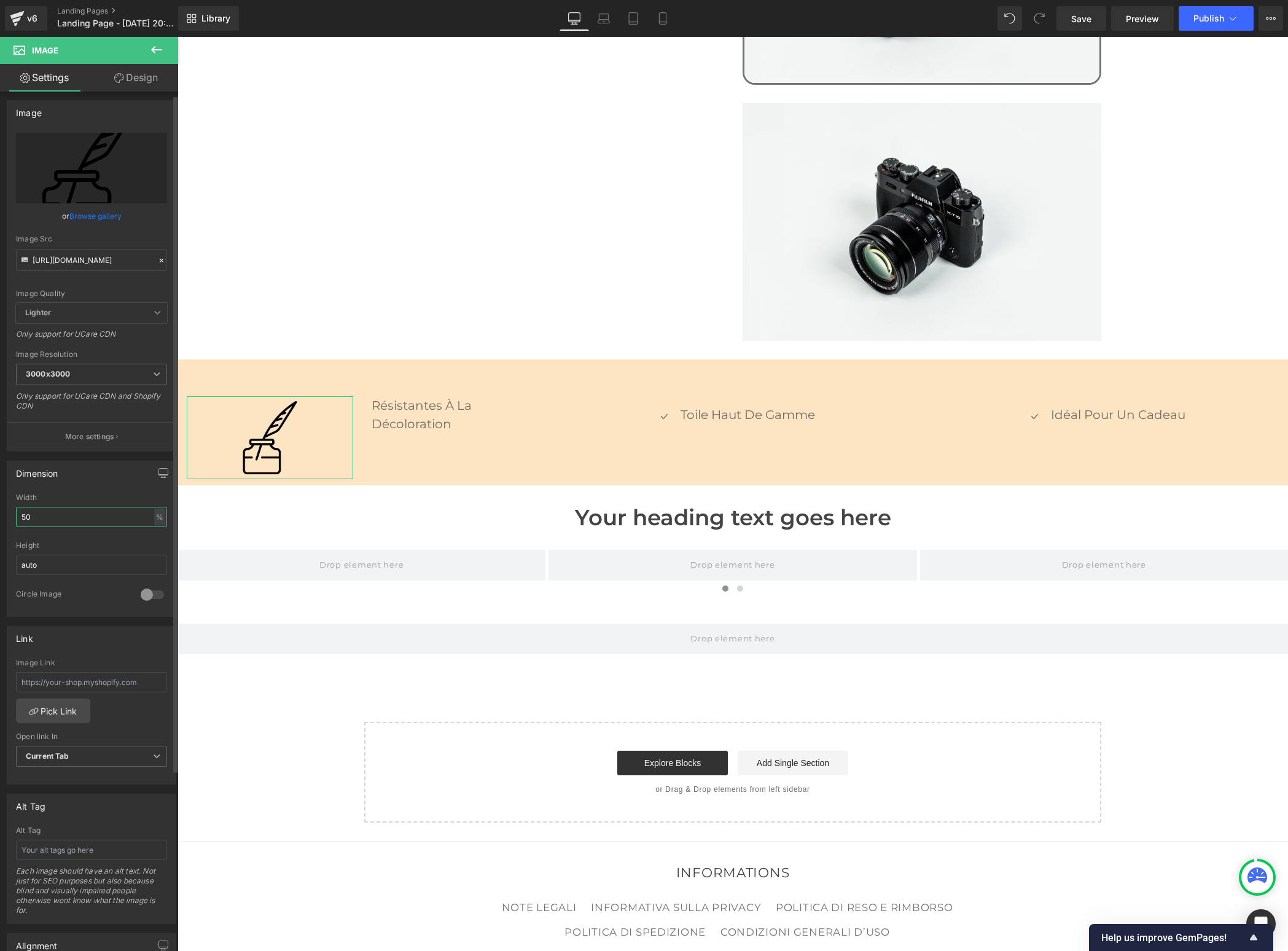
drag, startPoint x: 36, startPoint y: 517, endPoint x: 16, endPoint y: 516, distance: 20.0
click at [16, 516] on input "50" at bounding box center [91, 516] width 151 height 20
type input "25"
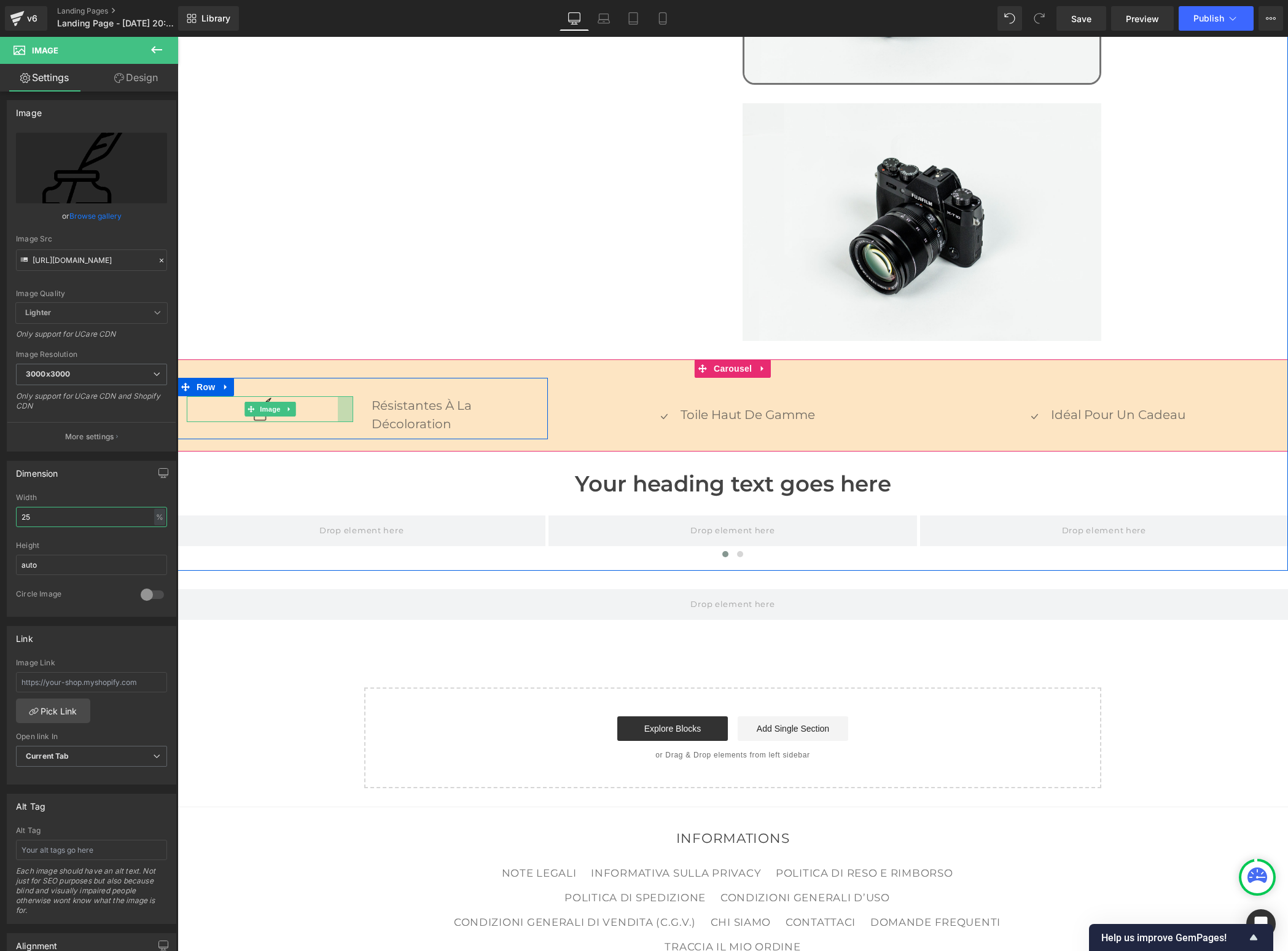
drag, startPoint x: 354, startPoint y: 397, endPoint x: 338, endPoint y: 399, distance: 16.1
click at [338, 399] on div at bounding box center [345, 410] width 15 height 27
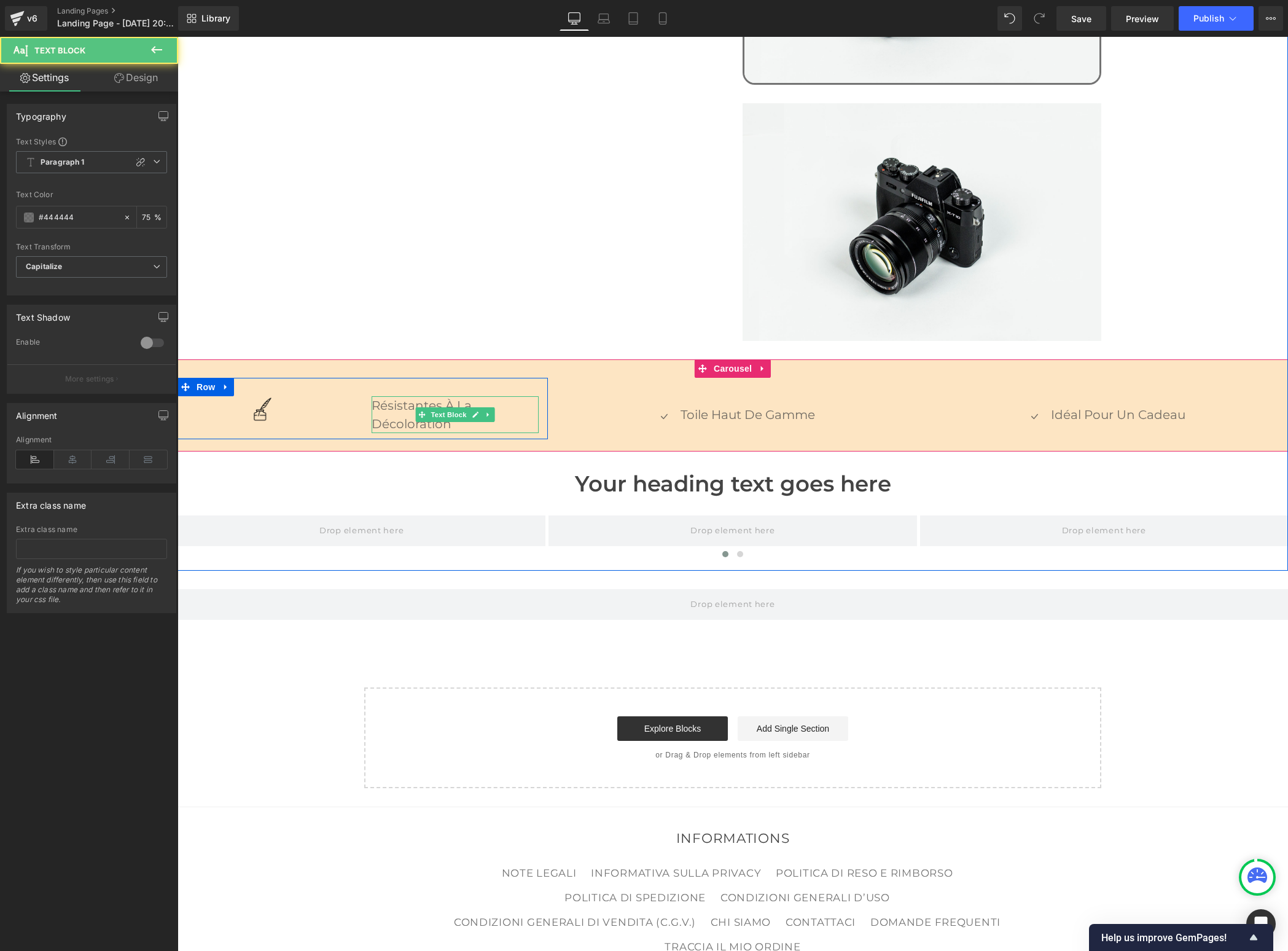
click at [392, 397] on p "résistantes à la décoloration" at bounding box center [455, 415] width 167 height 37
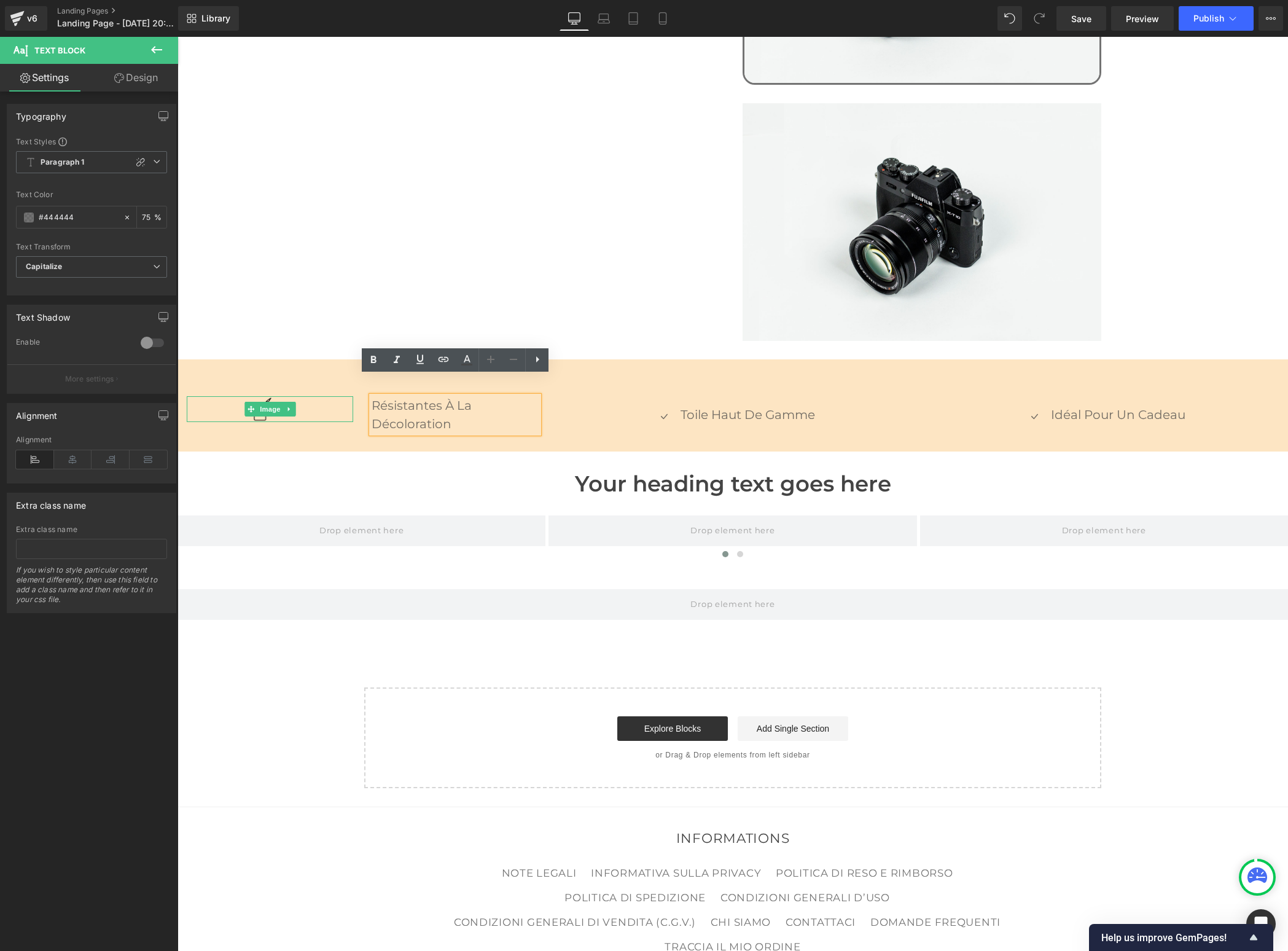
click at [331, 397] on div at bounding box center [270, 410] width 167 height 27
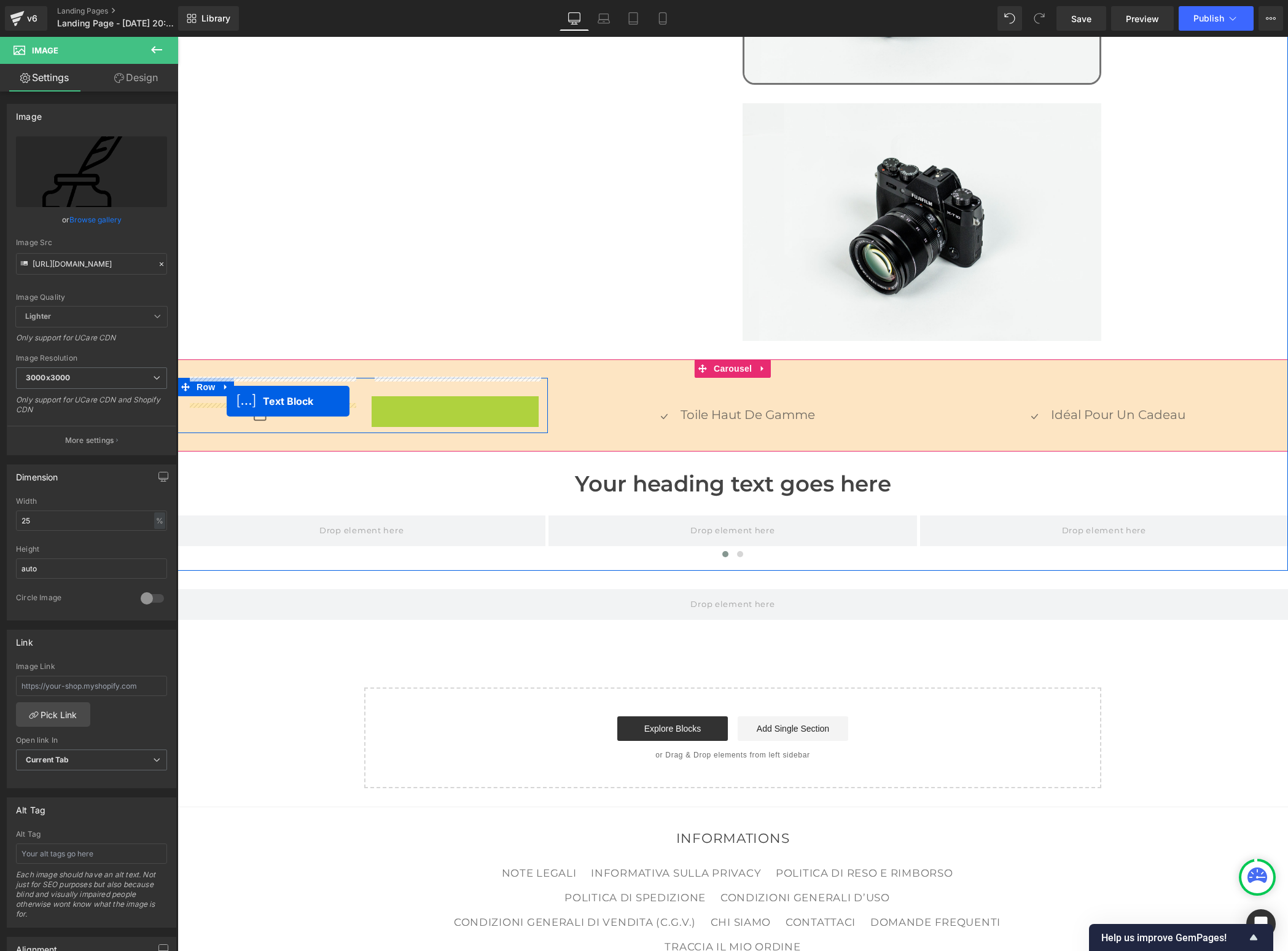
drag, startPoint x: 420, startPoint y: 395, endPoint x: 227, endPoint y: 401, distance: 193.1
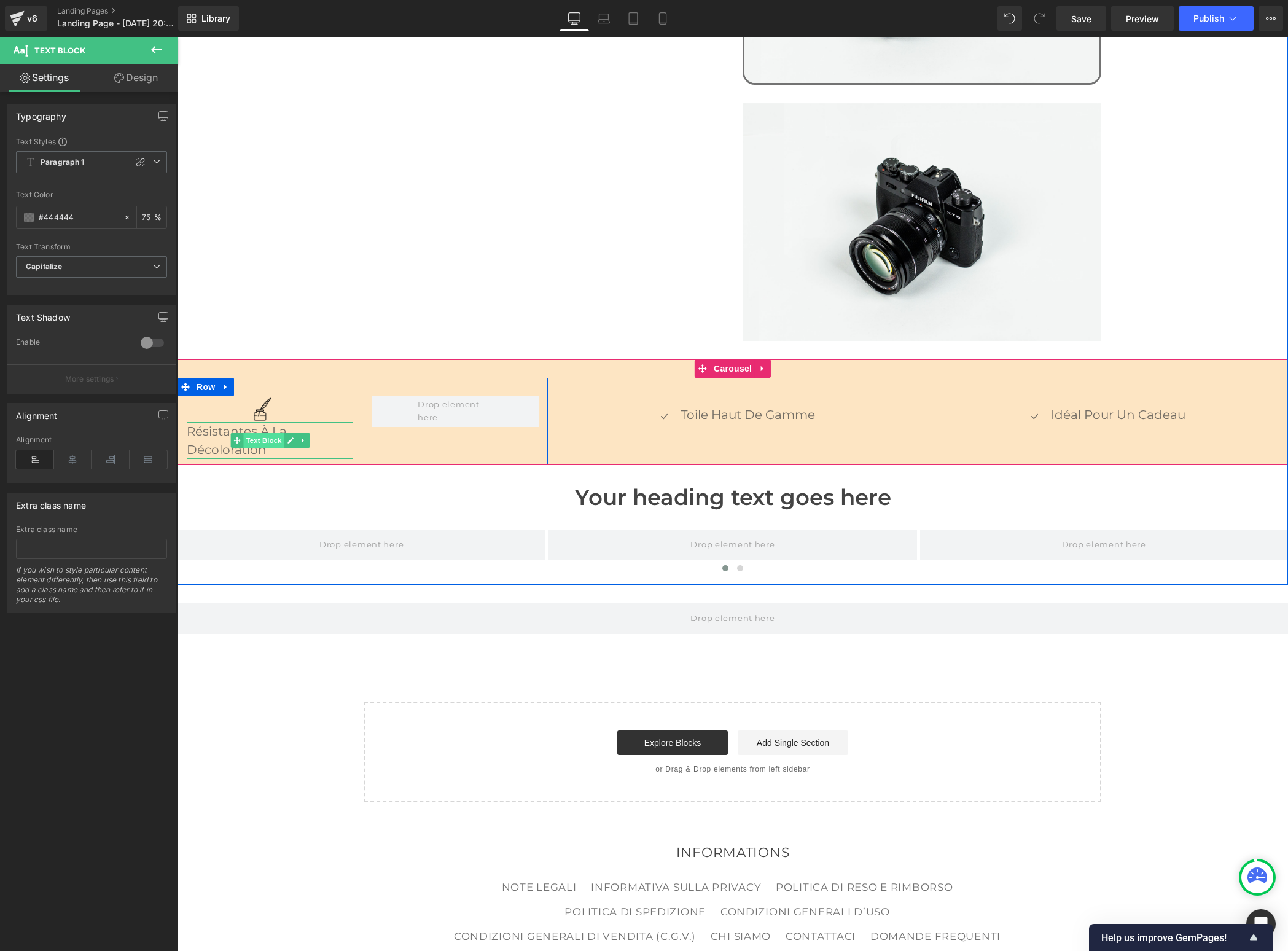
click at [260, 433] on span "Text Block" at bounding box center [264, 440] width 40 height 15
click at [73, 460] on icon at bounding box center [73, 459] width 38 height 19
click at [262, 402] on span "Image" at bounding box center [270, 410] width 26 height 15
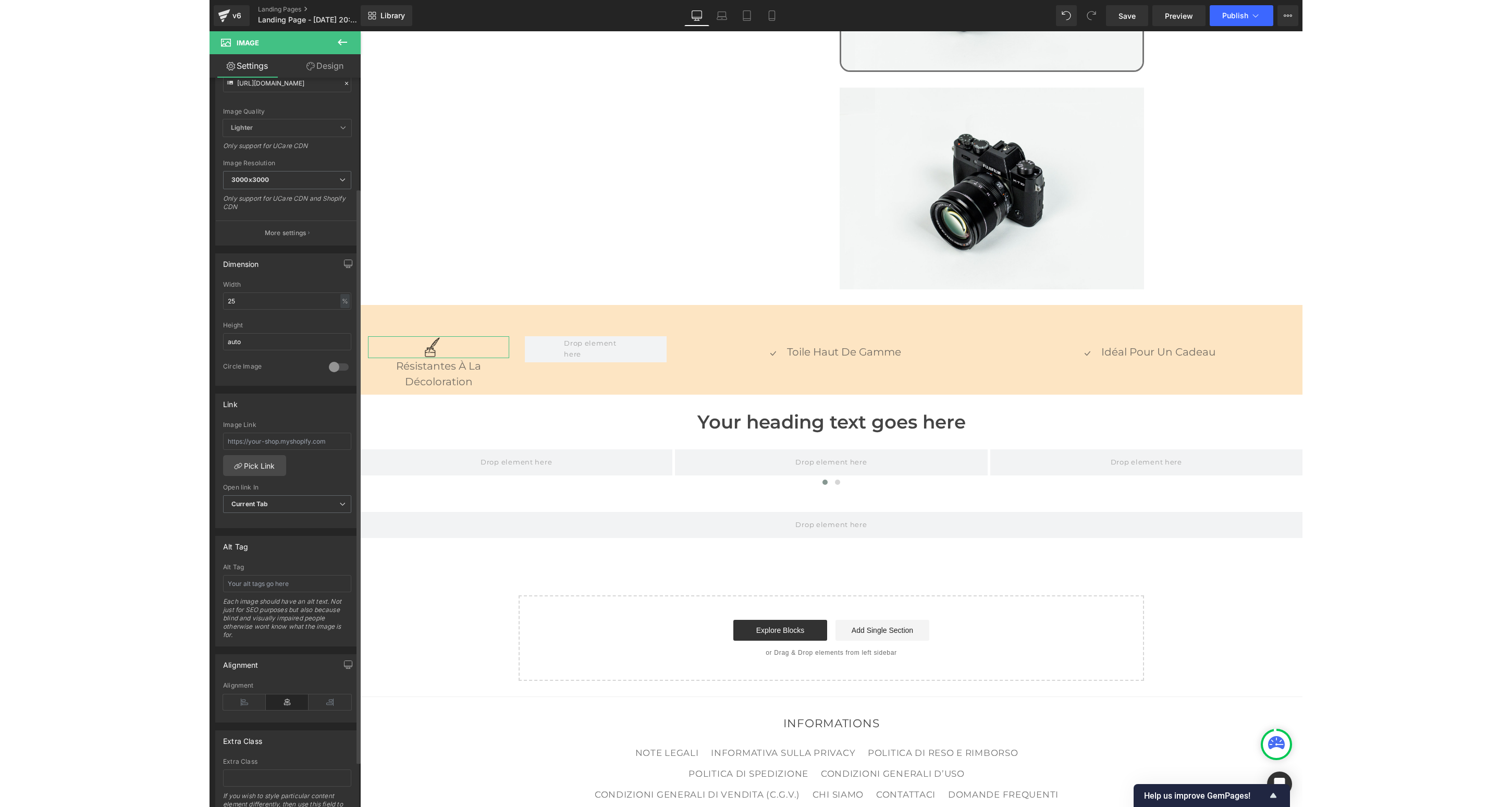
scroll to position [146, 0]
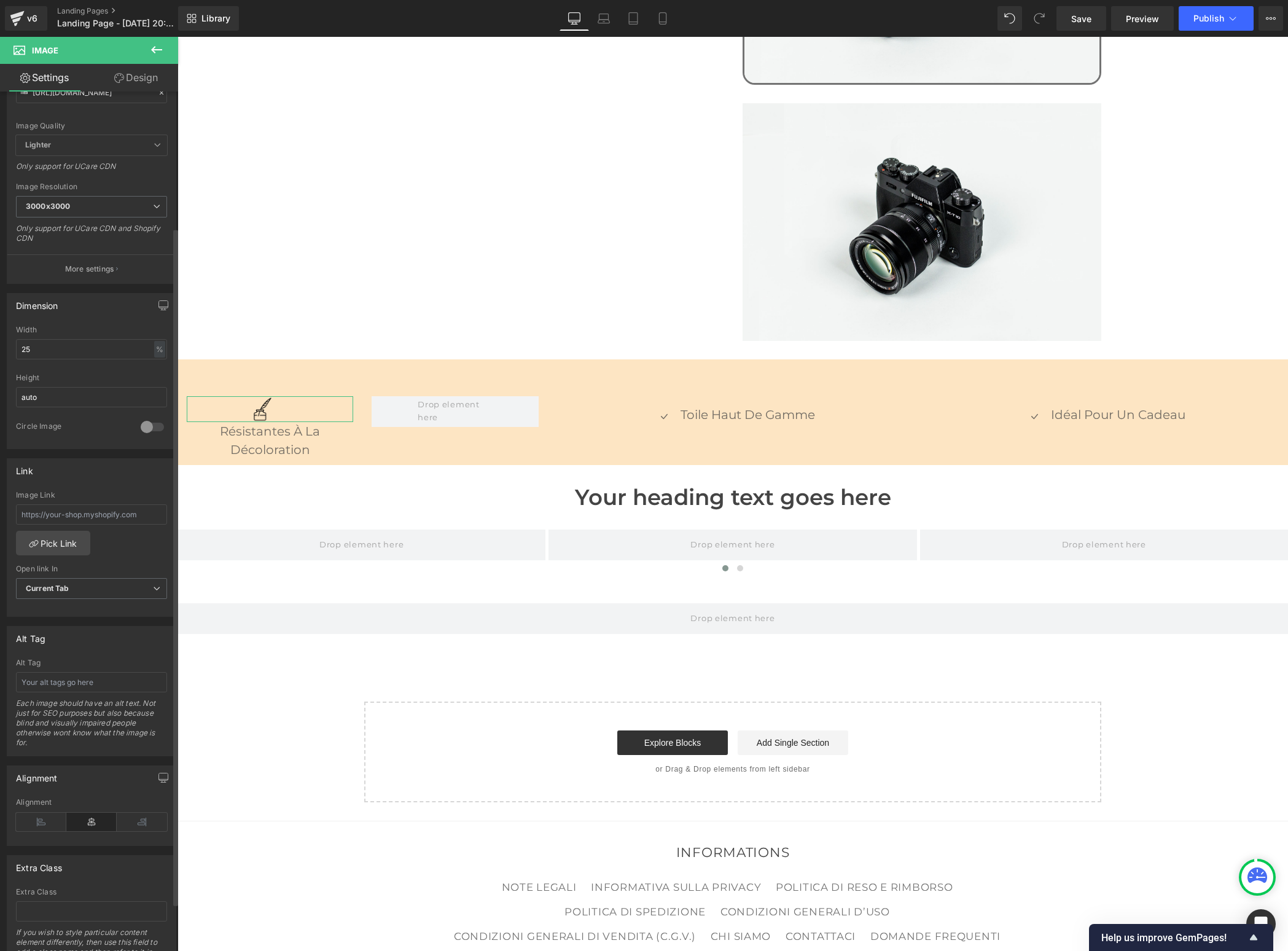
click at [77, 818] on icon at bounding box center [91, 822] width 50 height 19
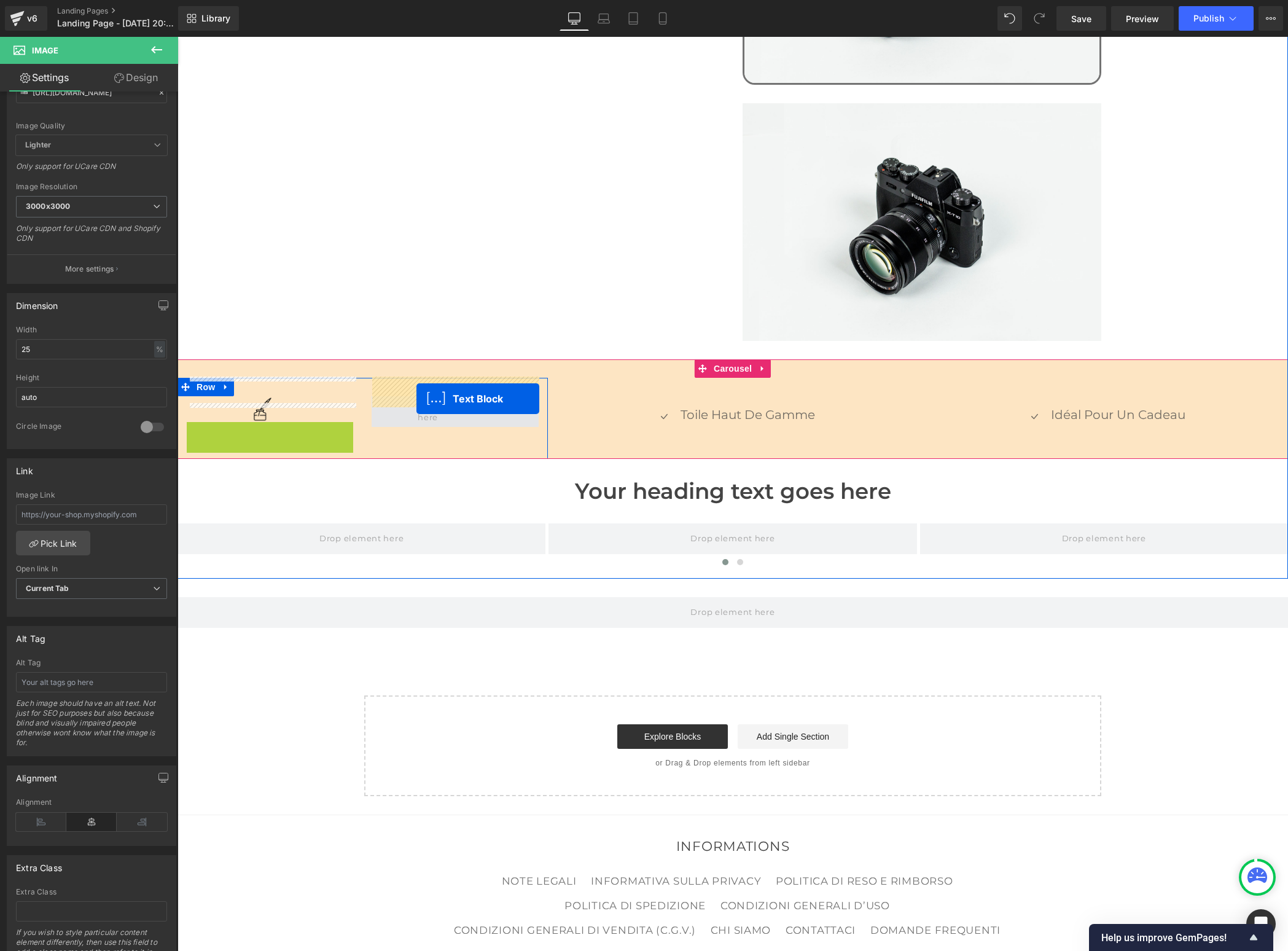
drag, startPoint x: 236, startPoint y: 422, endPoint x: 417, endPoint y: 399, distance: 182.5
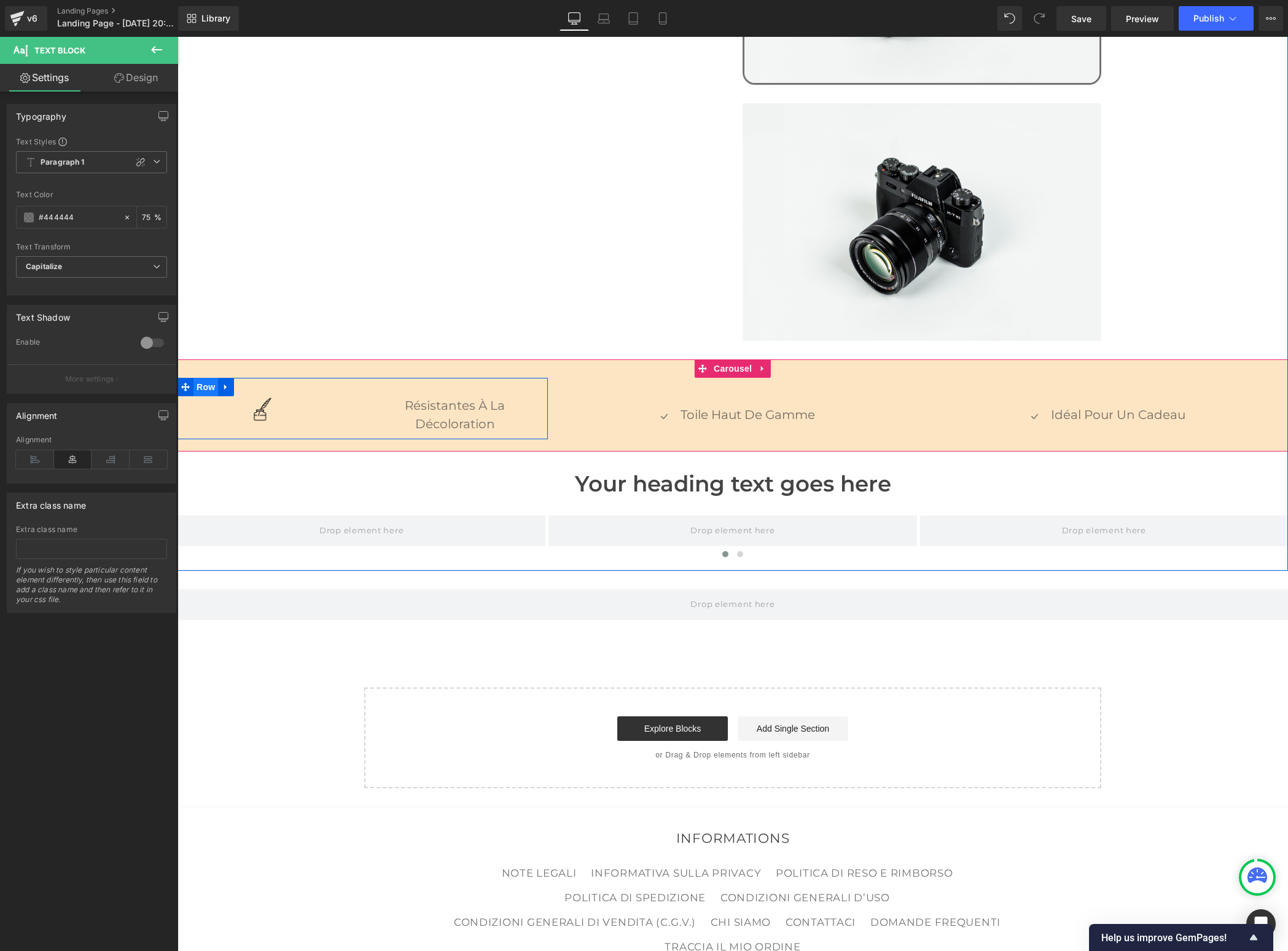
click at [201, 378] on span "Row" at bounding box center [205, 387] width 24 height 19
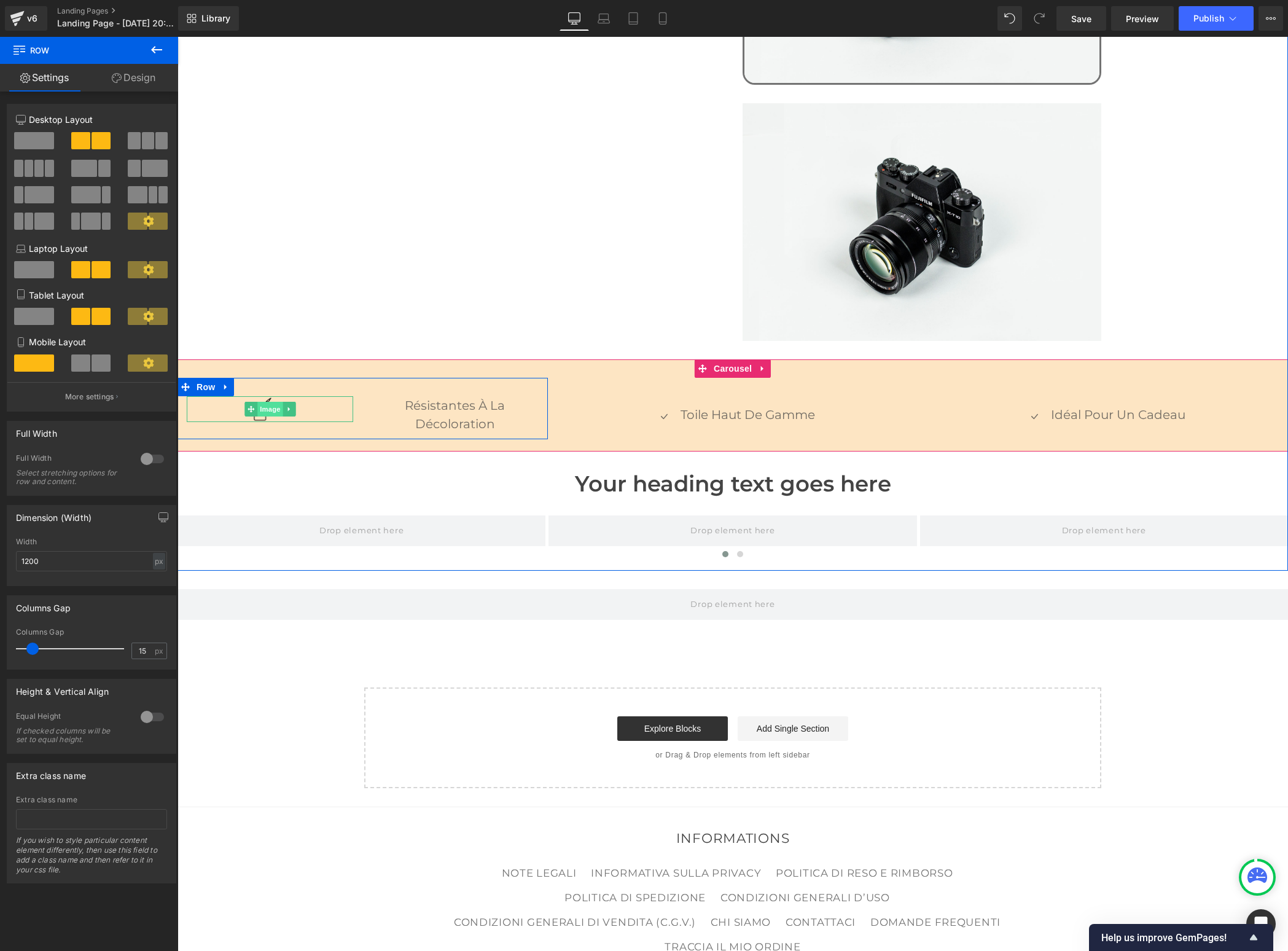
click at [263, 402] on span "Image" at bounding box center [270, 410] width 26 height 15
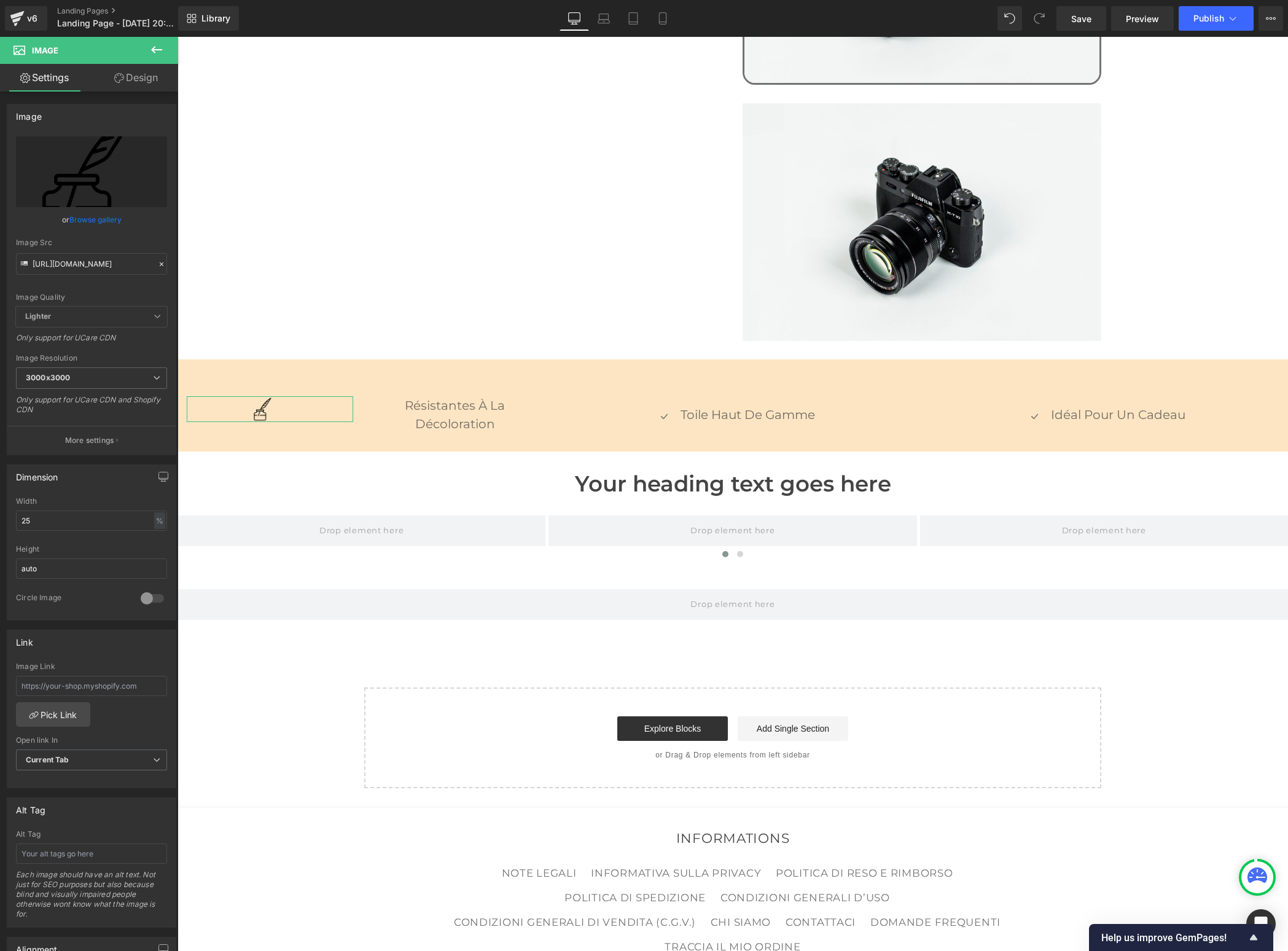
click at [144, 78] on link "Design" at bounding box center [136, 78] width 89 height 28
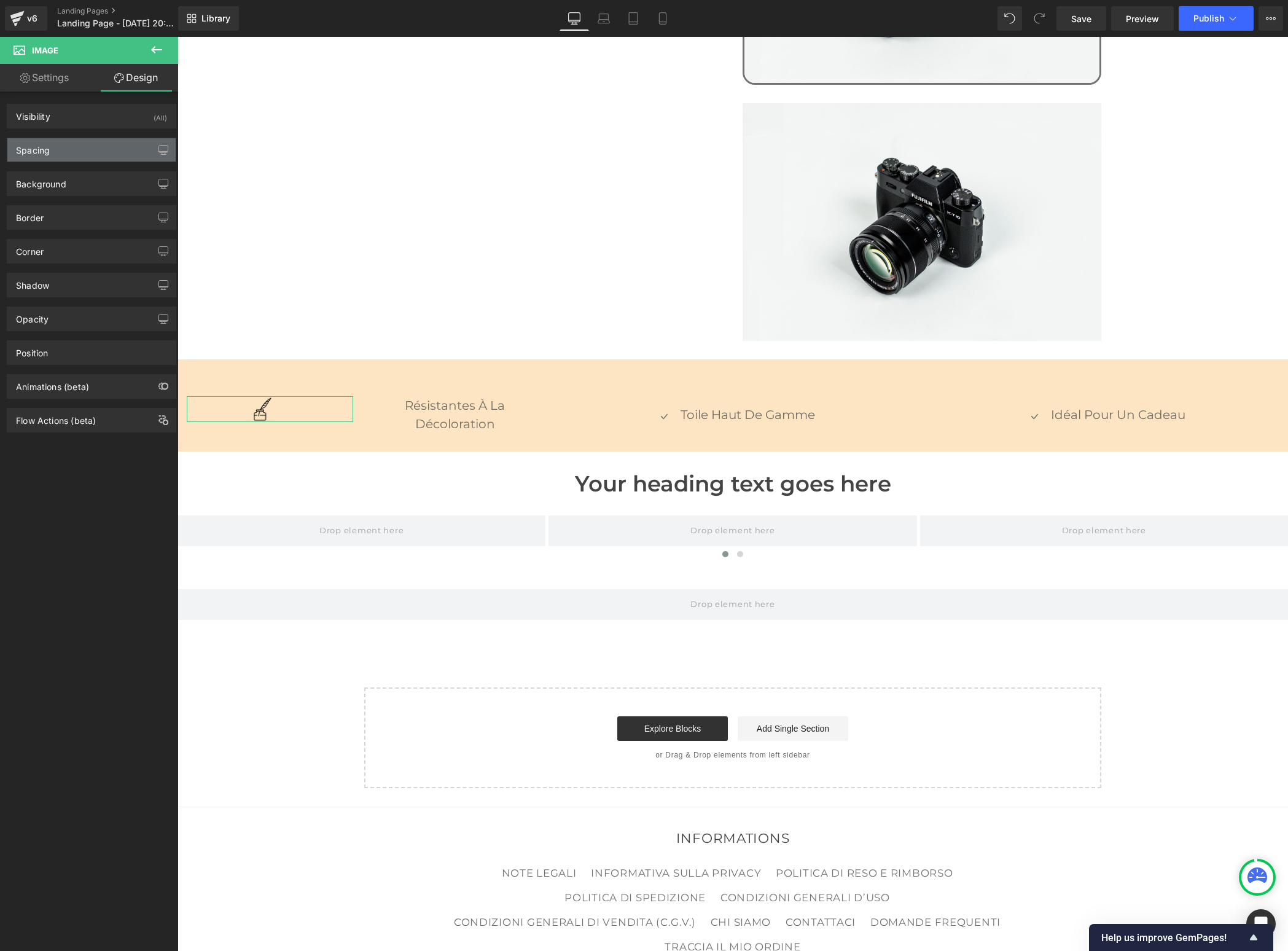
click at [84, 150] on div "Spacing" at bounding box center [91, 150] width 168 height 23
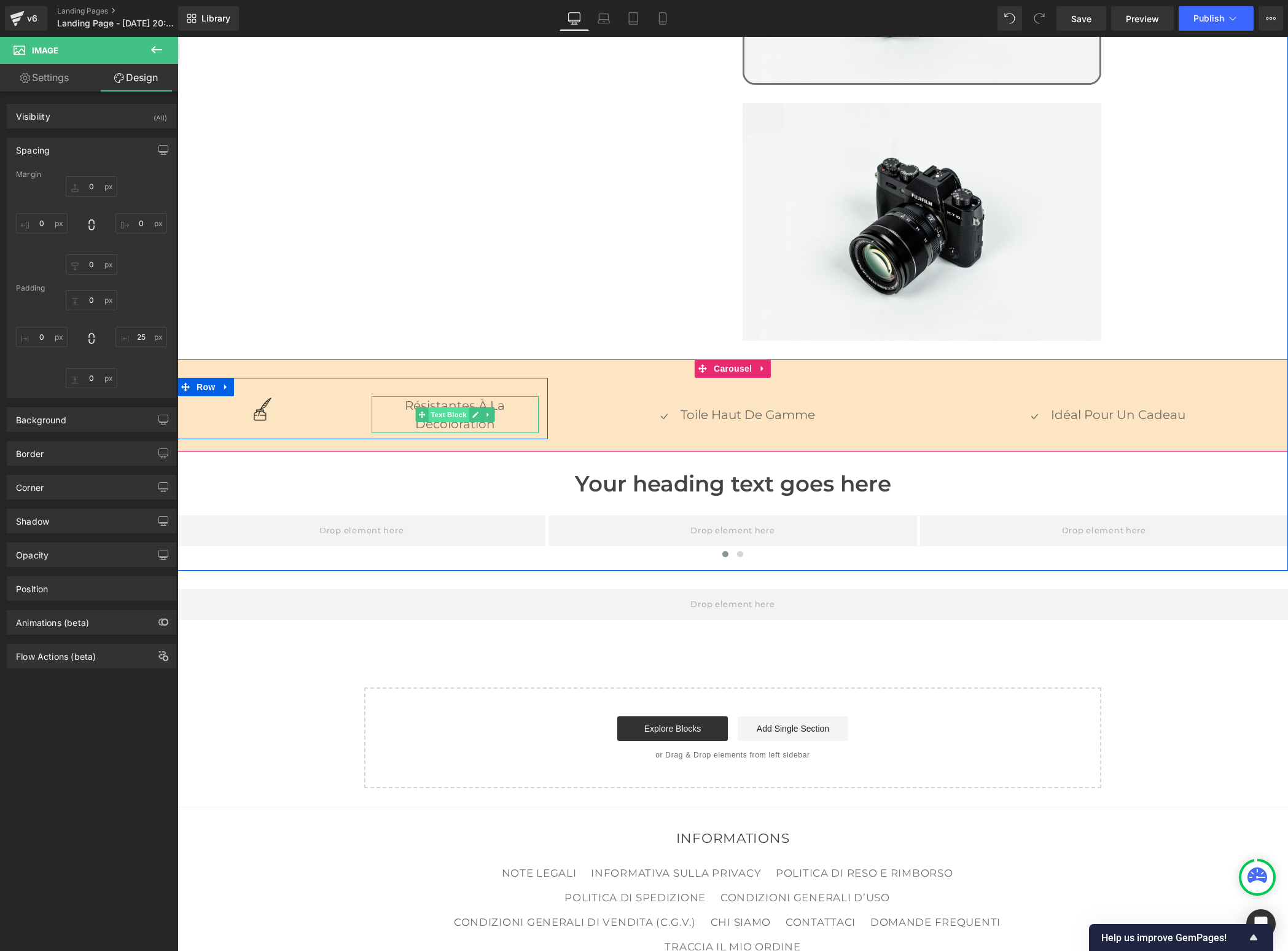
click at [450, 407] on span "Text Block" at bounding box center [448, 414] width 40 height 15
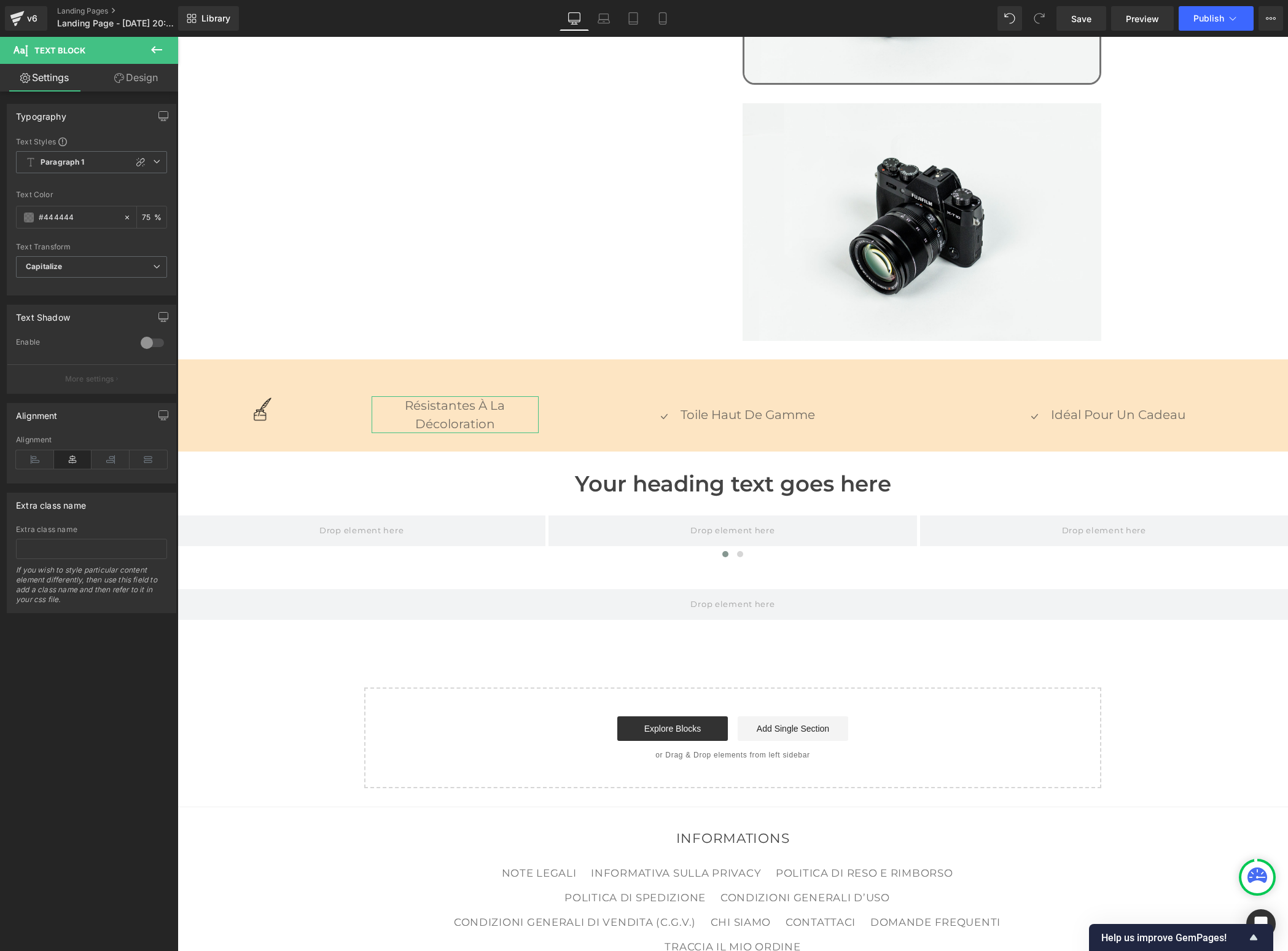
click at [139, 79] on link "Design" at bounding box center [136, 78] width 89 height 28
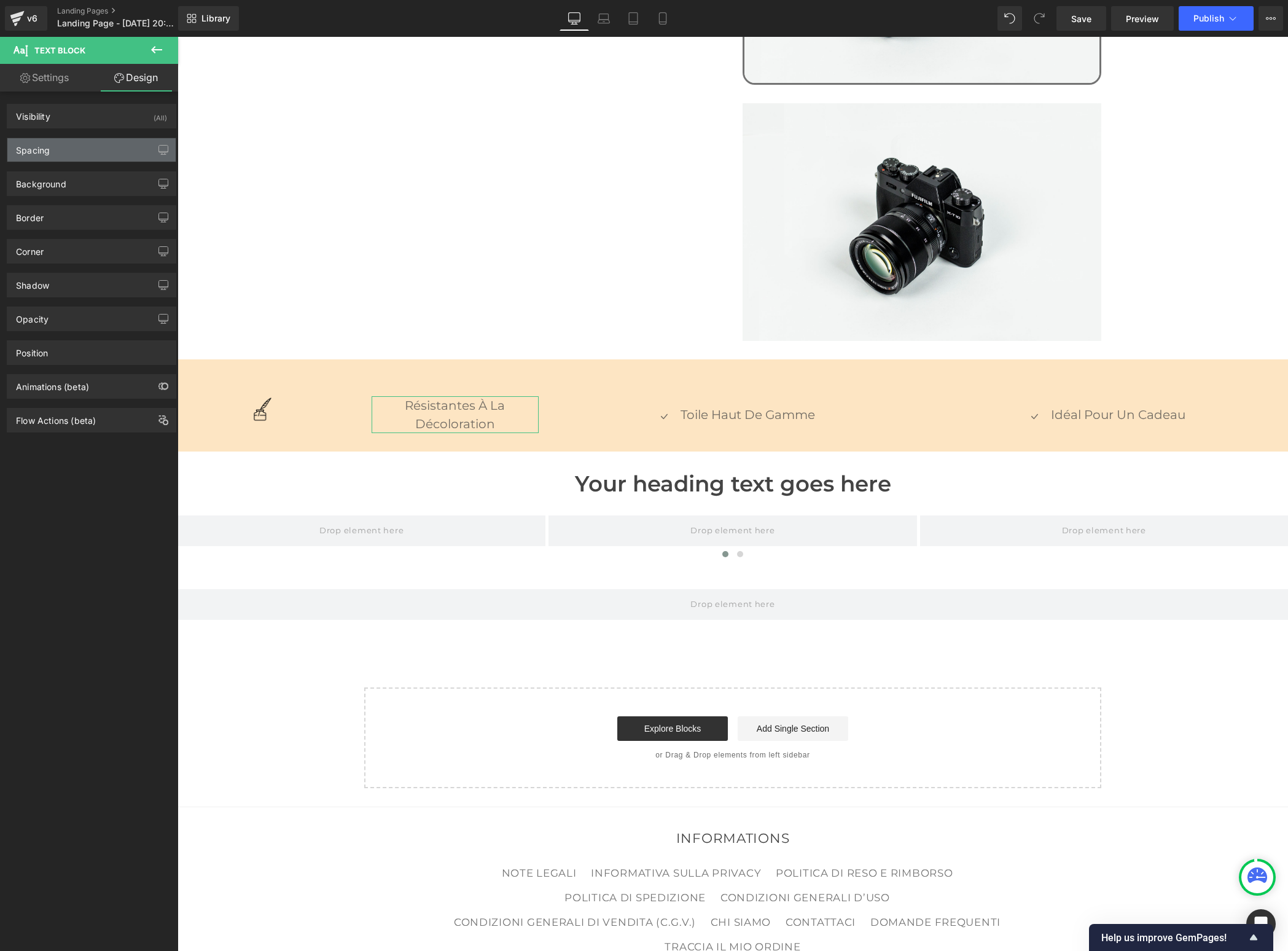
click at [65, 153] on div "Spacing" at bounding box center [91, 150] width 168 height 23
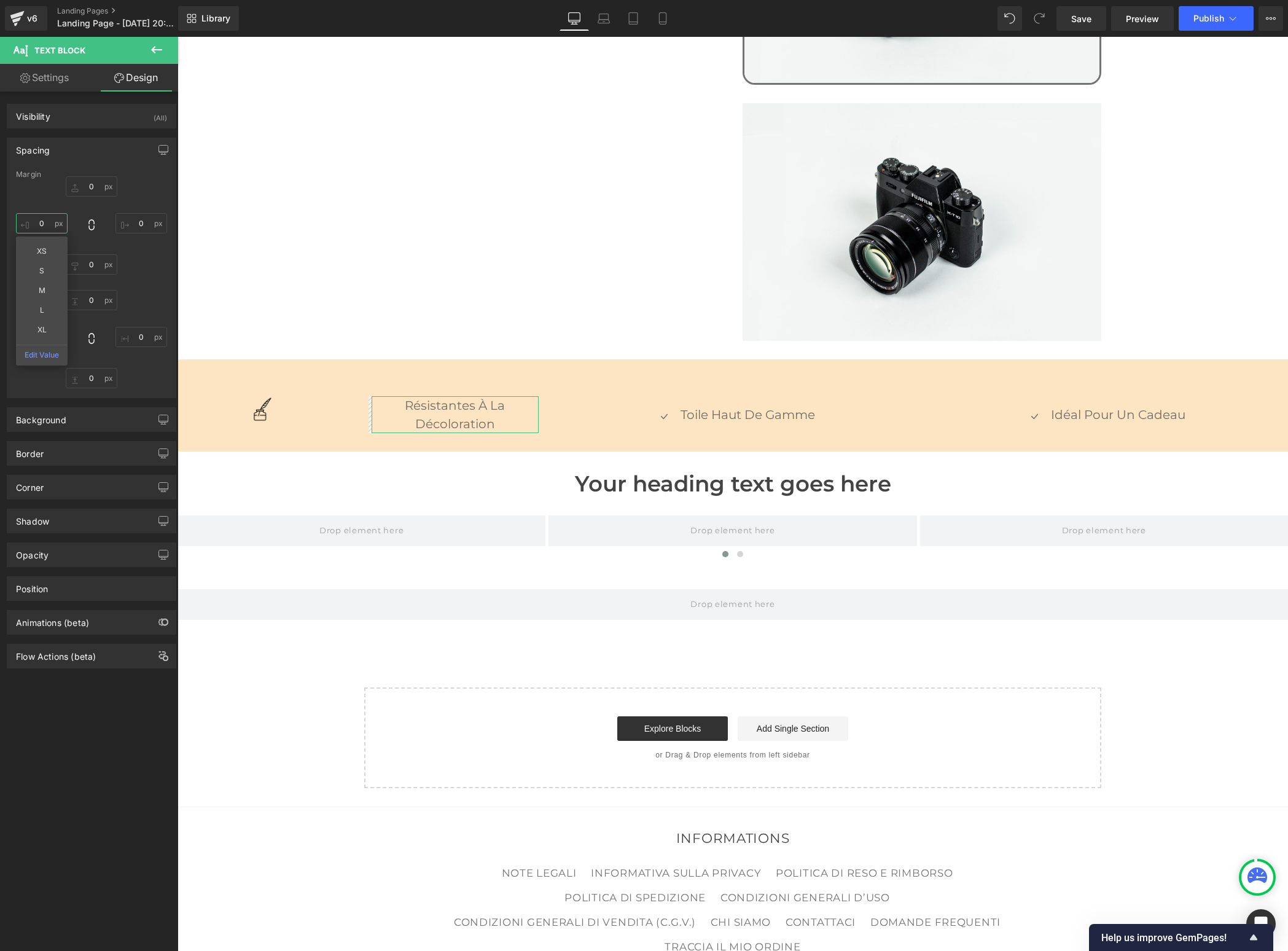
drag, startPoint x: 37, startPoint y: 219, endPoint x: 66, endPoint y: 221, distance: 29.1
click at [66, 221] on input "0" at bounding box center [42, 223] width 52 height 20
click at [47, 225] on input "M" at bounding box center [42, 223] width 52 height 20
type input "0"
click at [140, 224] on input "0" at bounding box center [142, 223] width 52 height 20
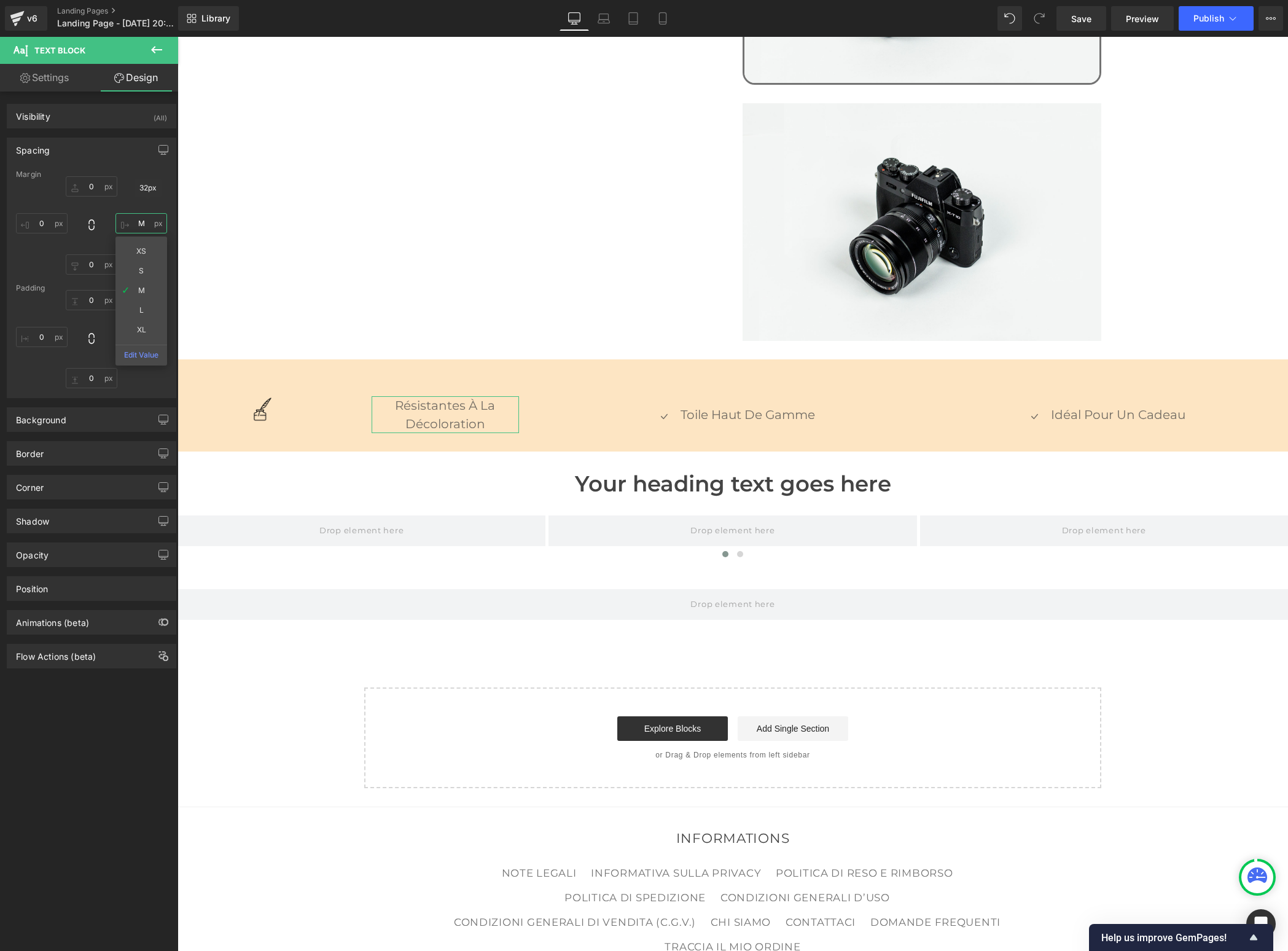
click at [141, 227] on input "M" at bounding box center [142, 223] width 52 height 20
type input "0"
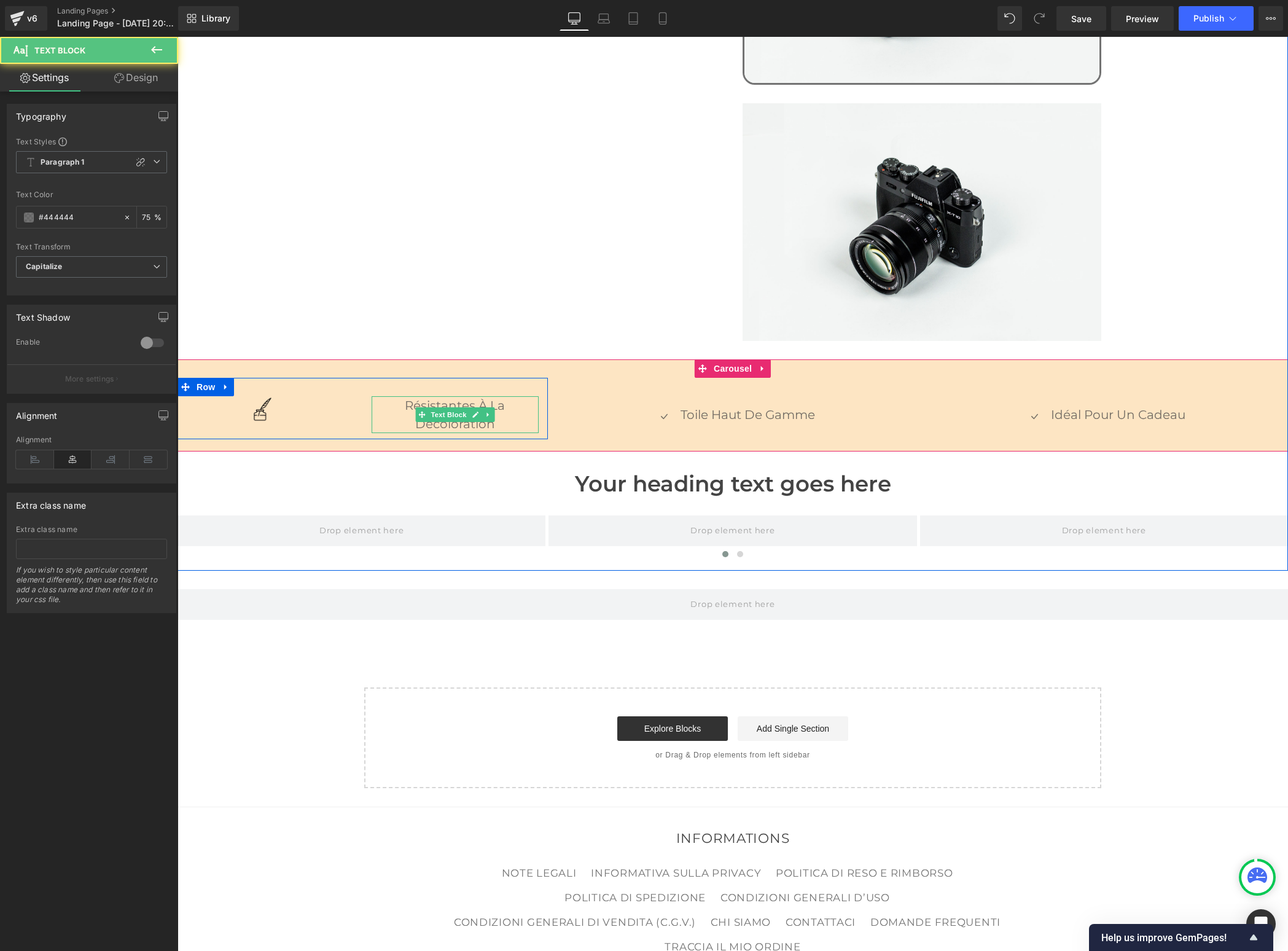
click at [430, 406] on p "résistantes à la décoloration" at bounding box center [455, 415] width 167 height 37
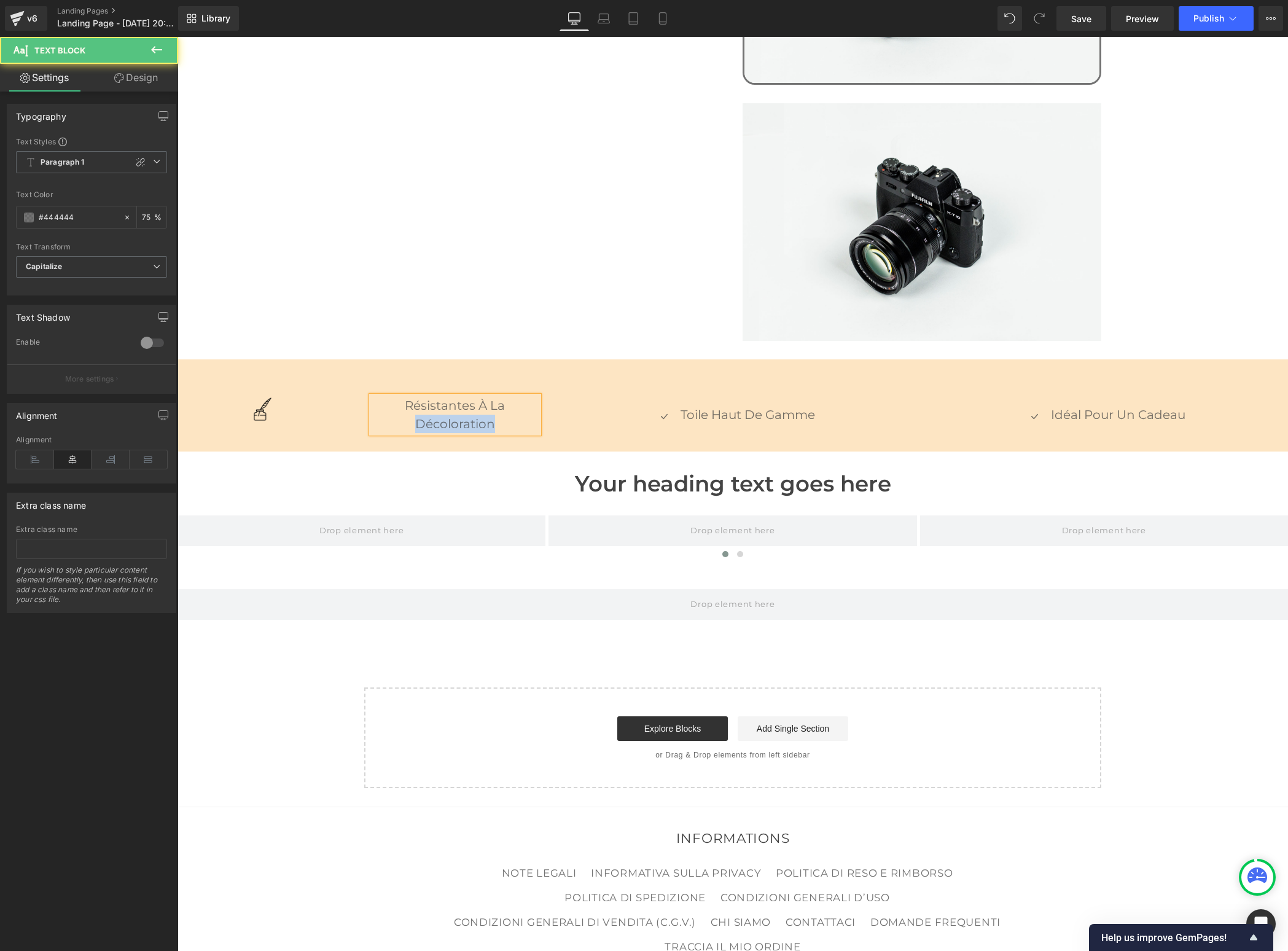
click at [430, 406] on p "résistantes à la décoloration" at bounding box center [455, 415] width 167 height 37
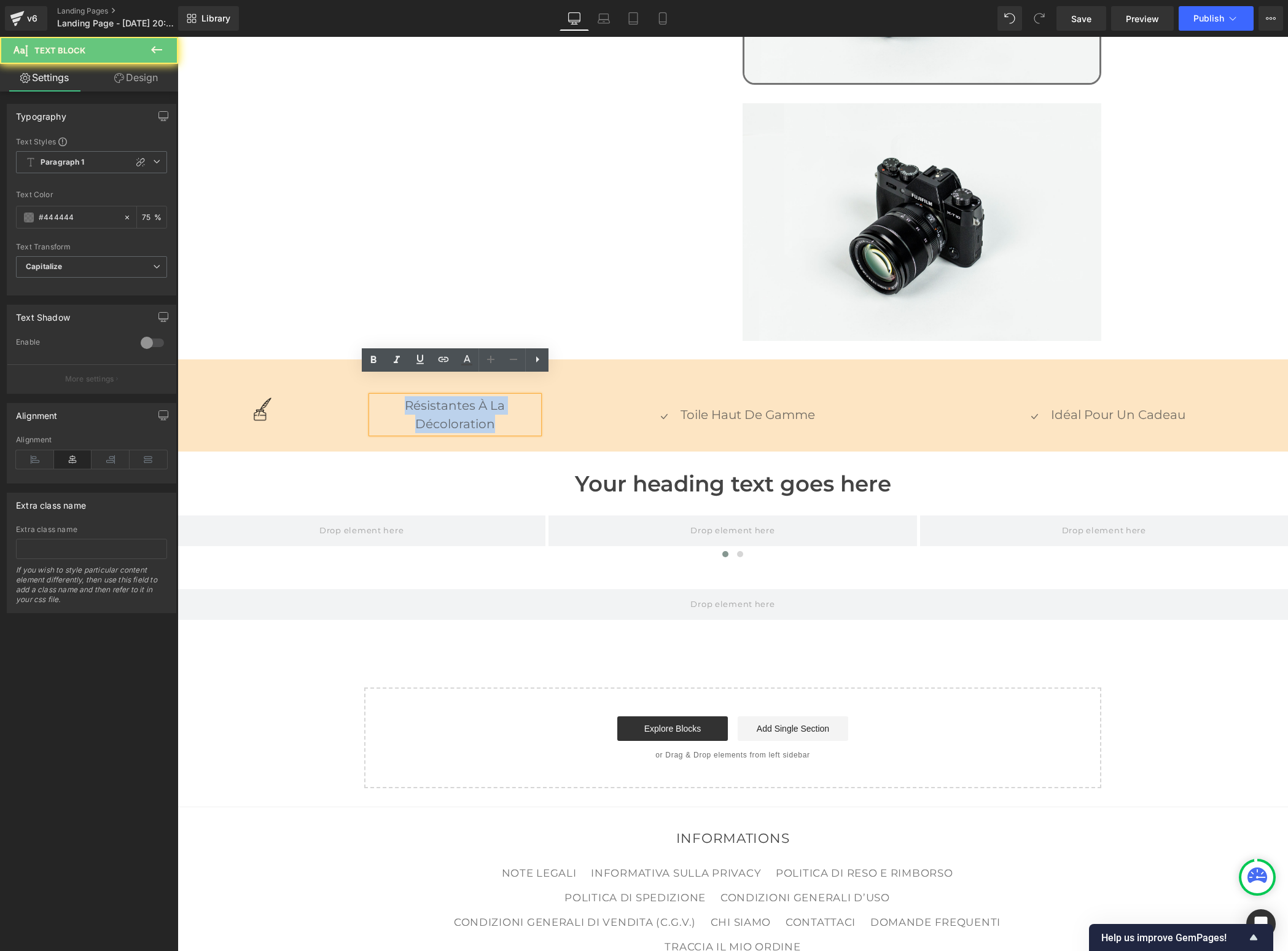
click at [430, 406] on p "résistantes à la décoloration" at bounding box center [455, 415] width 167 height 37
copy p "résistantes à la décoloration"
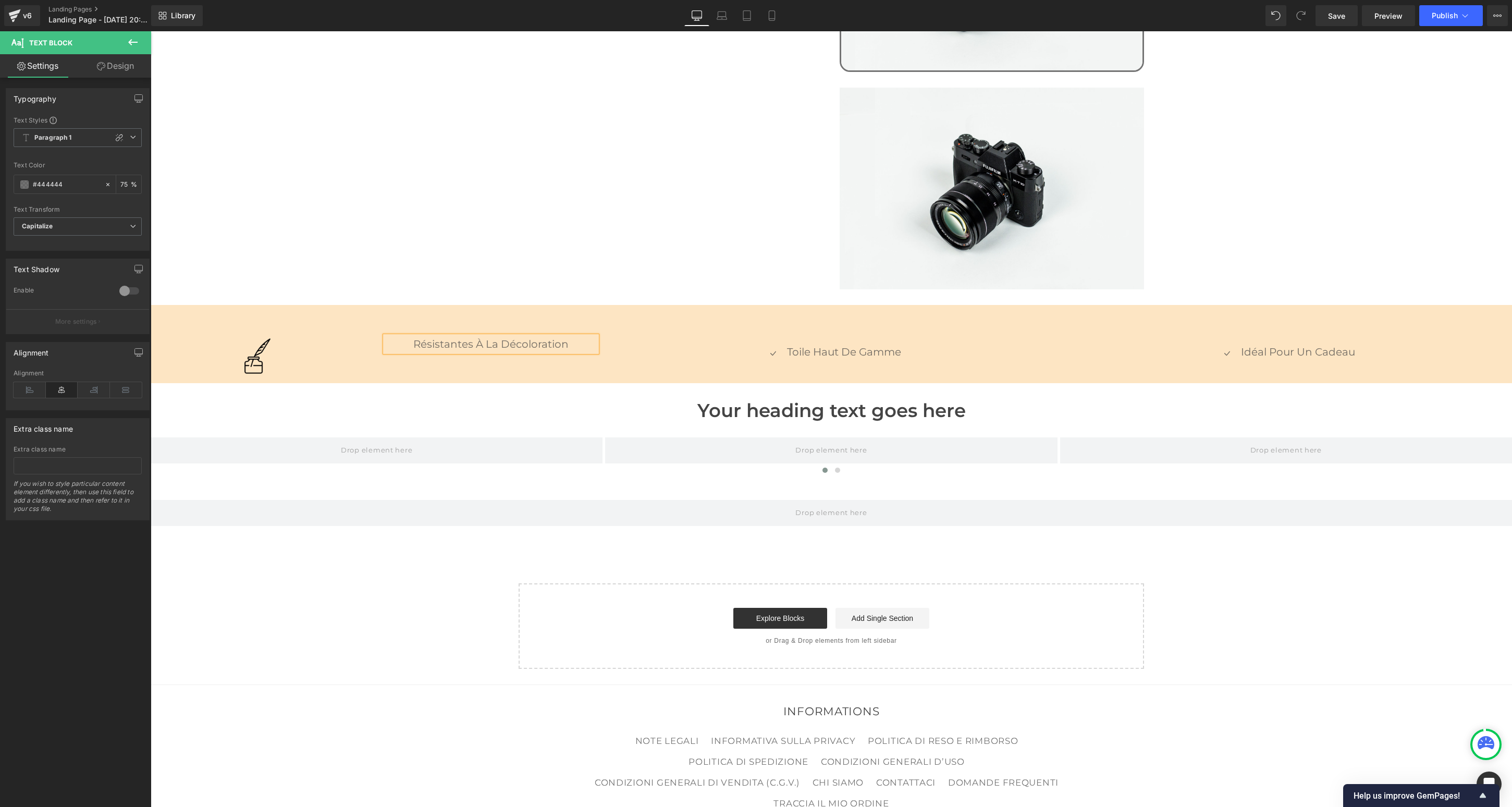
click at [494, 337] on p "résistantes à la décoloration" at bounding box center [490, 344] width 211 height 16
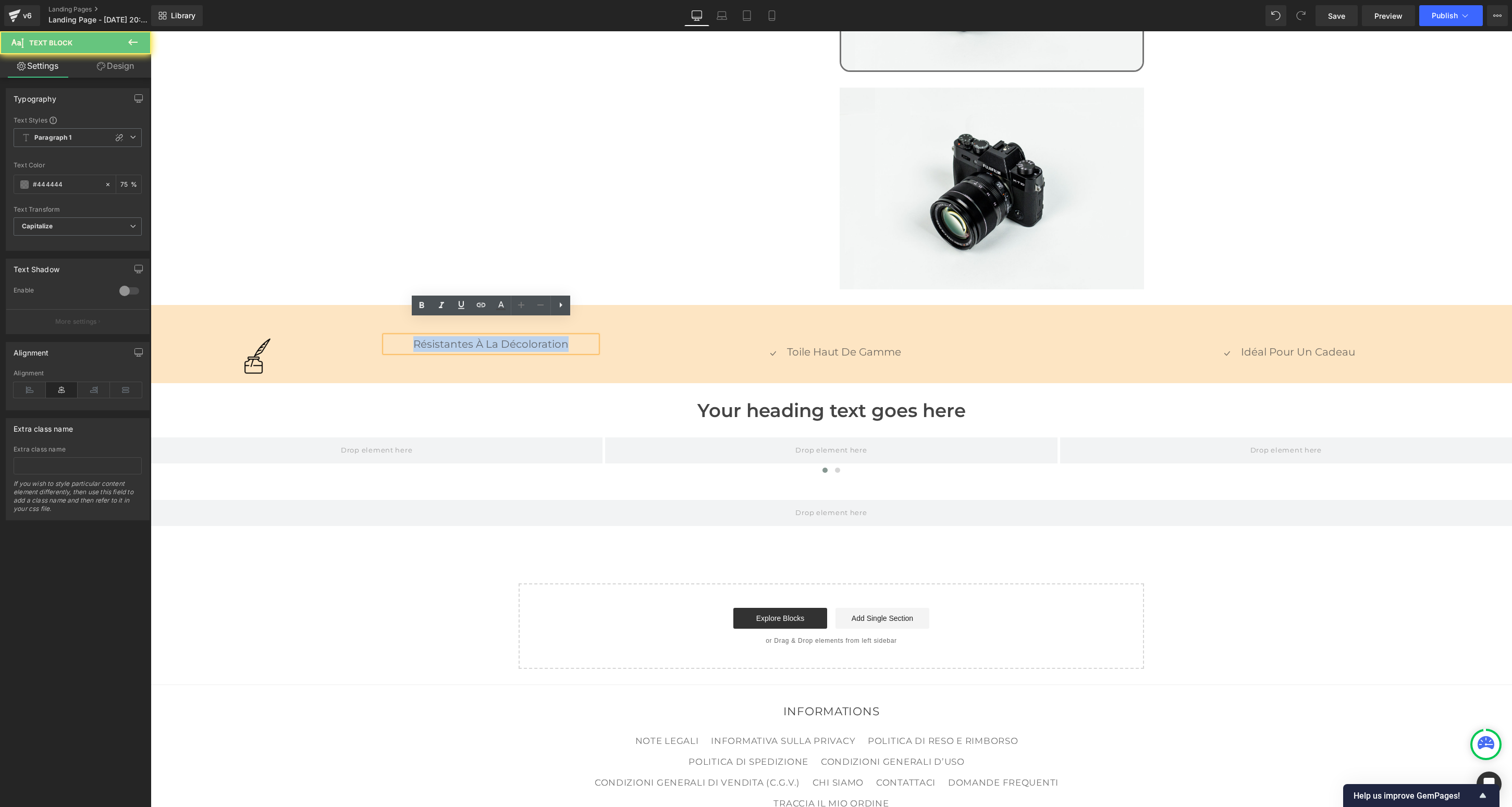
click at [494, 337] on p "résistantes à la décoloration" at bounding box center [490, 344] width 211 height 16
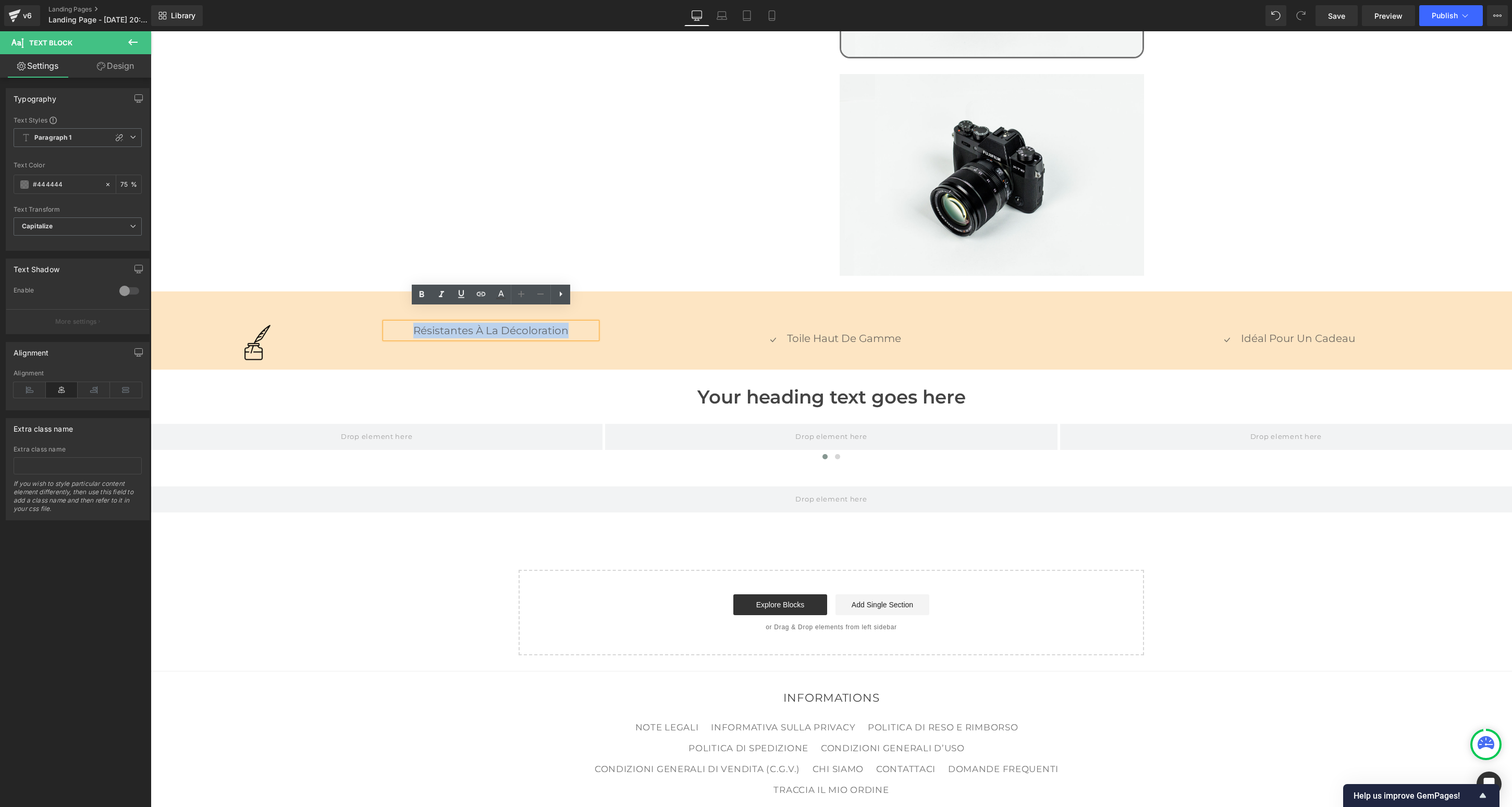
copy p "résistantes à la décoloration"
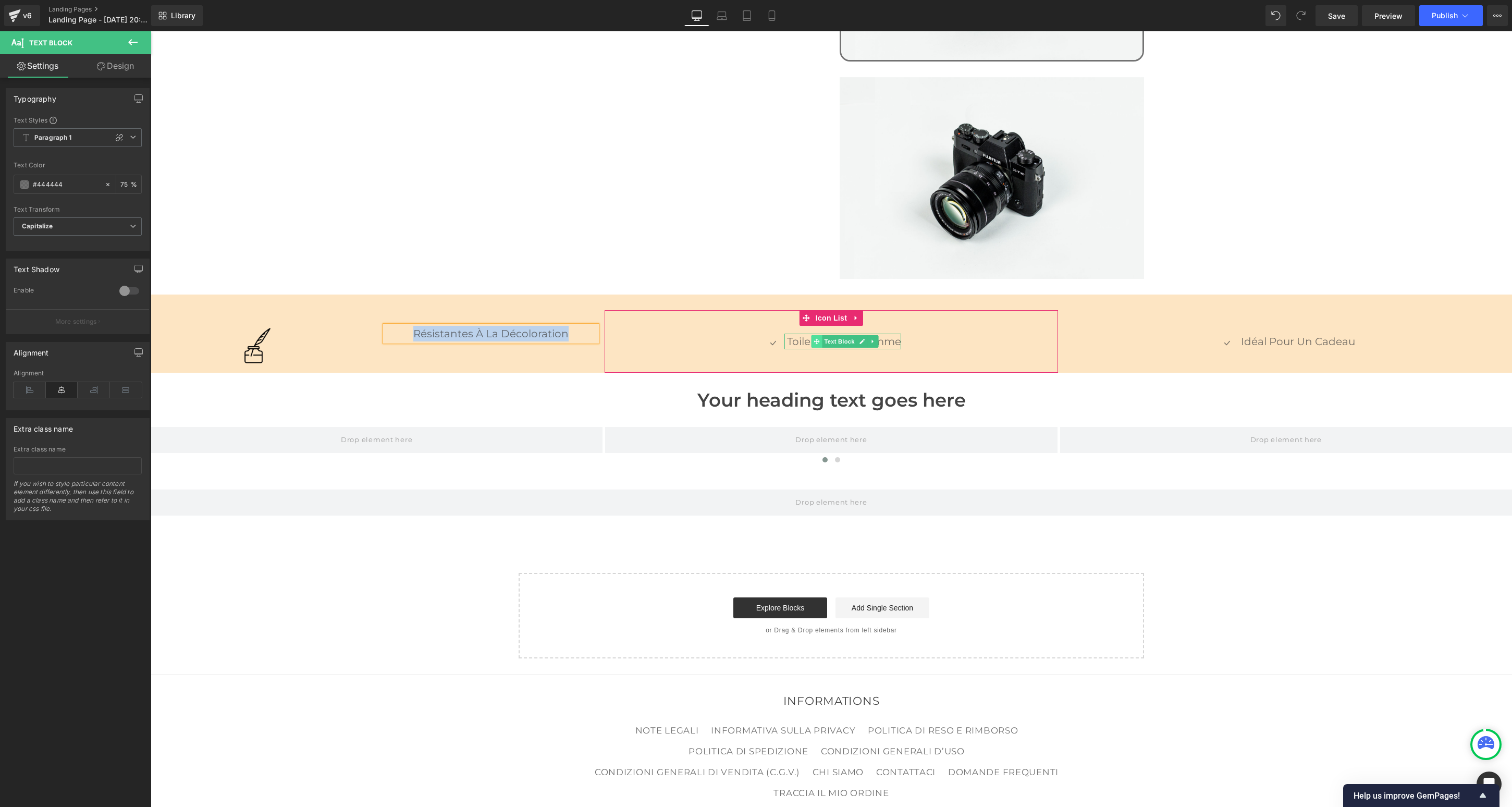
click at [817, 339] on icon at bounding box center [817, 341] width 5 height 5
click at [799, 334] on p "Toile haut de gamme" at bounding box center [844, 341] width 114 height 16
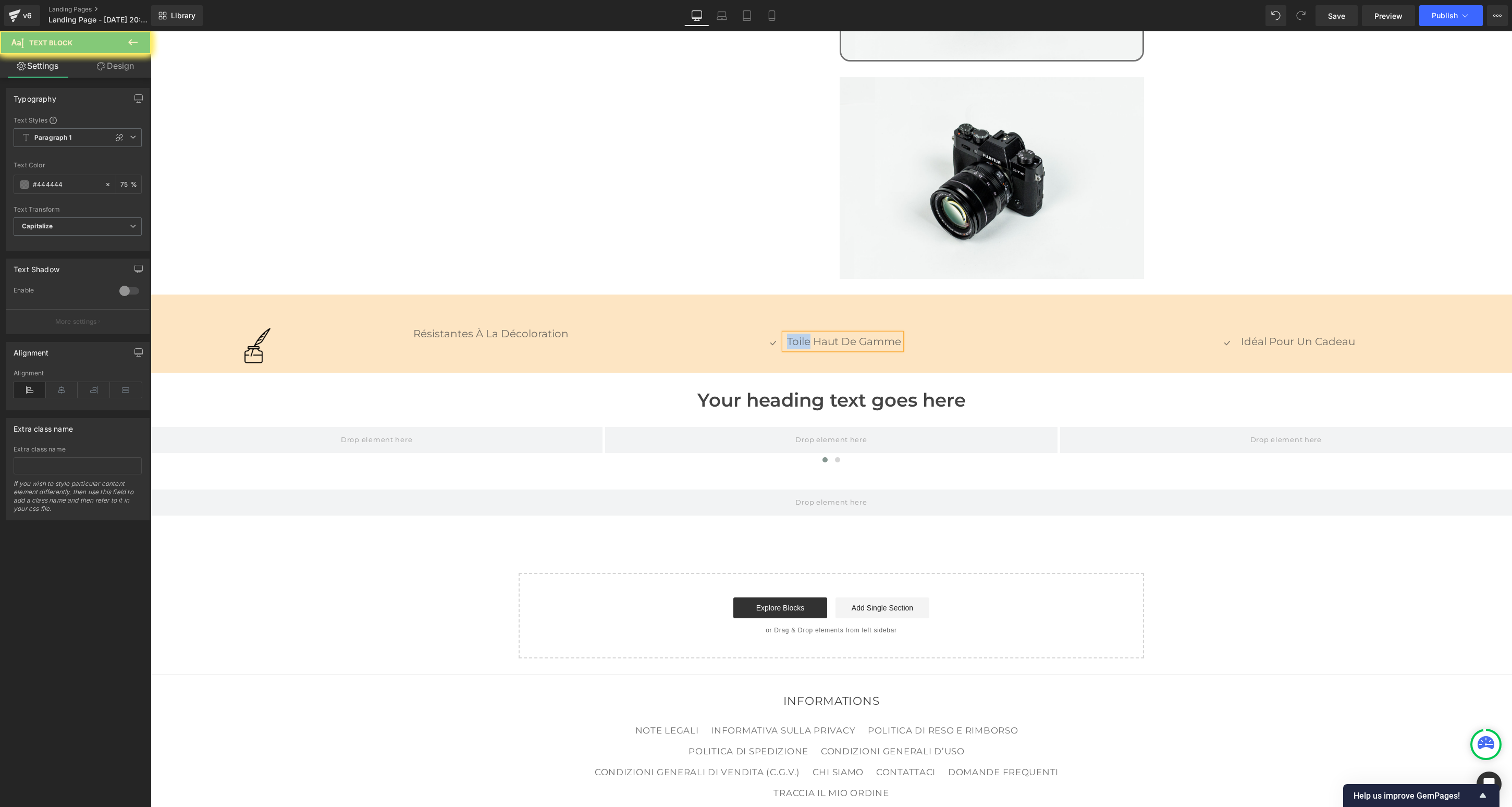
click at [799, 334] on p "Toile haut de gamme" at bounding box center [844, 341] width 114 height 16
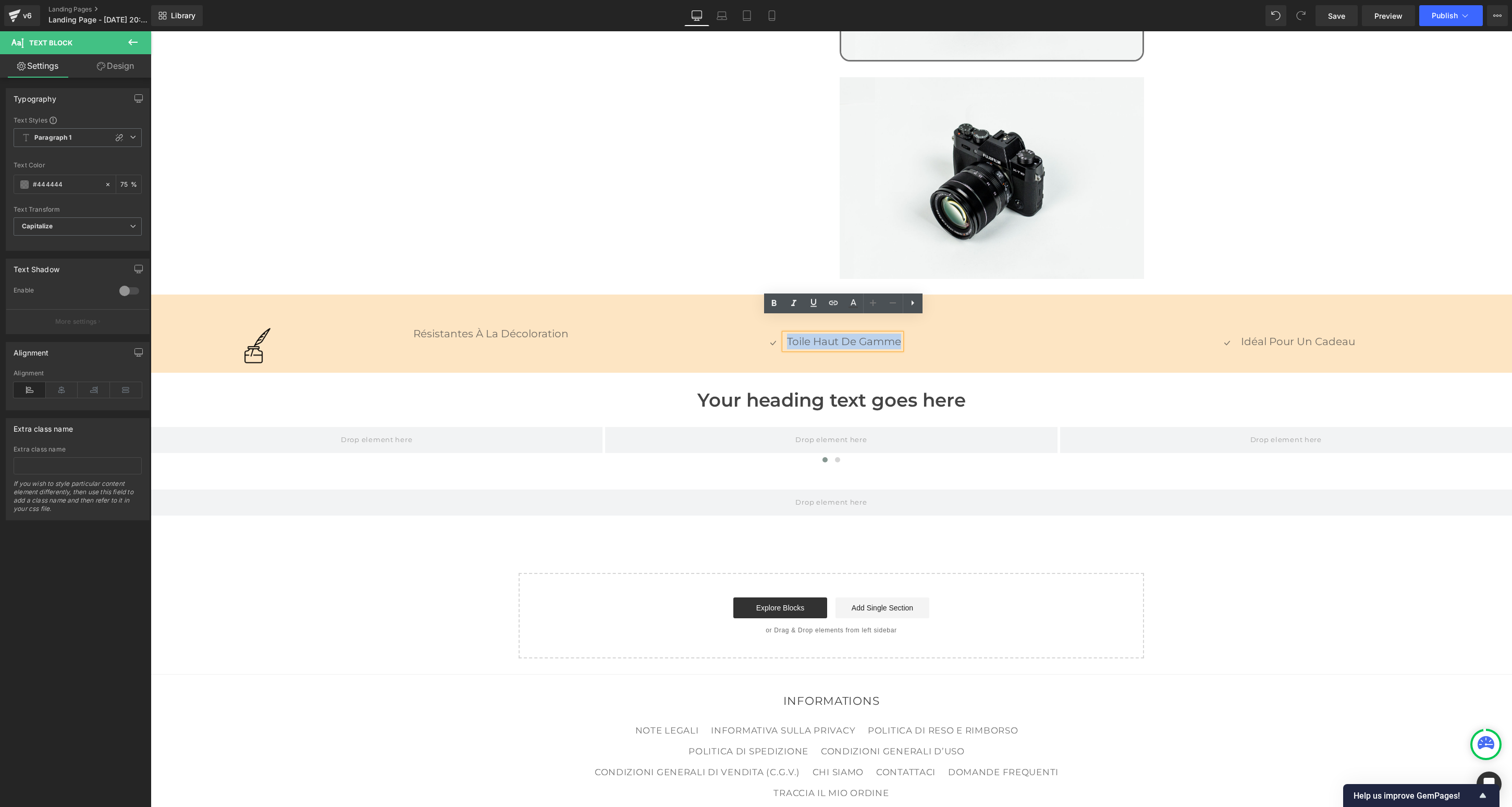
copy p "Toile haut de gamme"
click at [965, 335] on span "Text Block" at bounding box center [1293, 341] width 34 height 12
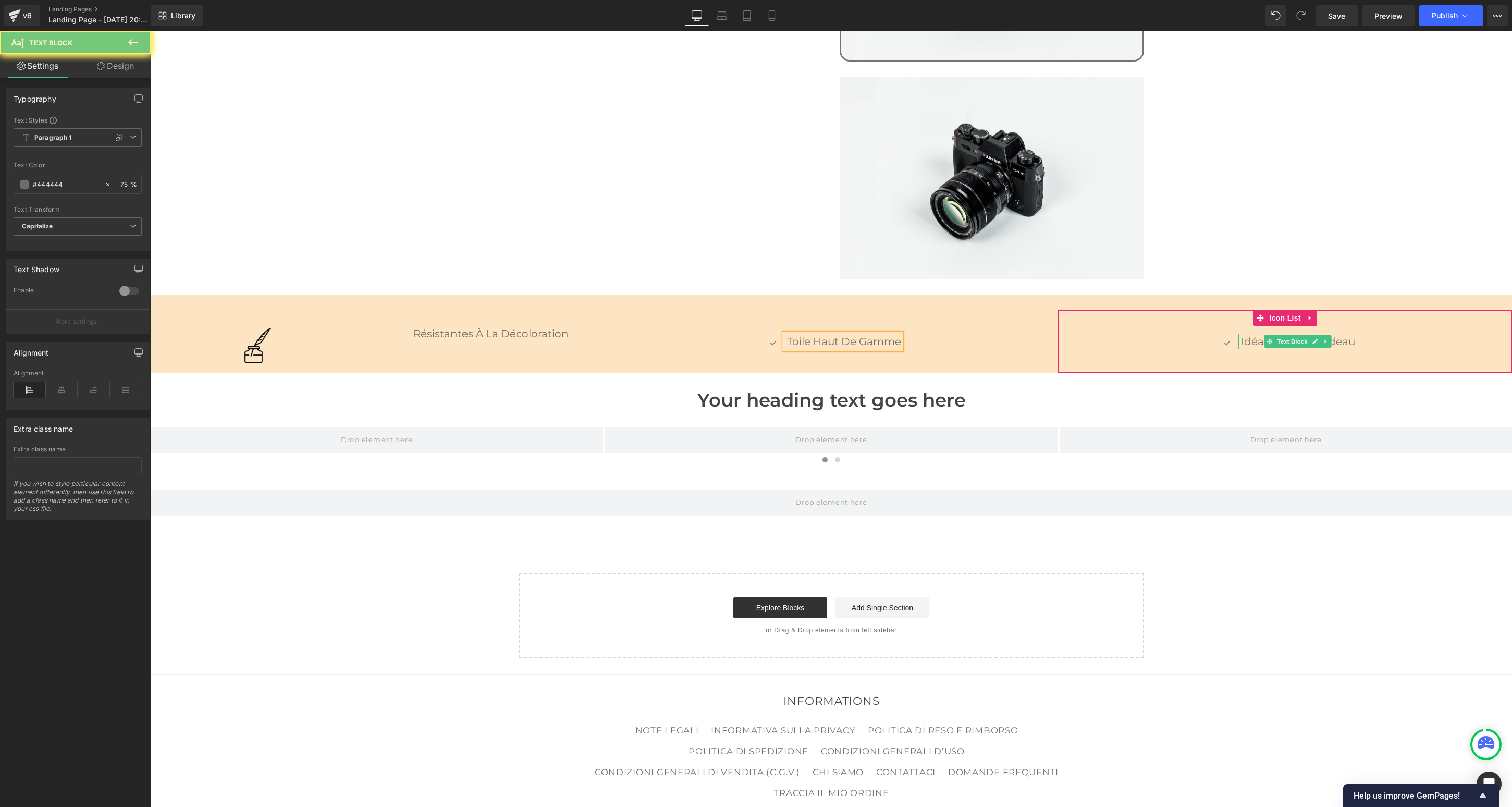
click at [965, 334] on p "Idéal pour un cadeau" at bounding box center [1298, 341] width 114 height 16
copy p "Idéal pour un cadeau"
click at [195, 314] on icon at bounding box center [192, 317] width 8 height 8
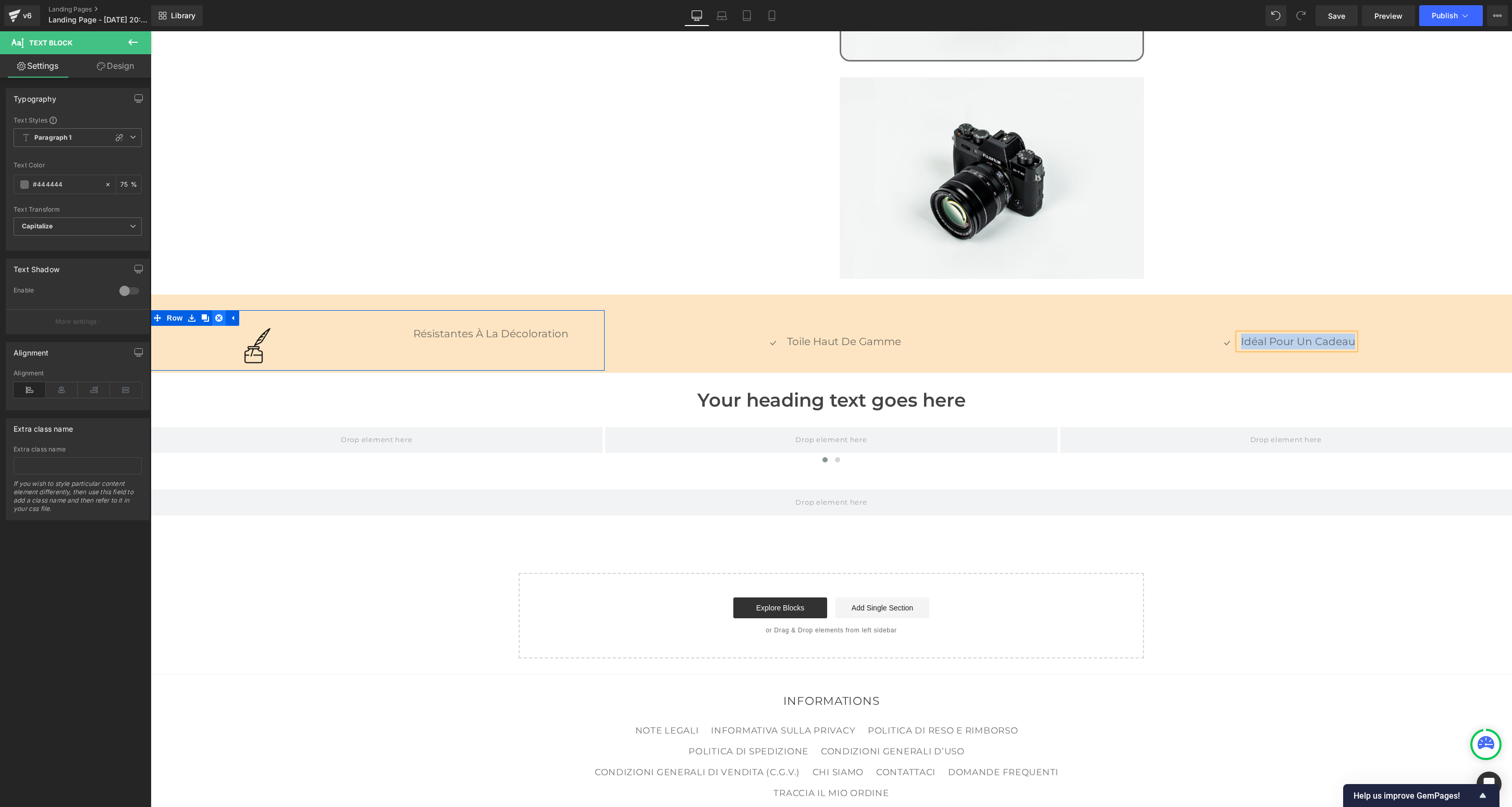
click at [222, 315] on icon at bounding box center [219, 318] width 8 height 8
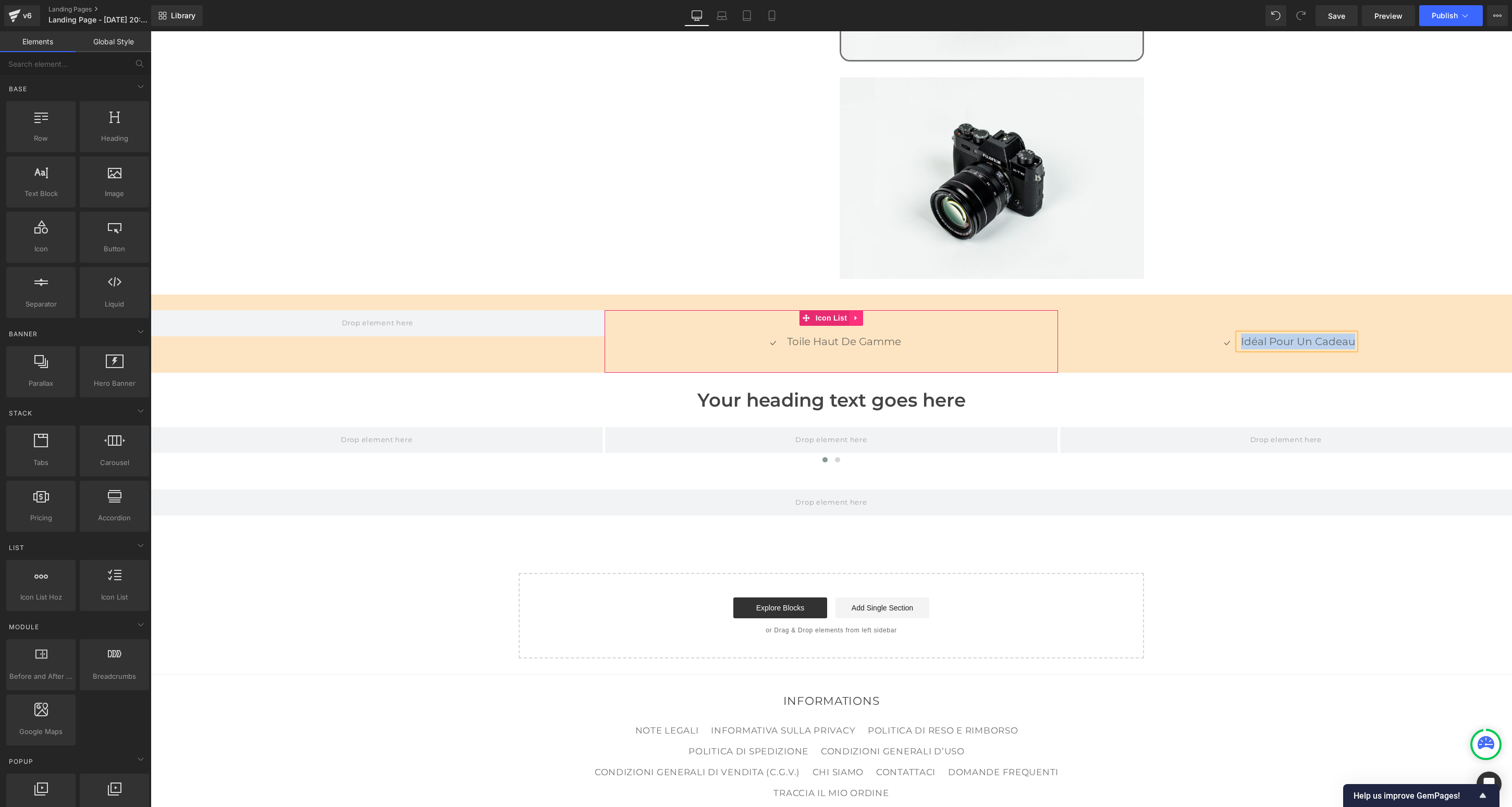
click at [858, 310] on link at bounding box center [856, 318] width 14 height 16
drag, startPoint x: 867, startPoint y: 300, endPoint x: 852, endPoint y: 302, distance: 15.1
click at [867, 315] on icon at bounding box center [863, 318] width 8 height 8
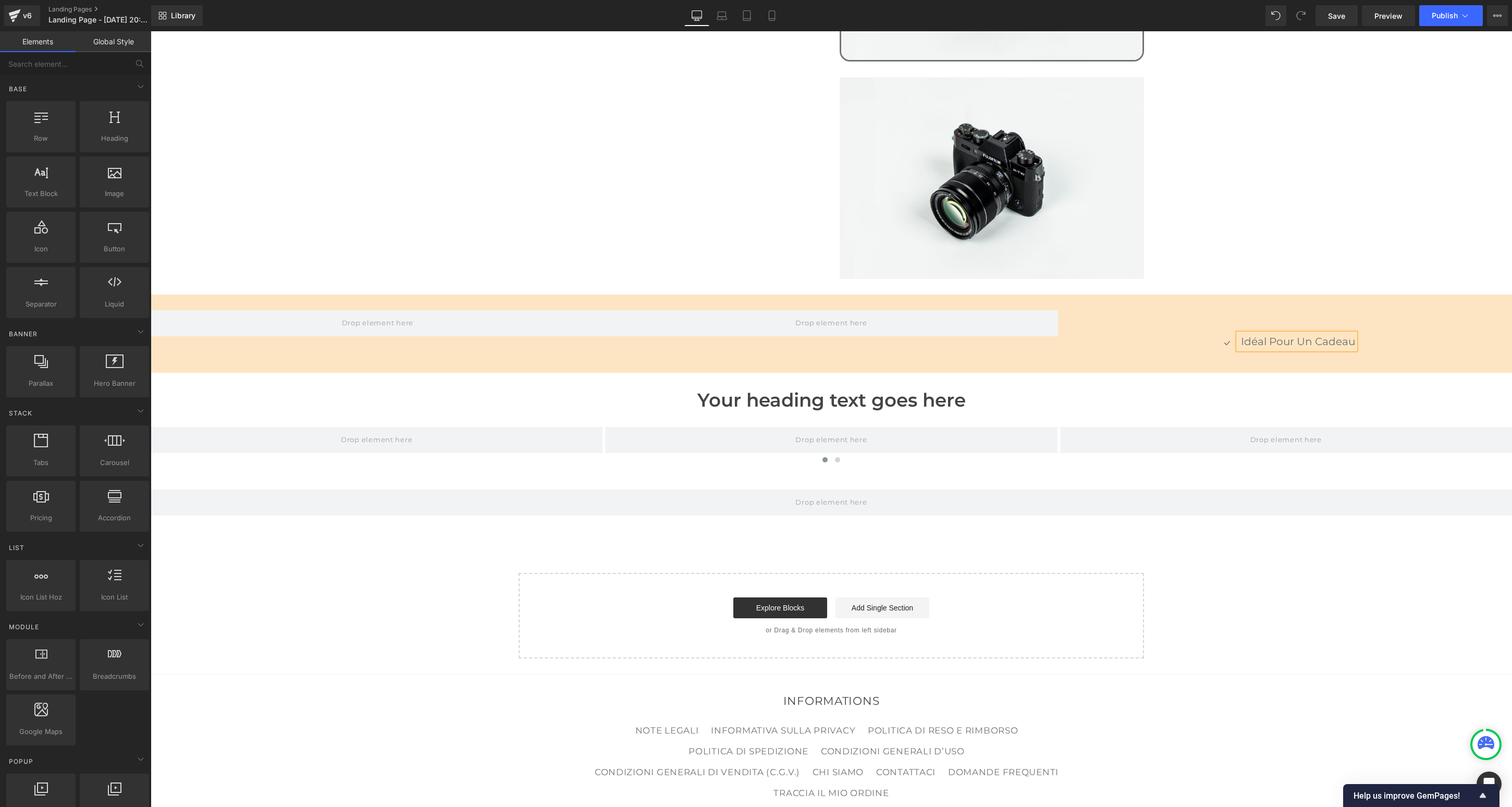
click at [965, 310] on div "Icon Idéal pour un cadeau Text Block Icon List" at bounding box center [1285, 341] width 454 height 62
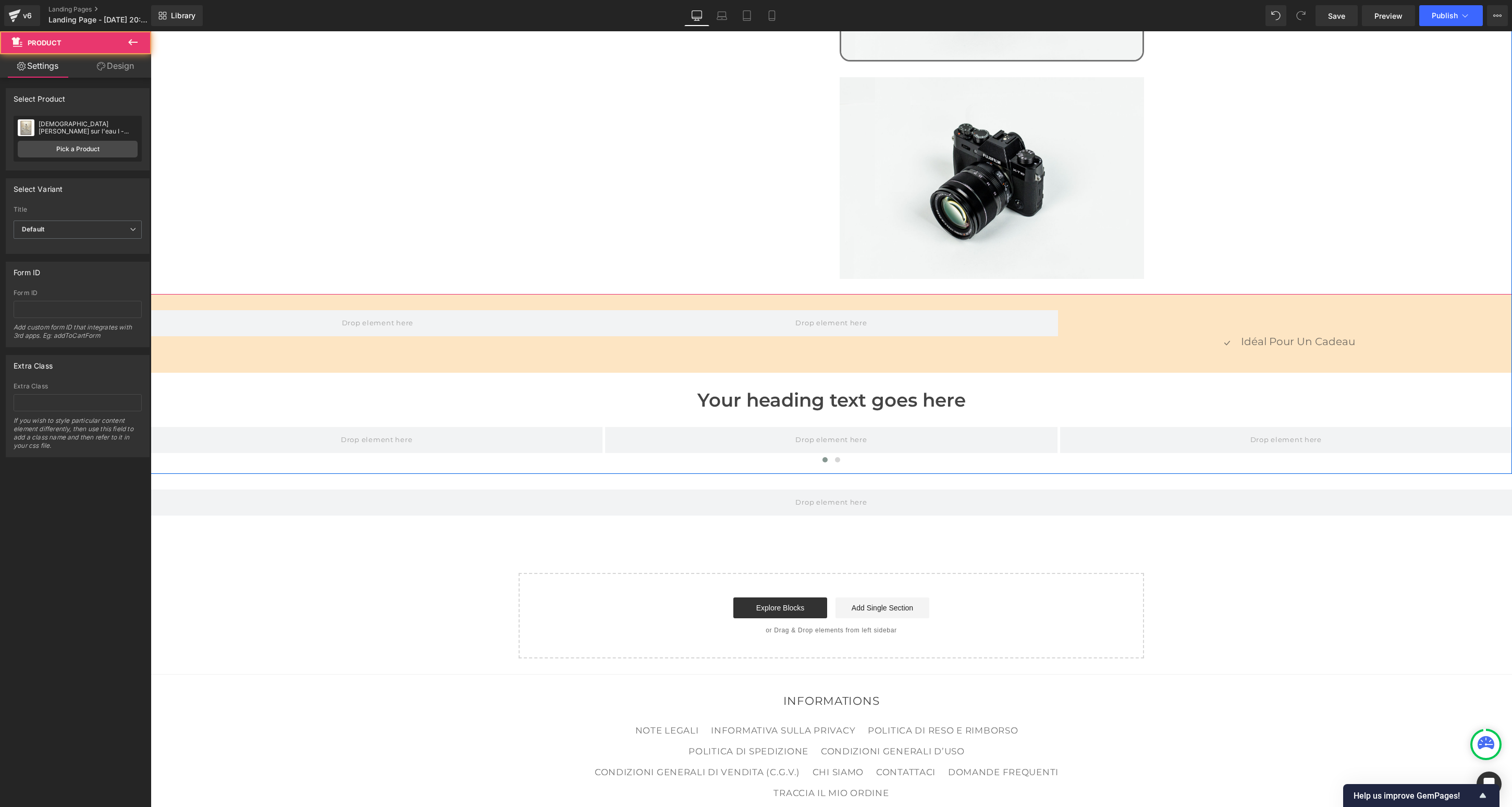
click at [965, 310] on link at bounding box center [1311, 318] width 14 height 16
click at [965, 315] on icon at bounding box center [1317, 318] width 8 height 8
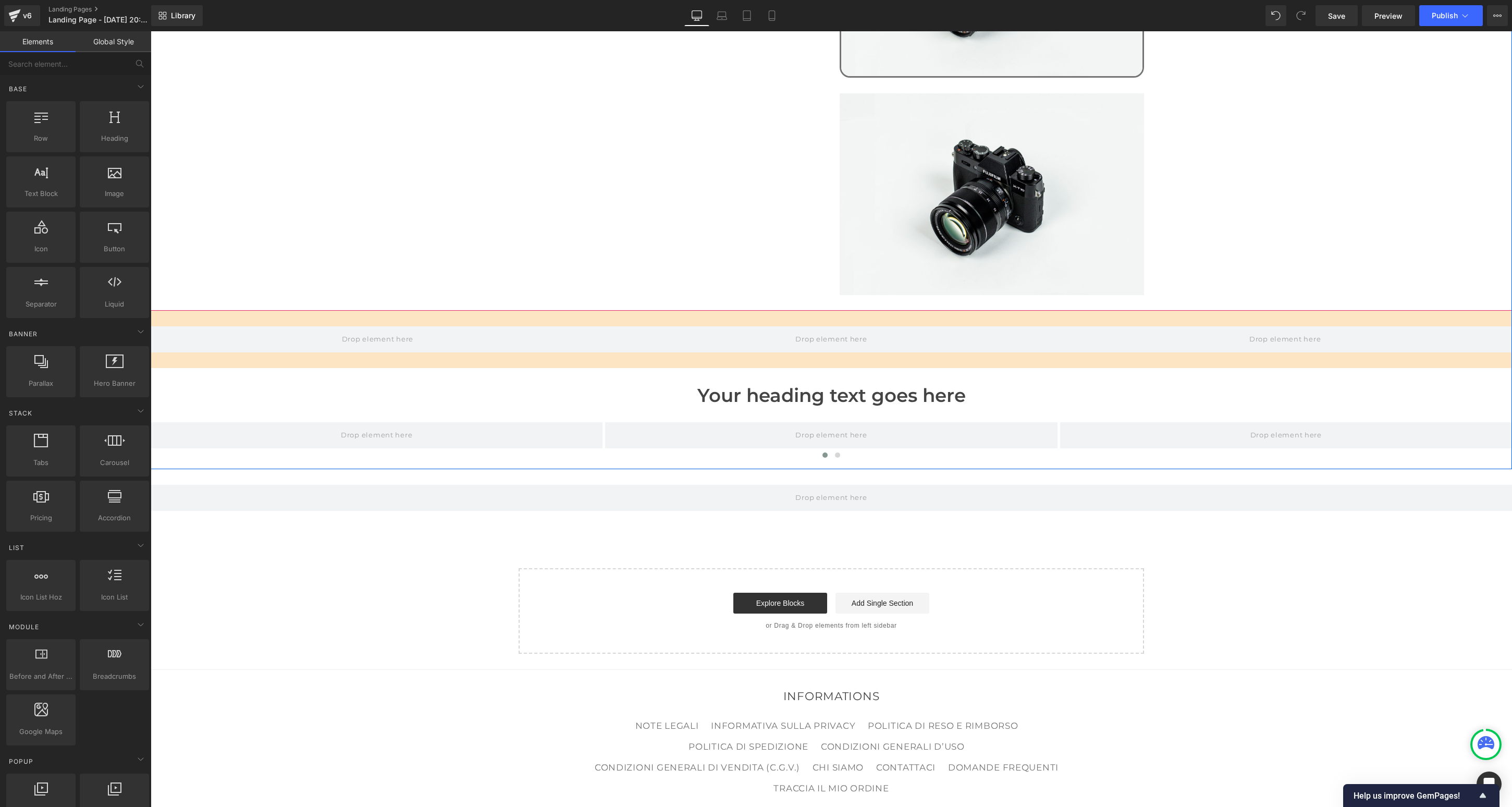
scroll to position [907, 0]
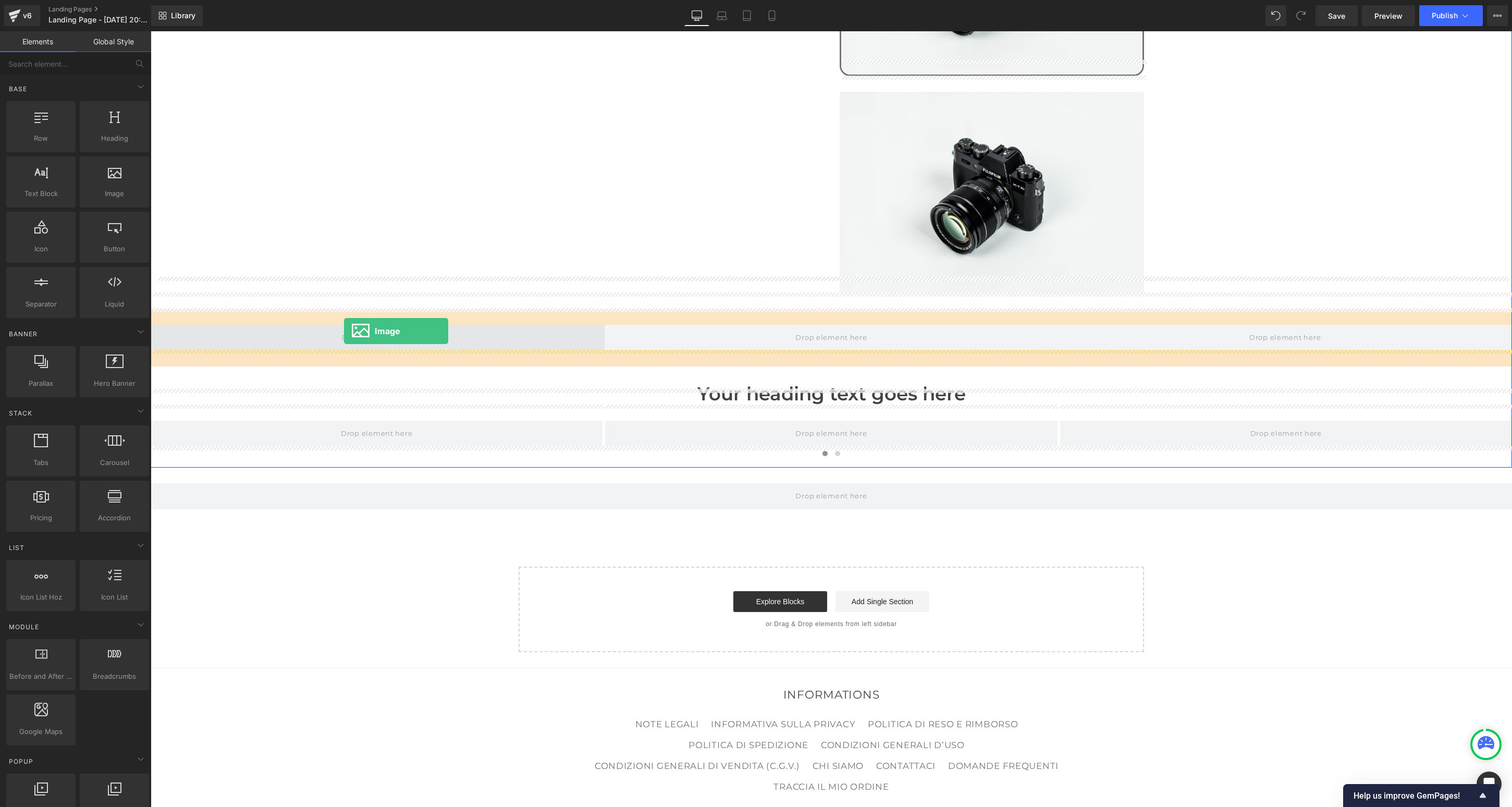
drag, startPoint x: 257, startPoint y: 208, endPoint x: 344, endPoint y: 331, distance: 150.7
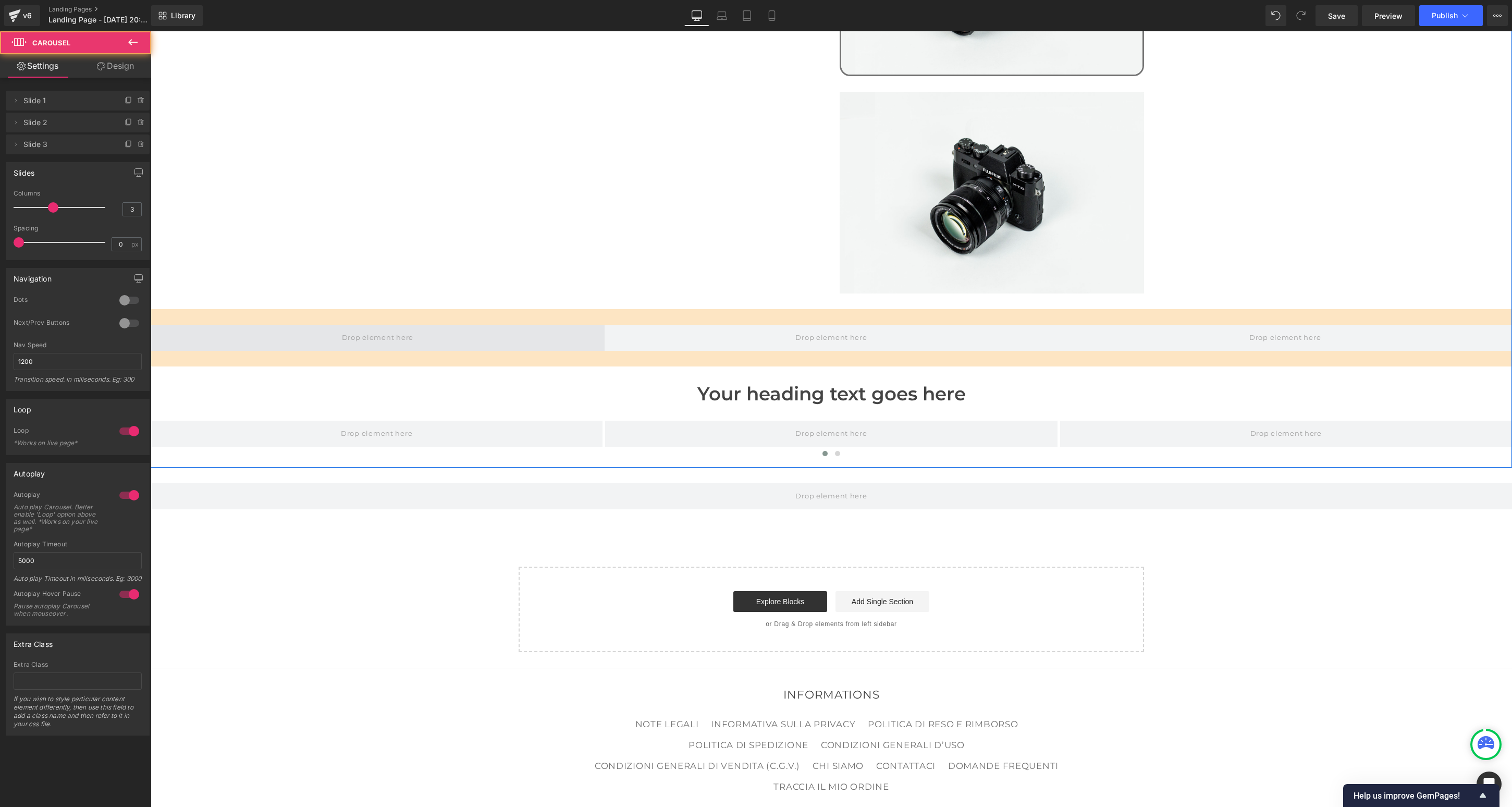
click at [343, 331] on span at bounding box center [377, 338] width 454 height 26
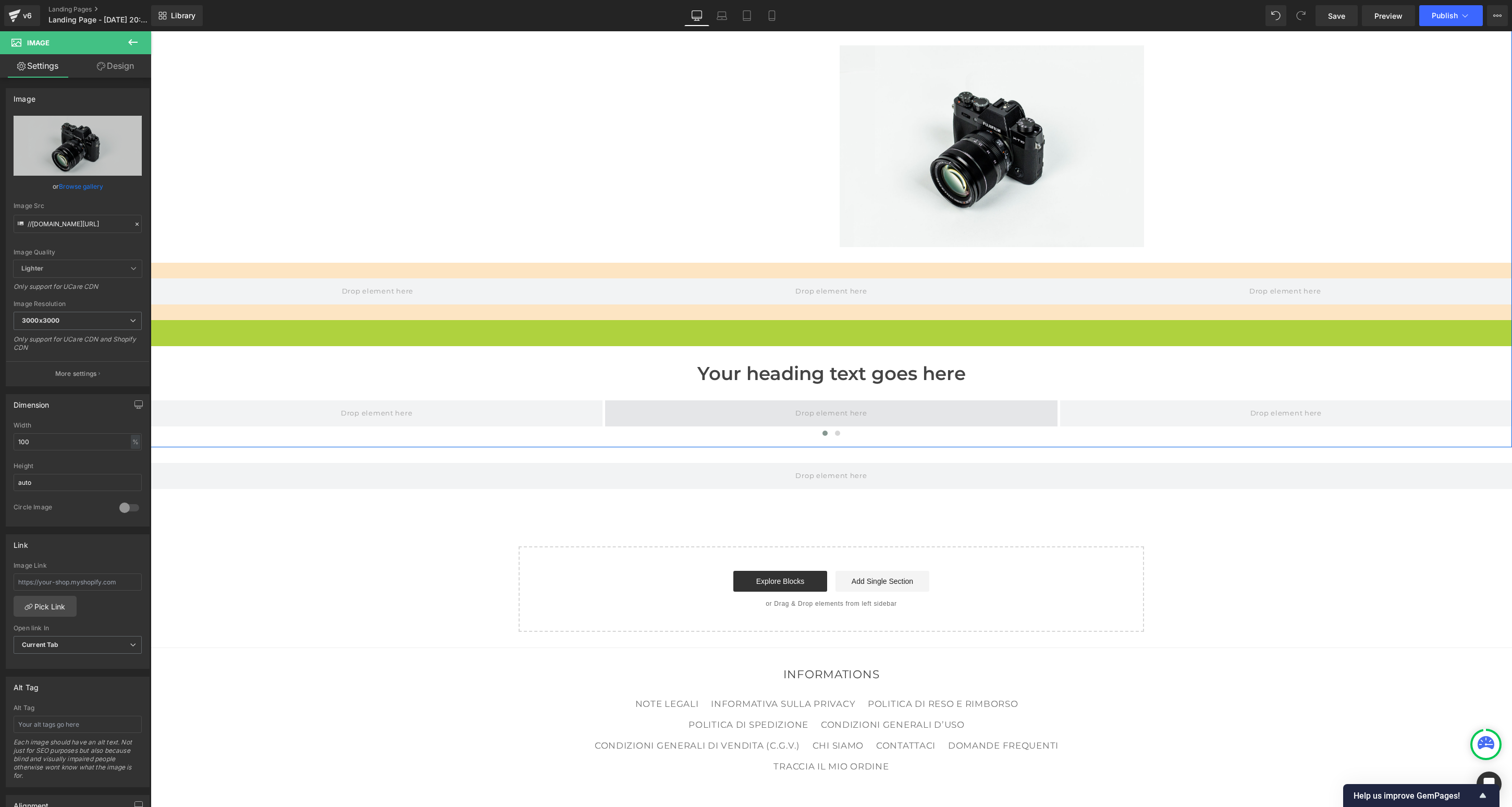
scroll to position [937, 0]
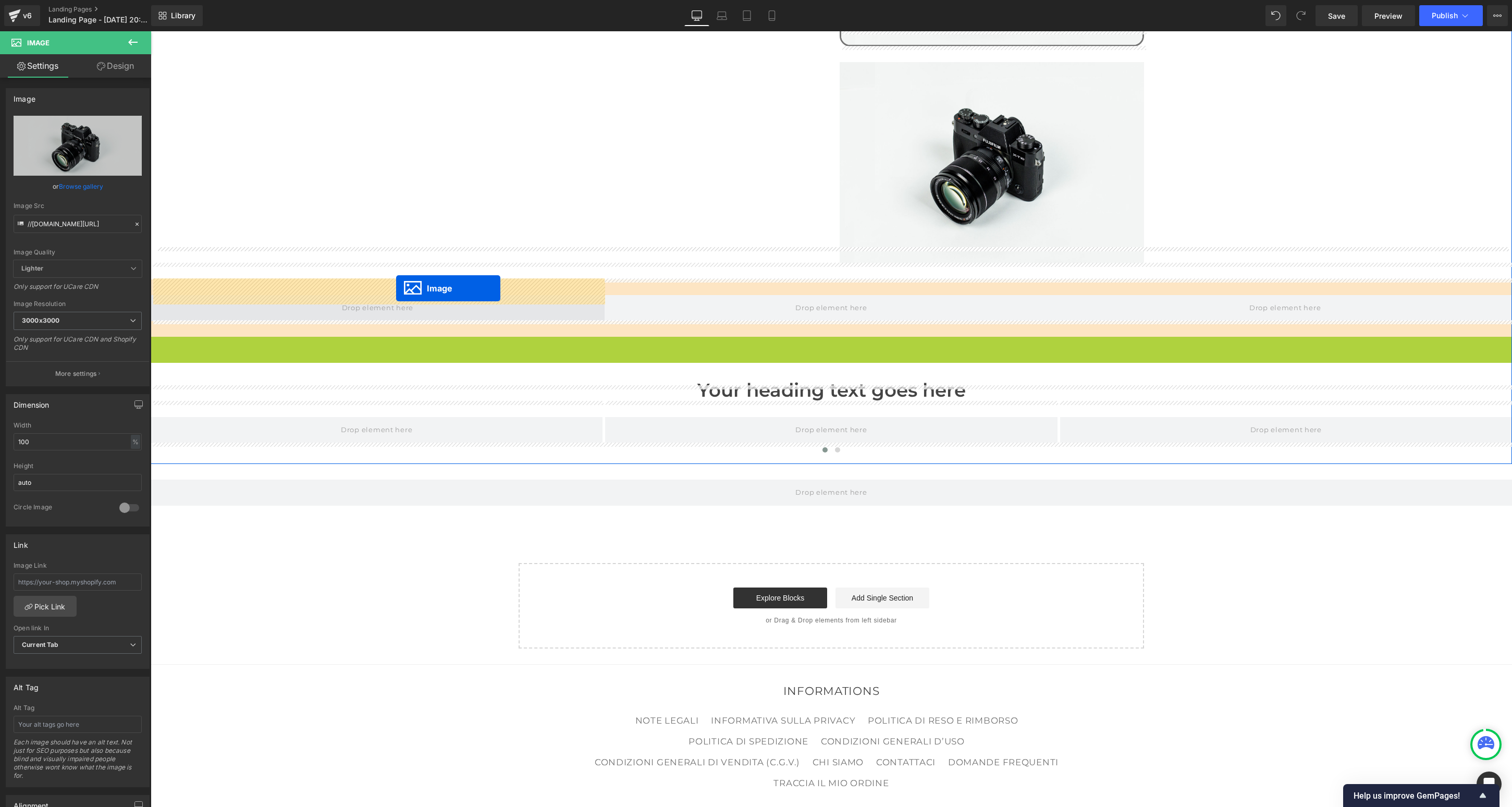
drag, startPoint x: 816, startPoint y: 424, endPoint x: 396, endPoint y: 288, distance: 441.5
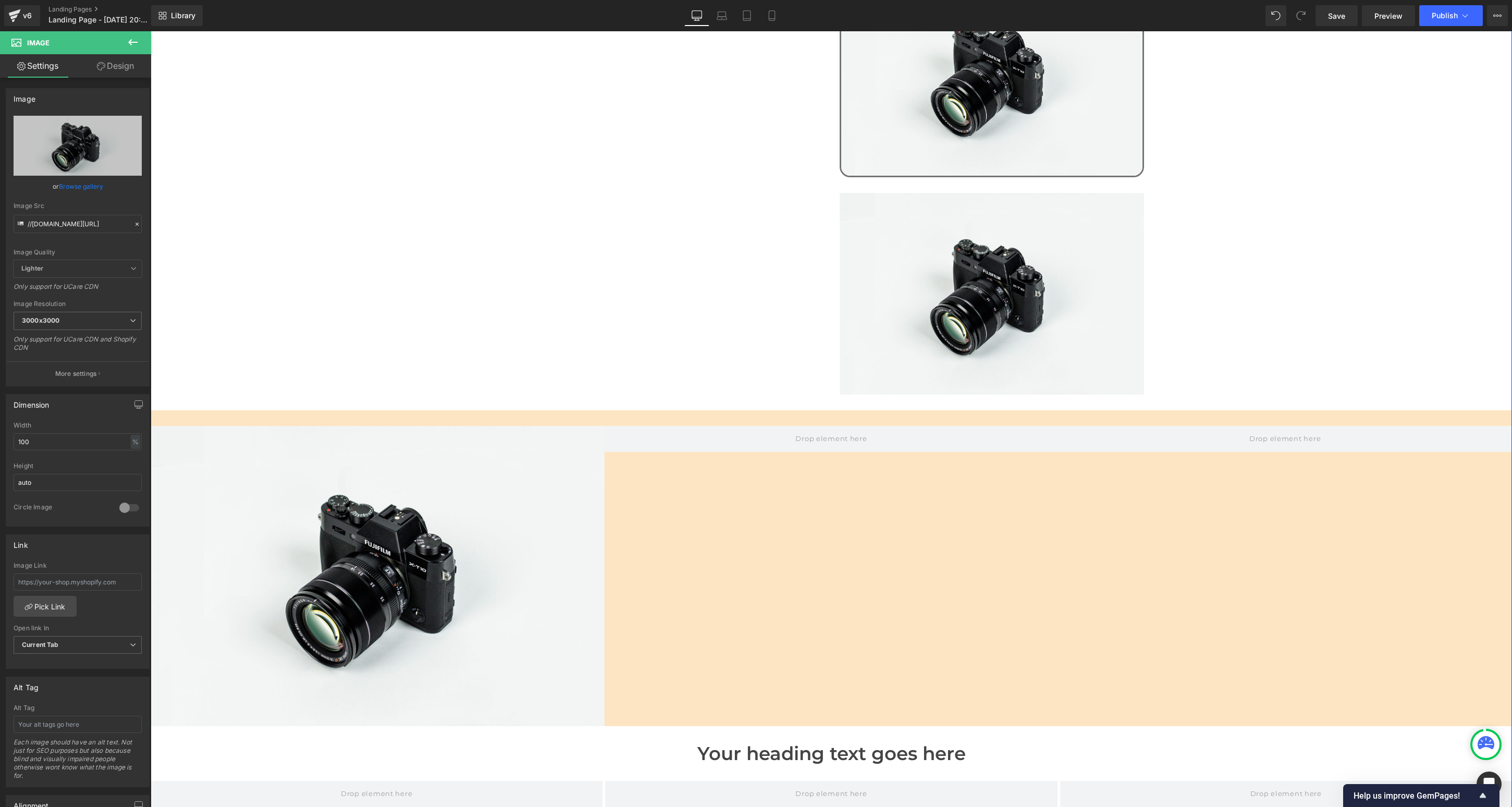
scroll to position [806, 0]
click at [141, 45] on button at bounding box center [133, 43] width 36 height 23
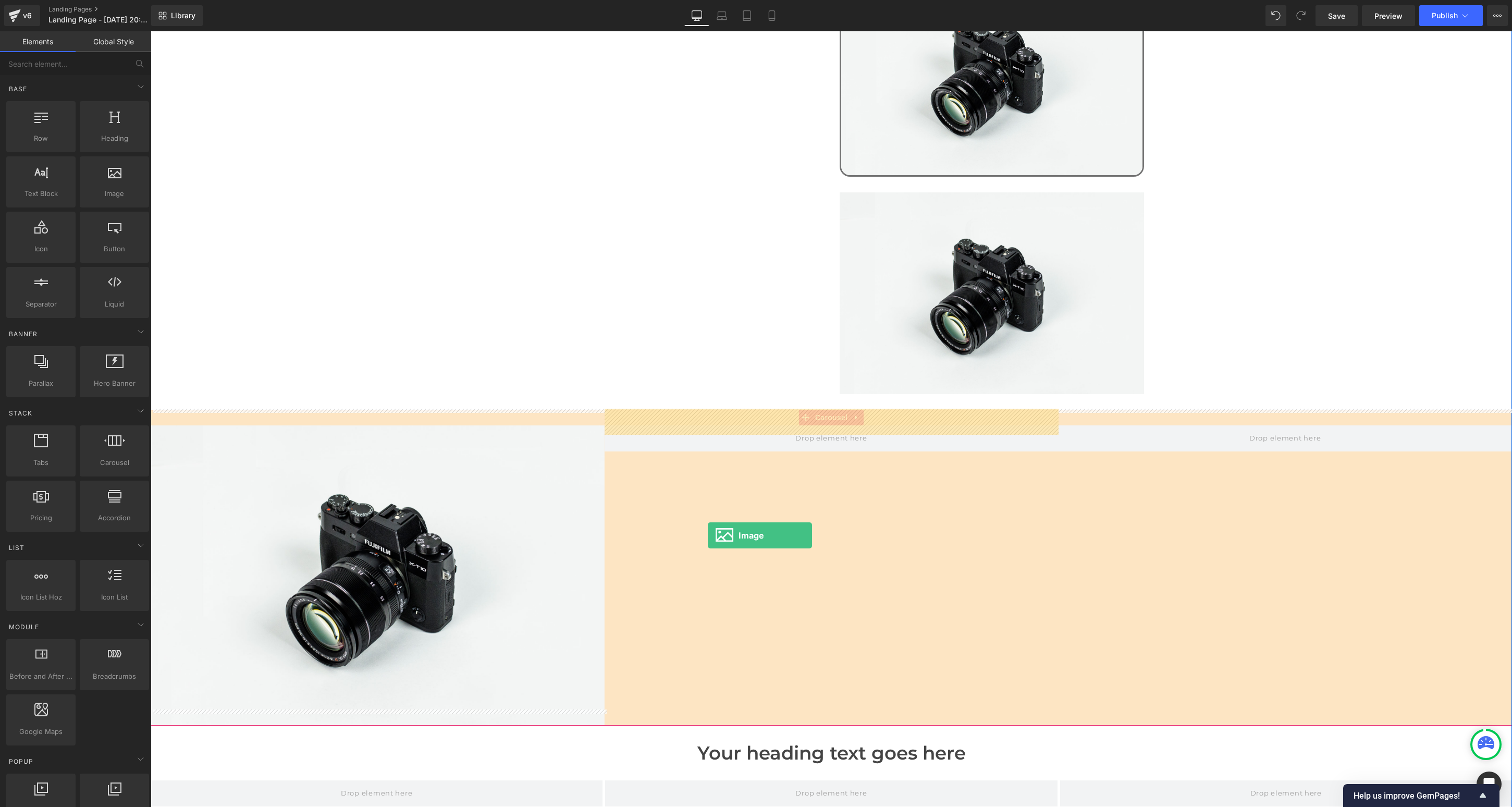
drag, startPoint x: 266, startPoint y: 208, endPoint x: 707, endPoint y: 535, distance: 549.0
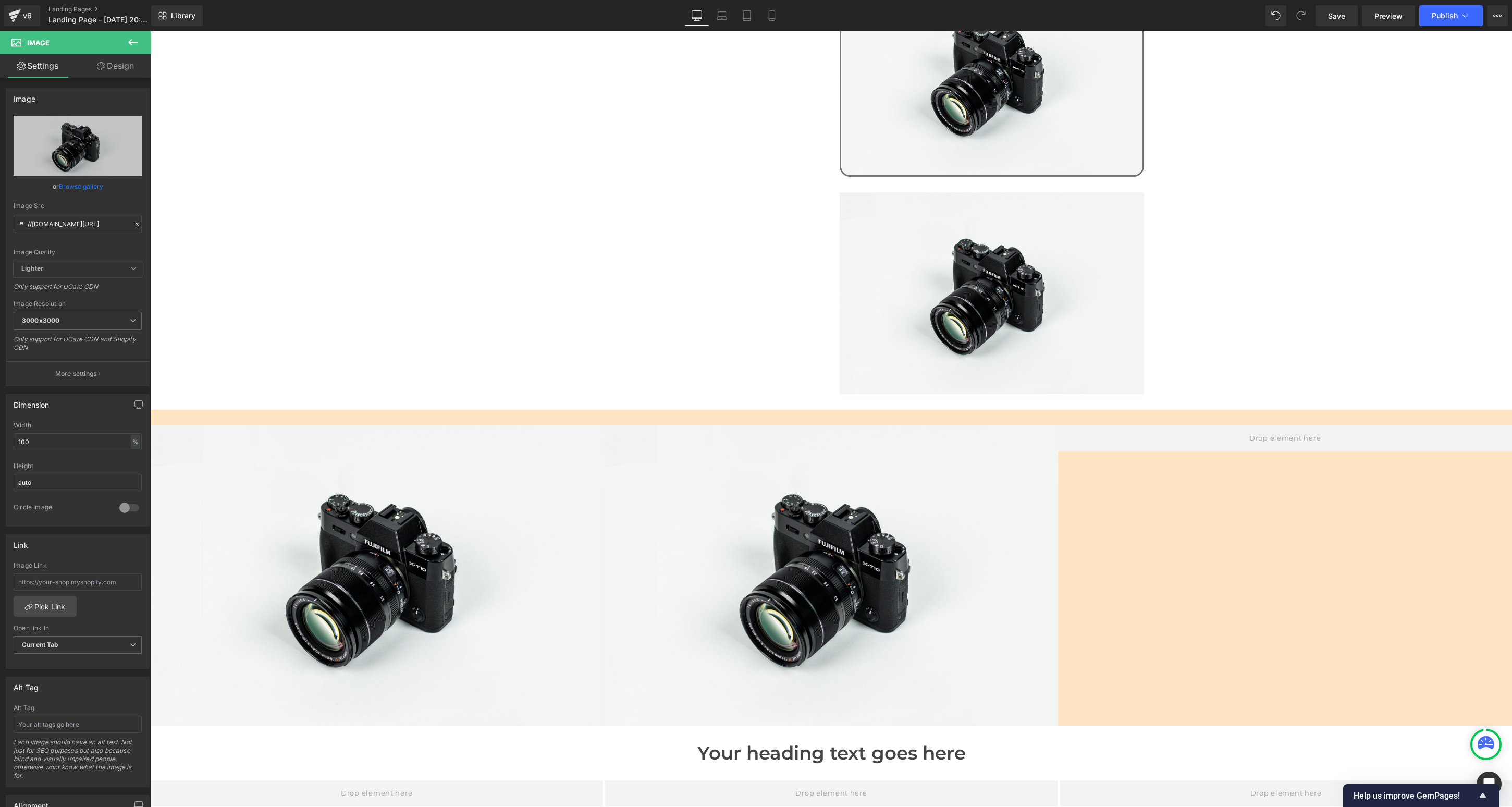
click at [141, 43] on button at bounding box center [133, 43] width 36 height 23
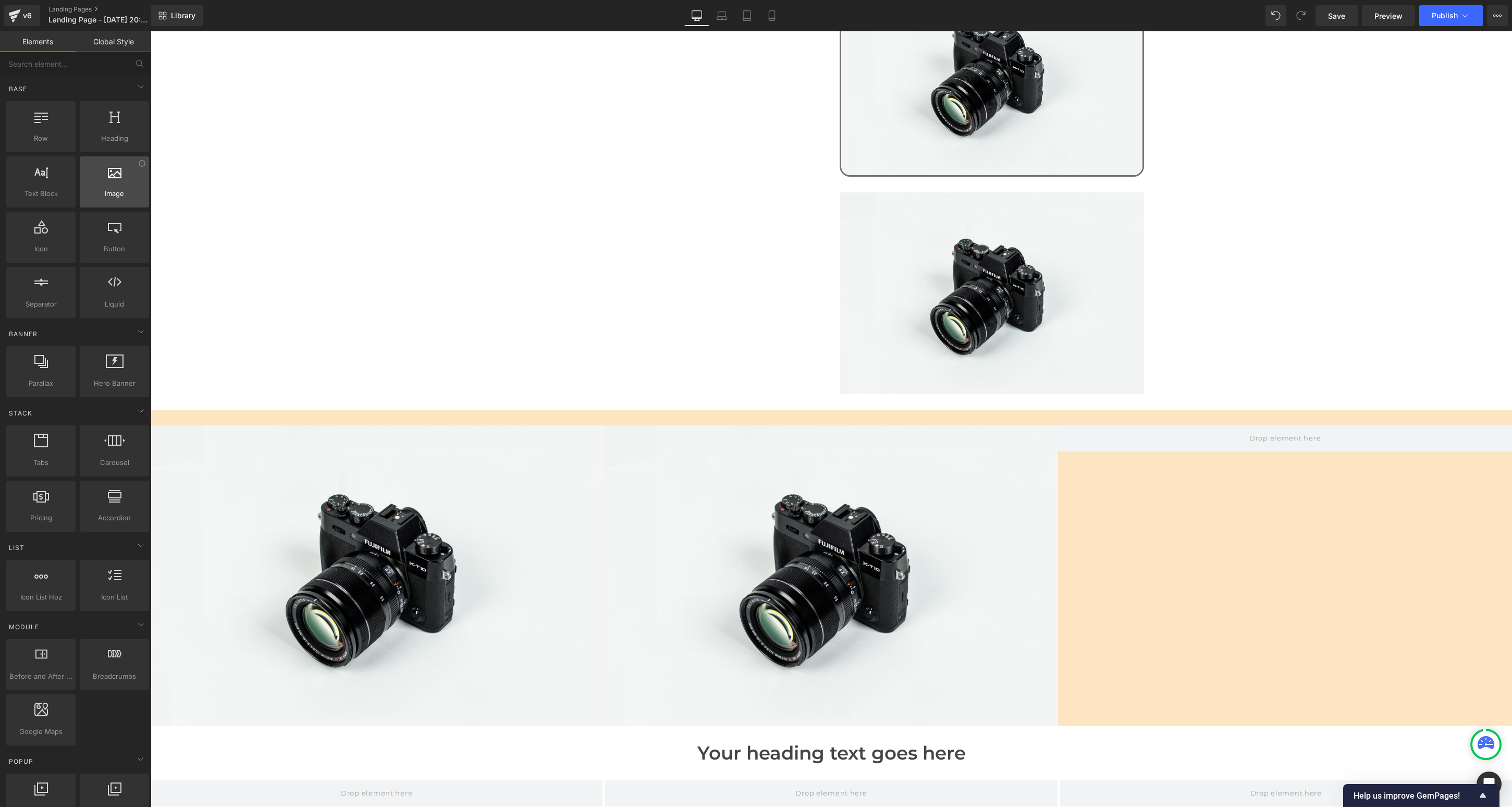
click at [103, 174] on div at bounding box center [115, 177] width 63 height 23
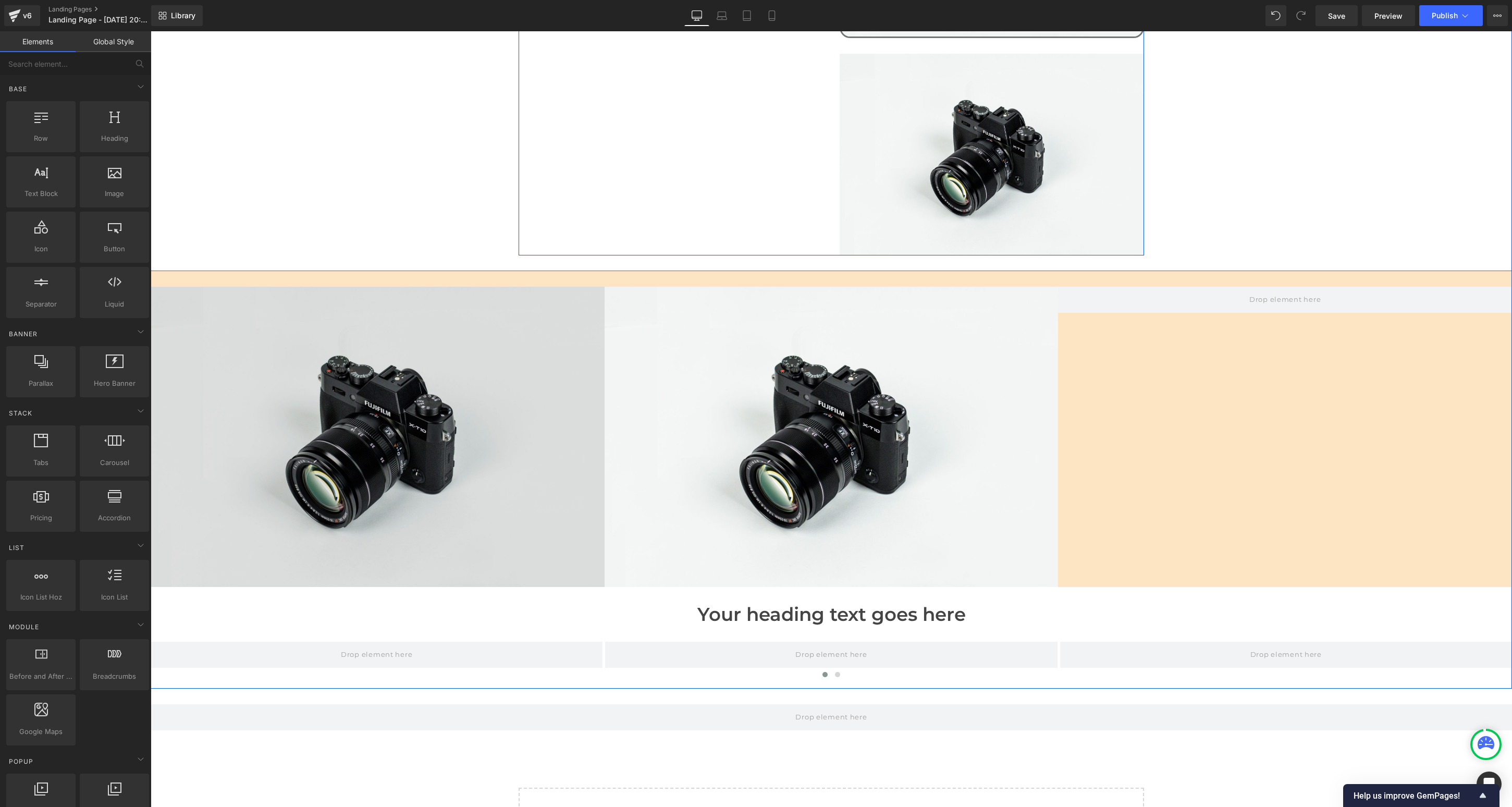
scroll to position [964, 0]
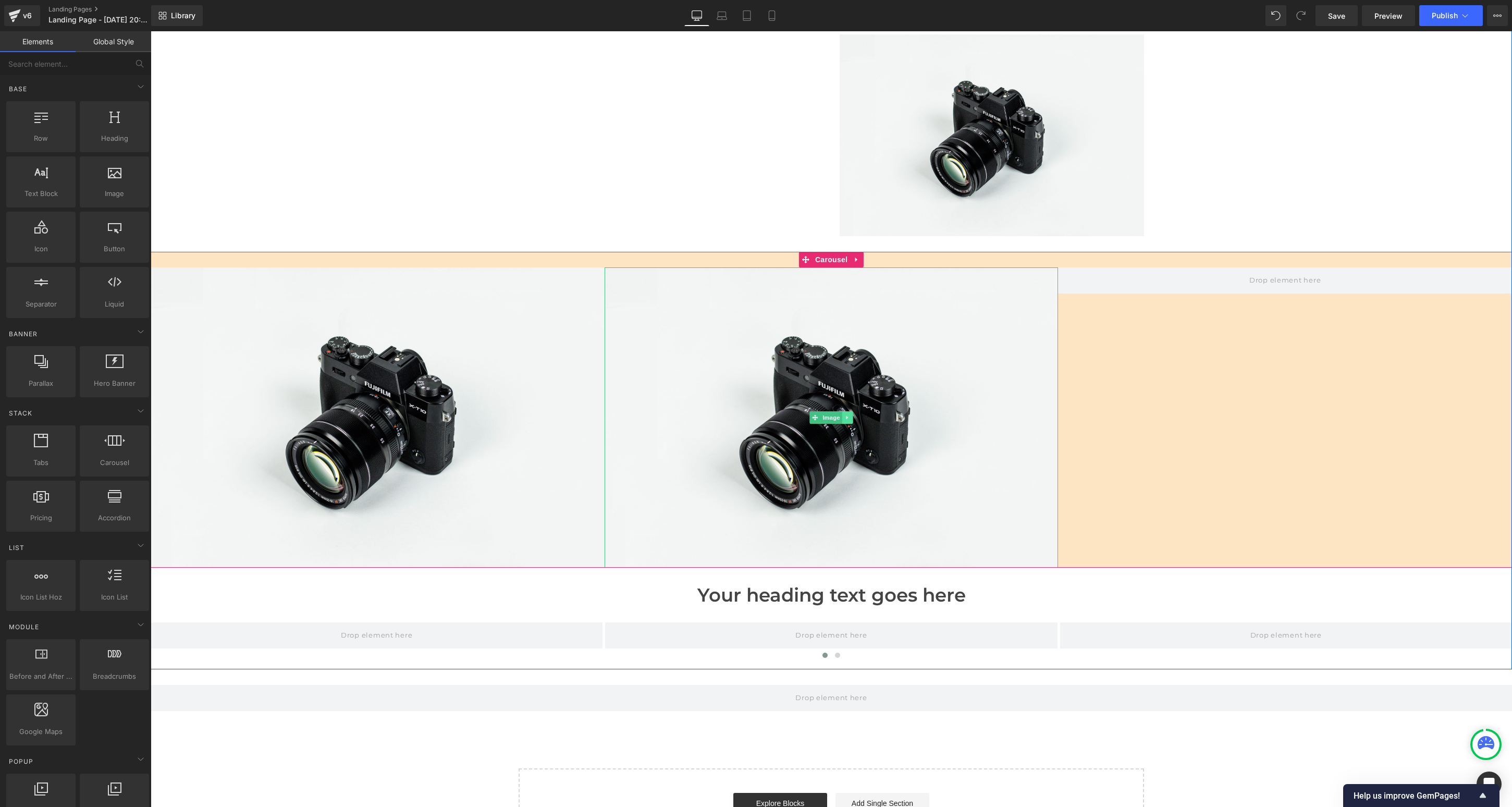
click at [848, 415] on icon at bounding box center [848, 418] width 5 height 6
click at [842, 415] on icon at bounding box center [842, 418] width 5 height 5
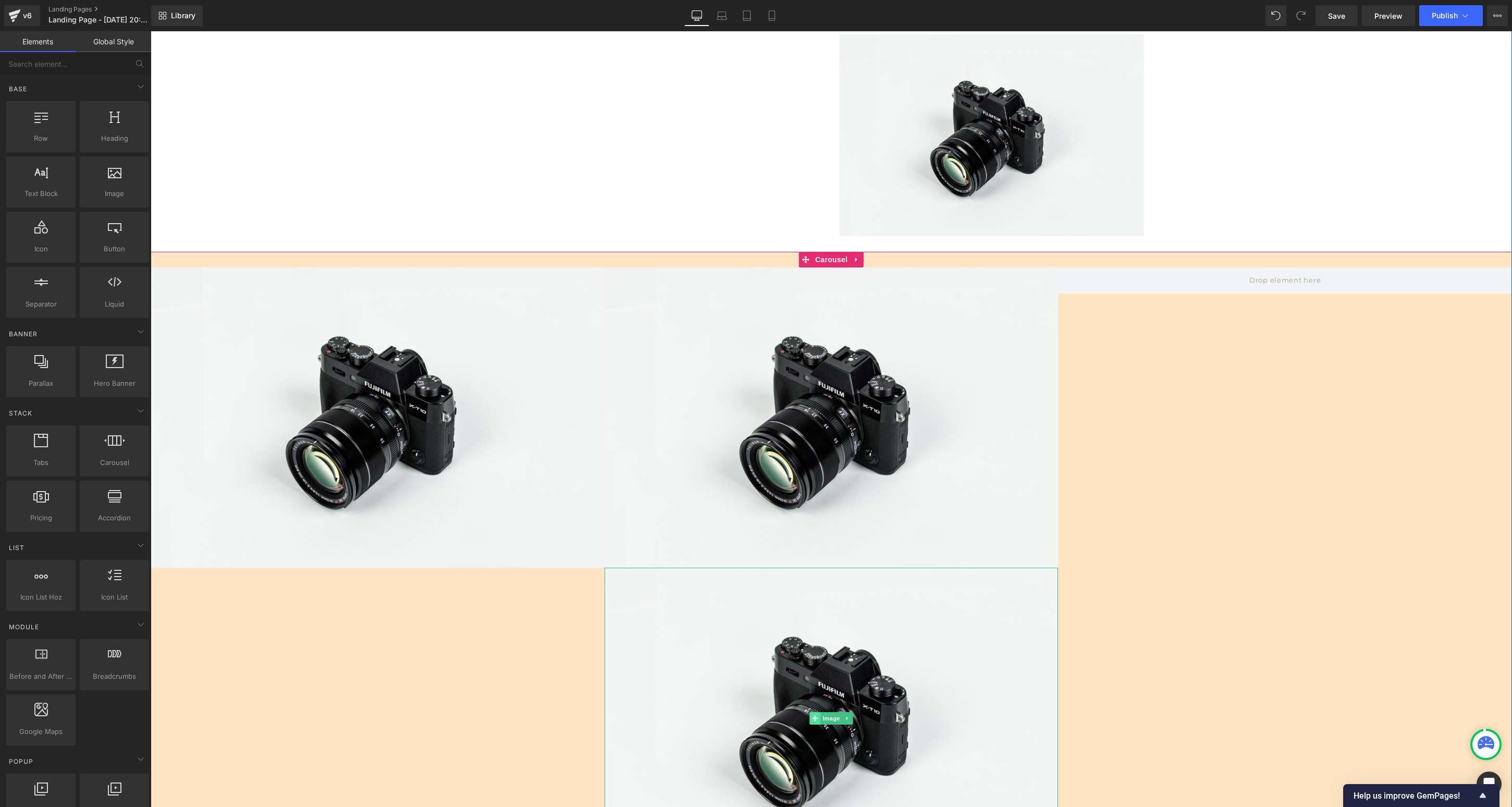
click at [811, 712] on span at bounding box center [815, 718] width 11 height 12
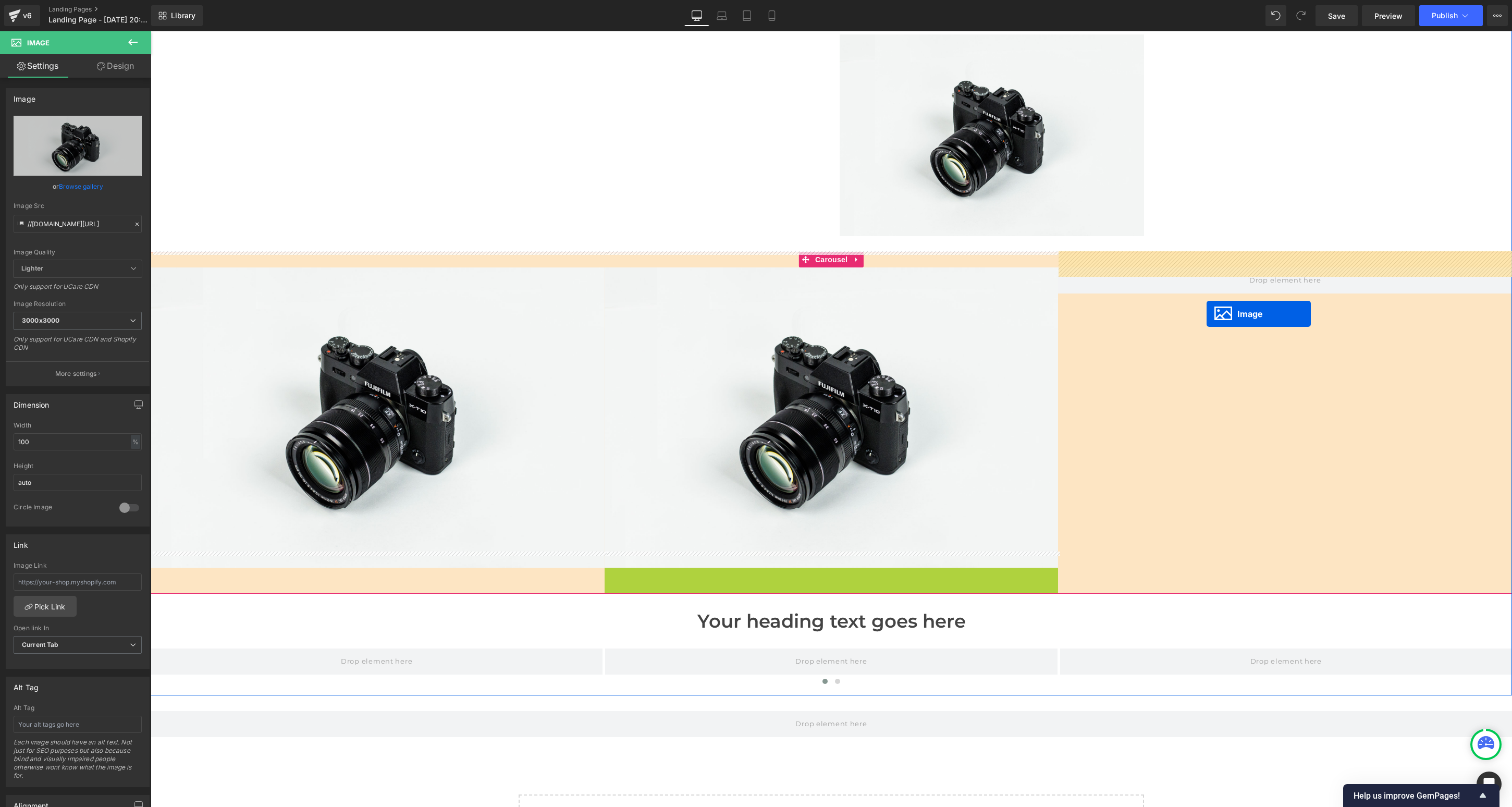
drag, startPoint x: 815, startPoint y: 704, endPoint x: 1207, endPoint y: 313, distance: 553.7
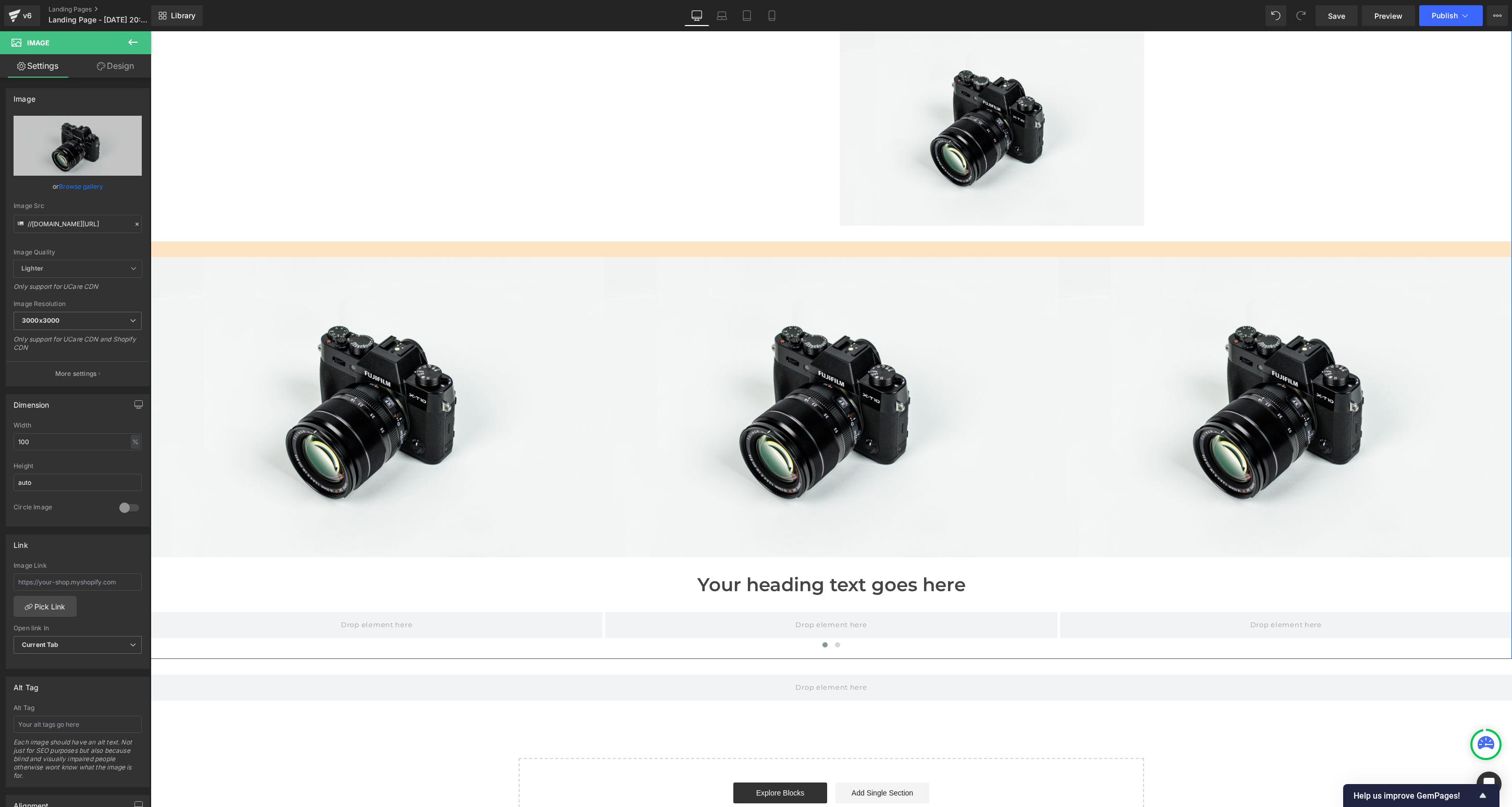
scroll to position [975, 0]
click at [380, 388] on div "Image" at bounding box center [377, 407] width 454 height 301
click at [72, 222] on input "//[DOMAIN_NAME][URL]" at bounding box center [78, 224] width 128 height 19
click at [72, 221] on input "//[DOMAIN_NAME][URL]" at bounding box center [78, 224] width 128 height 19
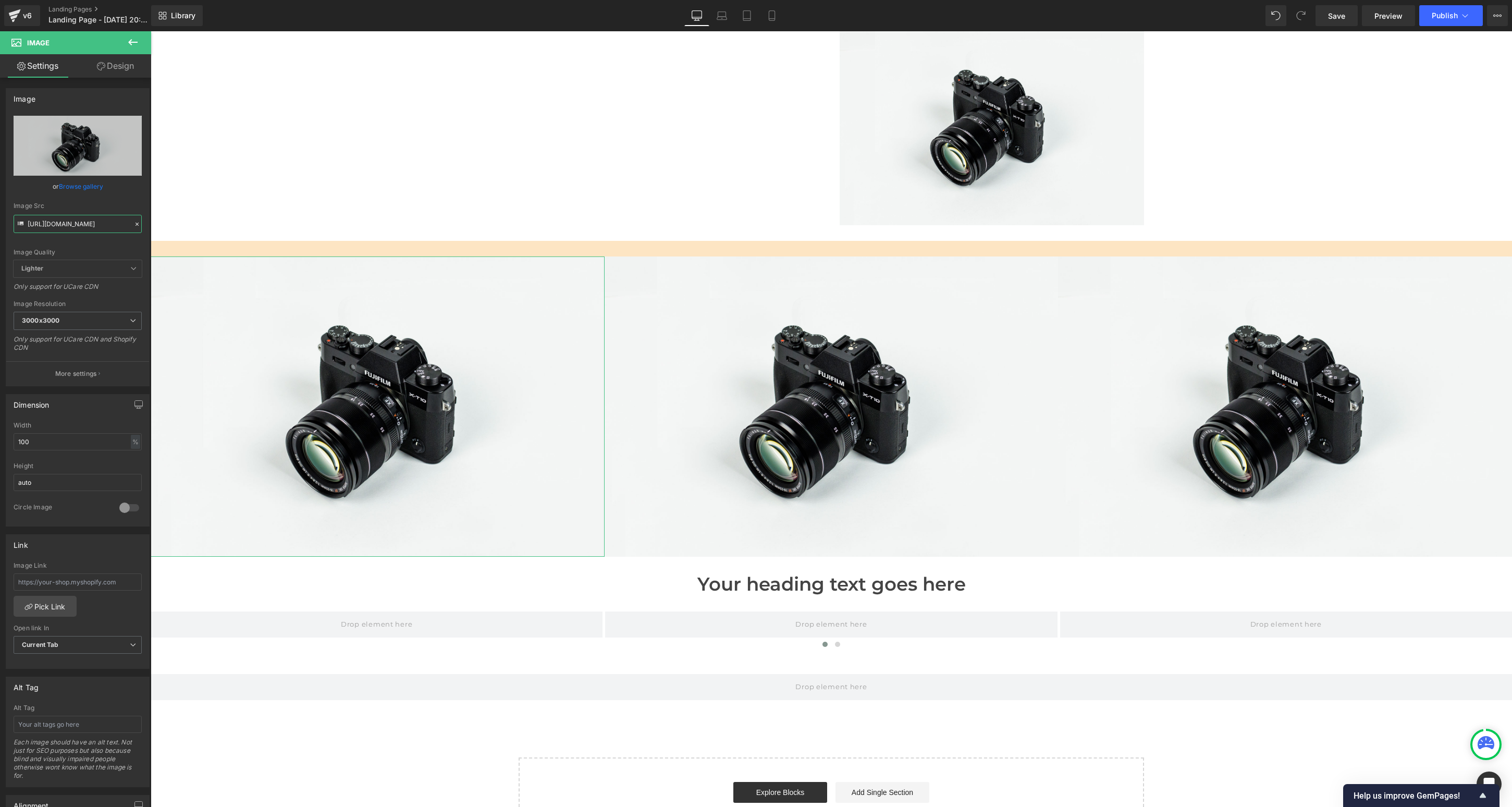
scroll to position [0, 128]
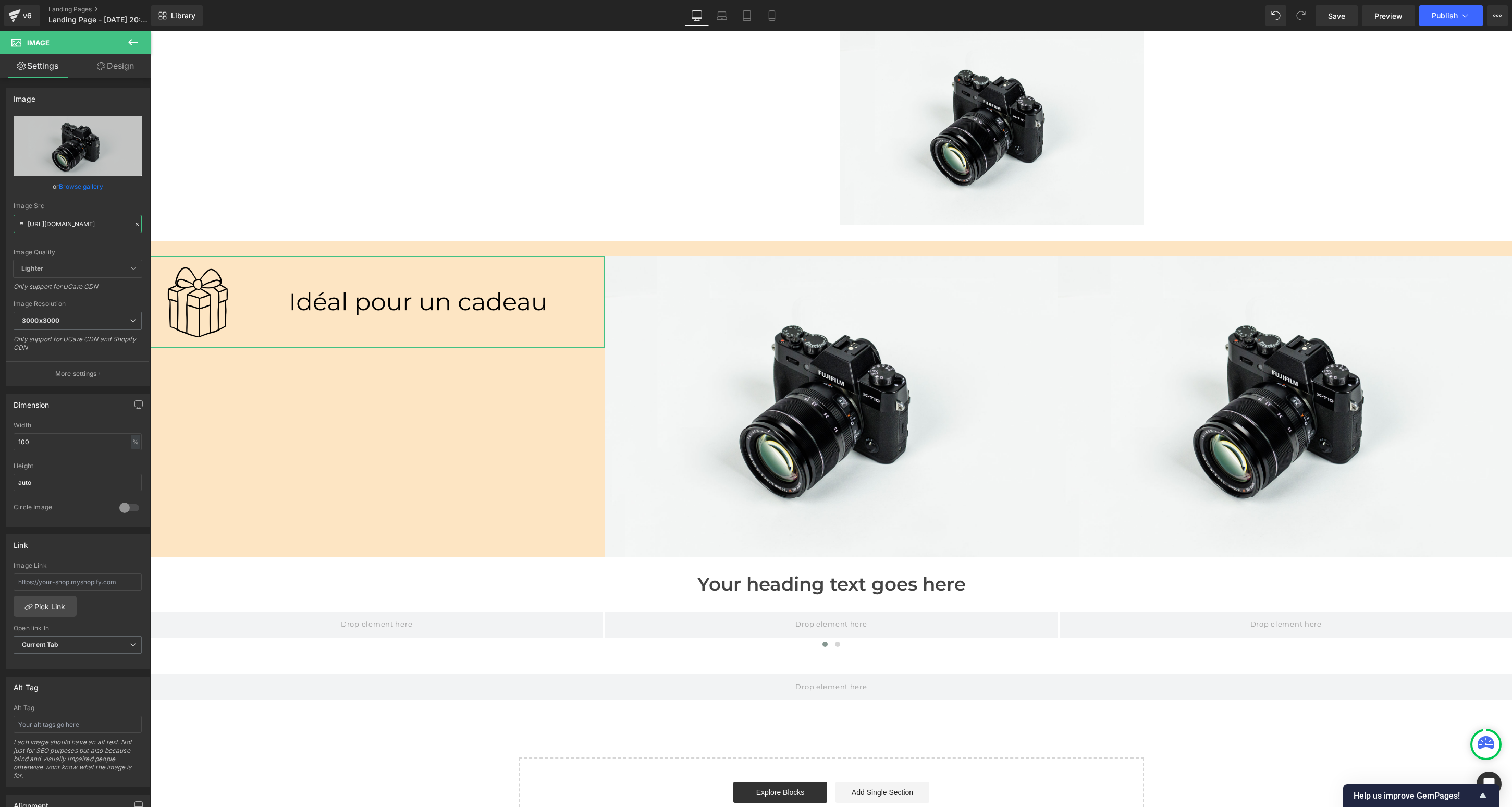
type input "[URL][DOMAIN_NAME]"
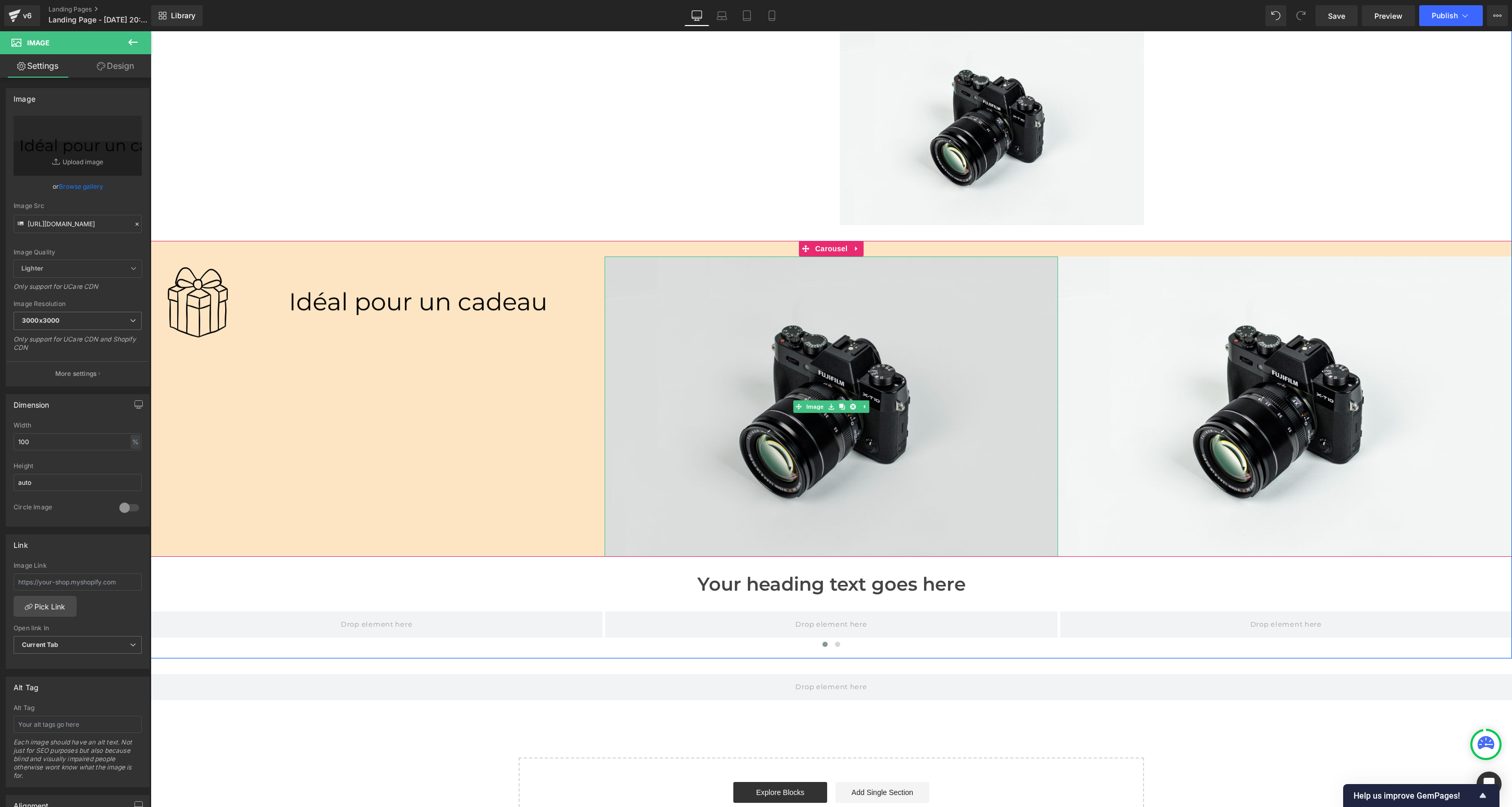
click at [927, 316] on img at bounding box center [832, 407] width 454 height 301
click at [844, 328] on img at bounding box center [832, 407] width 454 height 301
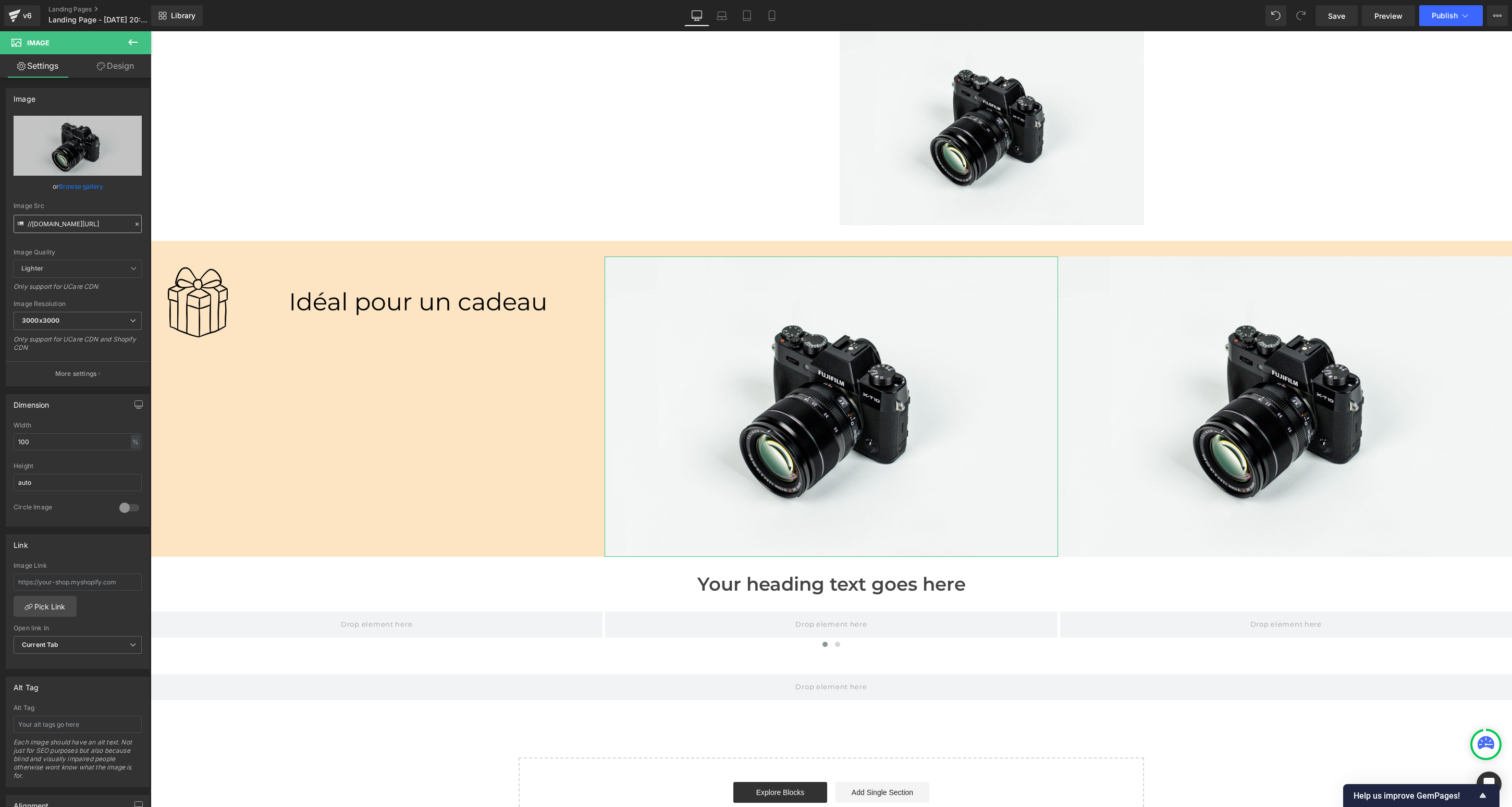
click at [76, 223] on input "//[DOMAIN_NAME][URL]" at bounding box center [78, 224] width 128 height 19
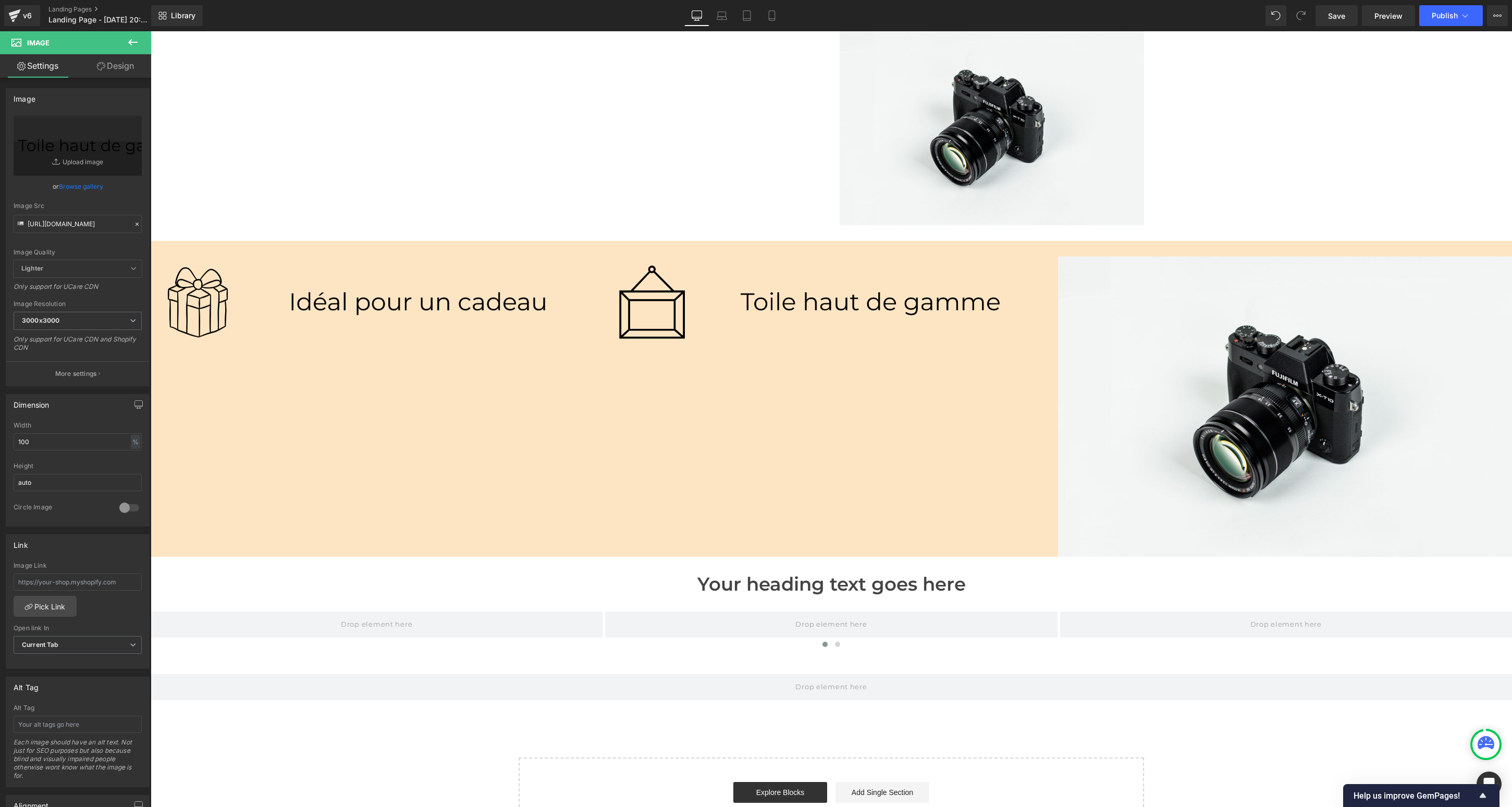
type input "[URL][DOMAIN_NAME]"
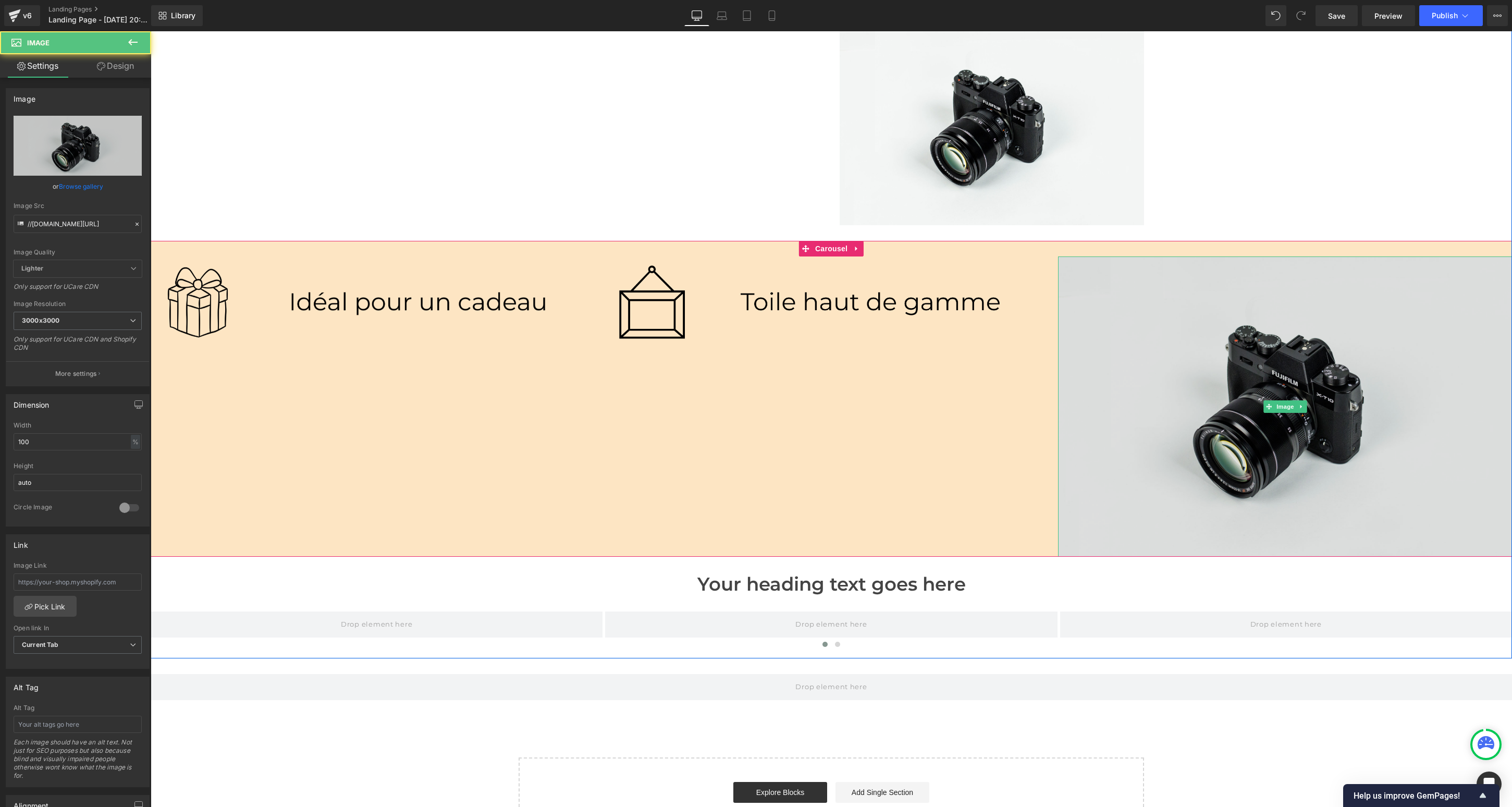
click at [965, 381] on img at bounding box center [1285, 407] width 454 height 301
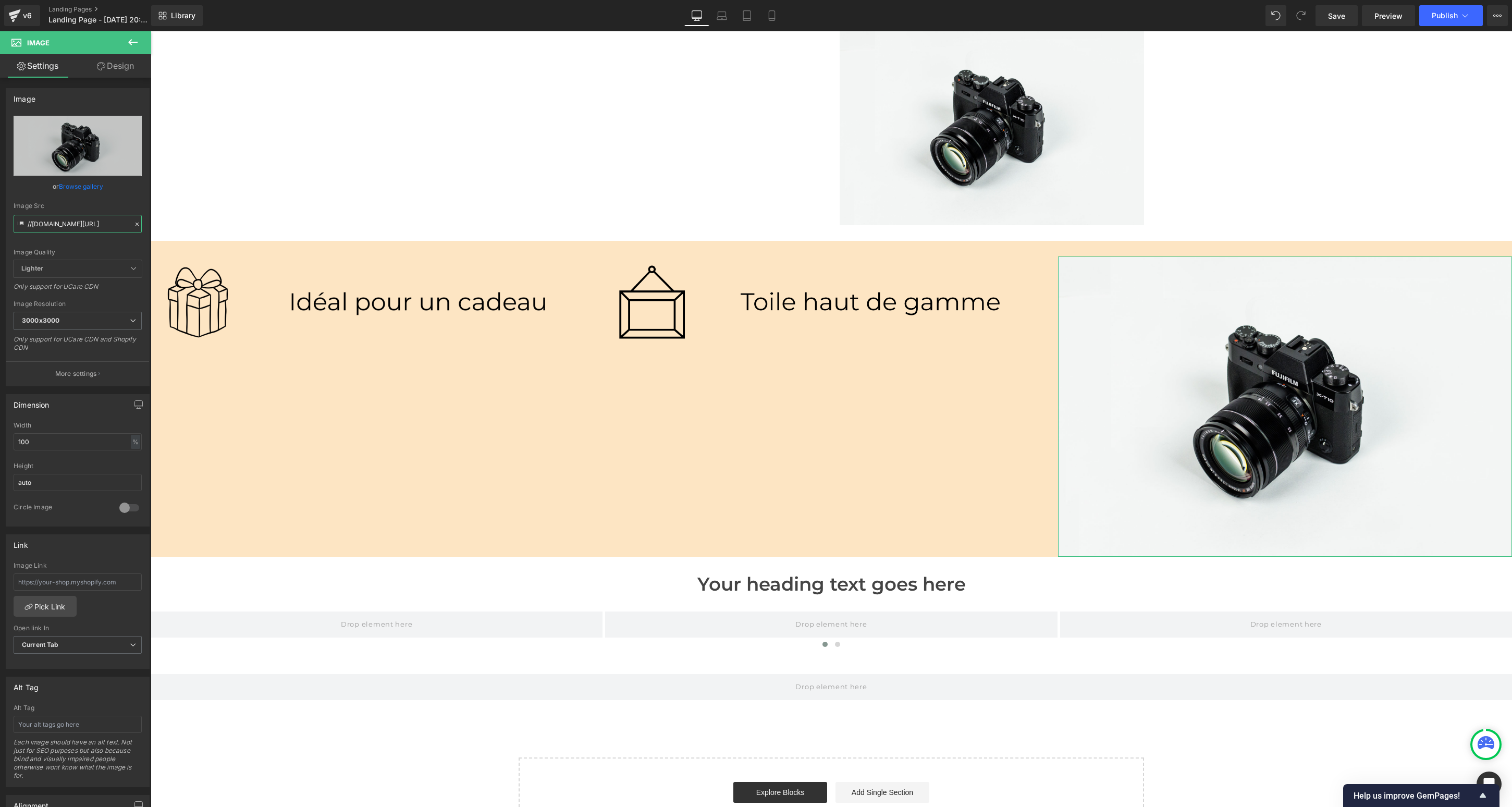
click at [56, 223] on input "//[DOMAIN_NAME][URL]" at bounding box center [78, 224] width 128 height 19
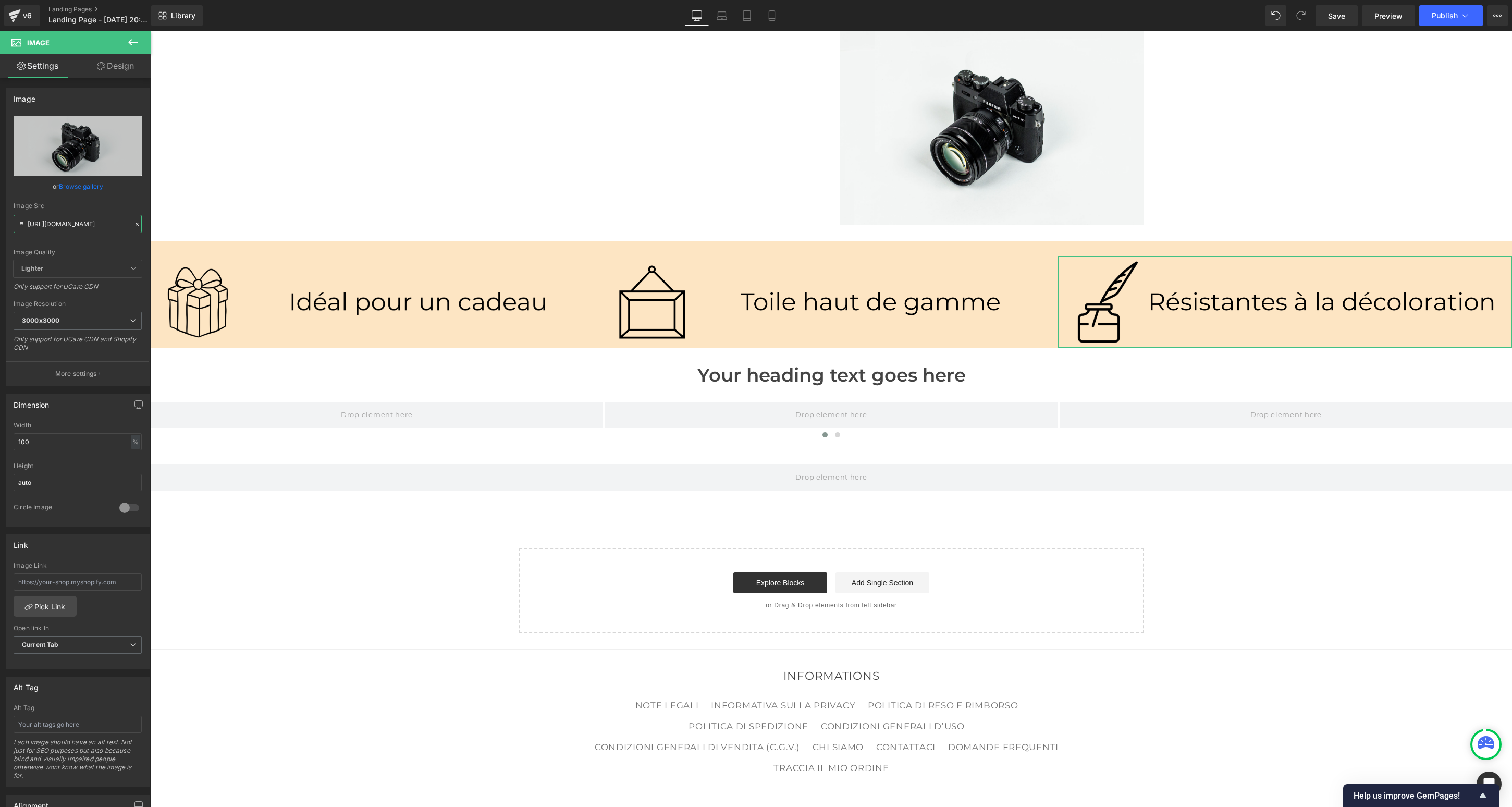
type input "[URL][DOMAIN_NAME]"
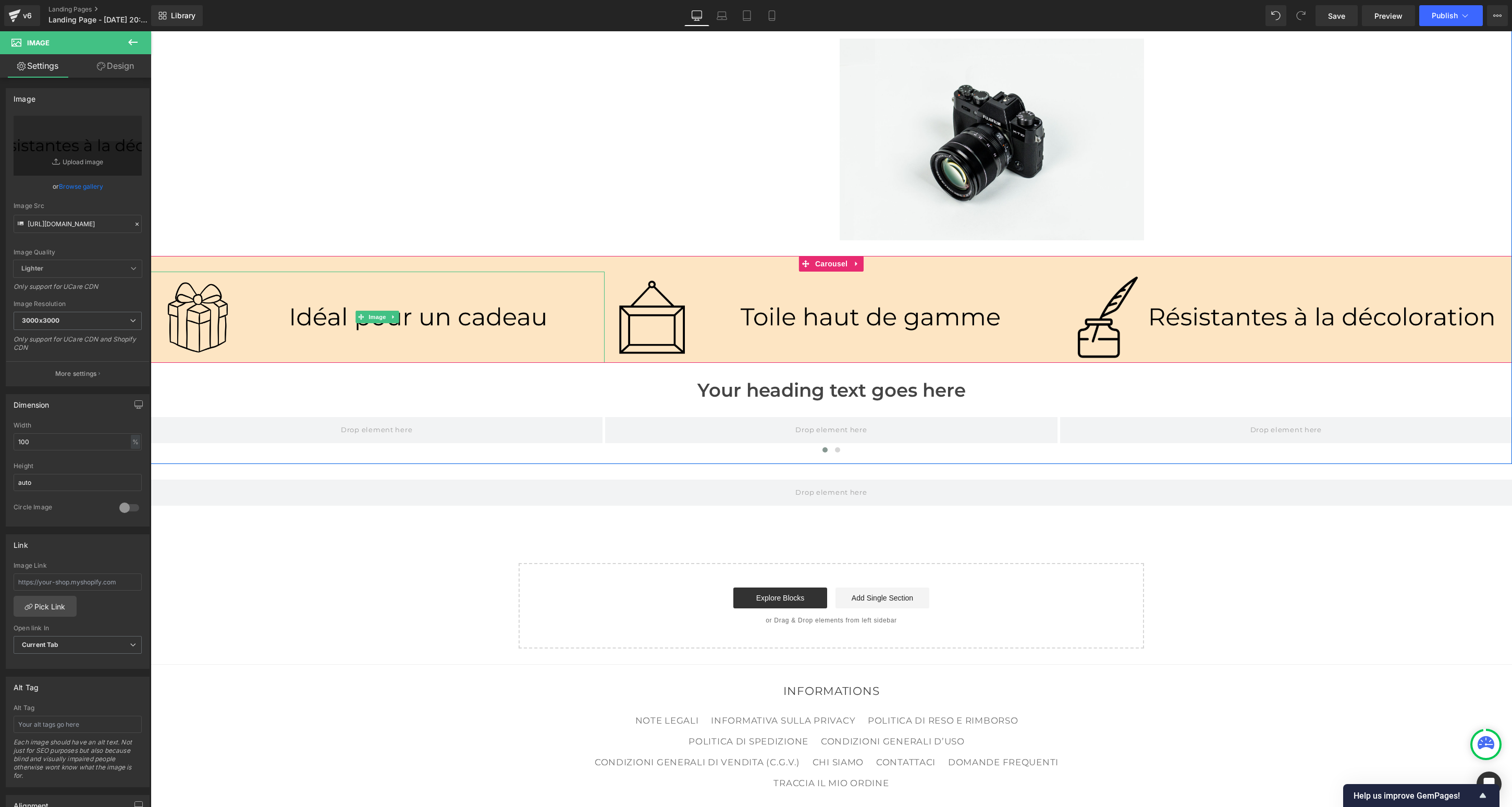
click at [293, 292] on img at bounding box center [377, 317] width 454 height 91
drag, startPoint x: 58, startPoint y: 440, endPoint x: -44, endPoint y: 440, distance: 102.0
click at [0, 440] on html "Image You are previewing how the Live Preset 0 will restyle your page. You can …" at bounding box center [756, 403] width 1512 height 807
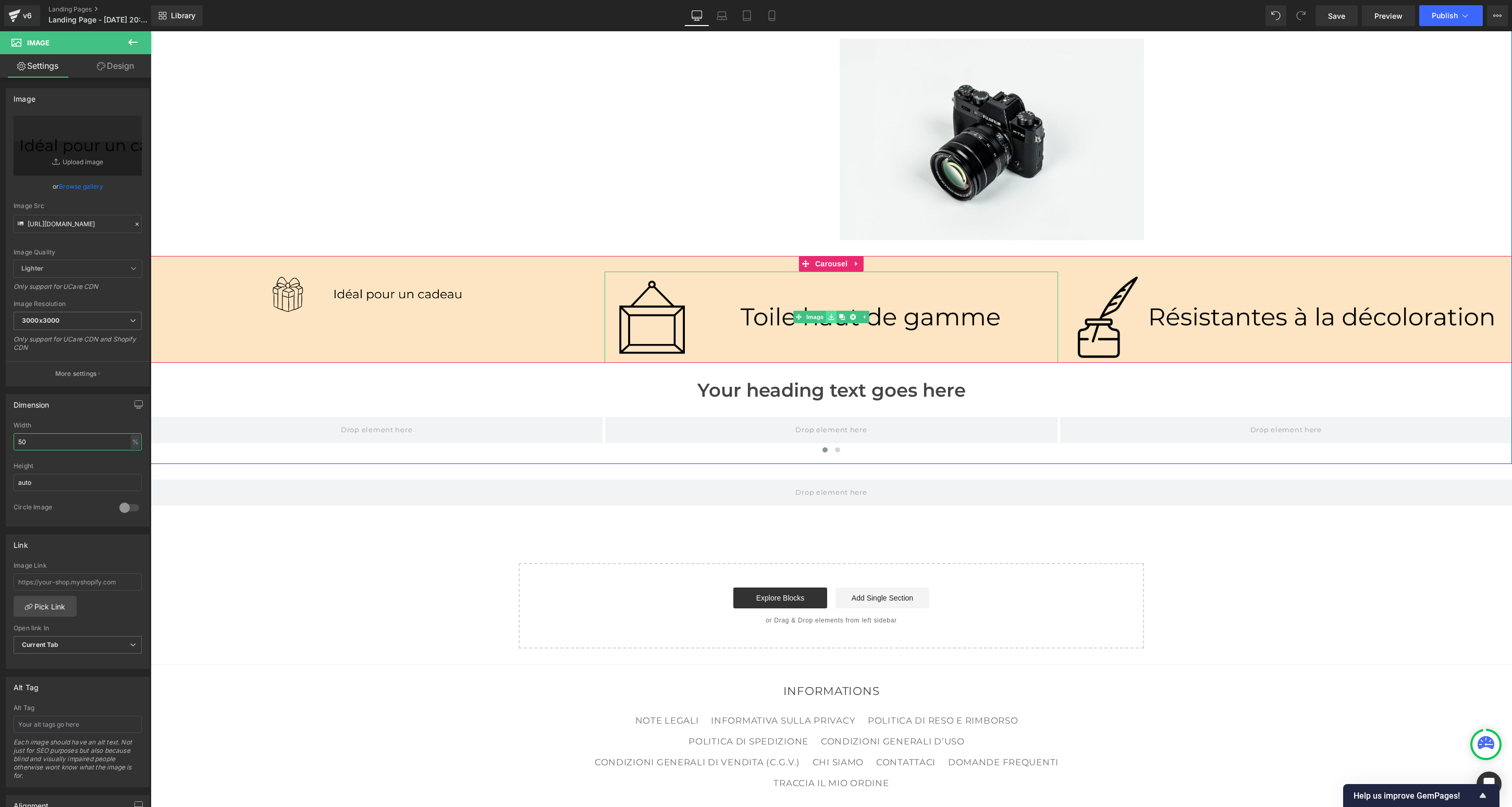
type input "50"
click at [835, 310] on link at bounding box center [832, 317] width 11 height 12
click at [748, 293] on img at bounding box center [832, 317] width 454 height 91
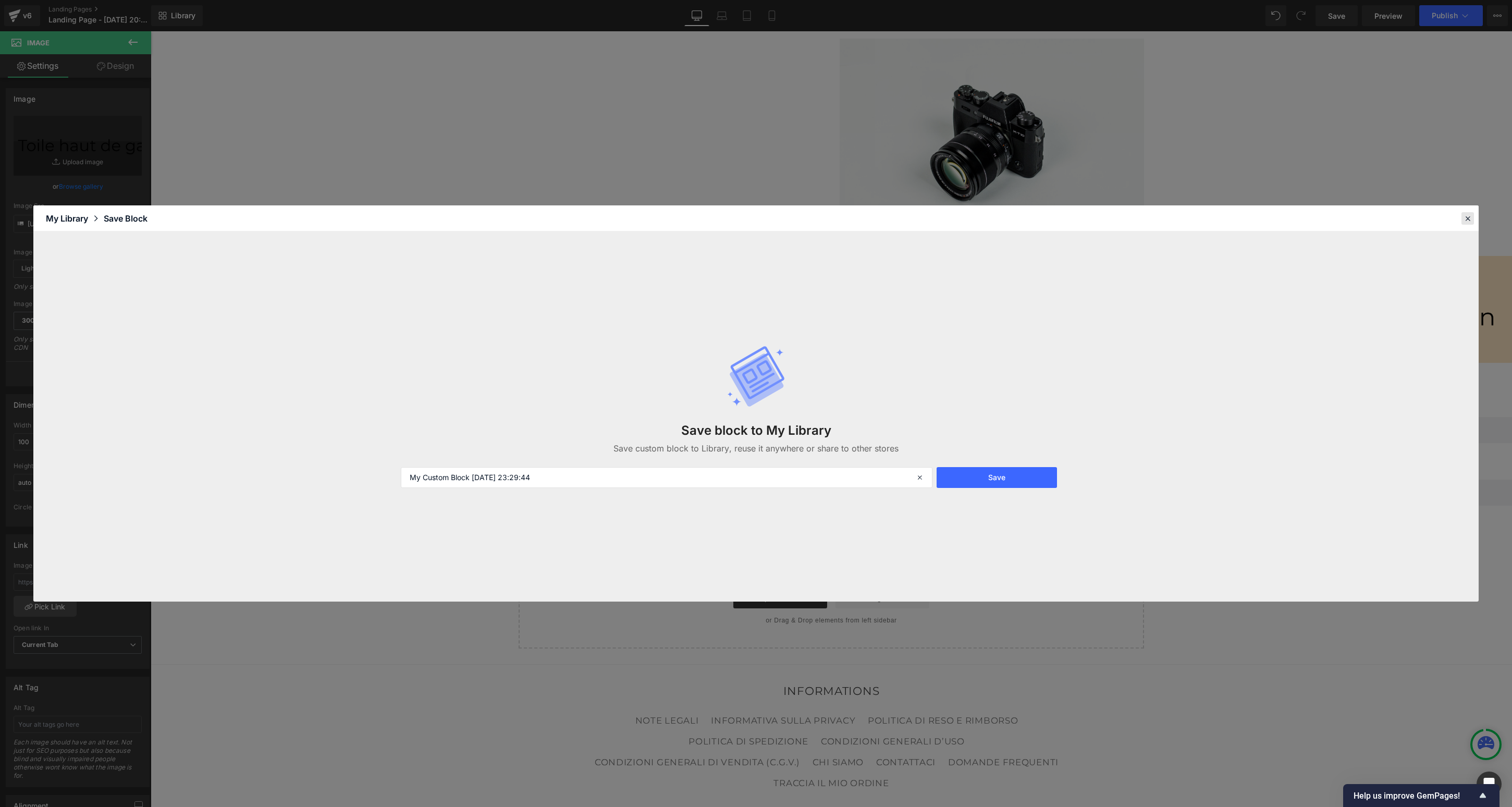
click at [965, 216] on icon at bounding box center [1468, 218] width 10 height 10
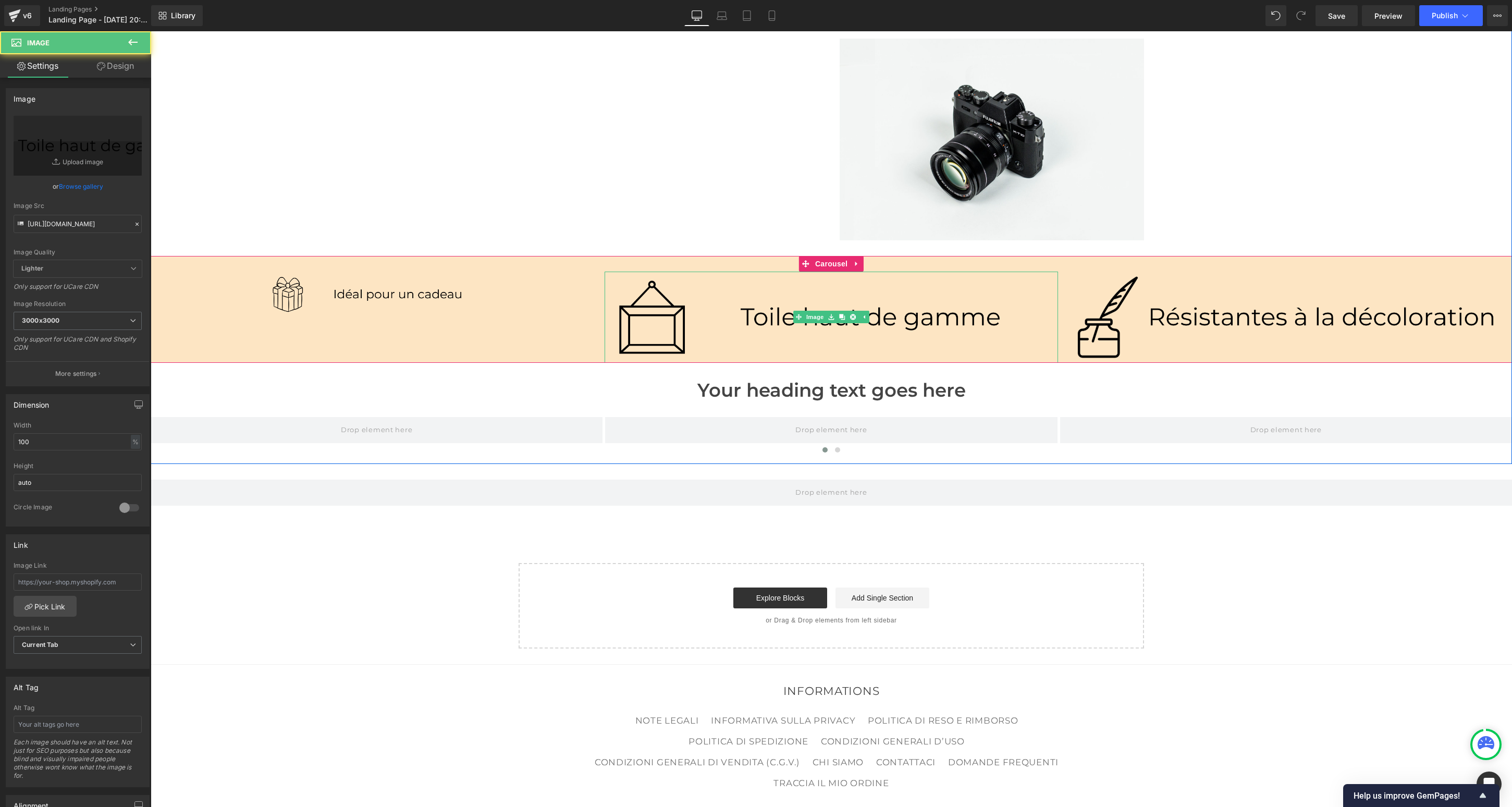
click at [730, 300] on img at bounding box center [832, 317] width 454 height 91
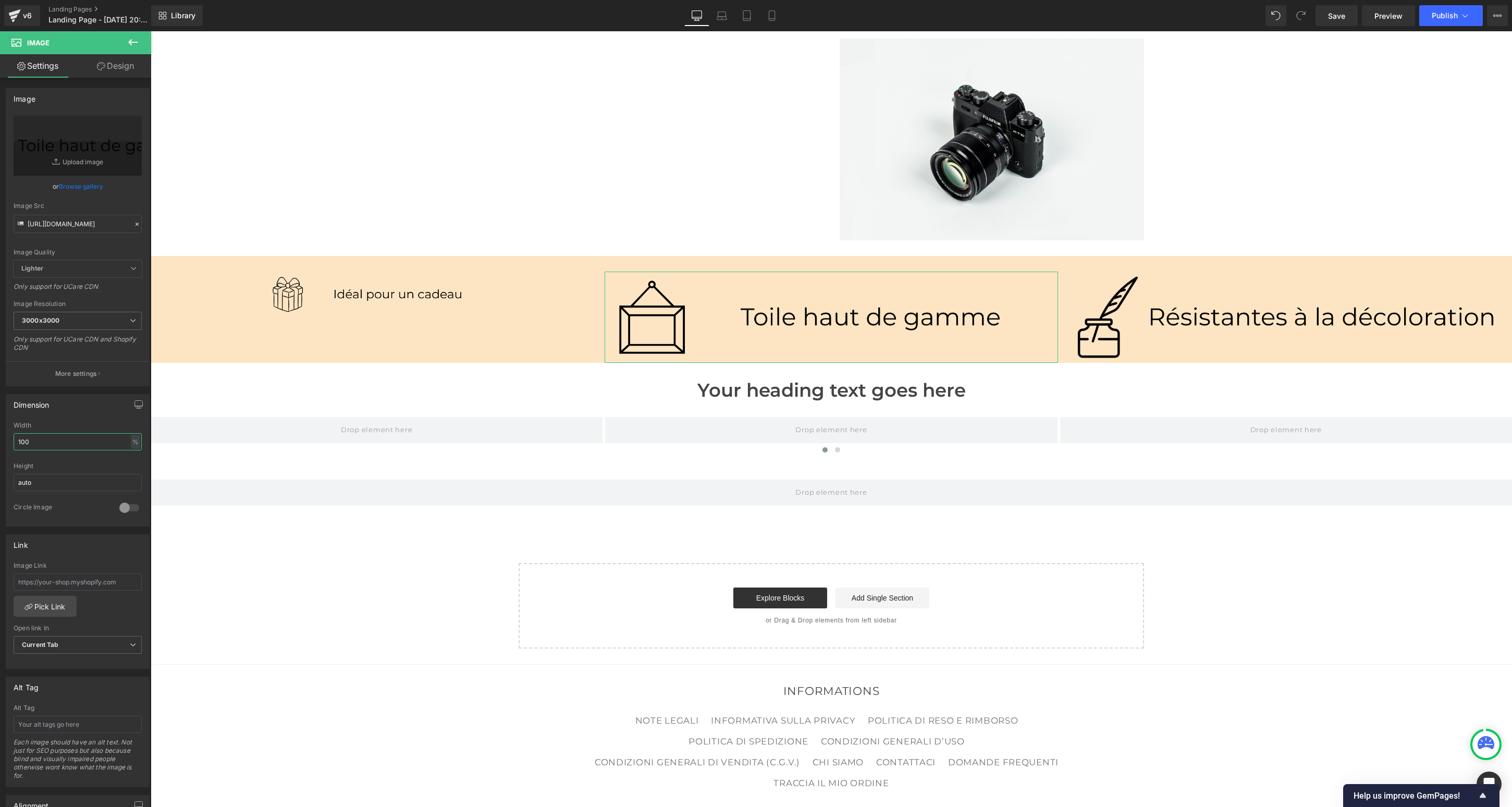
drag, startPoint x: 61, startPoint y: 445, endPoint x: -34, endPoint y: 435, distance: 95.5
click at [0, 435] on html "Image You are previewing how the Live Preset 0 will restyle your page. You can …" at bounding box center [756, 403] width 1512 height 807
type input "50"
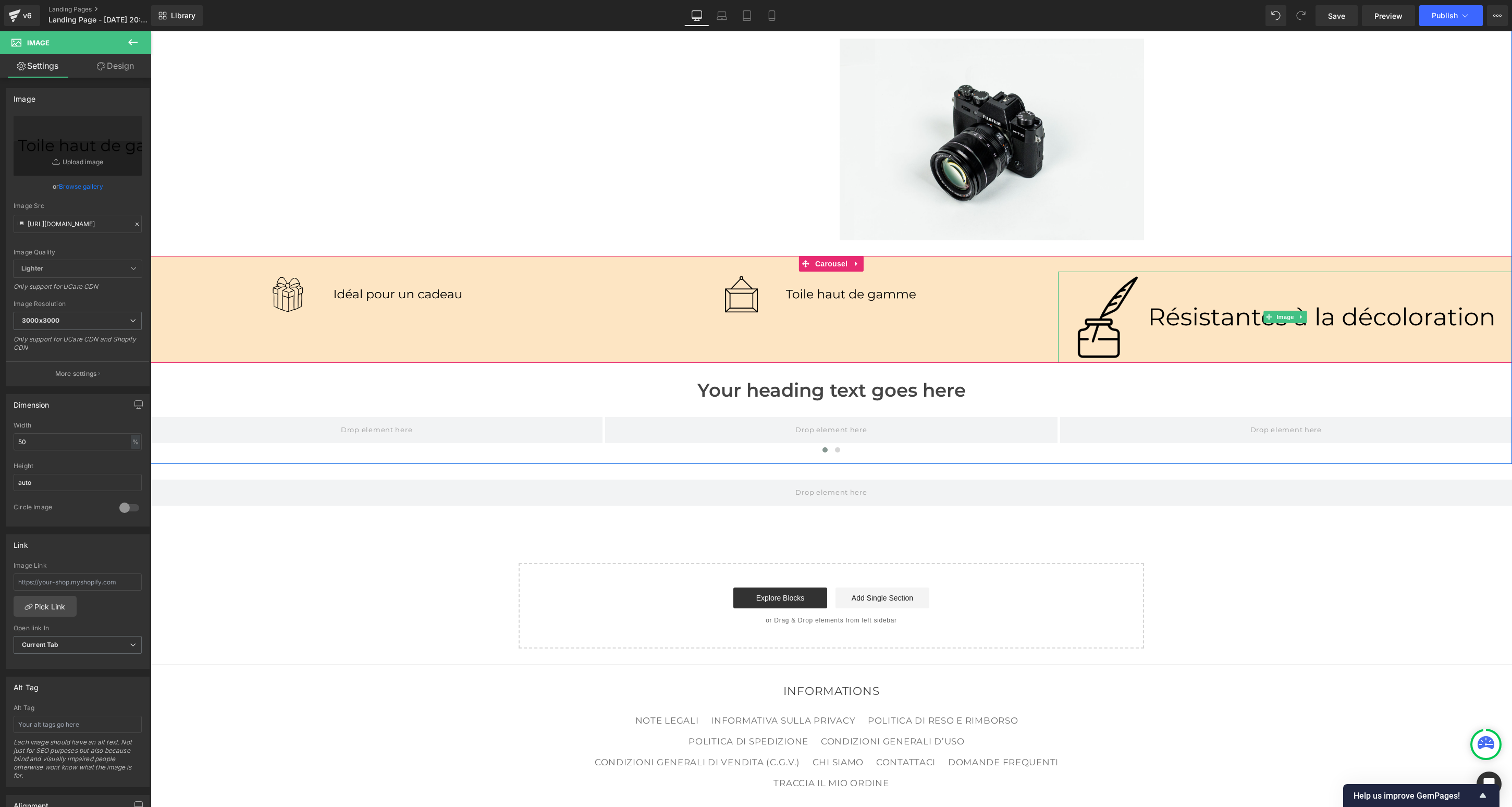
click at [965, 291] on img at bounding box center [1285, 317] width 454 height 91
click at [45, 438] on input "100" at bounding box center [78, 442] width 128 height 17
type input "50"
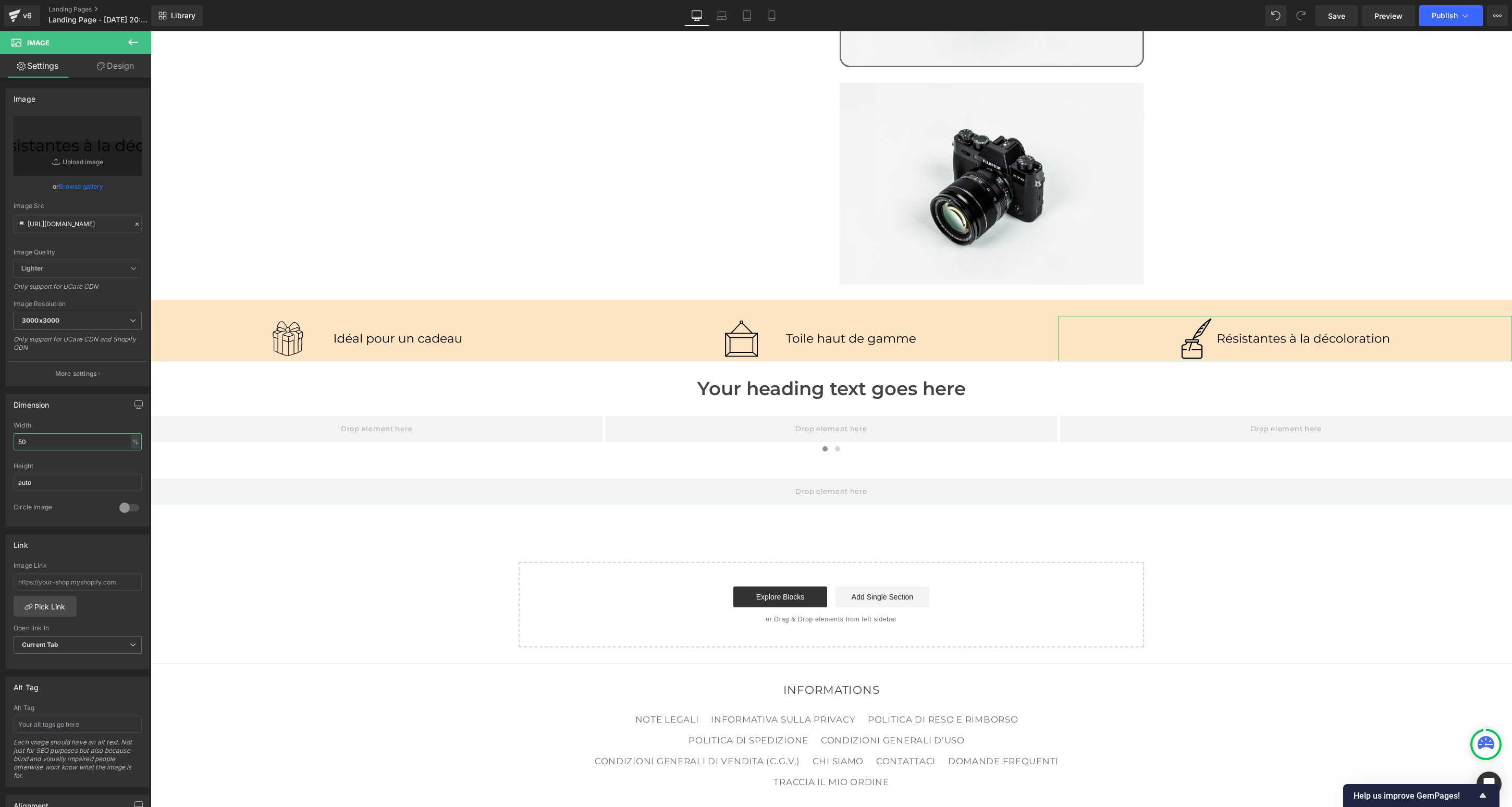
scroll to position [914, 0]
click at [826, 302] on span "Carousel" at bounding box center [832, 310] width 38 height 16
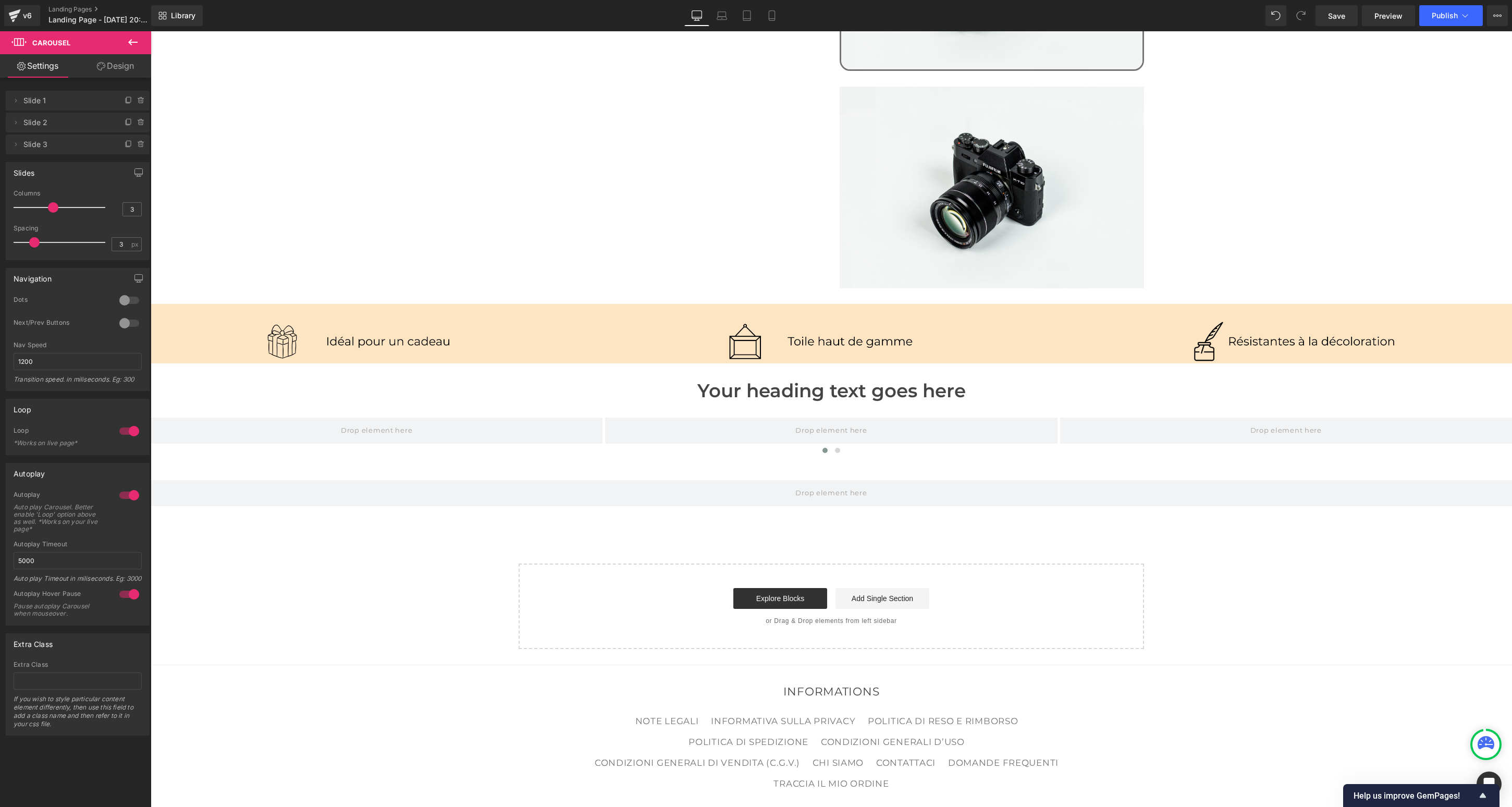
type input "0"
drag, startPoint x: 19, startPoint y: 246, endPoint x: 2, endPoint y: 239, distance: 18.4
click at [2, 239] on div "Slides 3 Columns 3 3 Columns 3 3 Columns 3 1 Columns 1 0px Spacing 0 px 5px Spa…" at bounding box center [78, 207] width 156 height 106
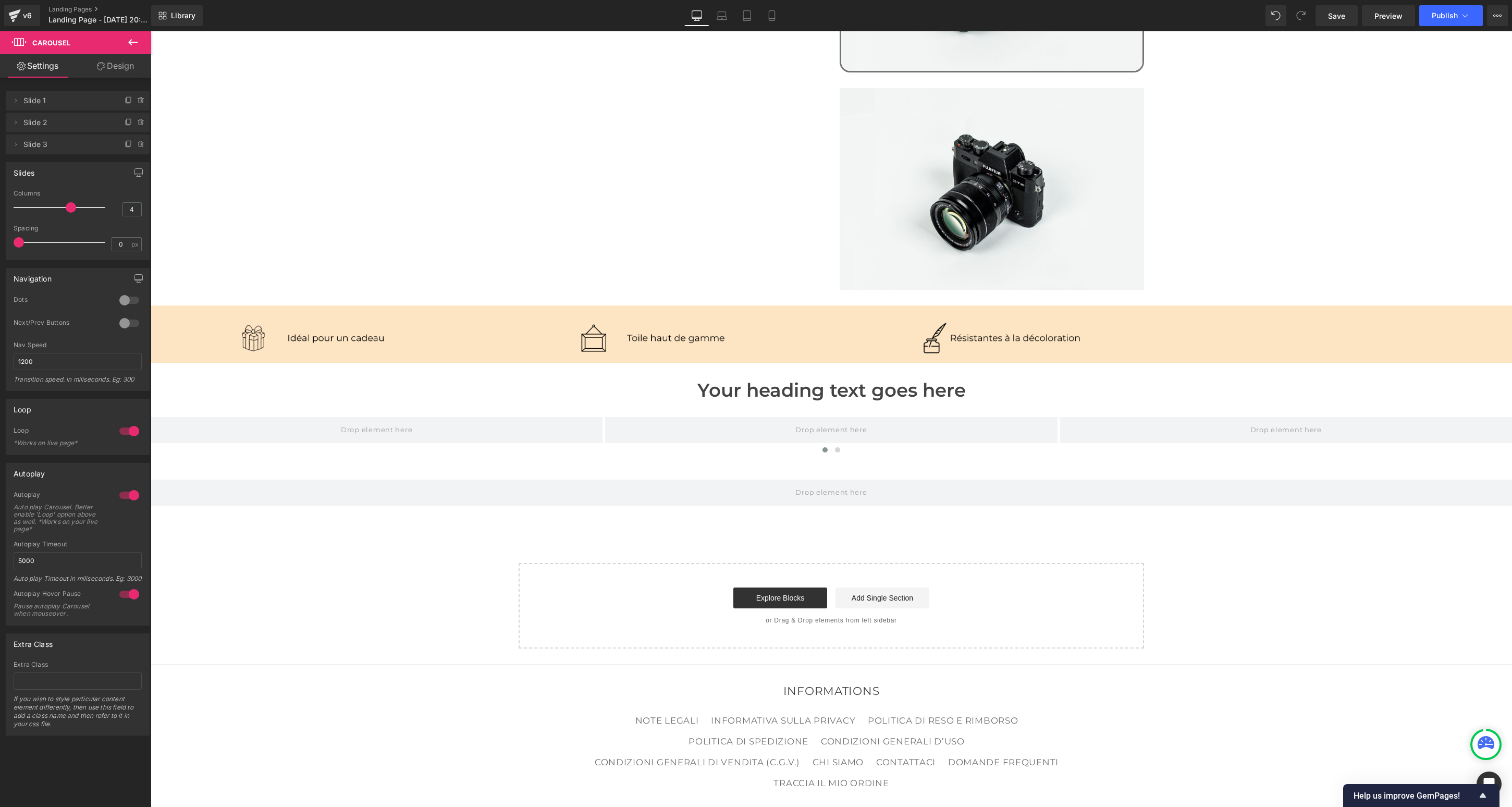
type input "3"
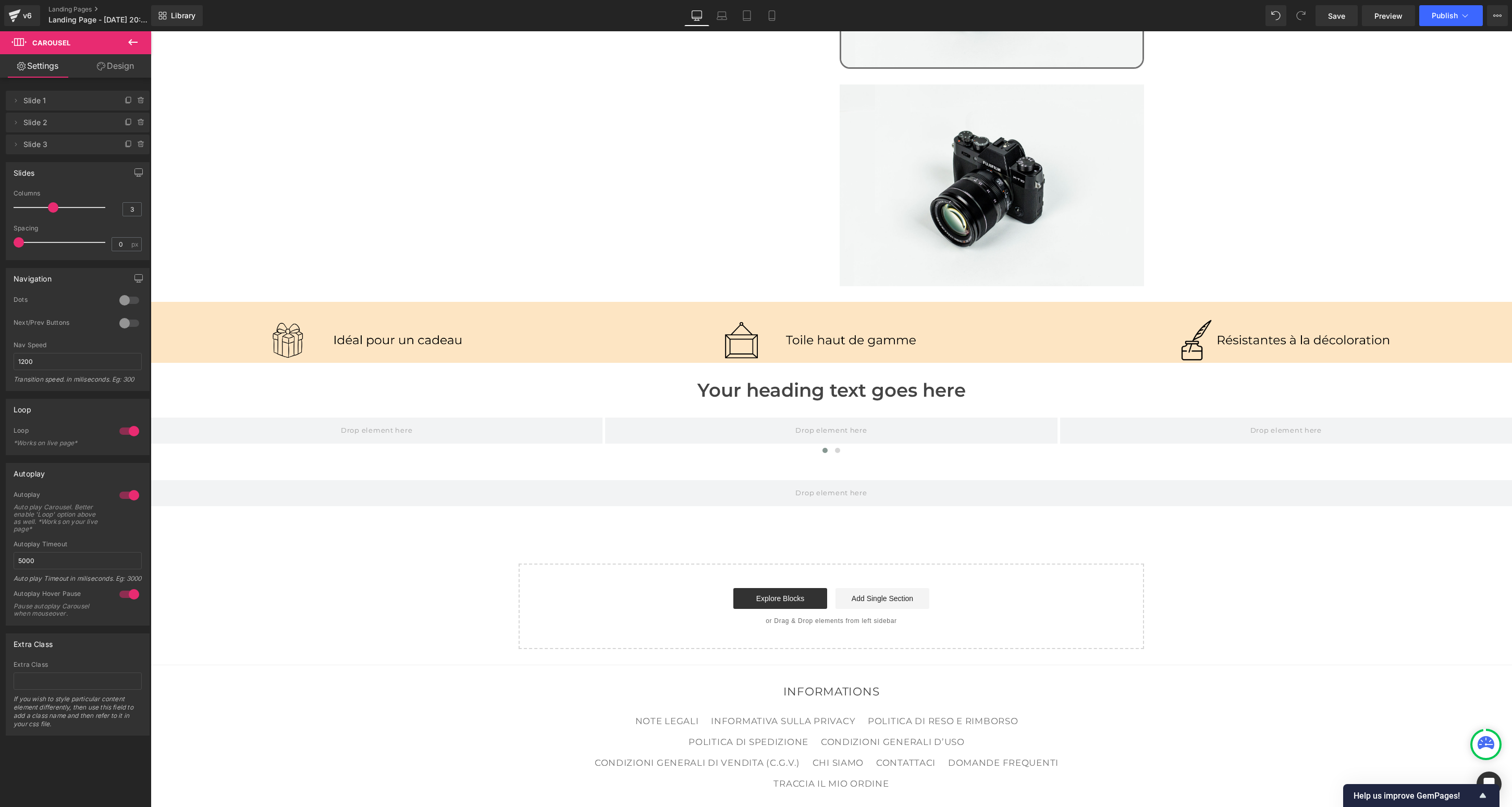
click at [53, 208] on span at bounding box center [53, 207] width 10 height 10
click at [965, 15] on span "Save" at bounding box center [1336, 16] width 17 height 11
click at [965, 10] on link "Preview" at bounding box center [1388, 16] width 53 height 21
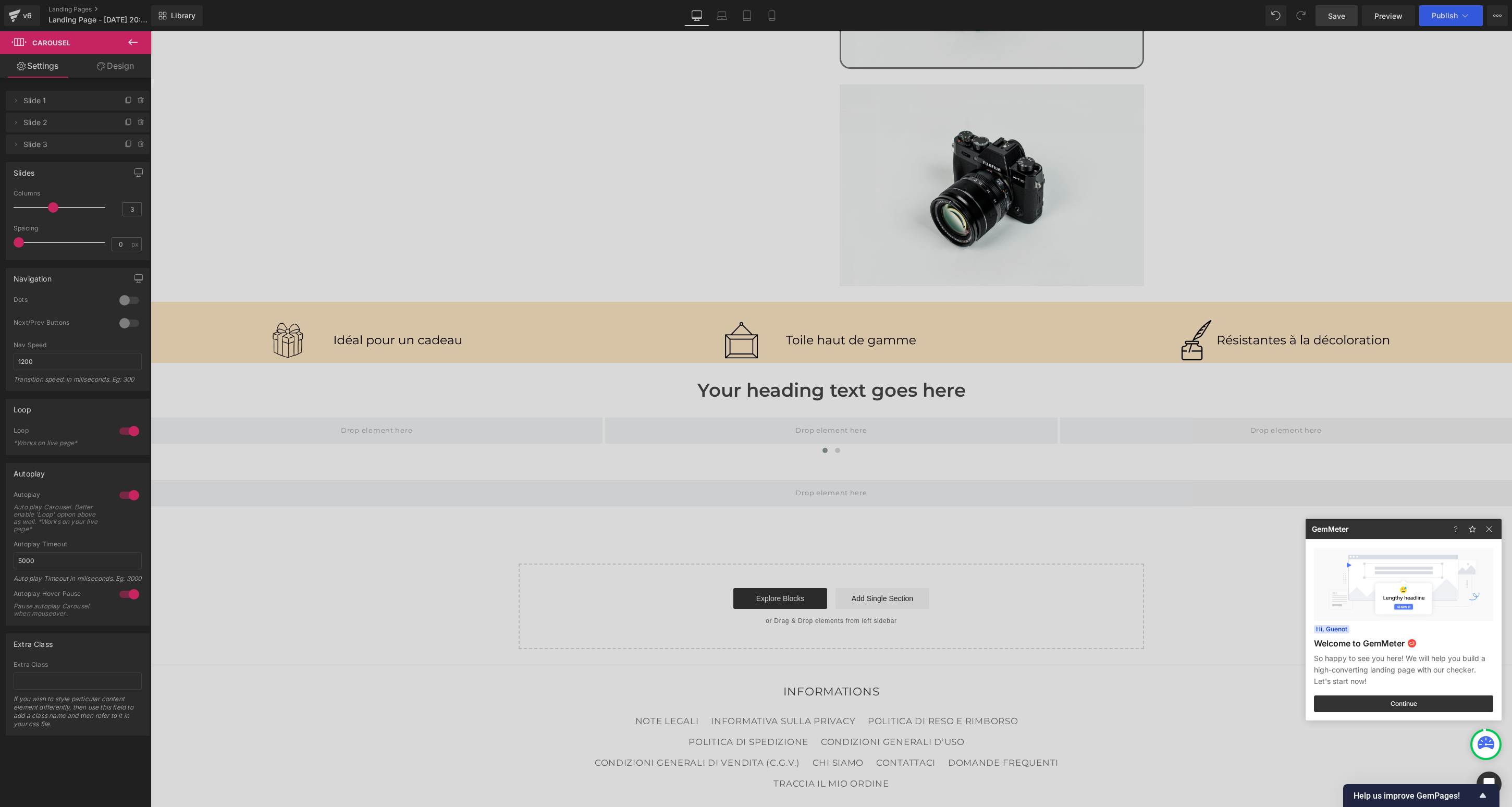
click at [698, 319] on div at bounding box center [756, 403] width 1512 height 807
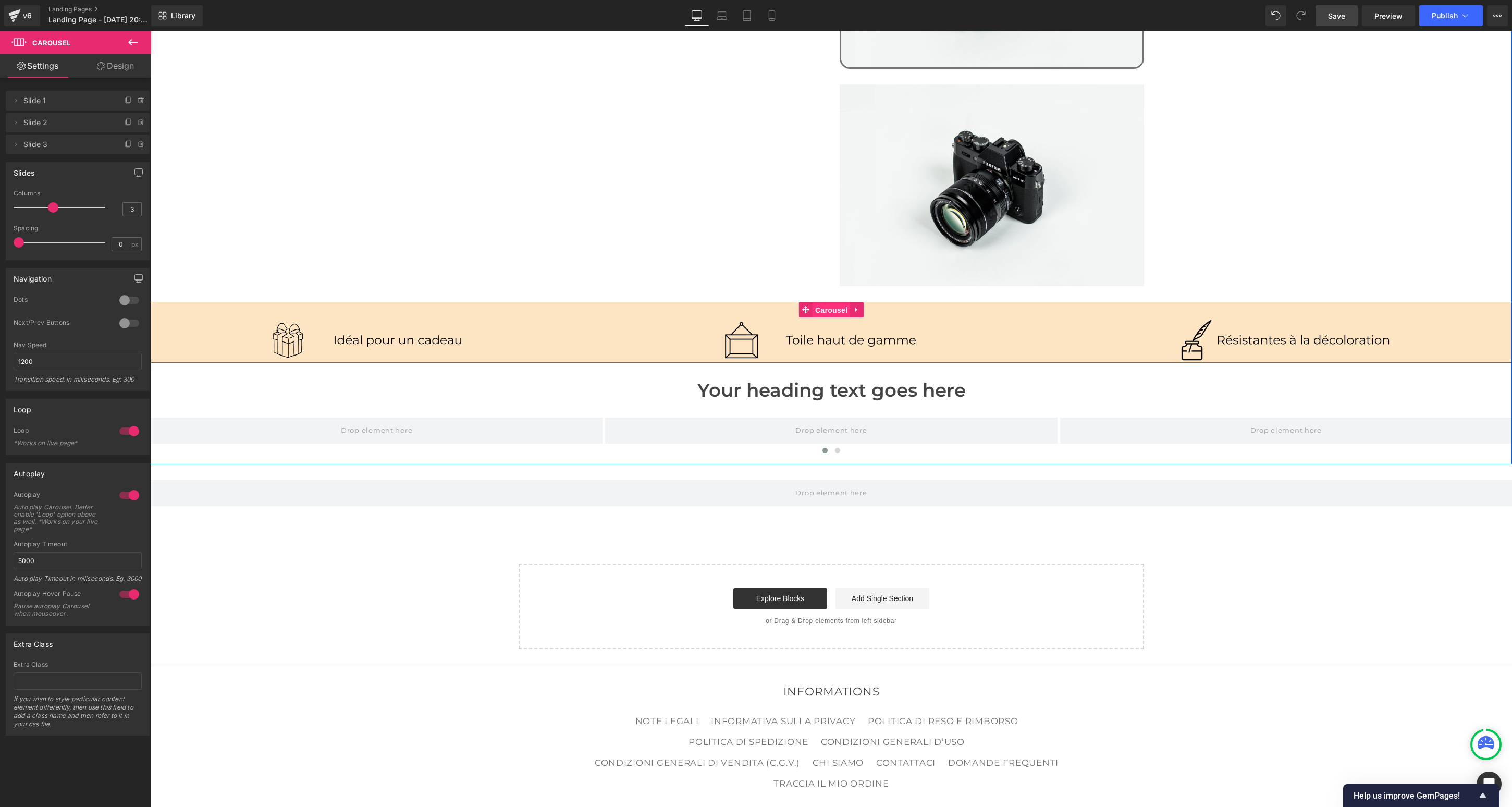
click at [832, 302] on span "Carousel" at bounding box center [832, 310] width 38 height 16
drag, startPoint x: 35, startPoint y: 360, endPoint x: -36, endPoint y: 359, distance: 71.0
click at [0, 359] on html "Carousel You are previewing how the Live Preset 0 will restyle your page. You c…" at bounding box center [756, 403] width 1512 height 807
type input "300"
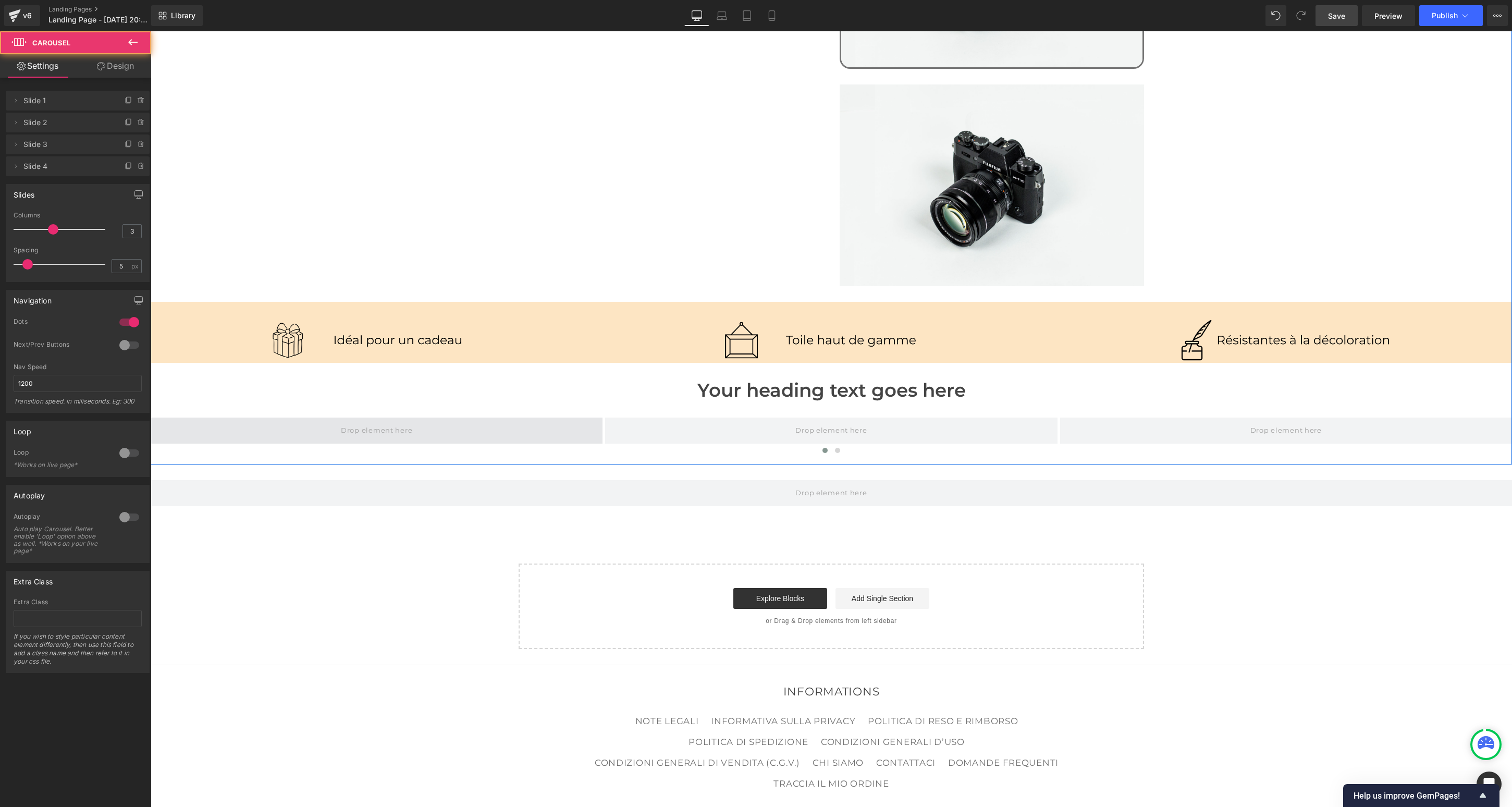
click at [306, 426] on span at bounding box center [376, 431] width 452 height 26
click at [828, 302] on span "Carousel" at bounding box center [832, 310] width 38 height 16
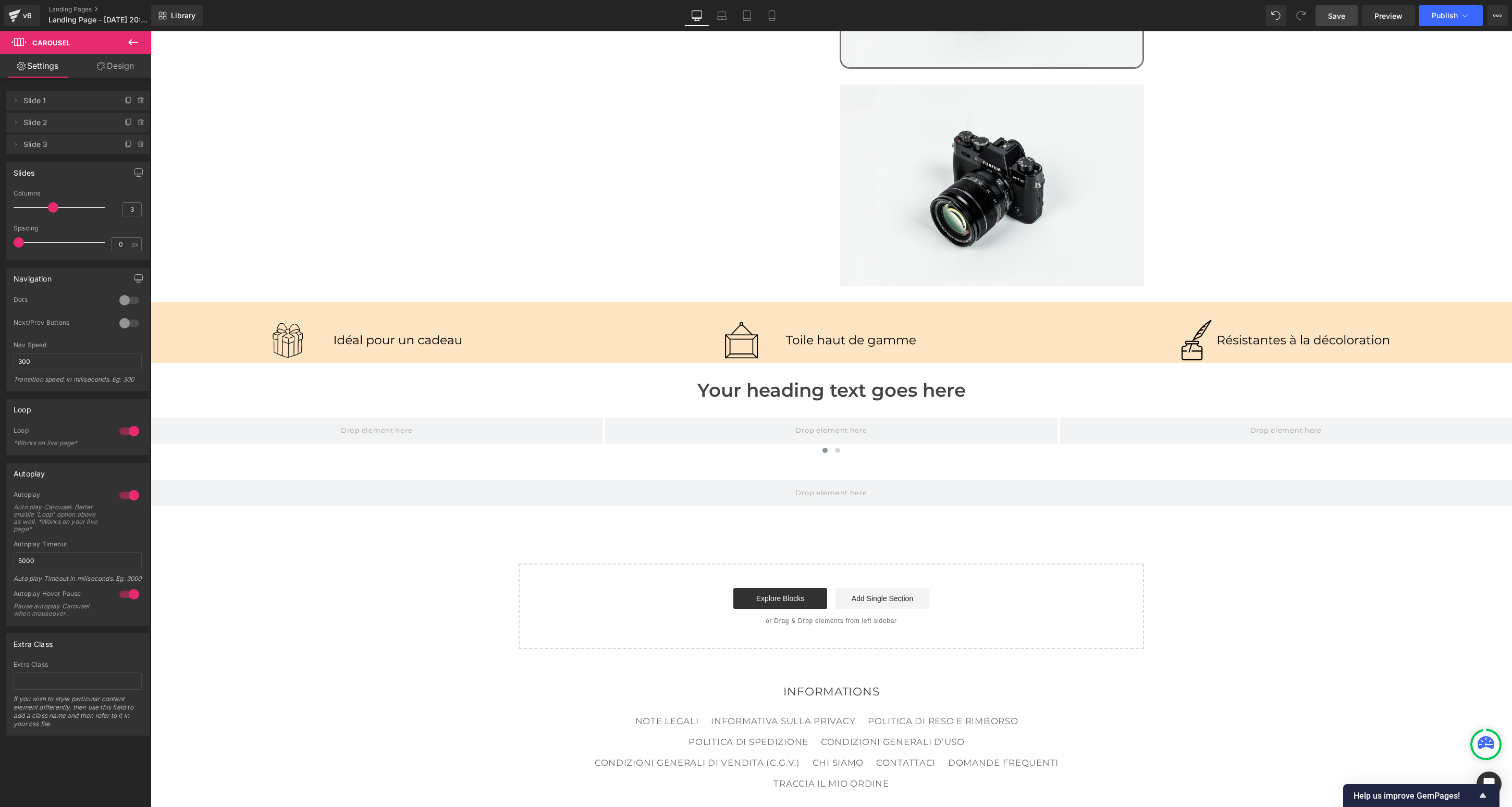
click at [965, 12] on span "Save" at bounding box center [1336, 16] width 17 height 11
drag, startPoint x: -19, startPoint y: 354, endPoint x: -73, endPoint y: 350, distance: 54.1
click at [0, 350] on html "Carousel You are previewing how the Live Preset 0 will restyle your page. You c…" at bounding box center [756, 403] width 1512 height 807
type input "1200"
click at [76, 267] on div "Navigation 0 Dots 1 Dots 1 Dots 1 Dots 0 Next/Prev Buttons 1 Next/Prev Buttons …" at bounding box center [78, 326] width 156 height 131
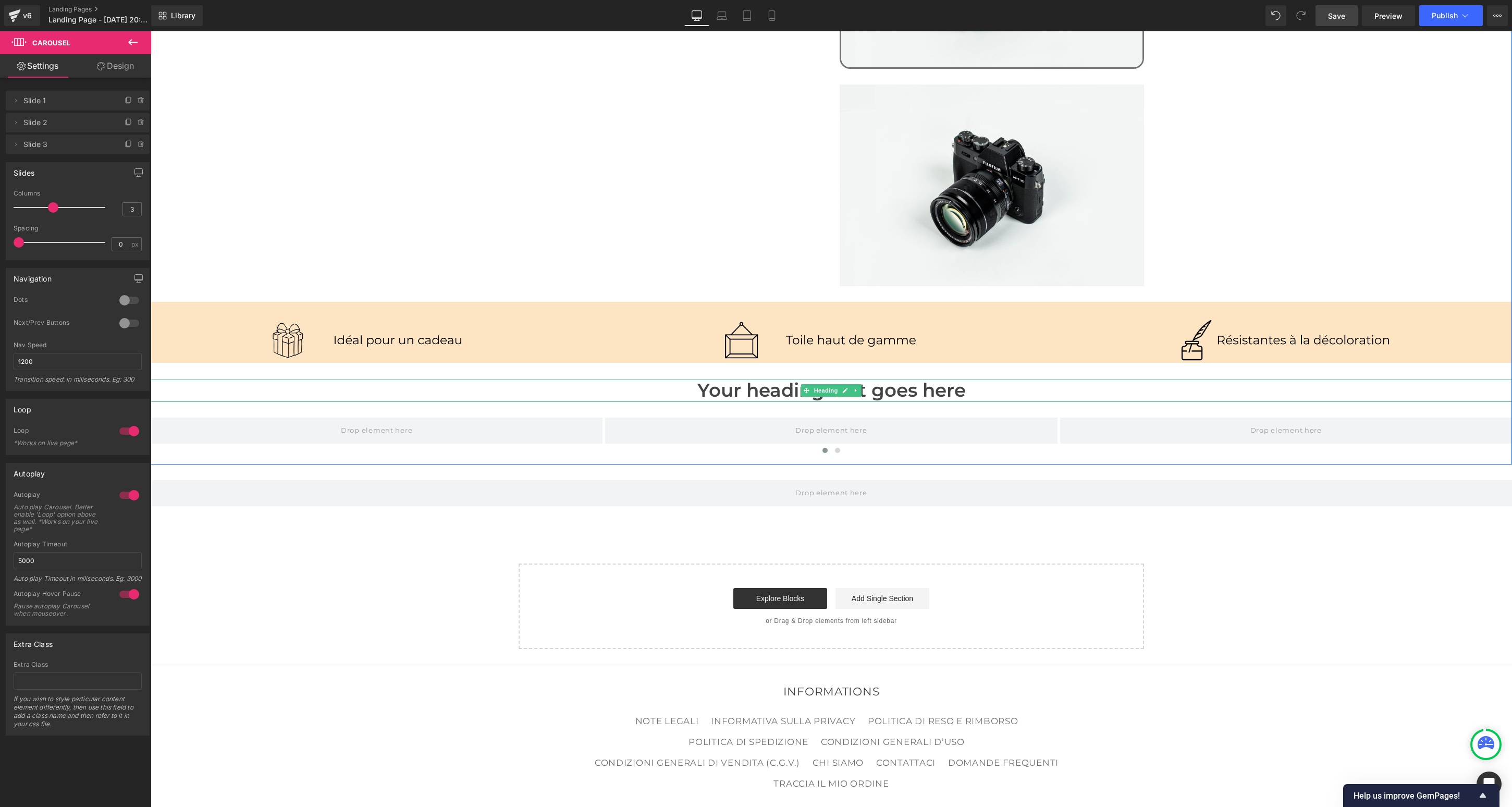
click at [757, 380] on h1 "Your heading text goes here" at bounding box center [831, 391] width 1362 height 23
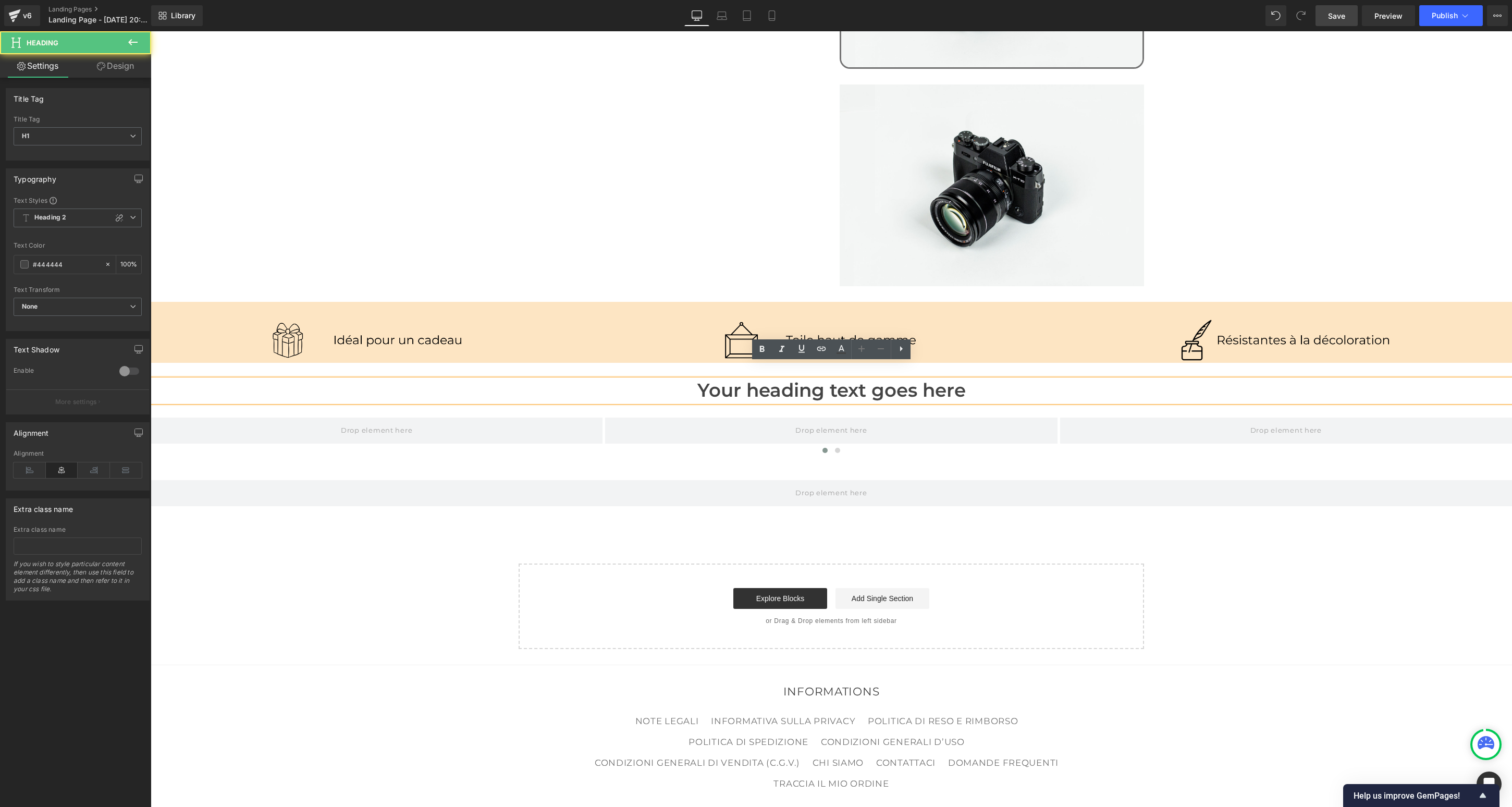
click at [757, 380] on h1 "Your heading text goes here" at bounding box center [831, 391] width 1362 height 23
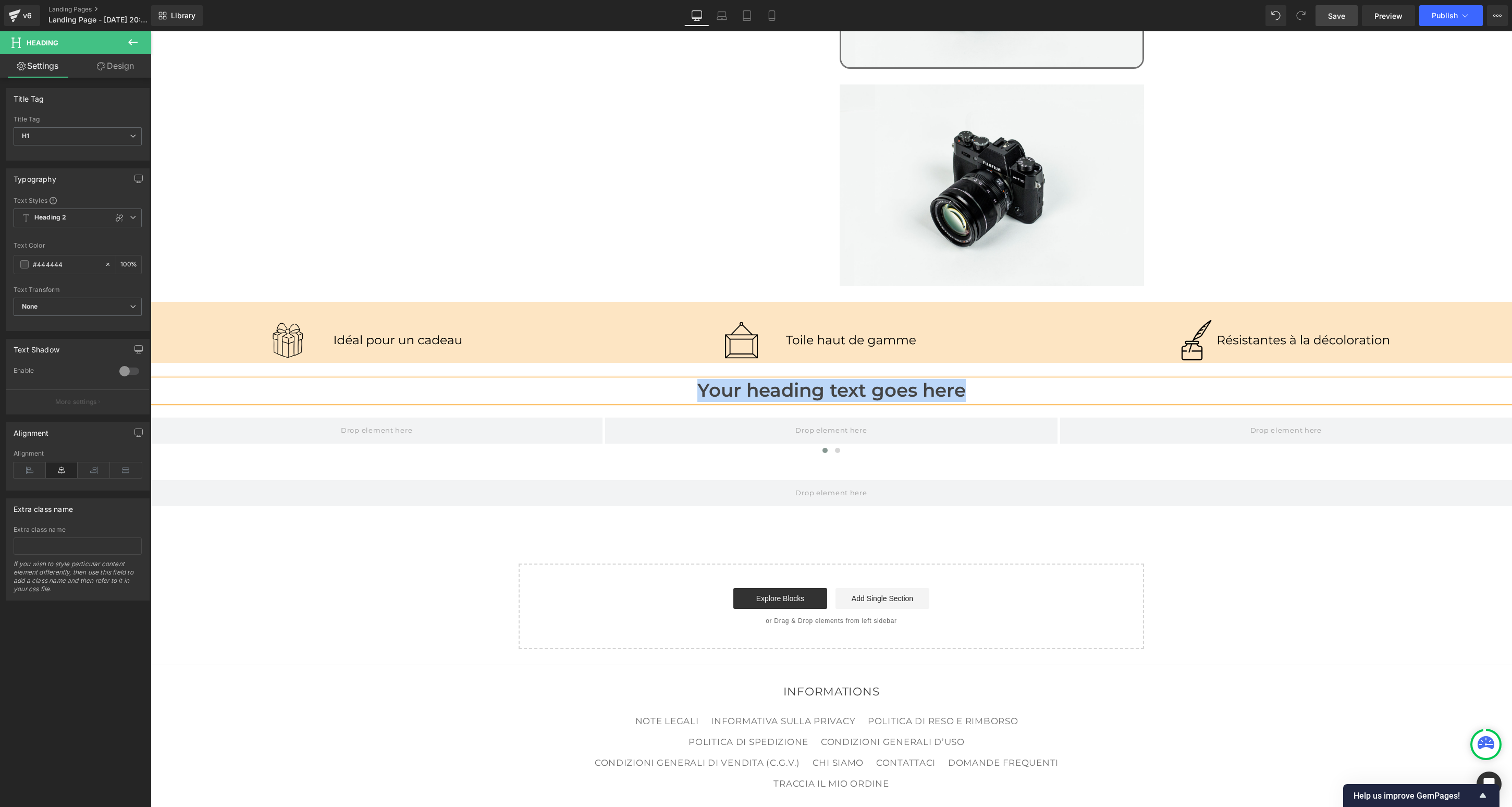
paste div
click at [882, 380] on h1 "Plus de 50 000 clients satisfaits" at bounding box center [831, 391] width 1362 height 23
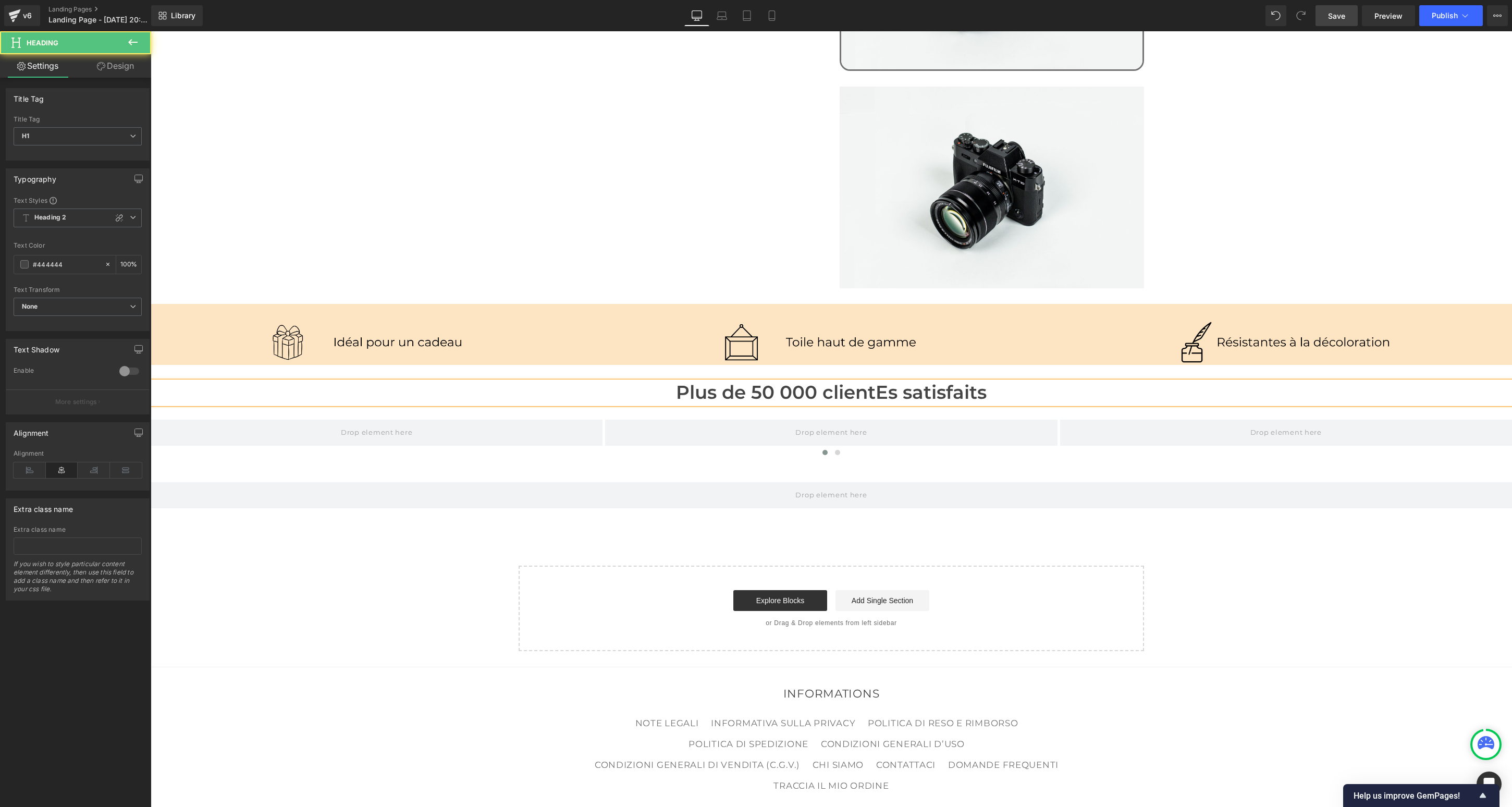
click at [965, 382] on h1 "Plus de 50 000 clientEs satisfaits" at bounding box center [831, 393] width 1362 height 23
click at [880, 381] on h1 "Plus de 50 000 clientEs satisfaites" at bounding box center [831, 392] width 1362 height 23
click at [129, 212] on span "Heading 2" at bounding box center [78, 218] width 128 height 19
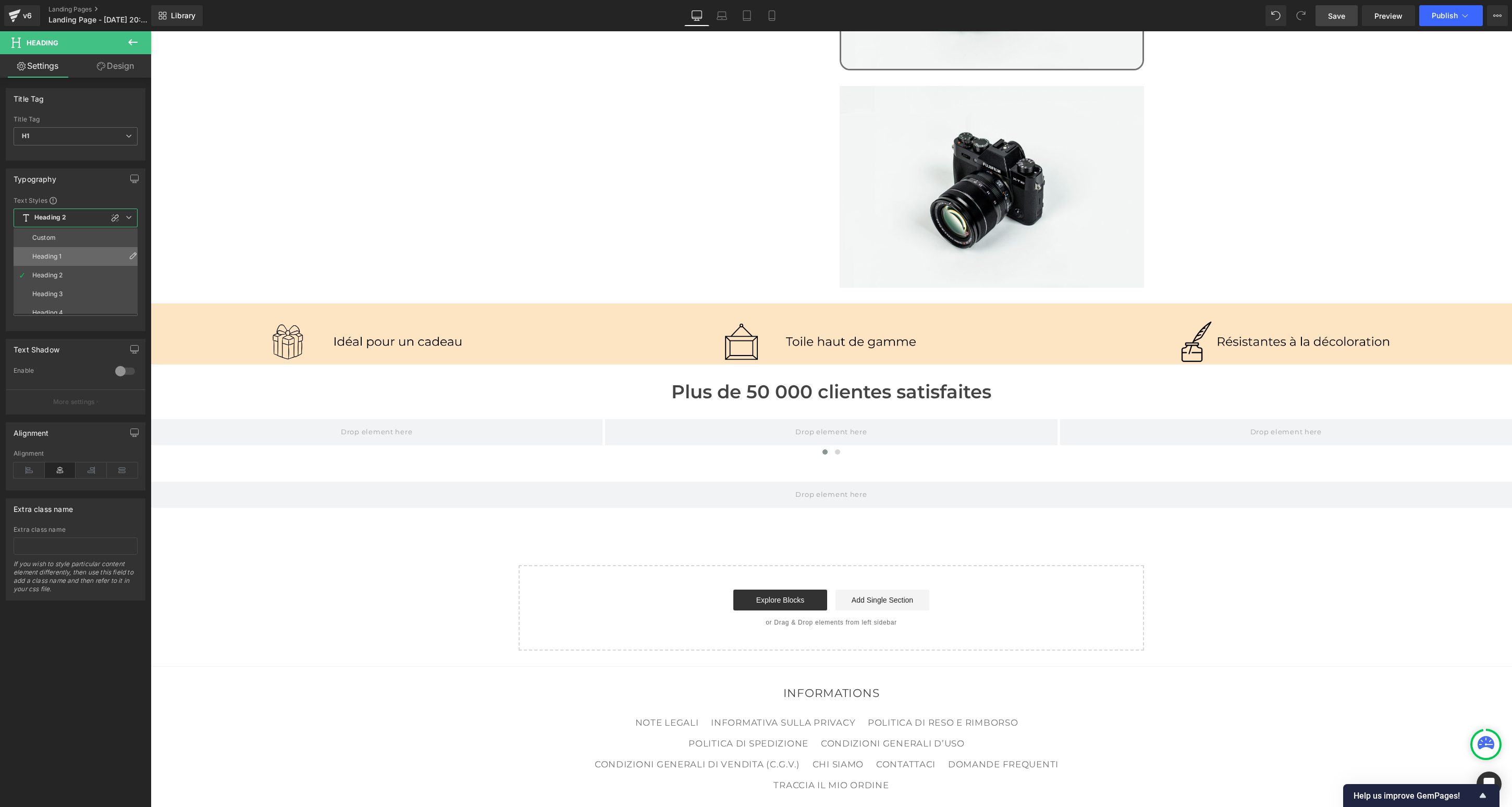
click at [89, 257] on li "Heading 1" at bounding box center [78, 256] width 129 height 19
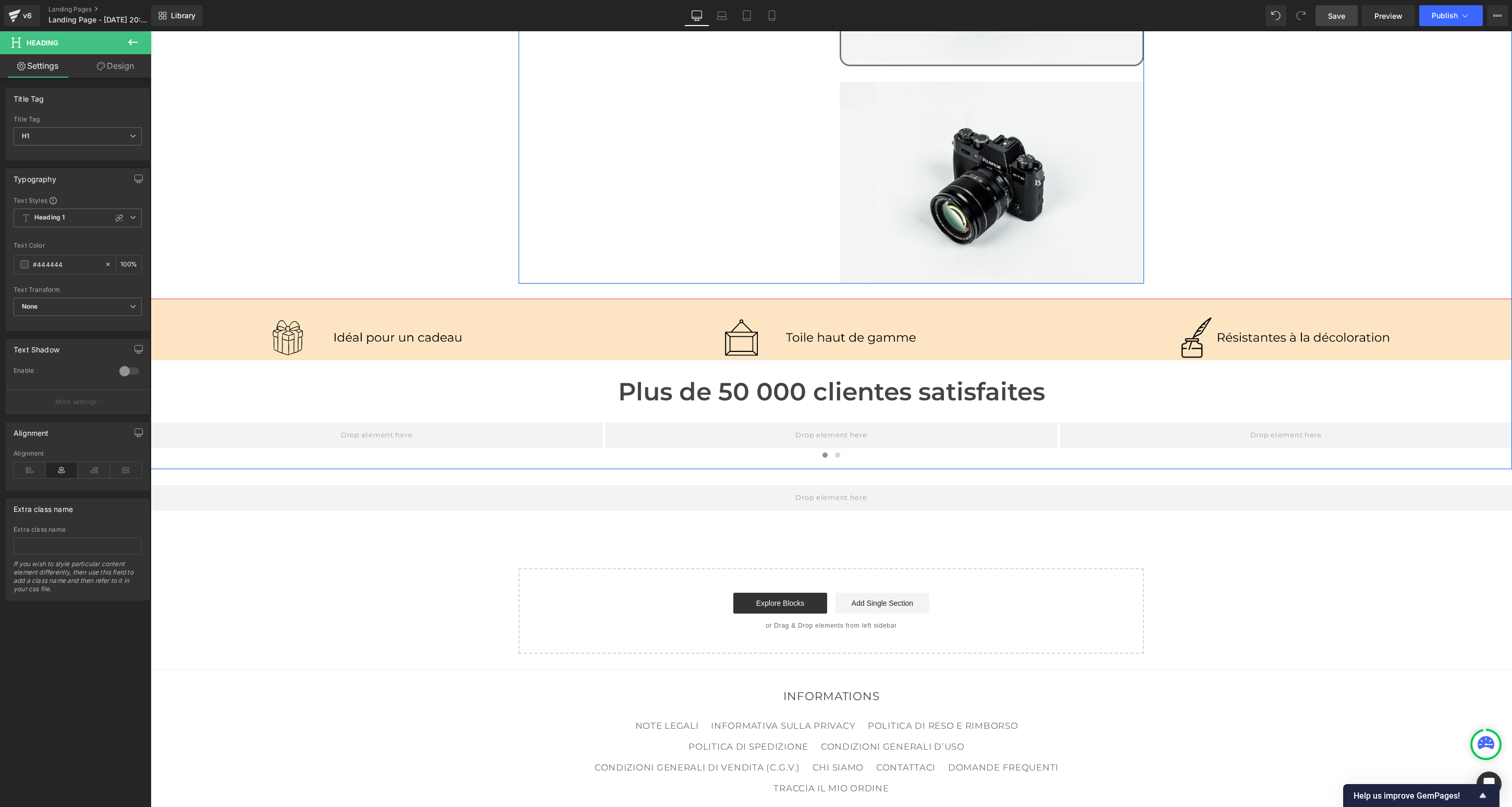
scroll to position [913, 0]
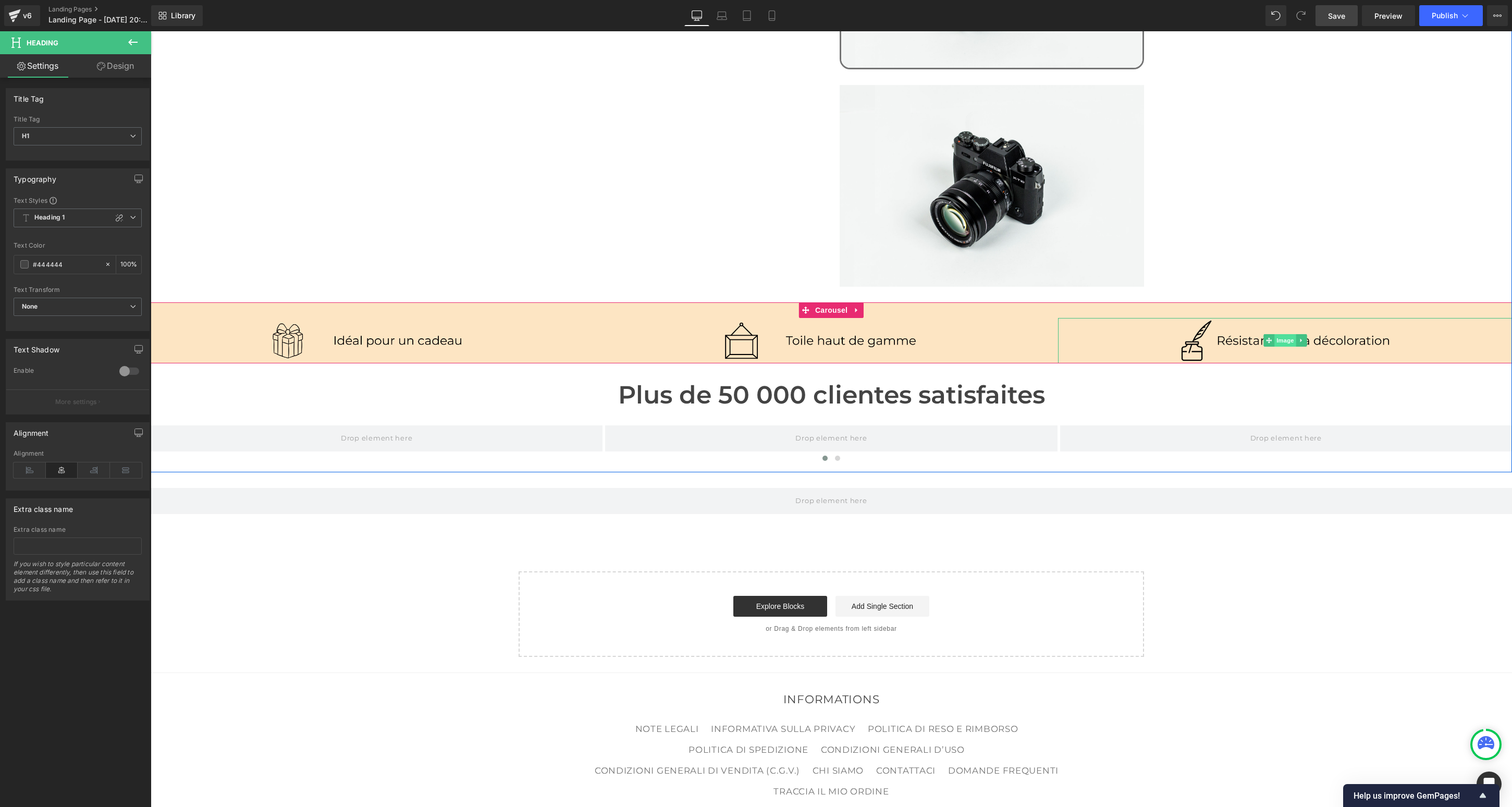
click at [965, 334] on span "Image" at bounding box center [1285, 341] width 22 height 12
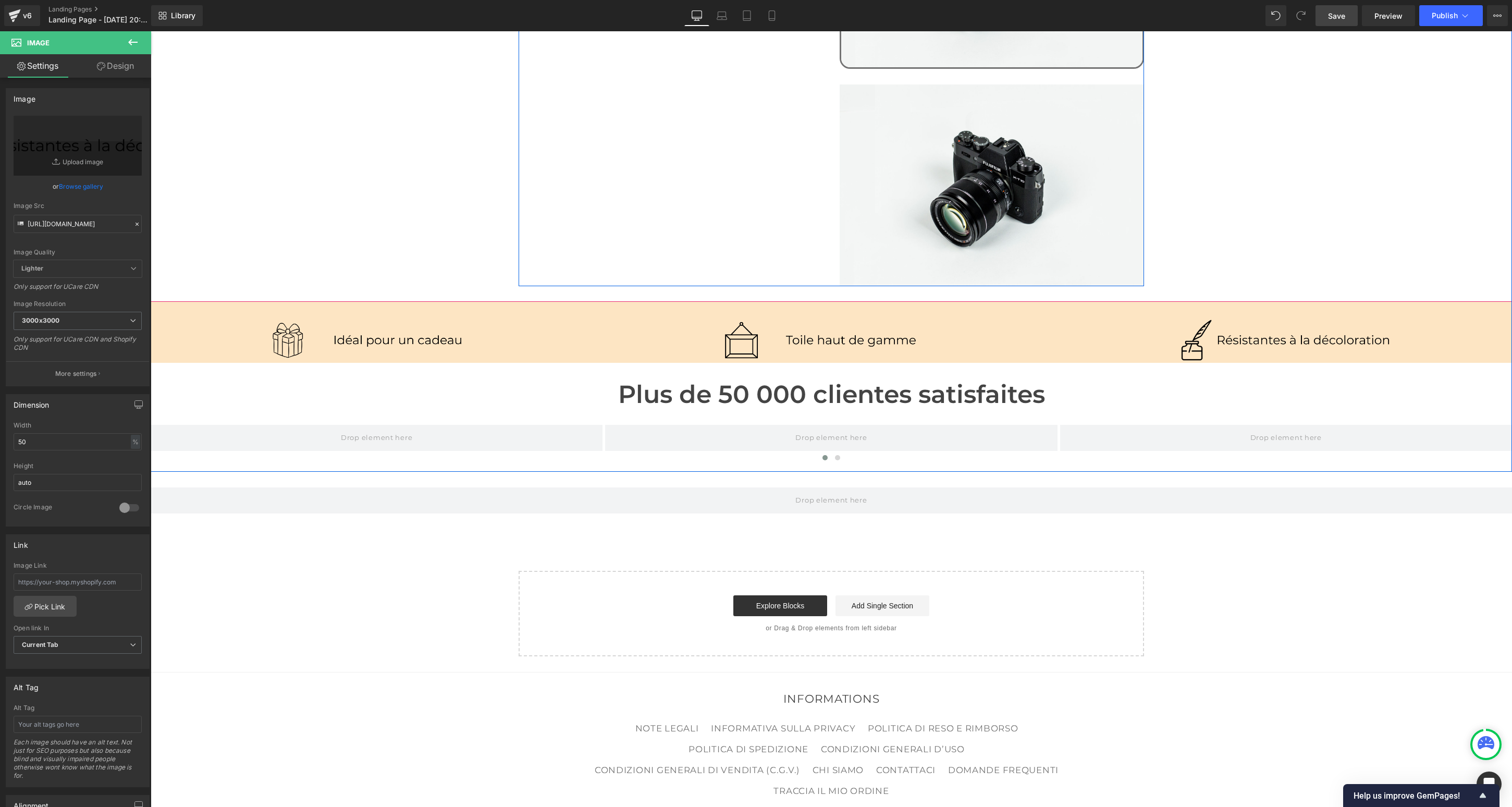
scroll to position [915, 0]
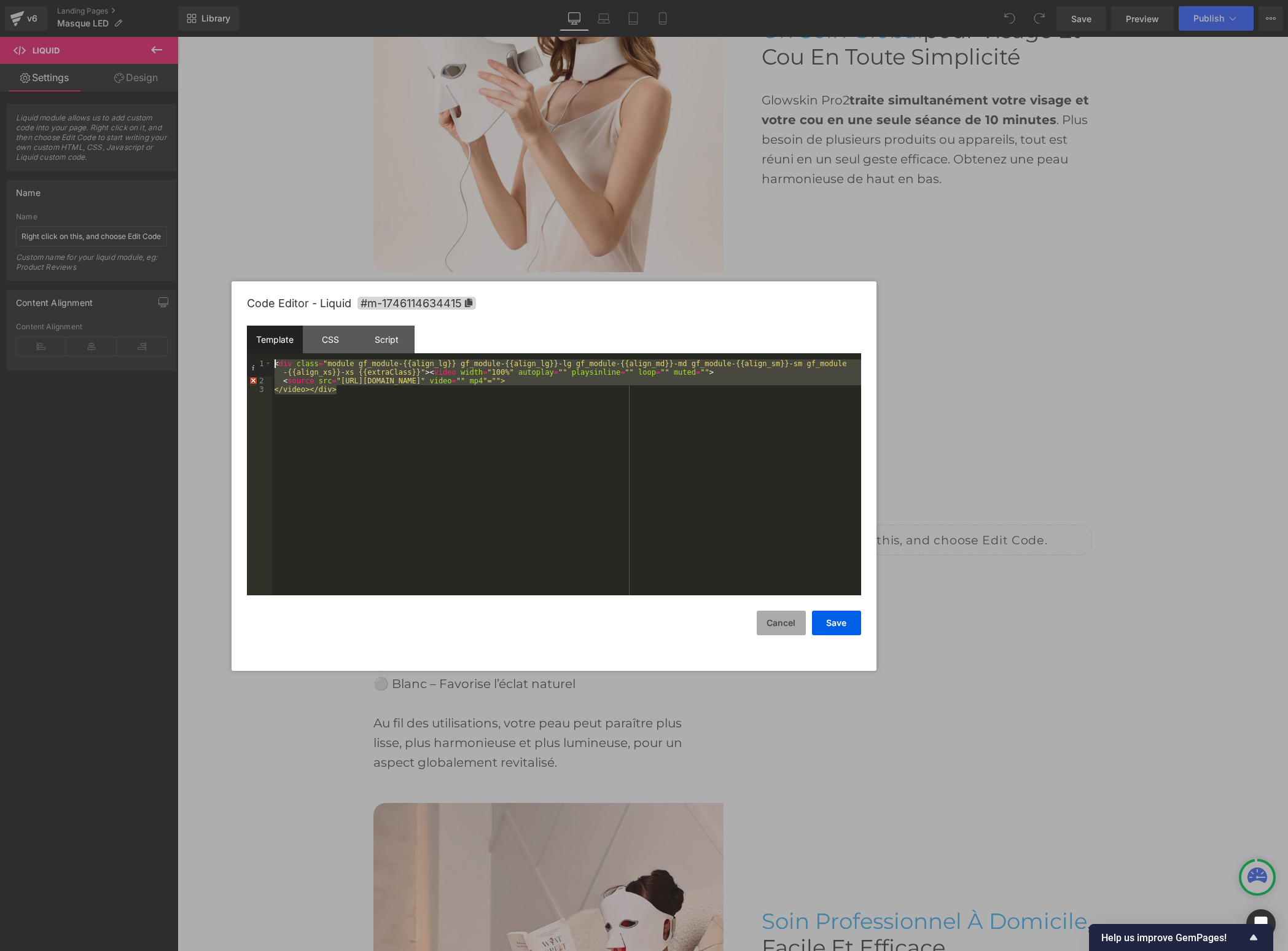
click at [792, 618] on button "Cancel" at bounding box center [781, 623] width 49 height 24
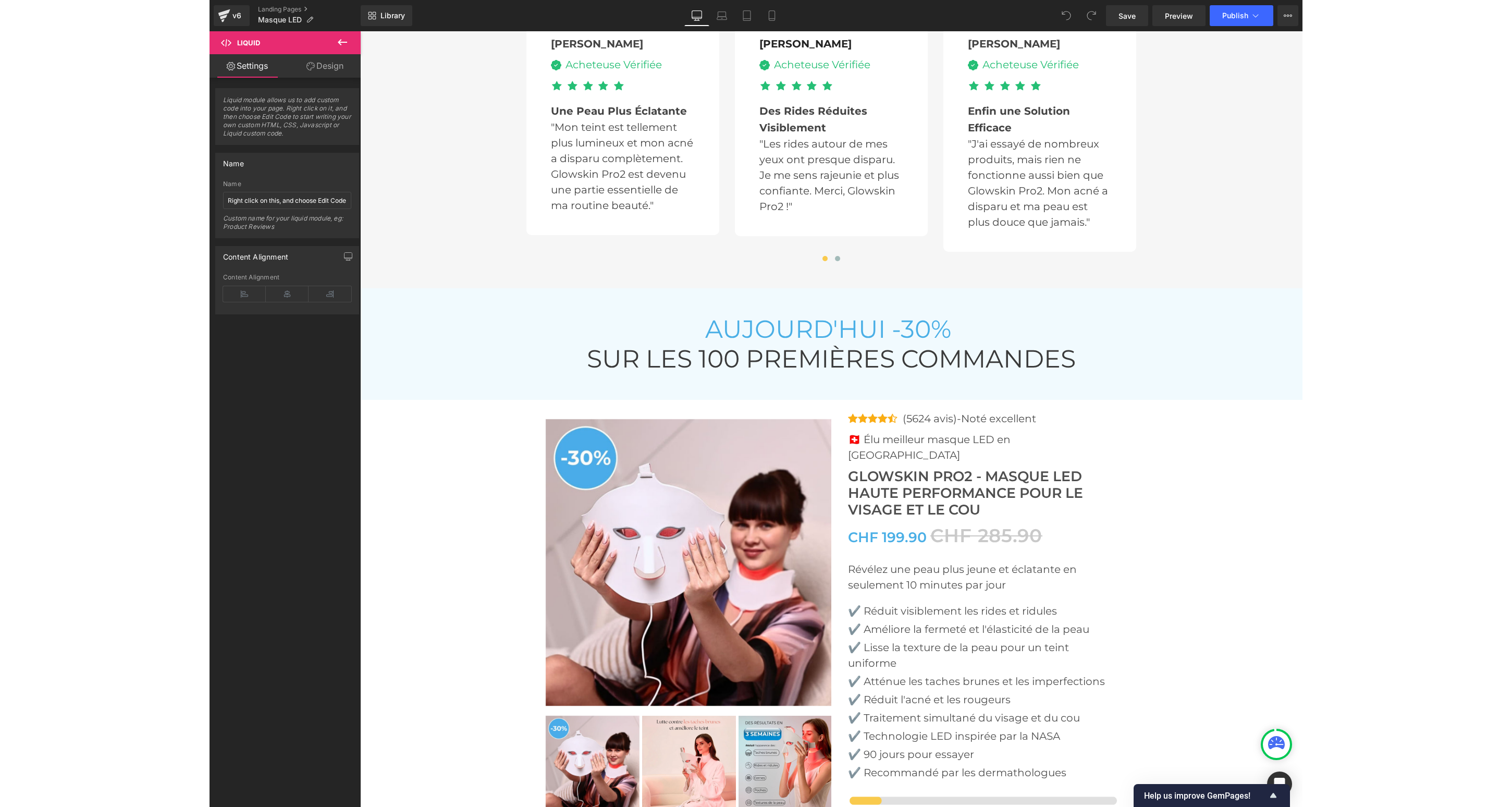
scroll to position [3385, 0]
